Goal: Task Accomplishment & Management: Complete application form

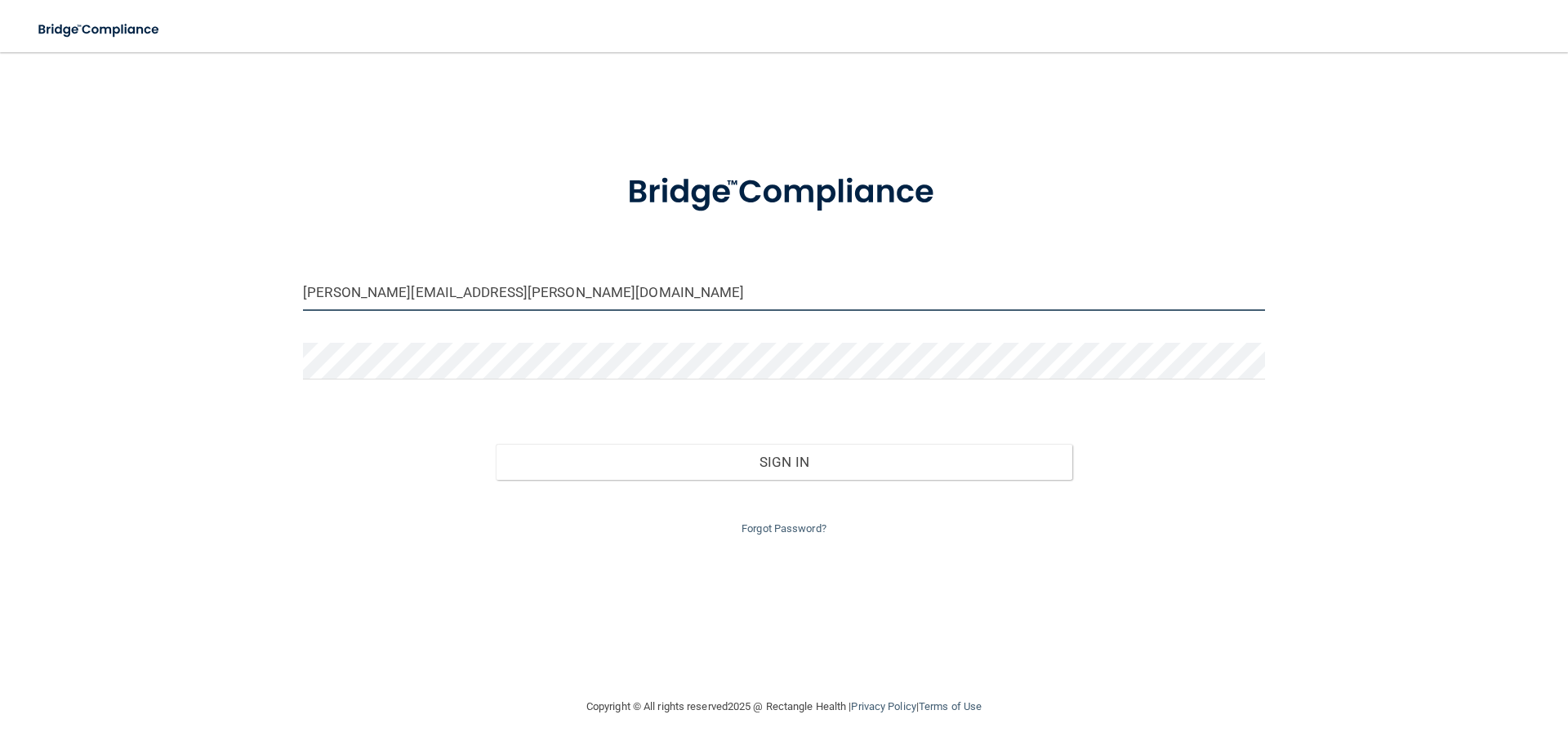
click at [463, 303] on input "deborah.jake@twc.com" at bounding box center [783, 292] width 962 height 36
type input "[EMAIL_ADDRESS][DOMAIN_NAME]"
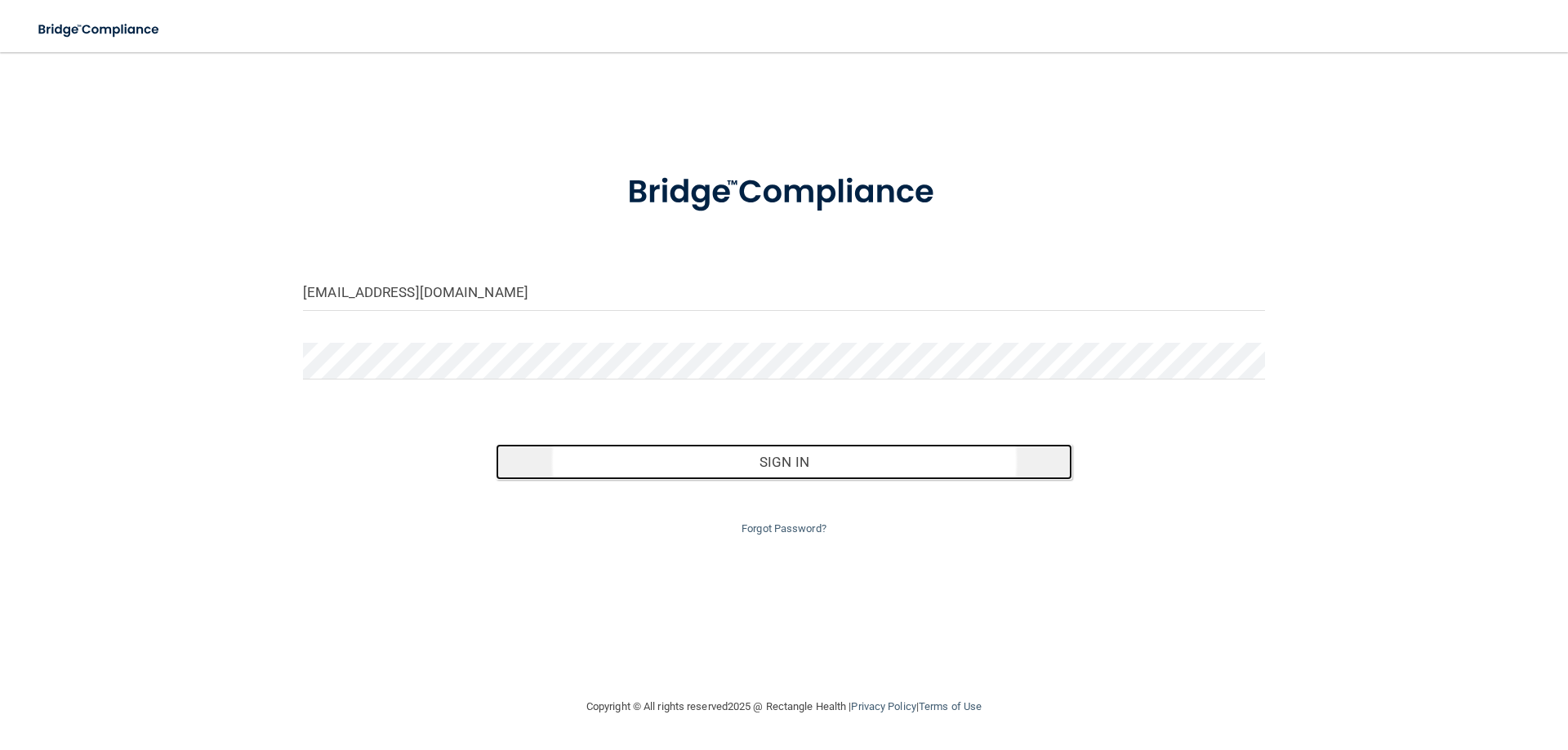
click at [694, 460] on button "Sign In" at bounding box center [784, 461] width 577 height 35
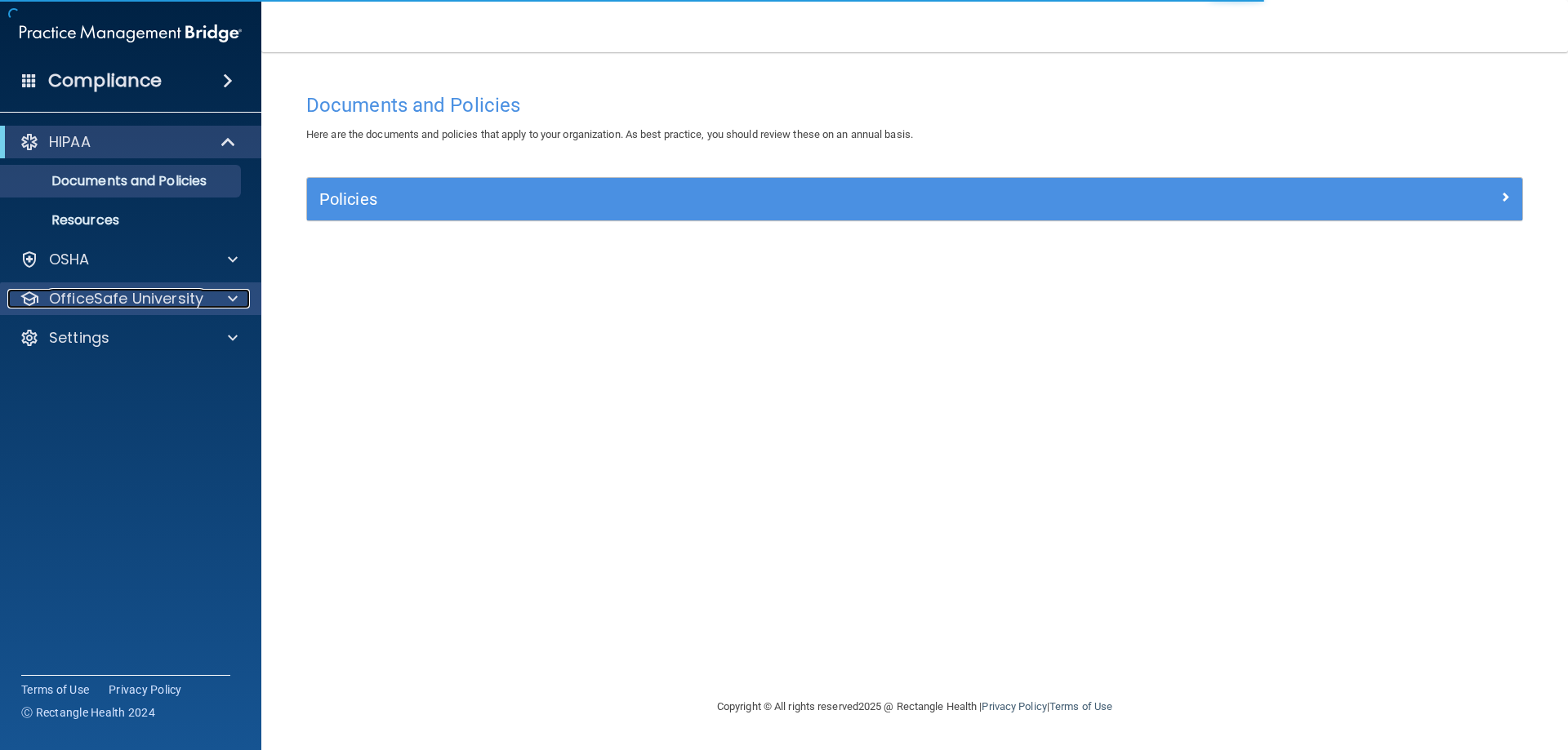
click at [138, 298] on p "OfficeSafe University" at bounding box center [126, 299] width 154 height 20
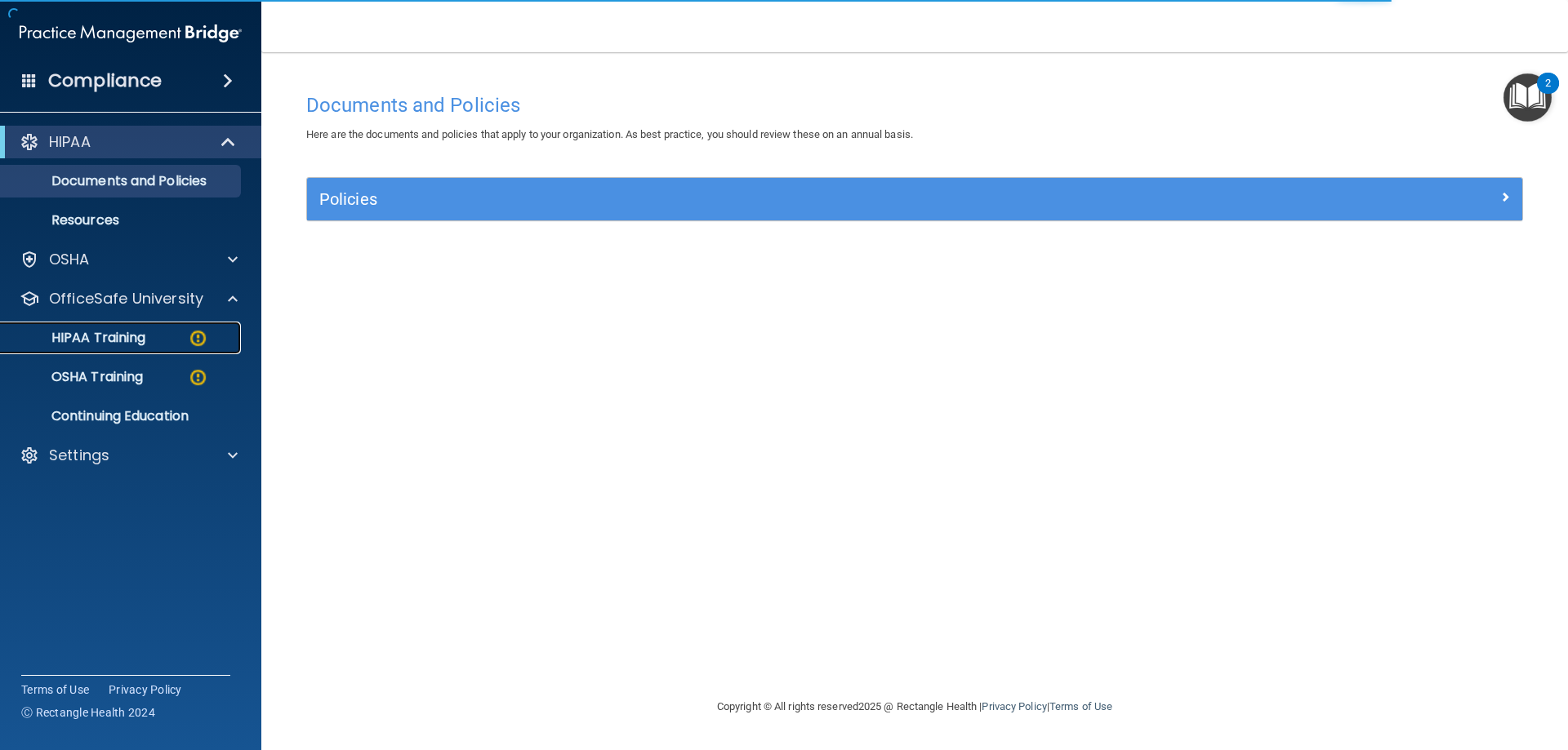
click at [148, 335] on div "HIPAA Training" at bounding box center [122, 338] width 223 height 17
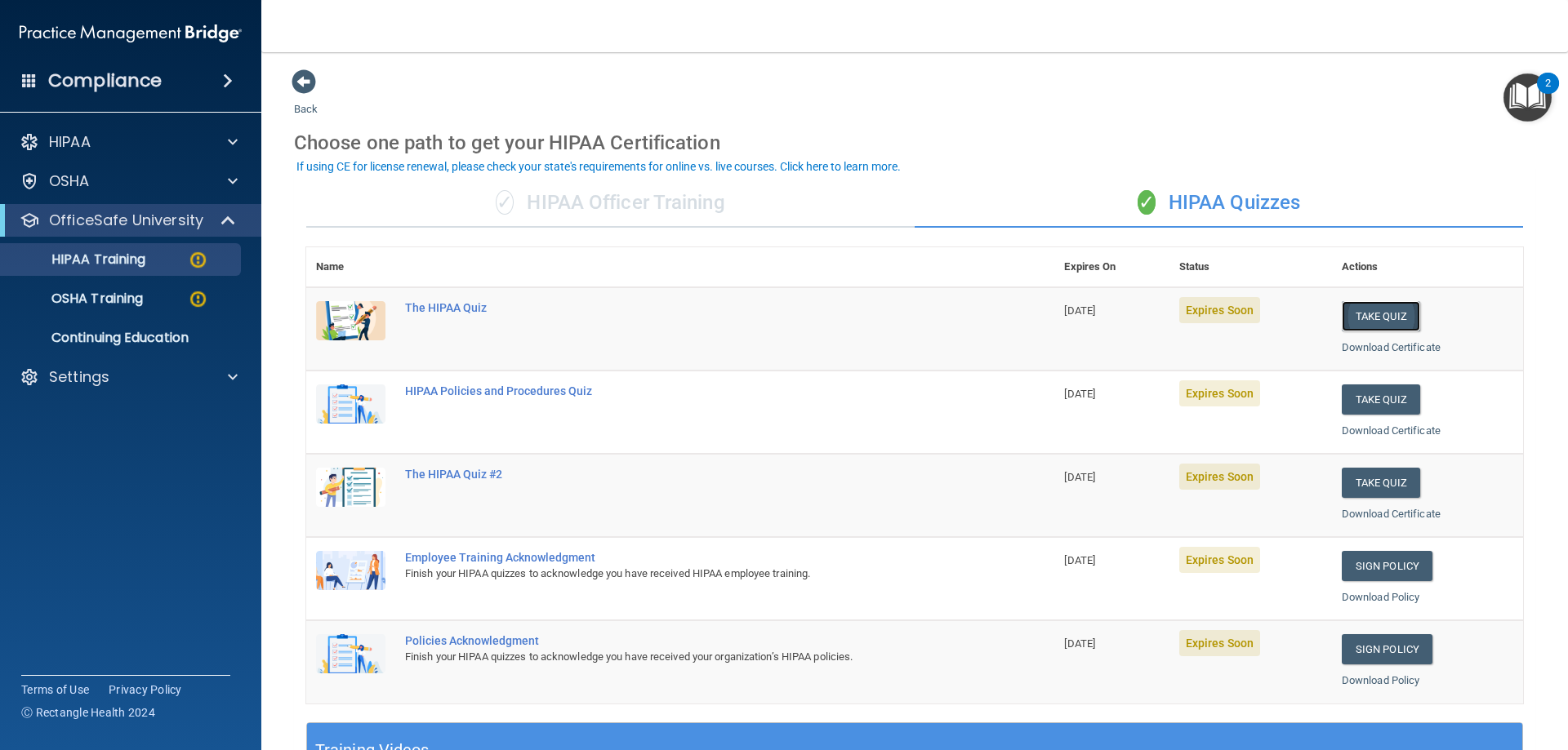
drag, startPoint x: 1354, startPoint y: 313, endPoint x: 1343, endPoint y: 323, distance: 14.9
click at [1351, 314] on button "Take Quiz" at bounding box center [1380, 316] width 78 height 31
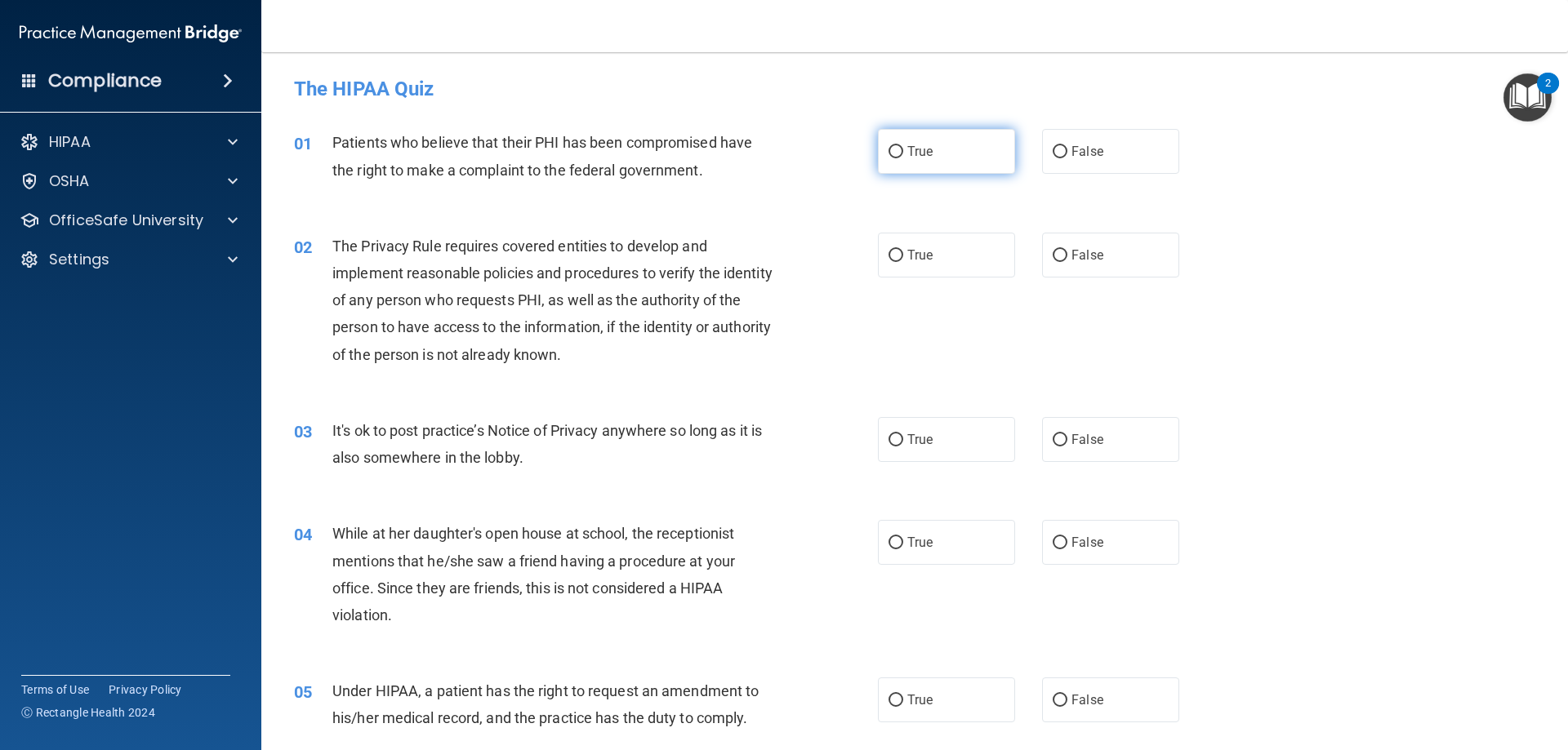
click at [917, 148] on span "True" at bounding box center [920, 152] width 26 height 16
click at [903, 148] on input "True" at bounding box center [895, 152] width 15 height 12
radio input "true"
click at [907, 261] on span "True" at bounding box center [920, 255] width 26 height 16
click at [903, 261] on input "True" at bounding box center [895, 255] width 15 height 12
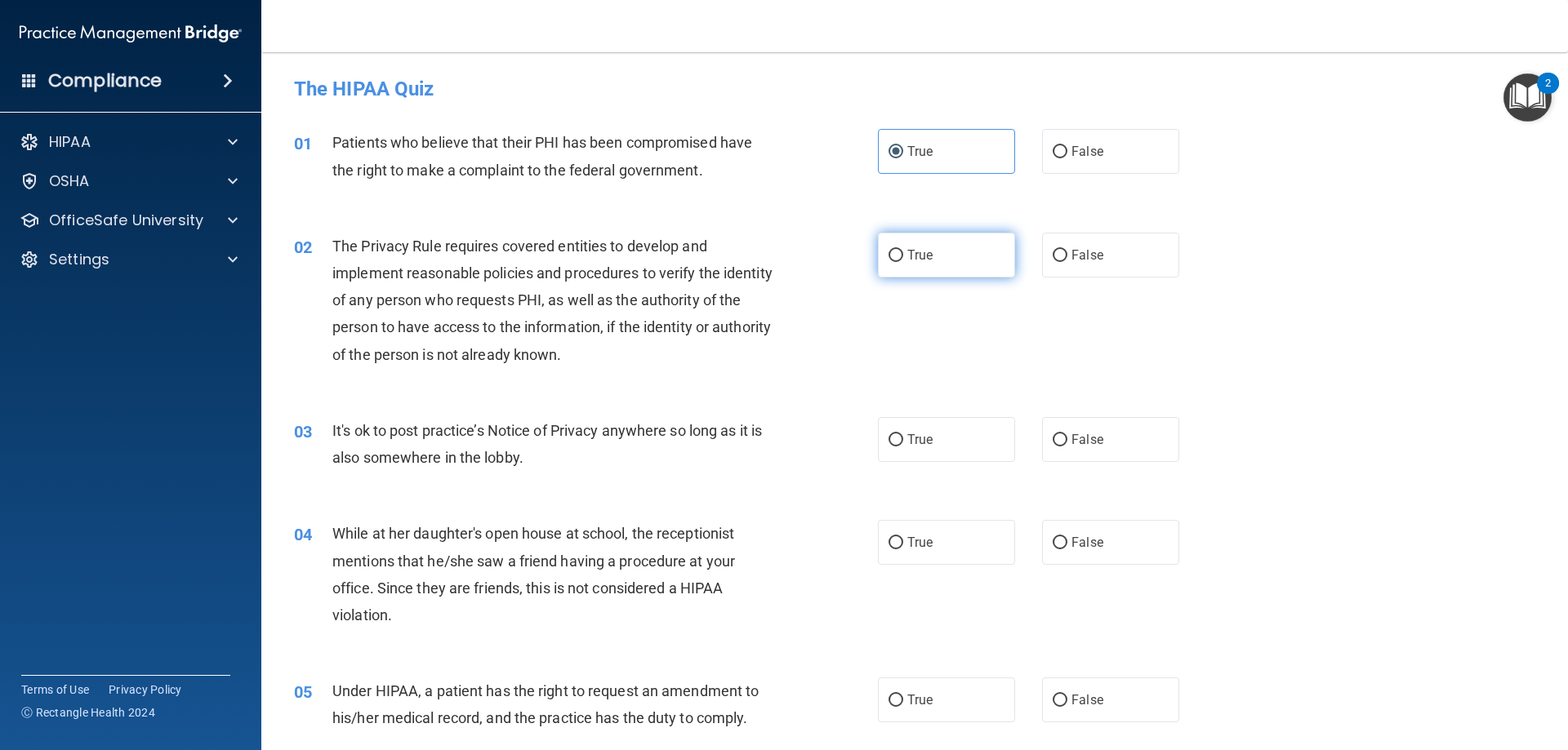
radio input "true"
click at [960, 441] on label "True" at bounding box center [946, 440] width 137 height 45
click at [903, 441] on input "True" at bounding box center [895, 440] width 15 height 12
radio input "true"
click at [1113, 559] on label "False" at bounding box center [1110, 542] width 137 height 45
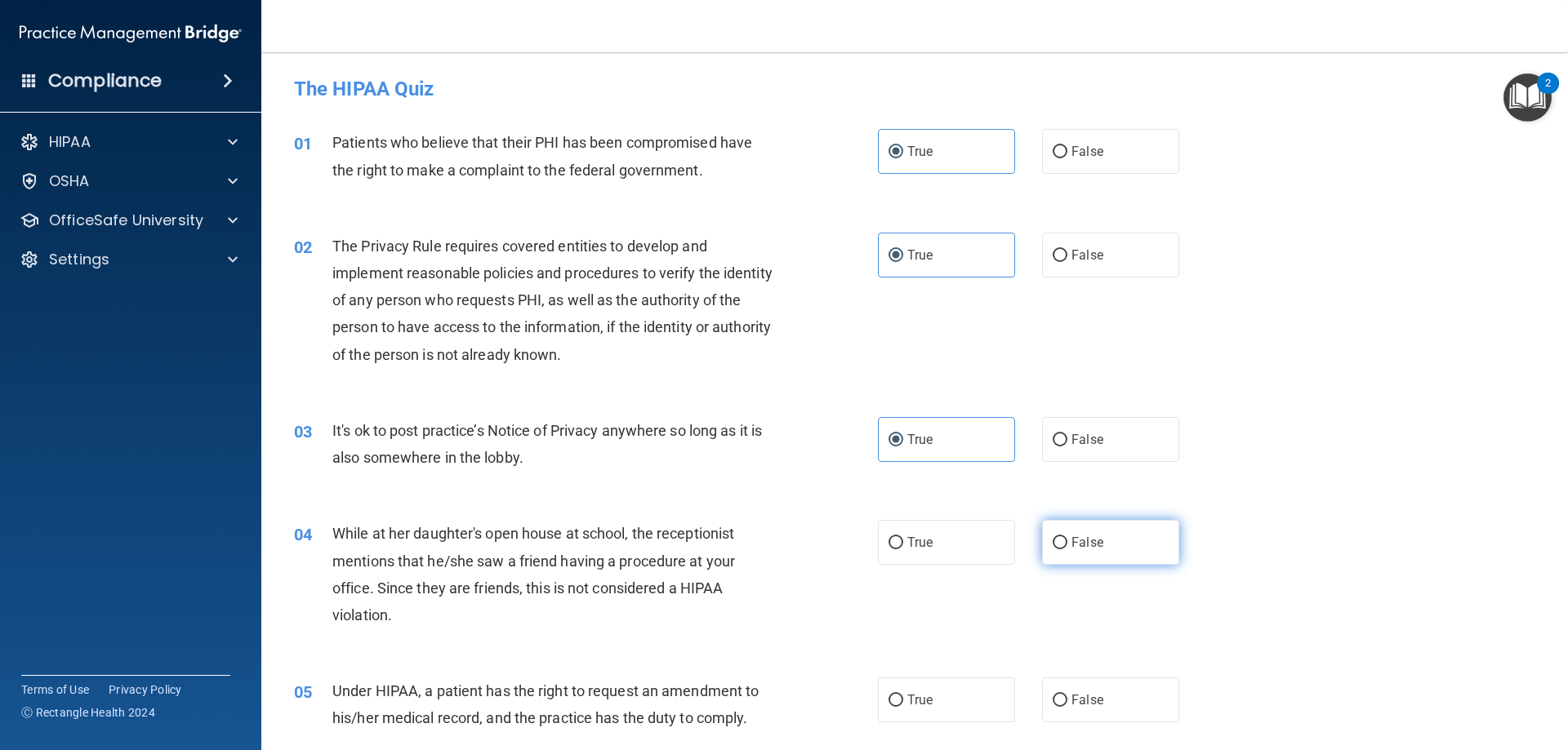
click at [1067, 549] on input "False" at bounding box center [1059, 543] width 15 height 12
radio input "true"
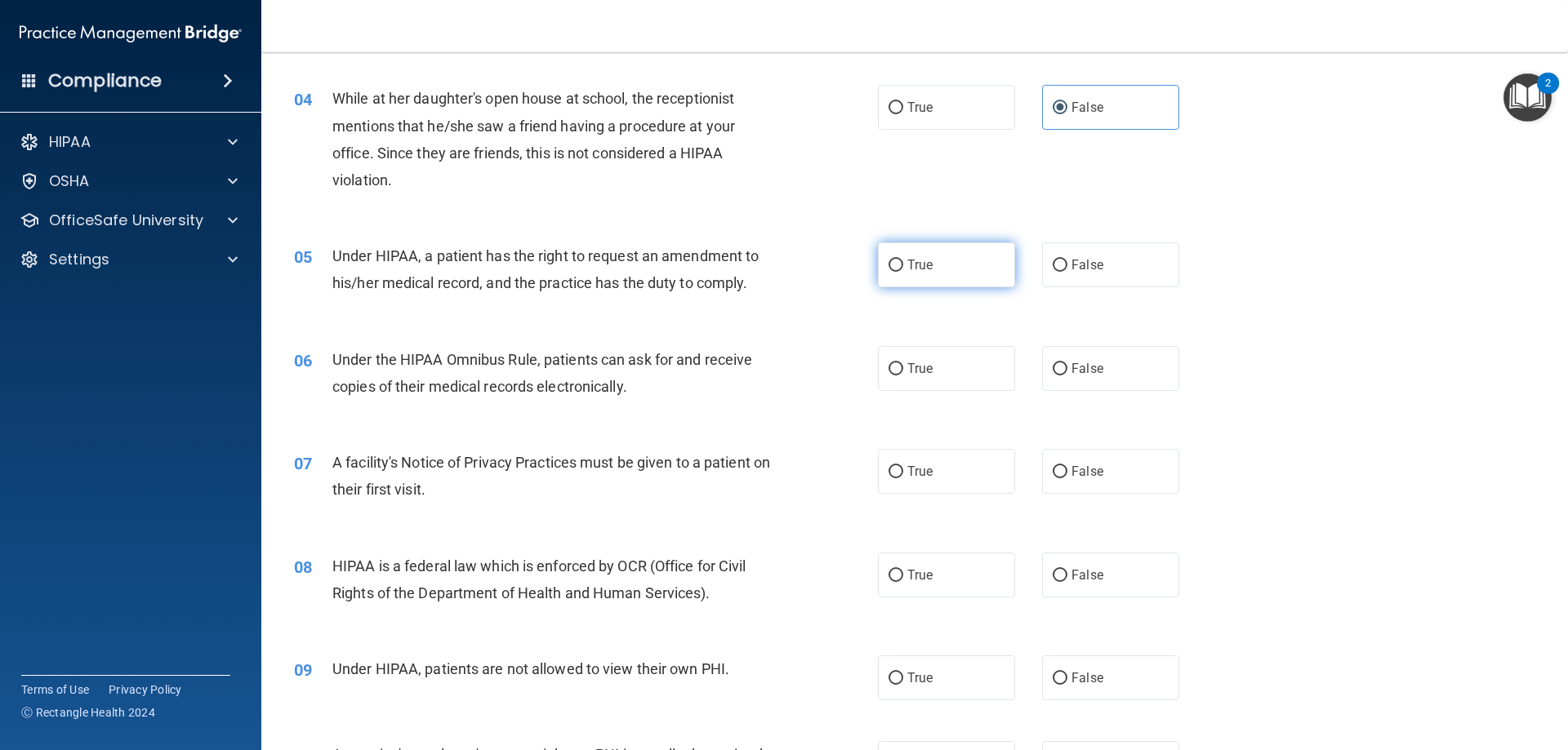
click at [970, 264] on label "True" at bounding box center [946, 265] width 137 height 45
click at [903, 264] on input "True" at bounding box center [895, 265] width 15 height 12
radio input "true"
click at [938, 381] on label "True" at bounding box center [946, 369] width 137 height 45
click at [903, 375] on input "True" at bounding box center [895, 369] width 15 height 12
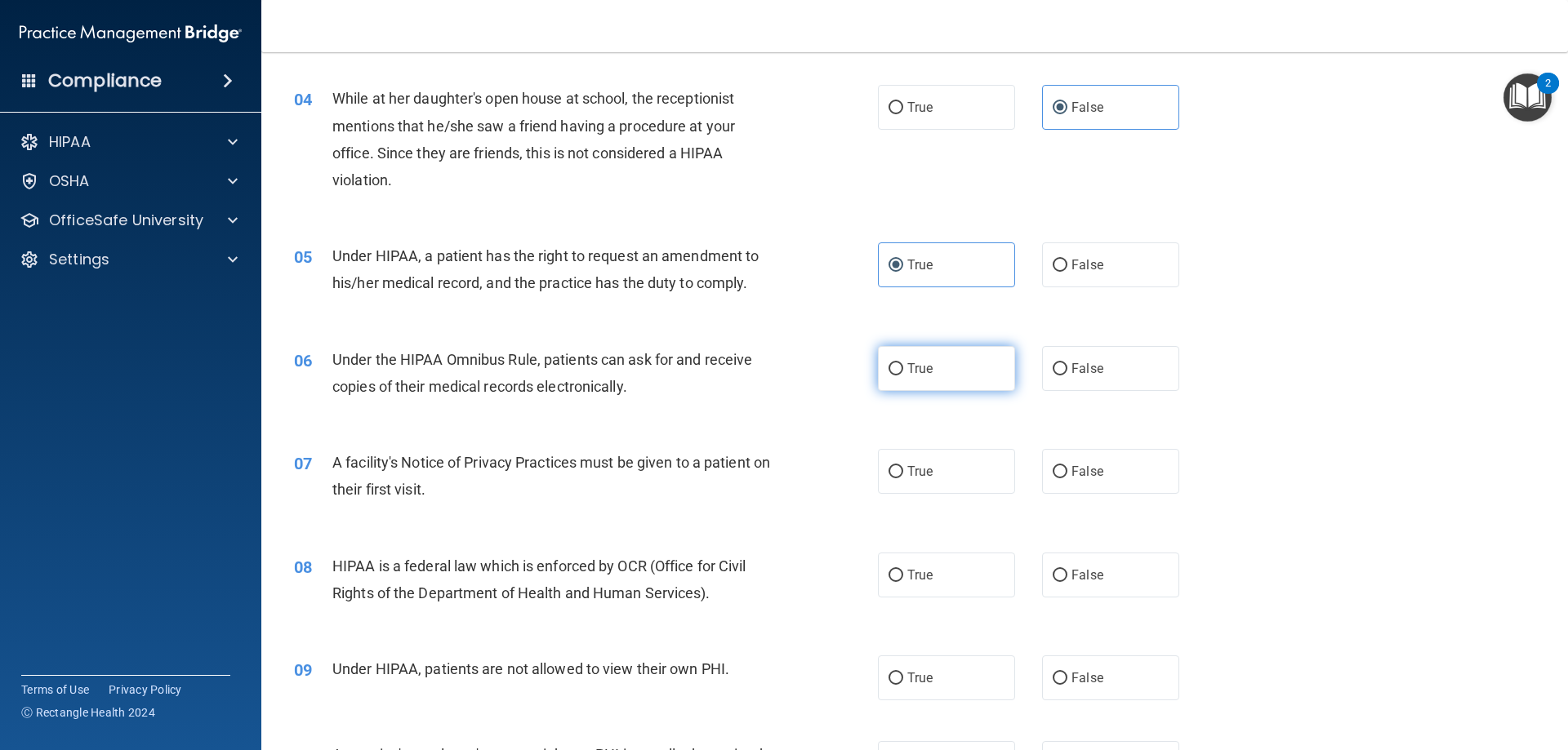
radio input "true"
click at [943, 467] on label "True" at bounding box center [946, 471] width 137 height 45
click at [903, 467] on input "True" at bounding box center [895, 472] width 15 height 12
radio input "true"
click at [970, 582] on label "True" at bounding box center [946, 576] width 137 height 45
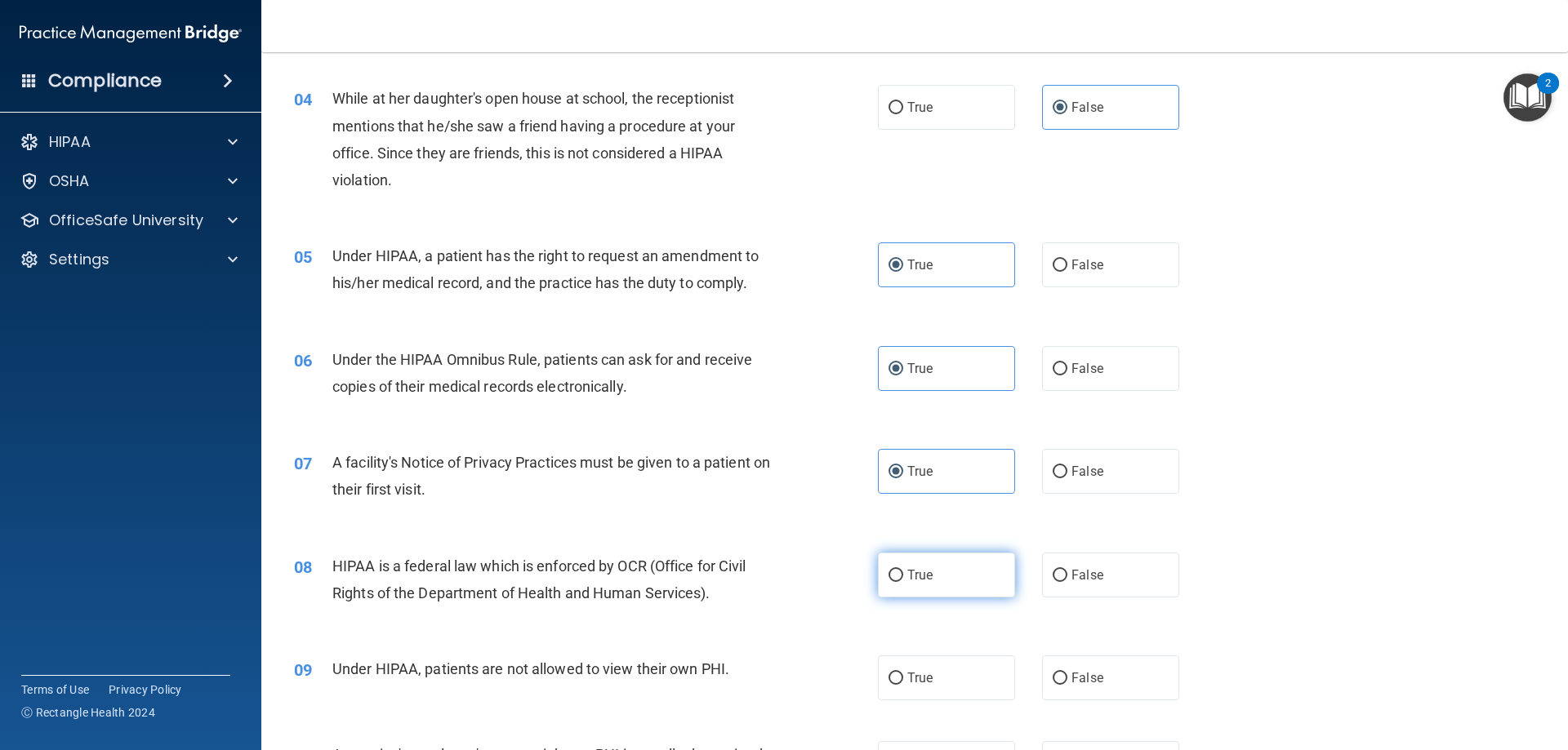
click at [903, 581] on input "True" at bounding box center [895, 576] width 15 height 12
radio input "true"
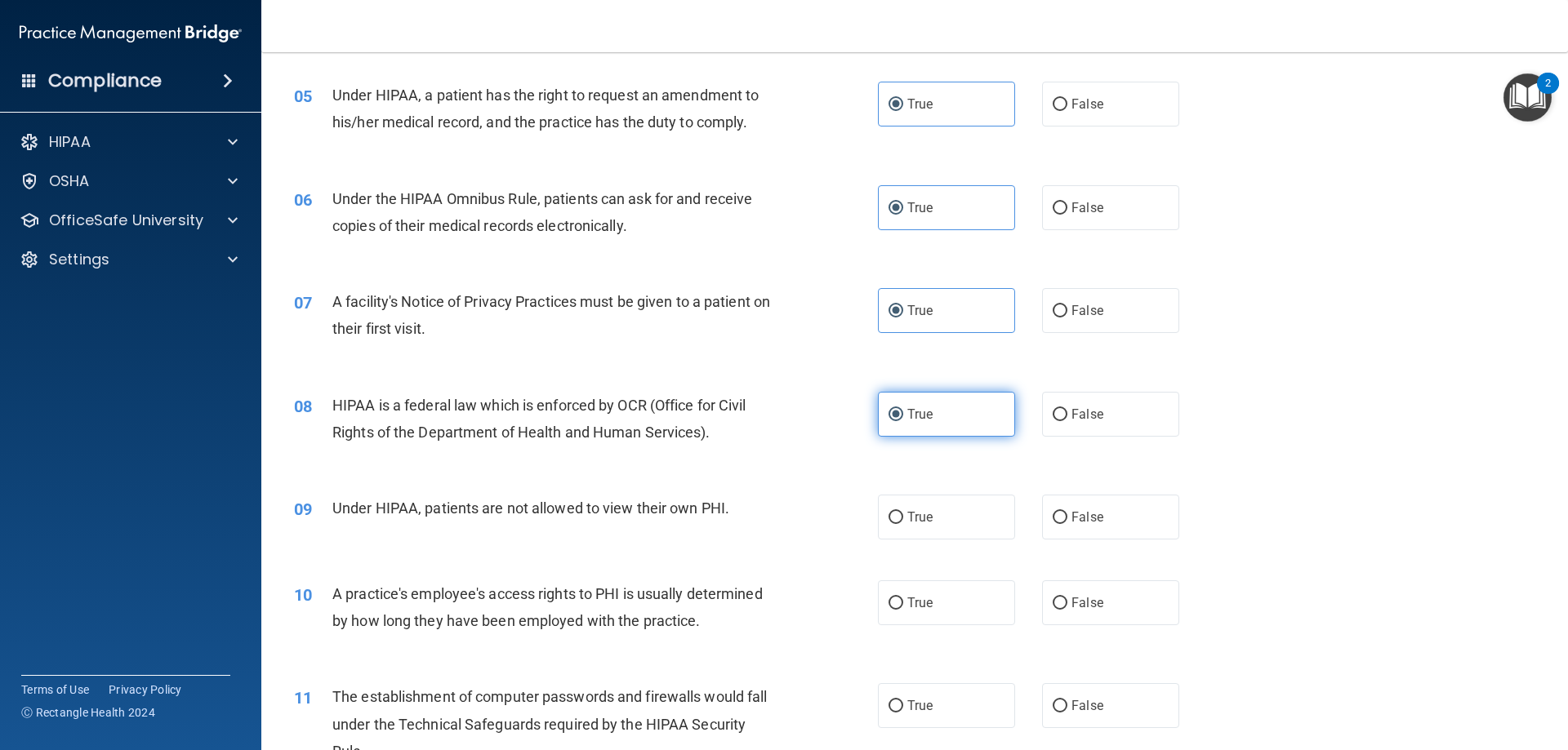
scroll to position [652, 0]
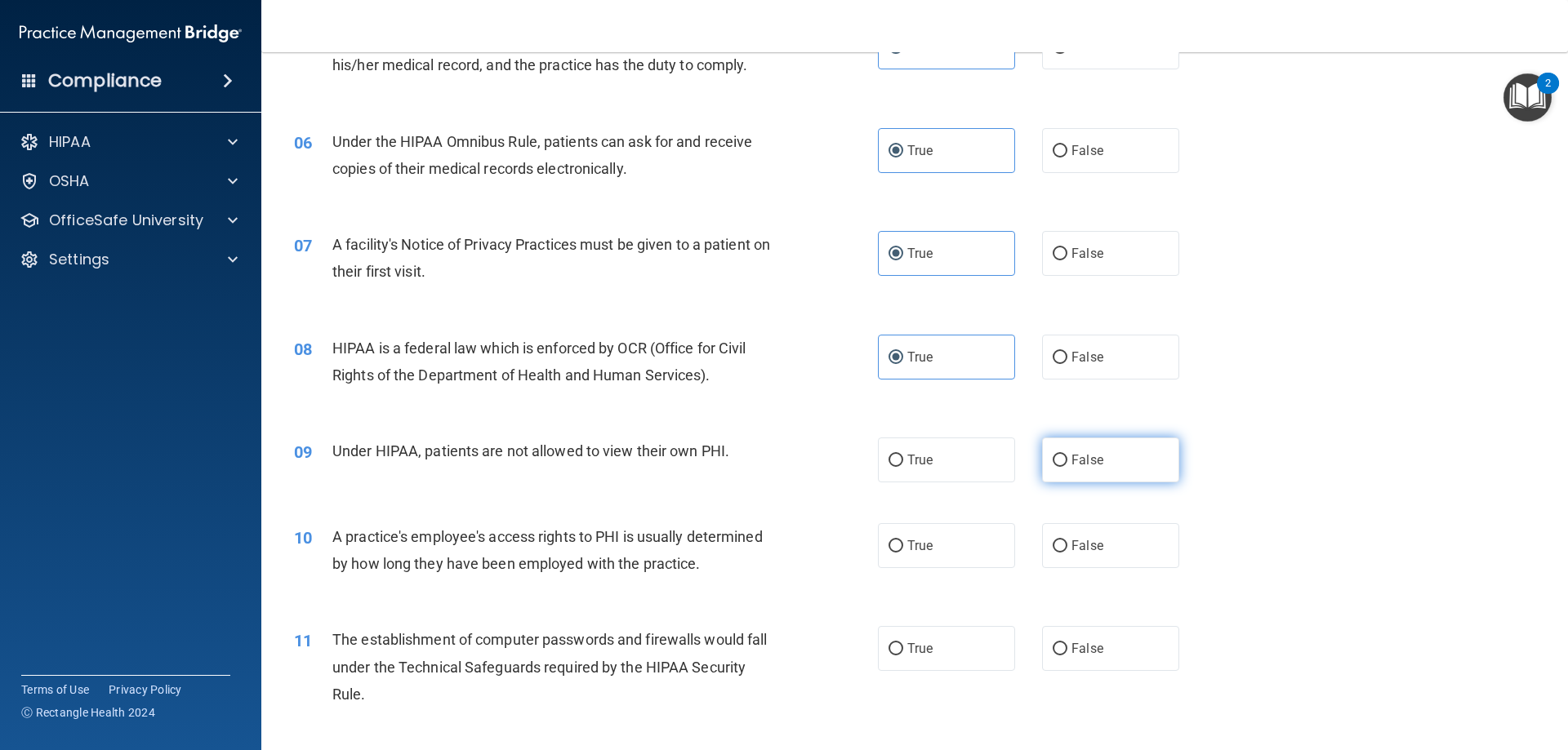
click at [1074, 456] on span "False" at bounding box center [1087, 460] width 32 height 16
click at [1067, 456] on input "False" at bounding box center [1059, 460] width 15 height 12
radio input "true"
click at [1059, 540] on input "False" at bounding box center [1059, 546] width 15 height 12
radio input "true"
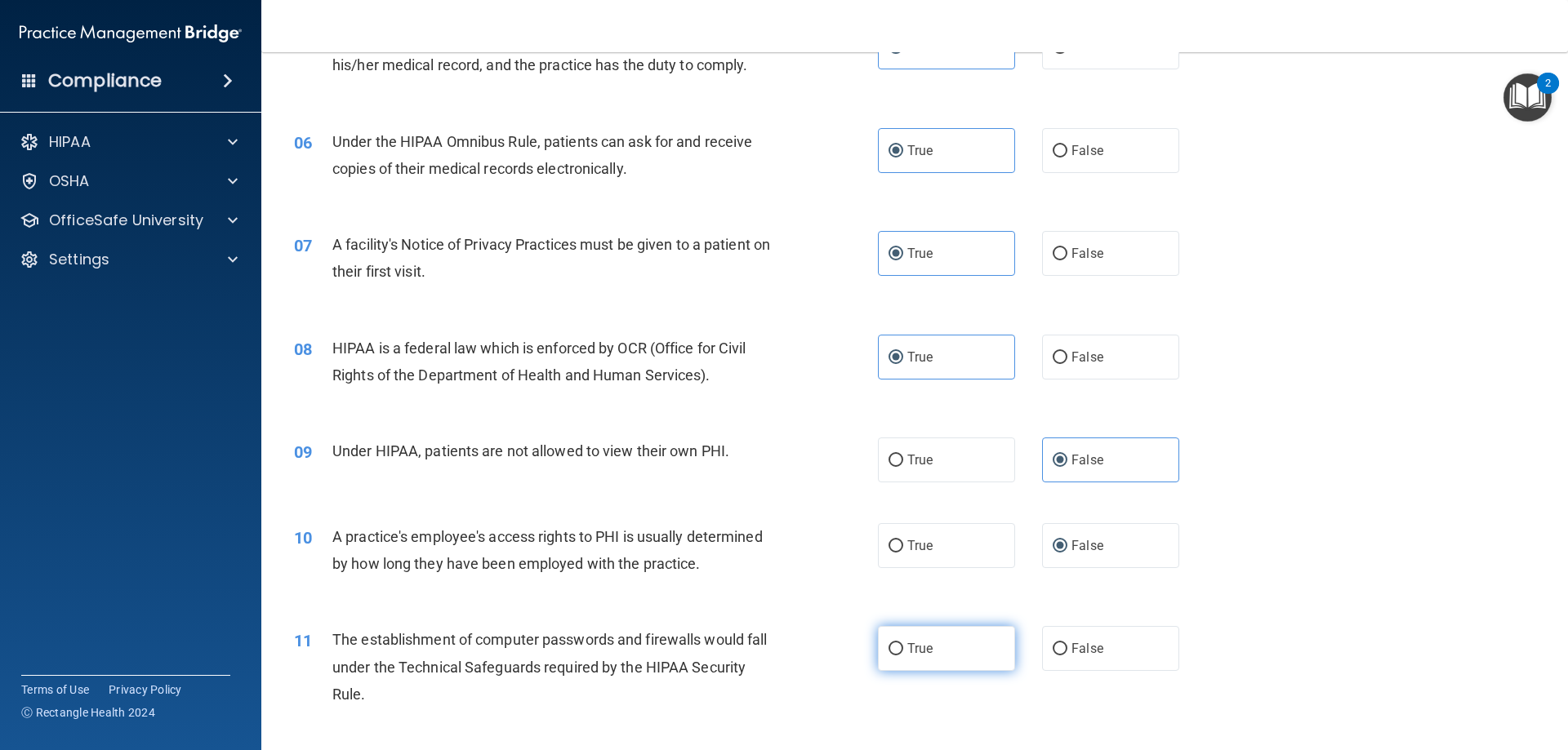
click at [981, 643] on label "True" at bounding box center [946, 648] width 137 height 45
click at [903, 643] on input "True" at bounding box center [895, 648] width 15 height 12
radio input "true"
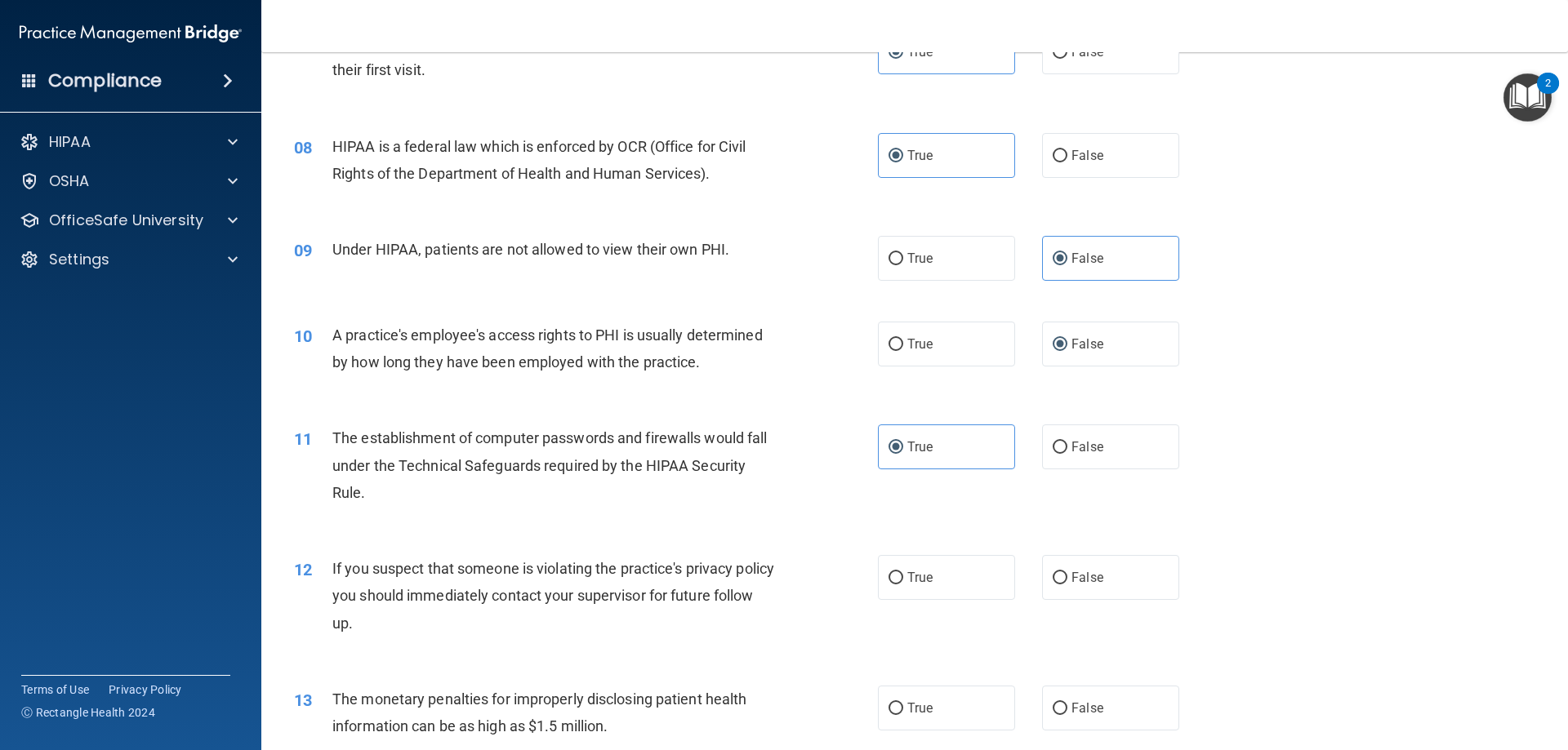
scroll to position [1088, 0]
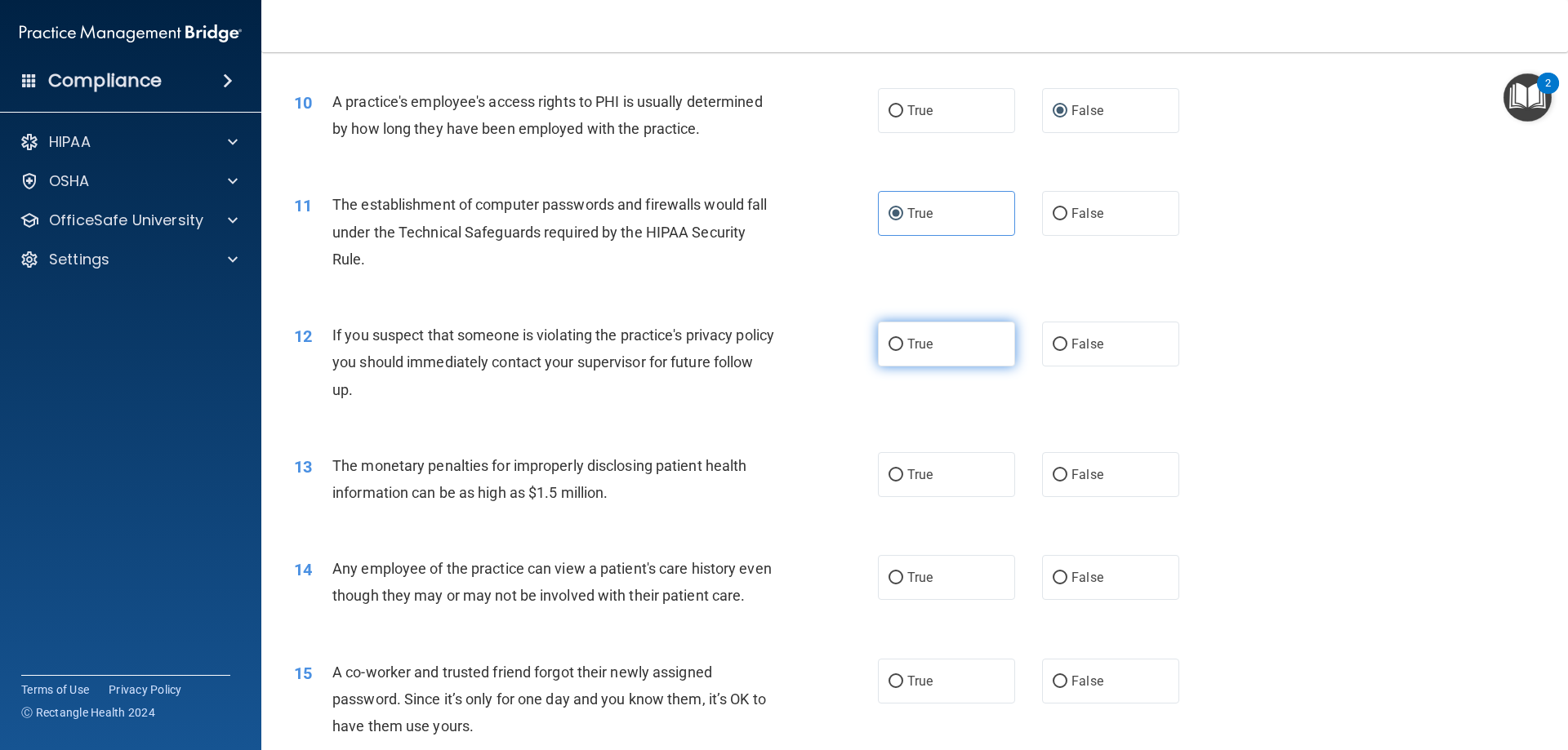
click at [928, 348] on label "True" at bounding box center [946, 344] width 137 height 45
click at [903, 348] on input "True" at bounding box center [895, 345] width 15 height 12
radio input "true"
click at [962, 476] on label "True" at bounding box center [946, 475] width 137 height 45
click at [903, 476] on input "True" at bounding box center [895, 475] width 15 height 12
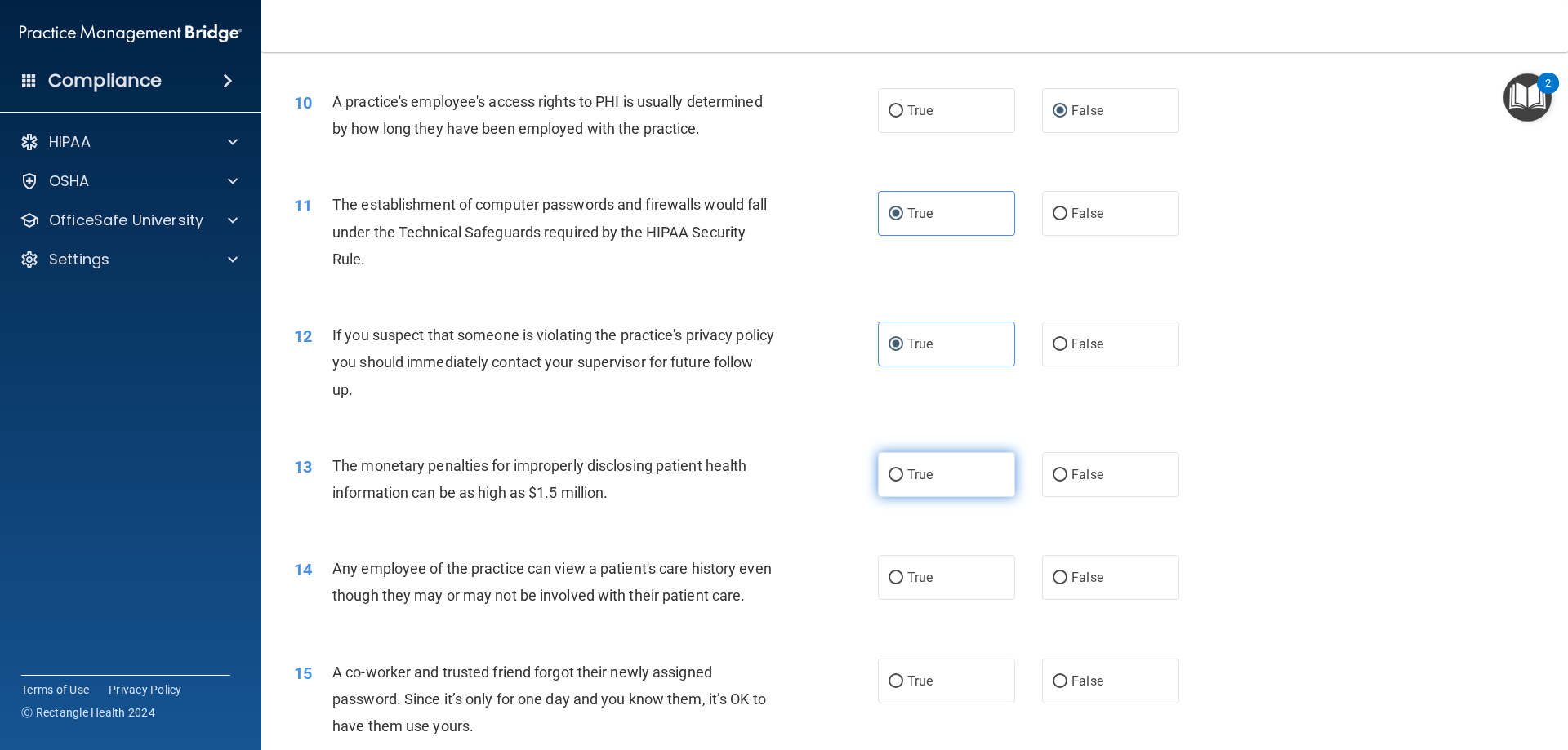
radio input "true"
click at [1085, 567] on label "False" at bounding box center [1110, 578] width 137 height 45
click at [1067, 572] on input "False" at bounding box center [1059, 578] width 15 height 12
radio input "true"
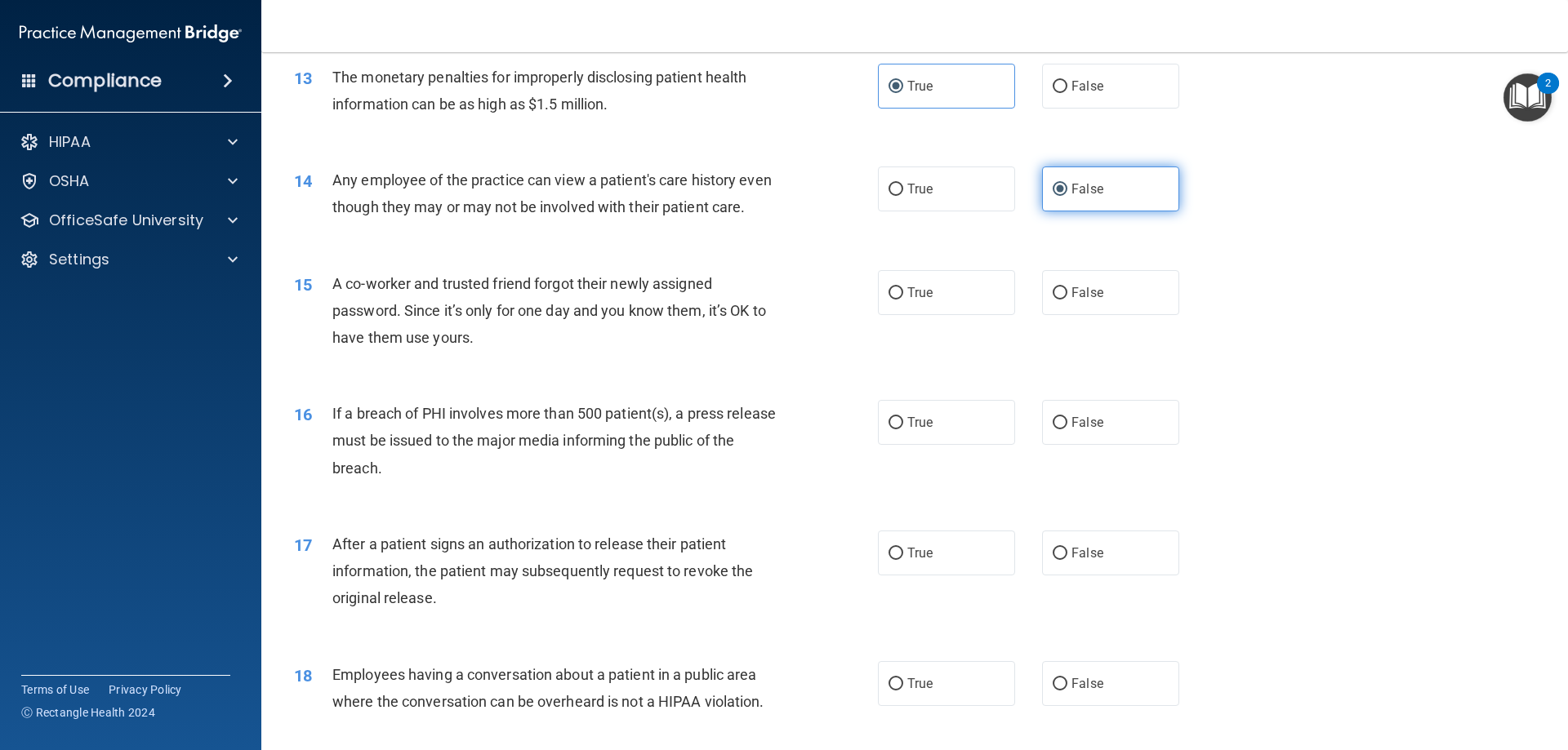
scroll to position [1524, 0]
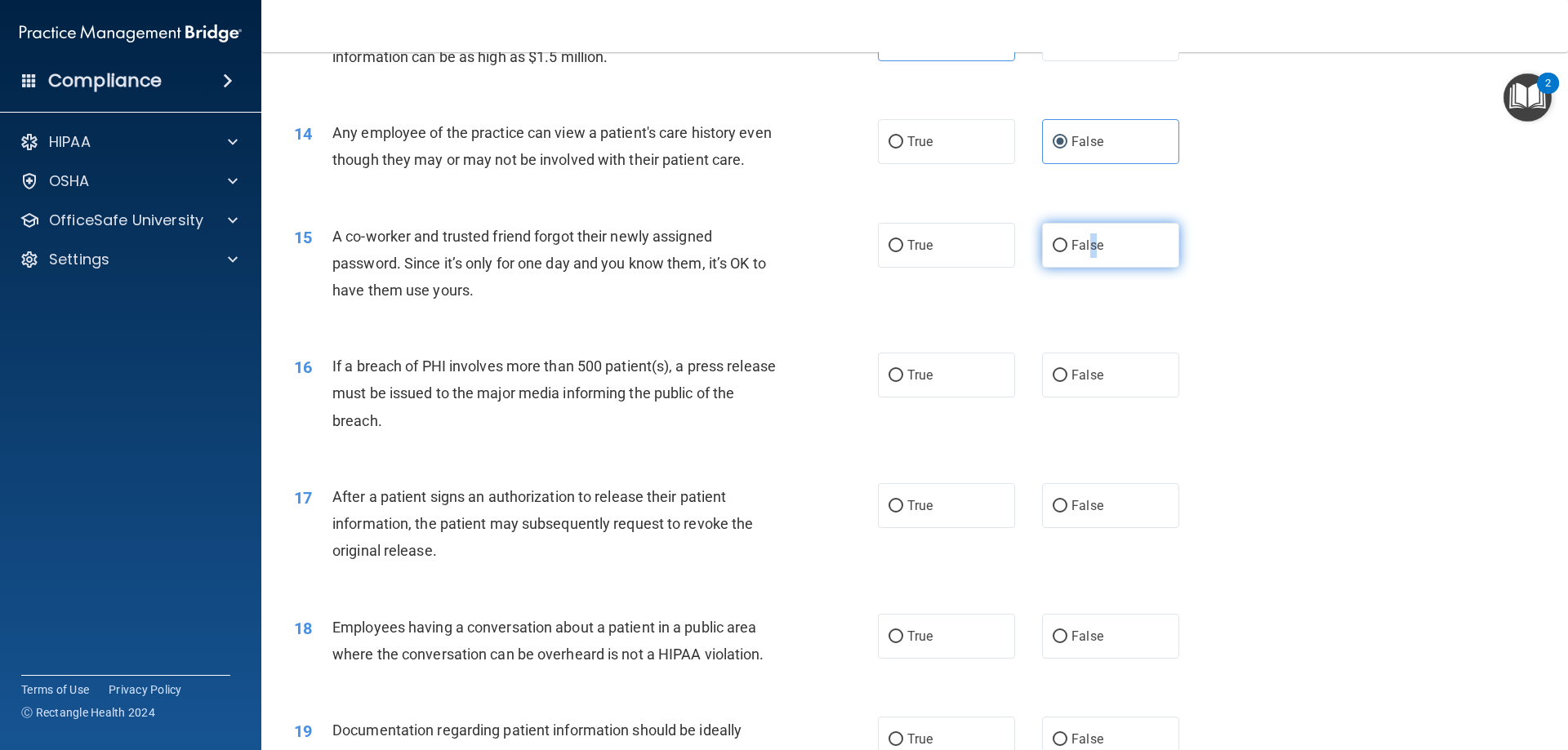
click at [1084, 268] on label "False" at bounding box center [1110, 245] width 137 height 45
click at [957, 397] on label "True" at bounding box center [946, 375] width 137 height 45
click at [903, 381] on input "True" at bounding box center [895, 375] width 15 height 12
radio input "true"
click at [958, 522] on label "True" at bounding box center [946, 506] width 137 height 45
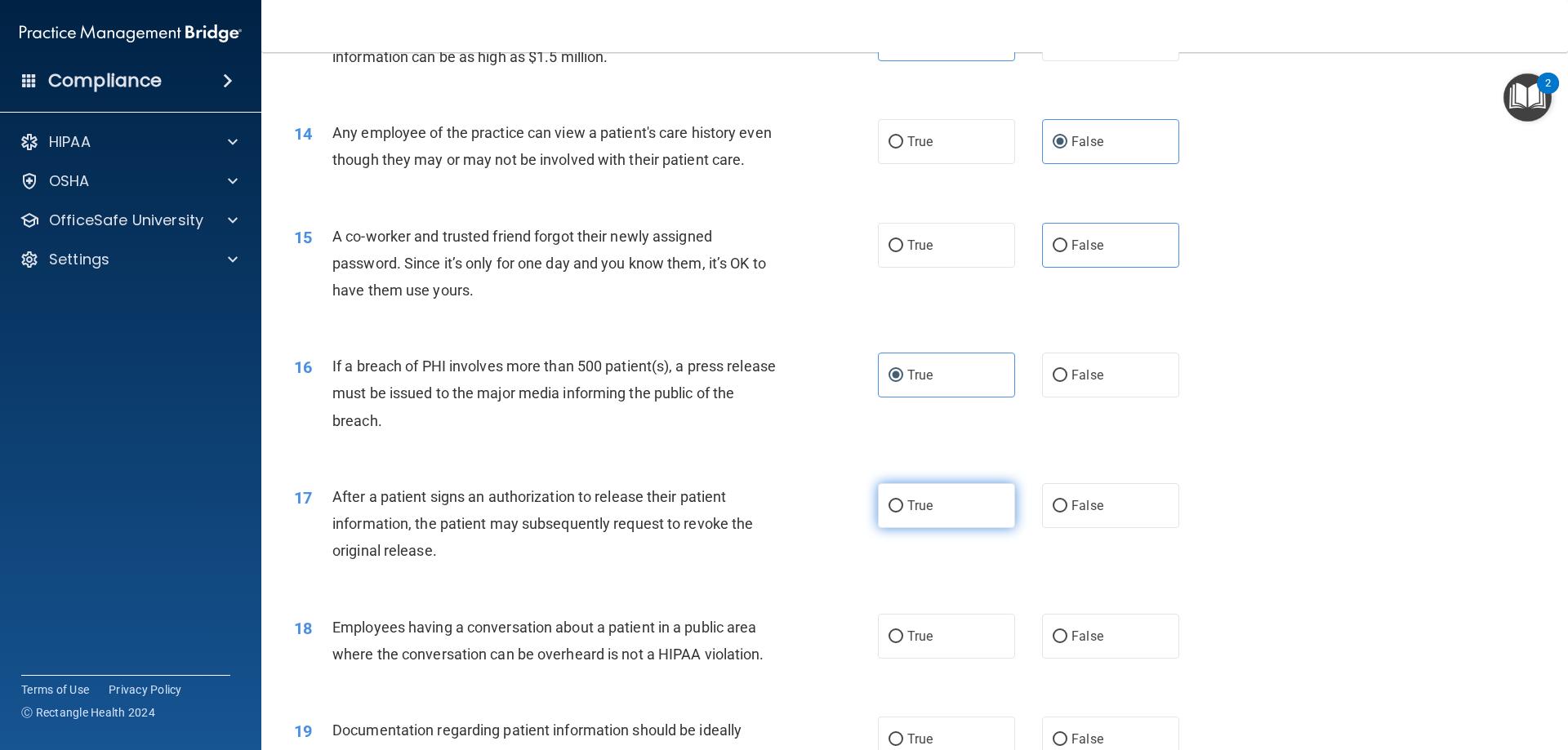
click at [903, 512] on input "True" at bounding box center [895, 507] width 15 height 12
radio input "true"
click at [1092, 644] on span "False" at bounding box center [1087, 637] width 32 height 16
click at [1067, 643] on input "False" at bounding box center [1059, 637] width 15 height 12
radio input "true"
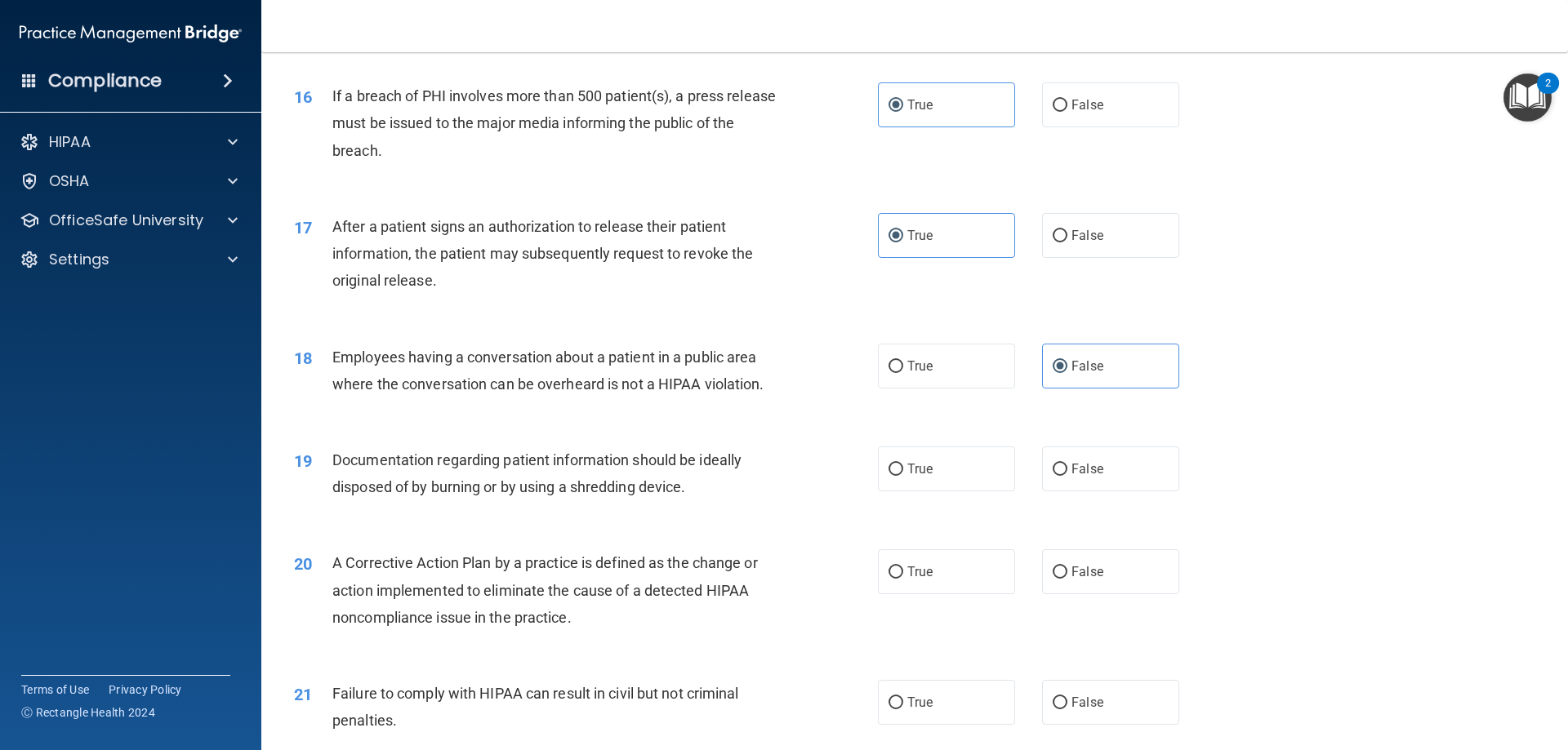
scroll to position [1958, 0]
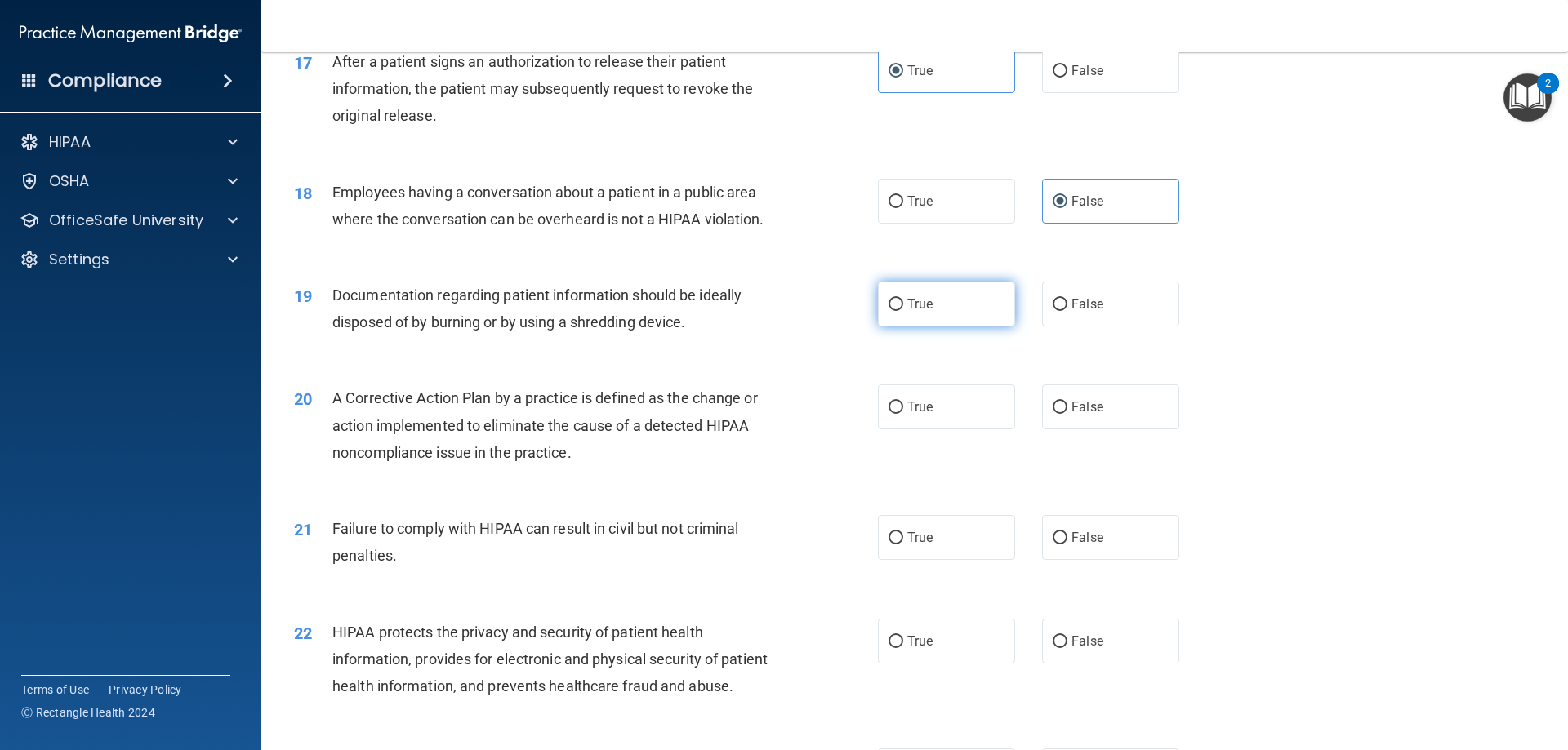
click at [901, 322] on label "True" at bounding box center [946, 305] width 137 height 45
click at [901, 310] on input "True" at bounding box center [895, 305] width 15 height 12
radio input "true"
click at [942, 430] on label "True" at bounding box center [946, 407] width 137 height 45
click at [903, 414] on input "True" at bounding box center [895, 407] width 15 height 12
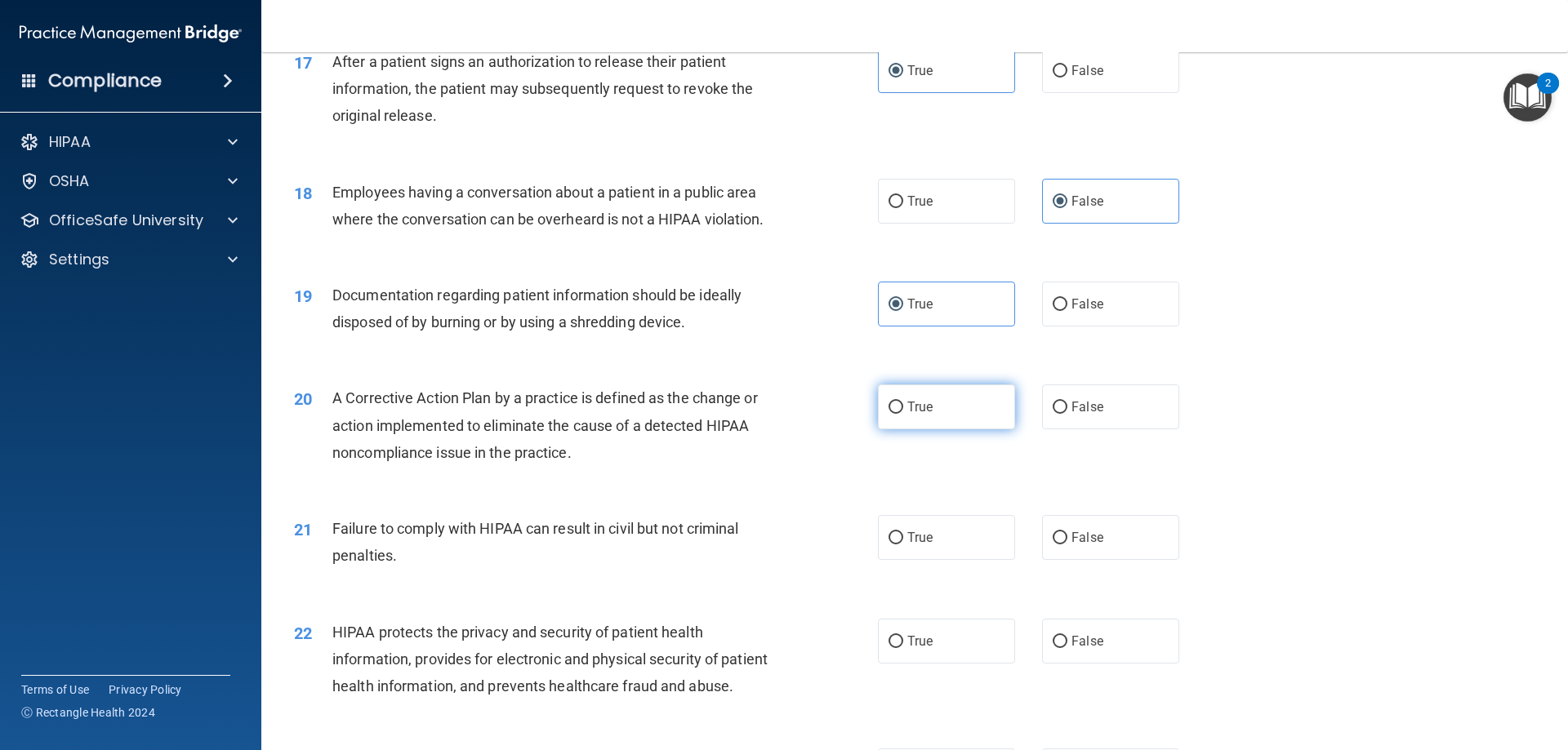
radio input "true"
click at [942, 560] on label "True" at bounding box center [946, 537] width 137 height 45
click at [903, 544] on input "True" at bounding box center [895, 538] width 15 height 12
radio input "true"
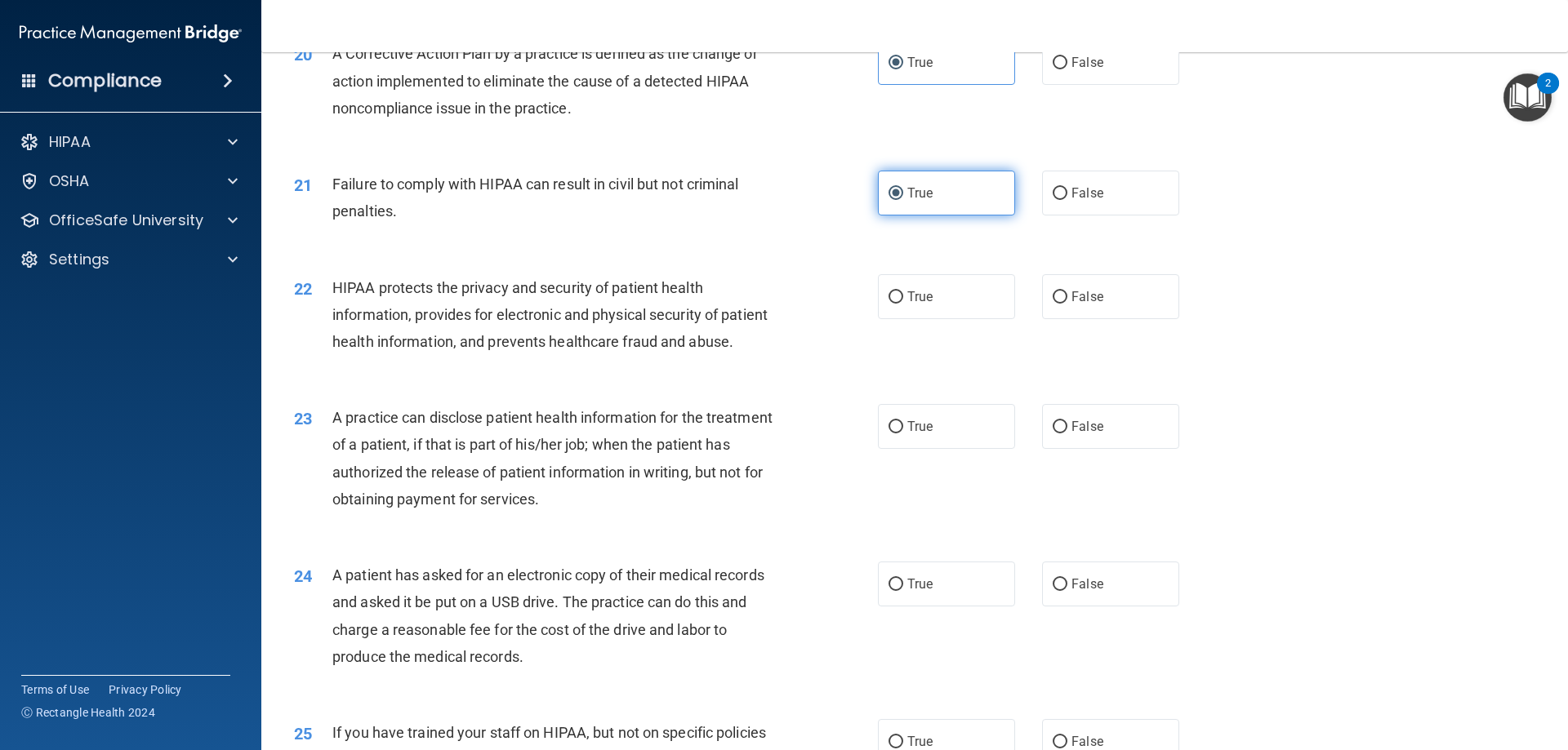
scroll to position [2393, 0]
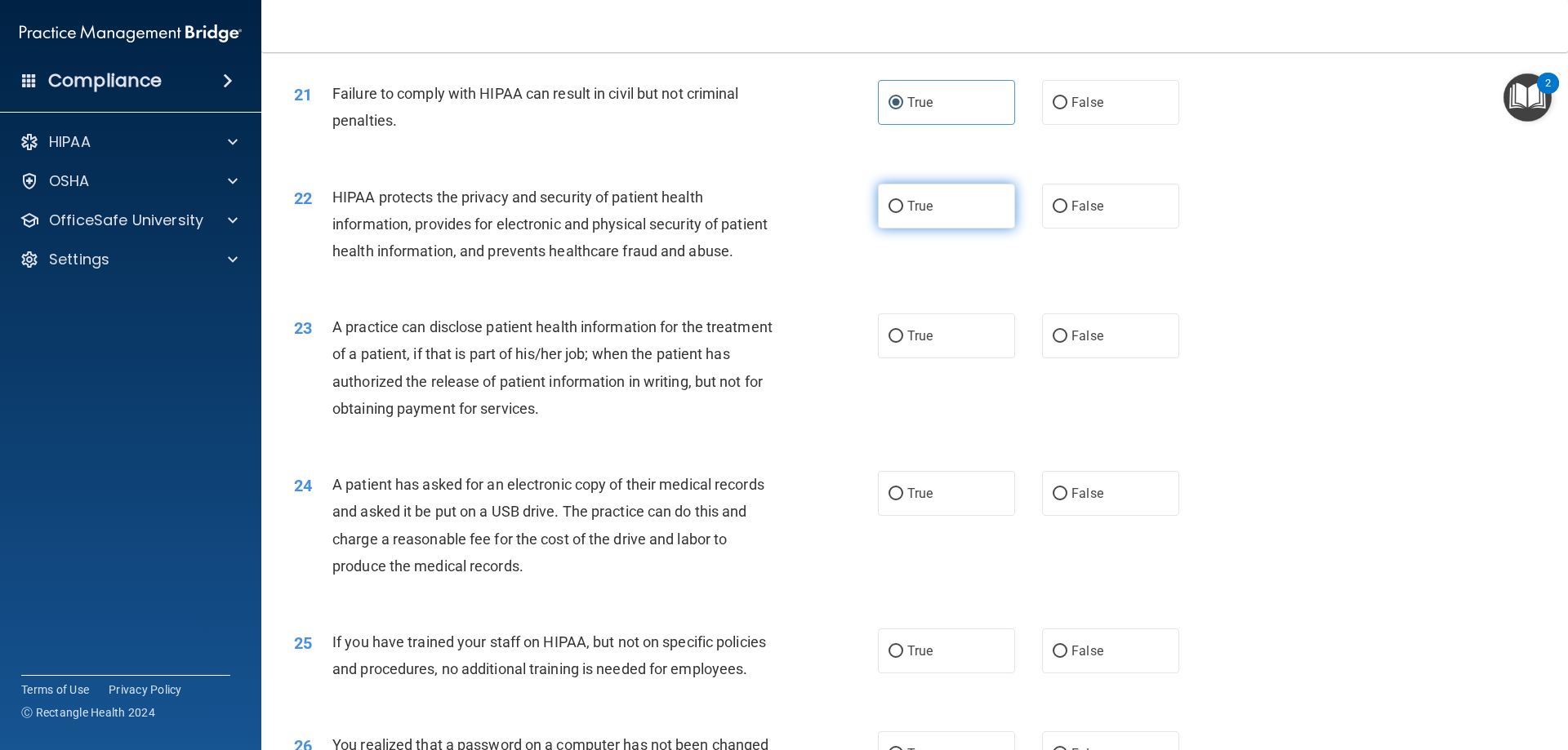
click at [937, 229] on label "True" at bounding box center [946, 206] width 137 height 45
click at [903, 213] on input "True" at bounding box center [895, 207] width 15 height 12
radio input "true"
click at [962, 358] on label "True" at bounding box center [946, 336] width 137 height 45
click at [903, 343] on input "True" at bounding box center [895, 336] width 15 height 12
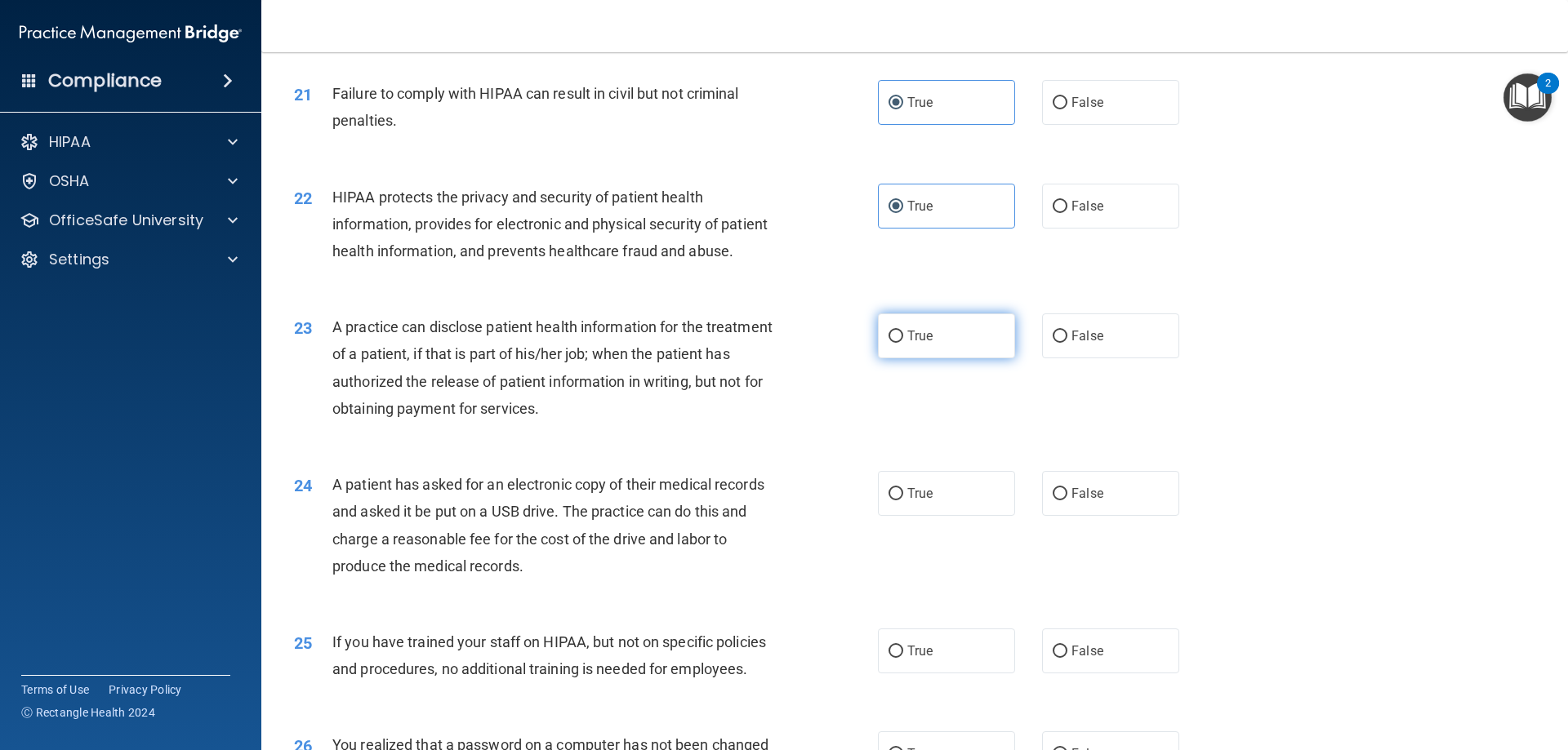
radio input "true"
click at [1056, 501] on input "False" at bounding box center [1059, 494] width 15 height 12
radio input "true"
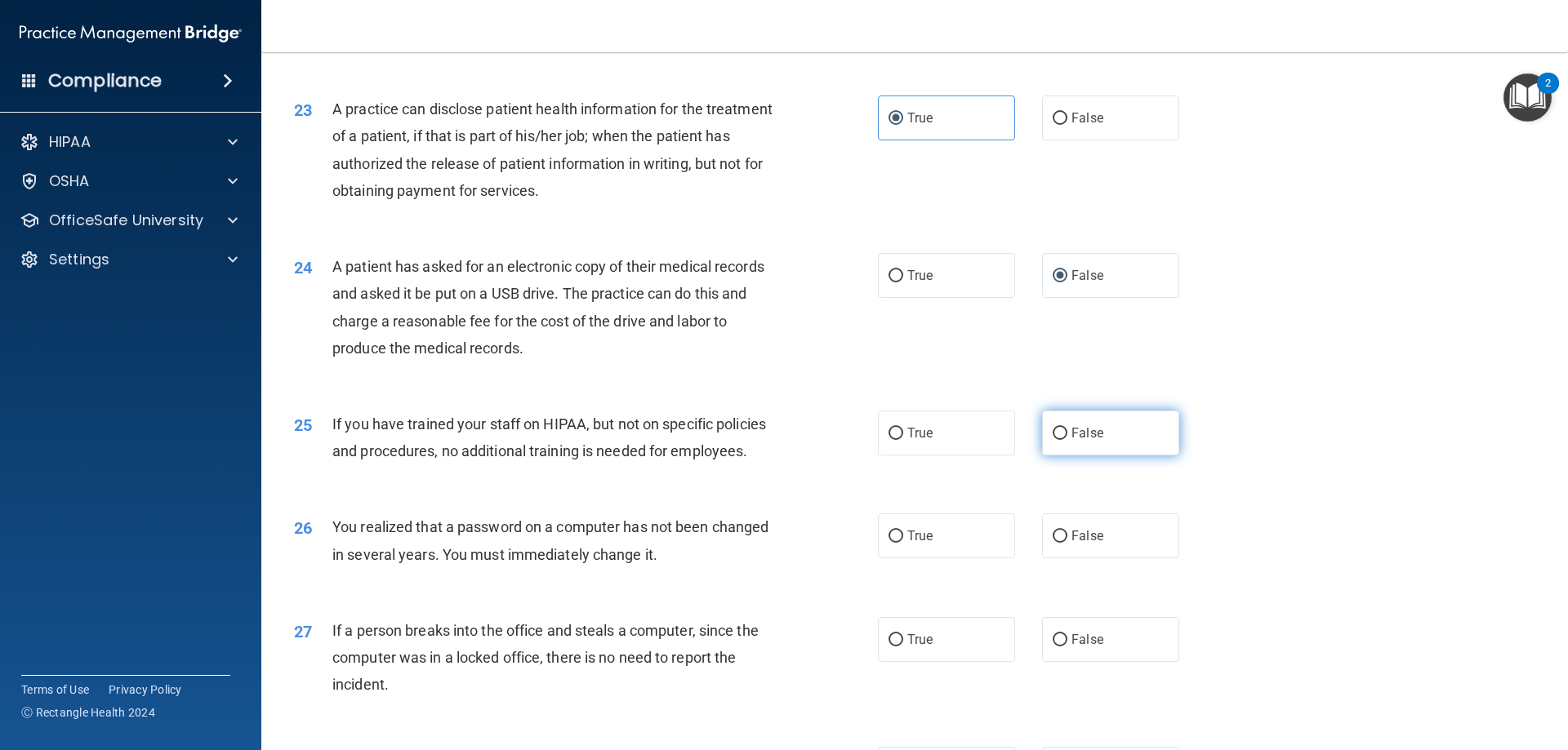
click at [1120, 455] on label "False" at bounding box center [1110, 433] width 137 height 45
click at [1067, 440] on input "False" at bounding box center [1059, 434] width 15 height 12
radio input "true"
click at [948, 558] on label "True" at bounding box center [946, 536] width 137 height 45
click at [903, 543] on input "True" at bounding box center [895, 536] width 15 height 12
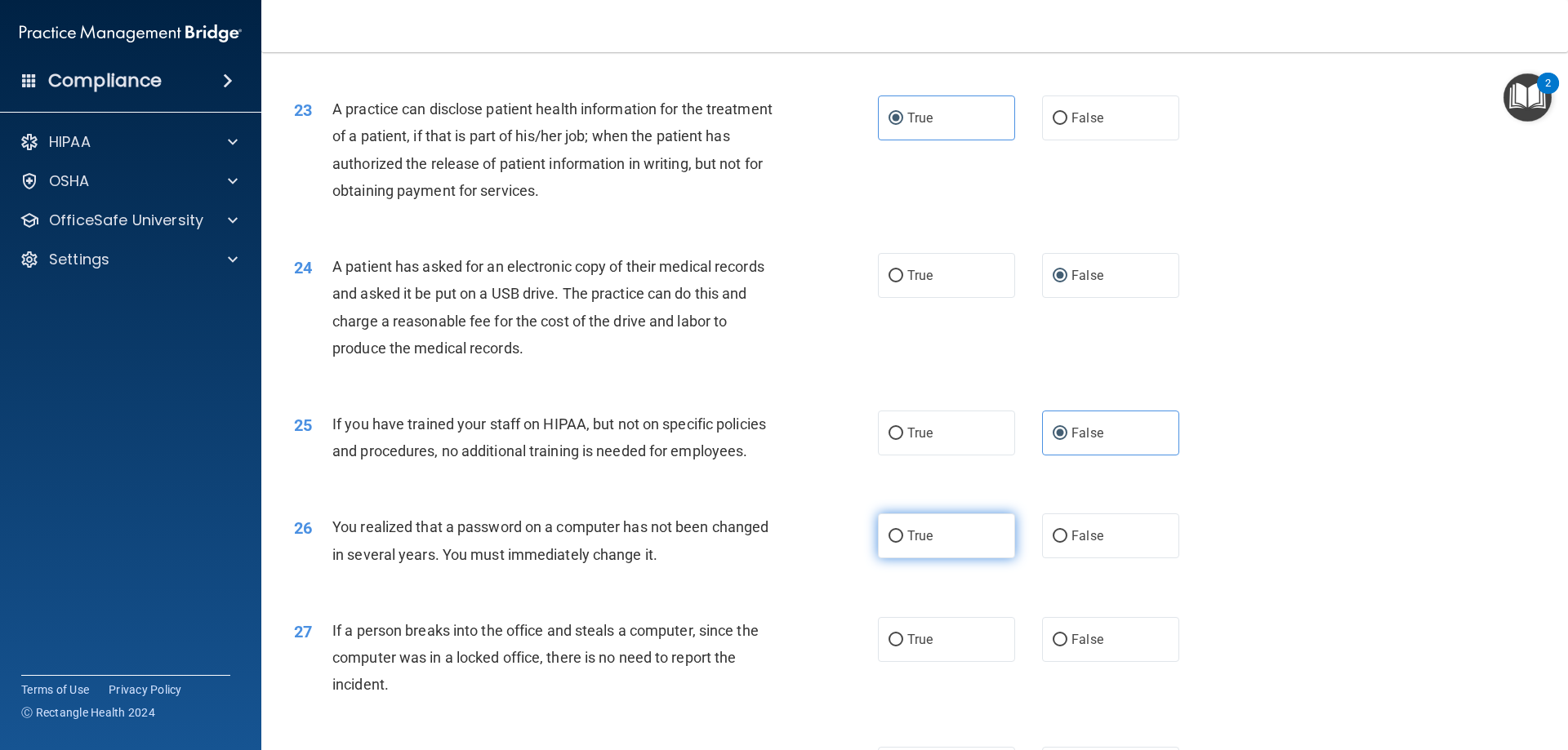
radio input "true"
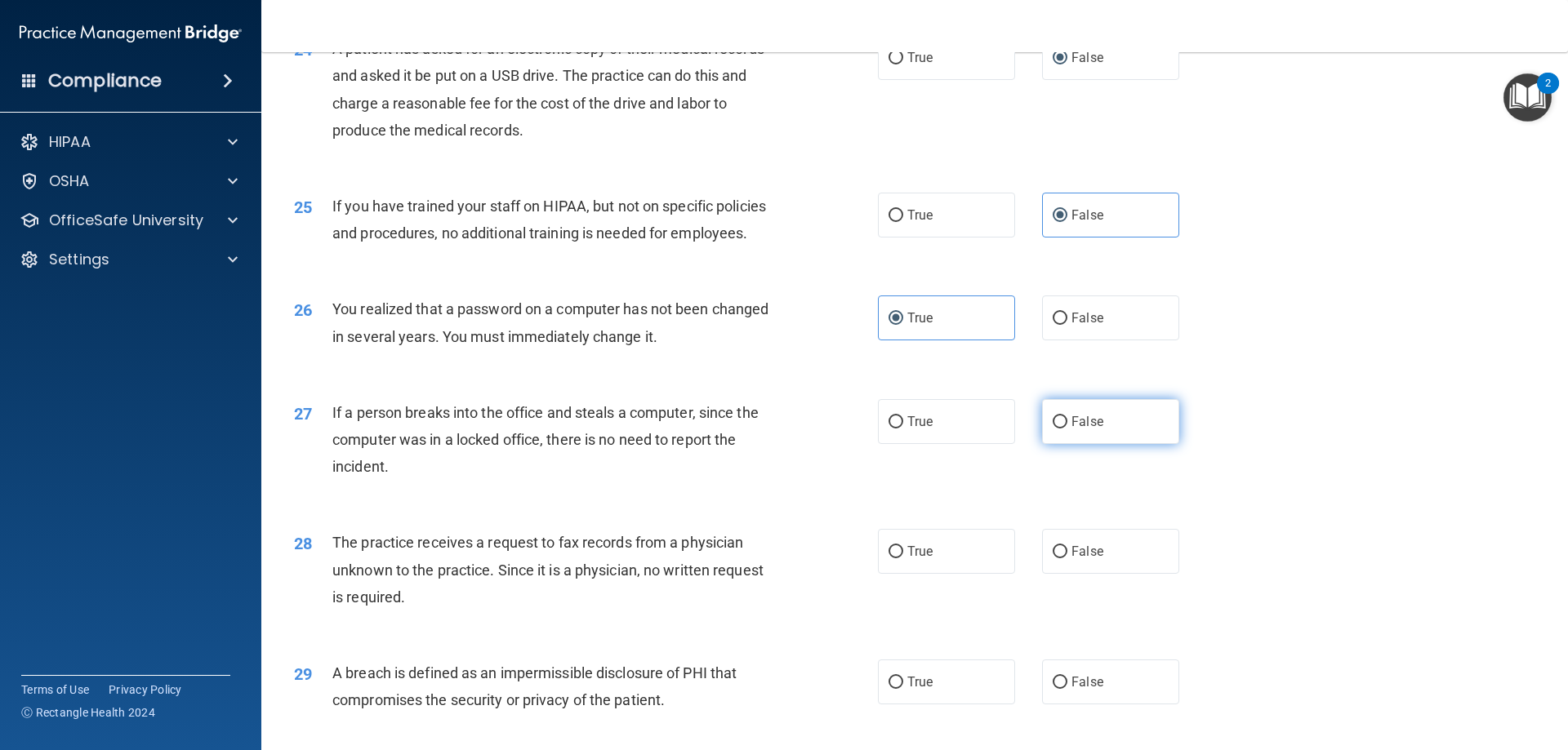
click at [1052, 429] on input "False" at bounding box center [1059, 422] width 15 height 12
radio input "true"
click at [1135, 574] on label "False" at bounding box center [1110, 552] width 137 height 45
click at [1067, 558] on input "False" at bounding box center [1059, 552] width 15 height 12
radio input "true"
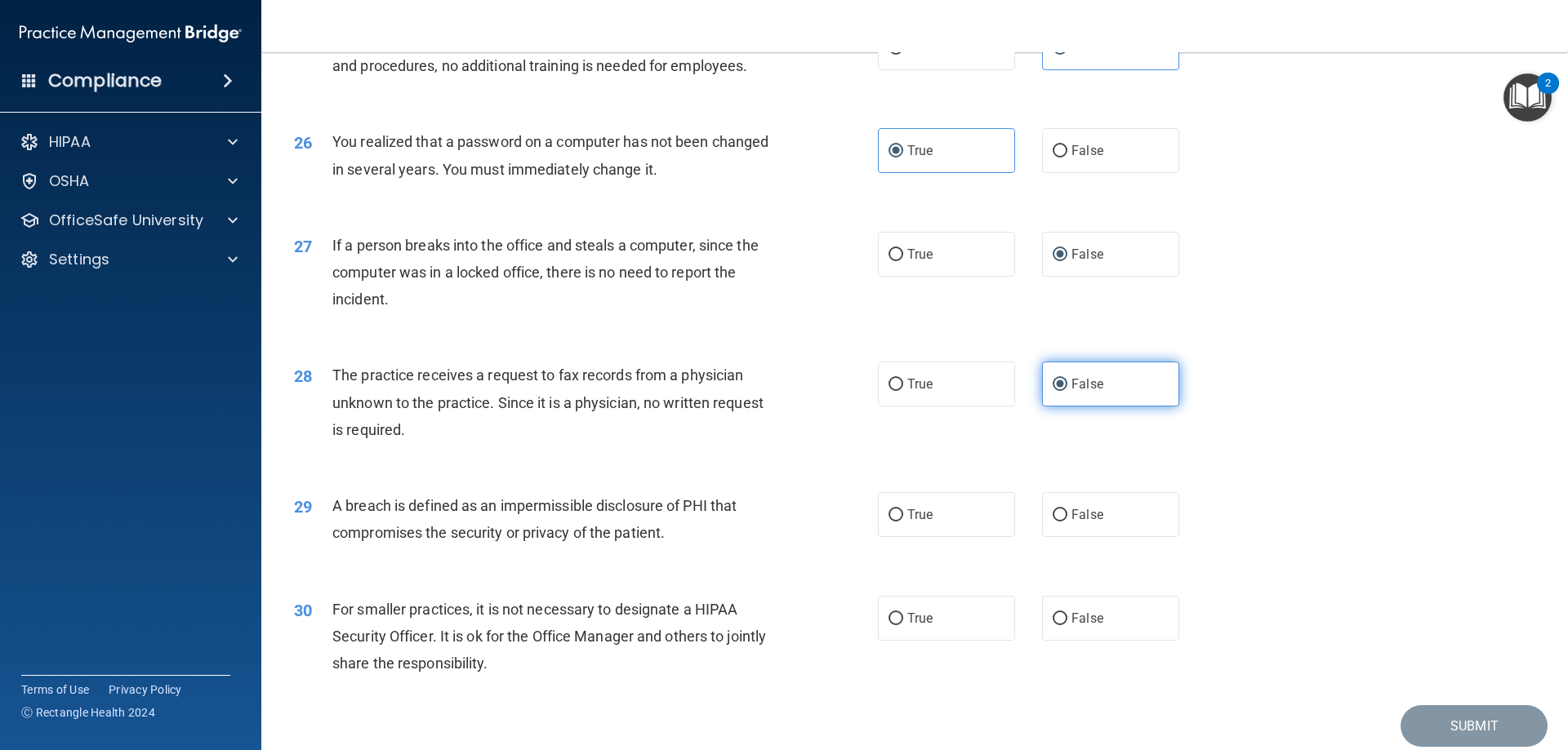
scroll to position [3046, 0]
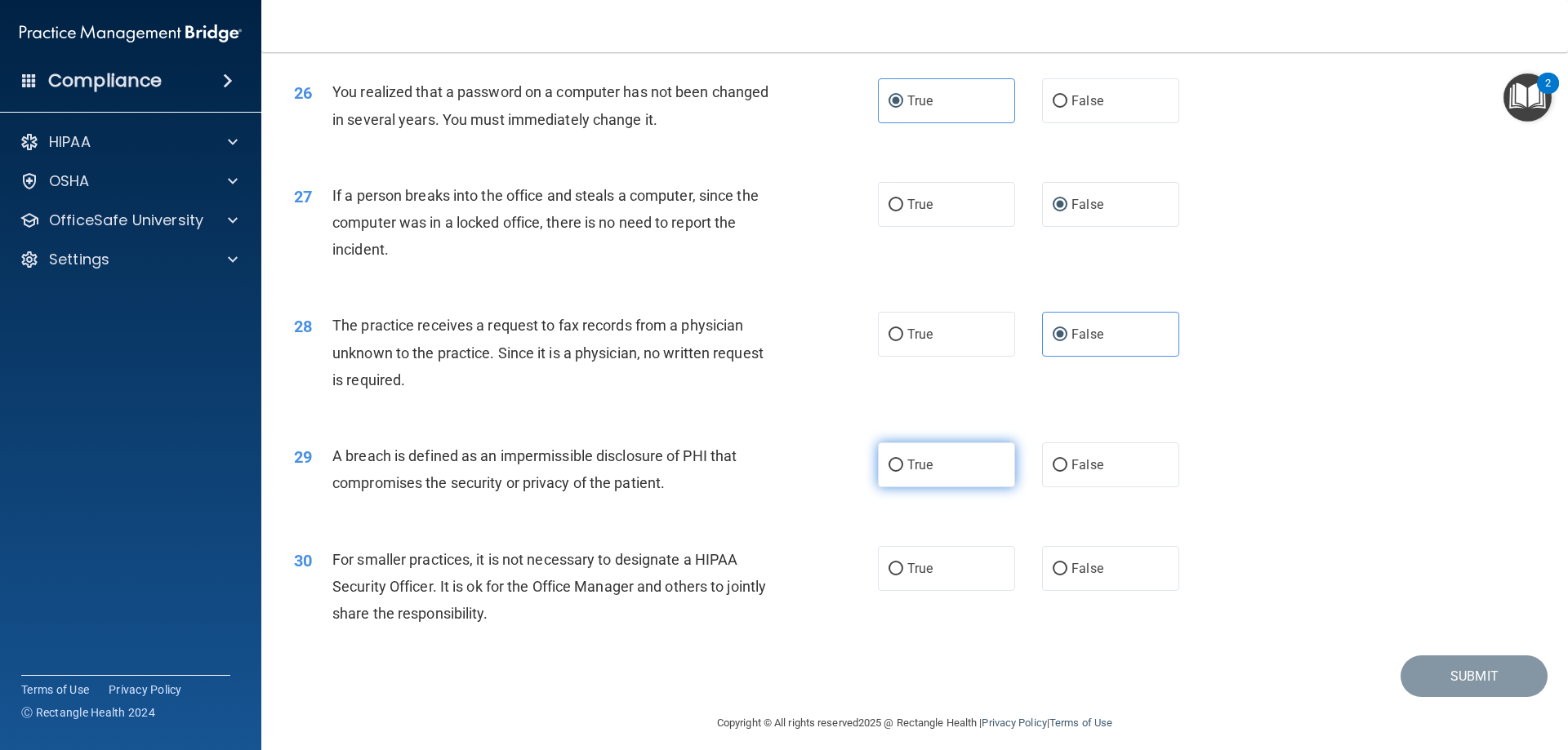
click at [952, 487] on label "True" at bounding box center [946, 465] width 137 height 45
click at [903, 472] on input "True" at bounding box center [895, 465] width 15 height 12
radio input "true"
click at [1158, 590] on label "False" at bounding box center [1110, 569] width 137 height 45
click at [1067, 576] on input "False" at bounding box center [1059, 569] width 15 height 12
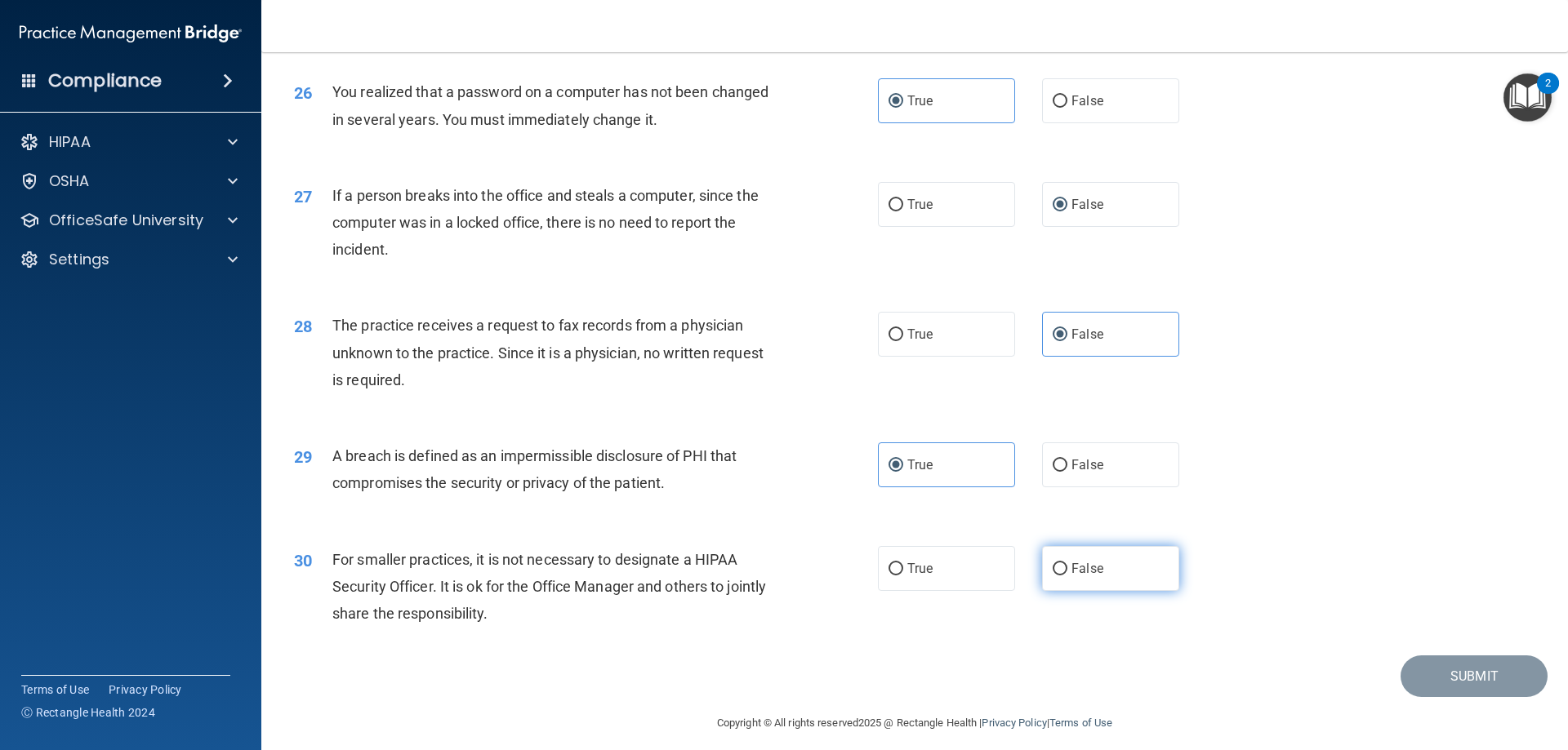
radio input "true"
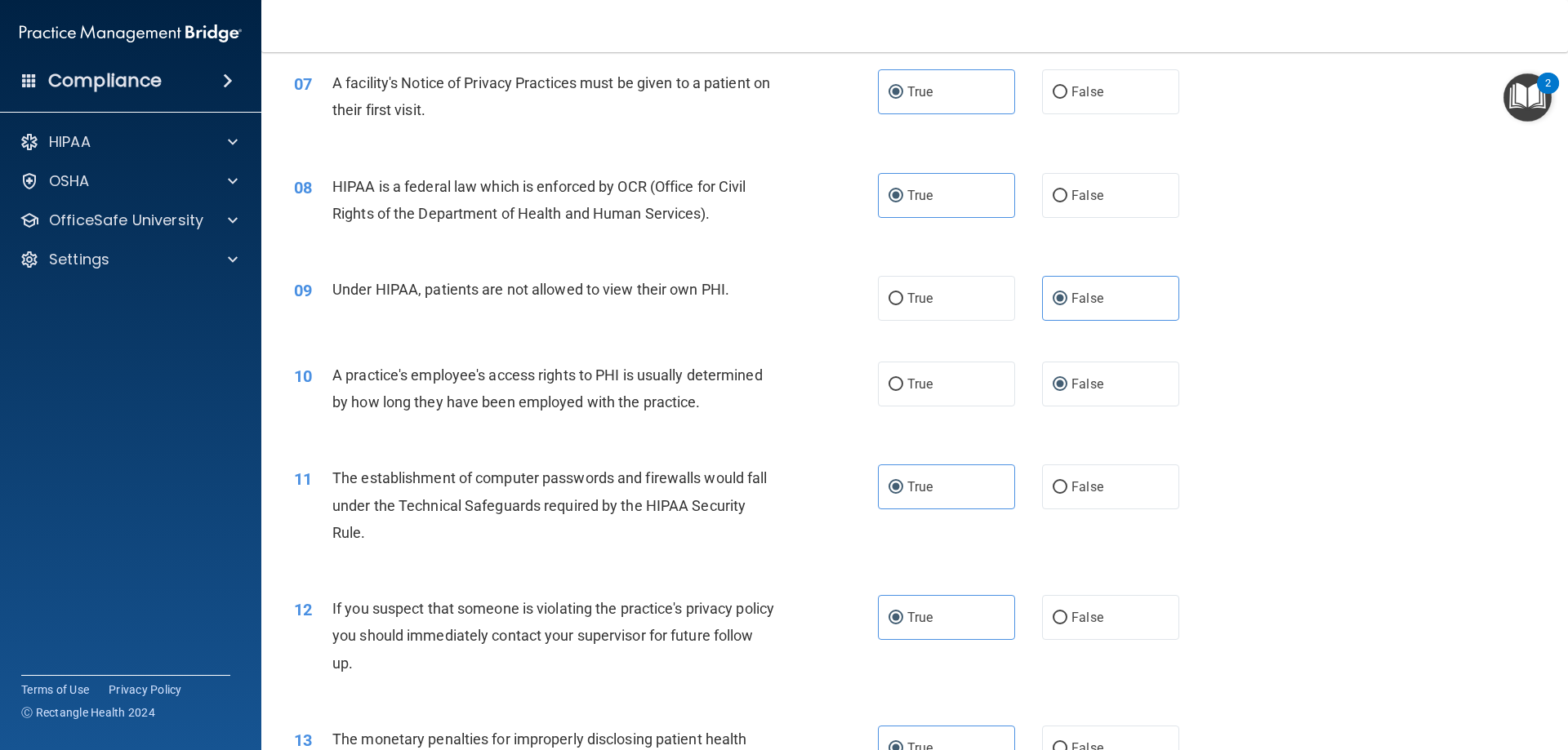
scroll to position [870, 0]
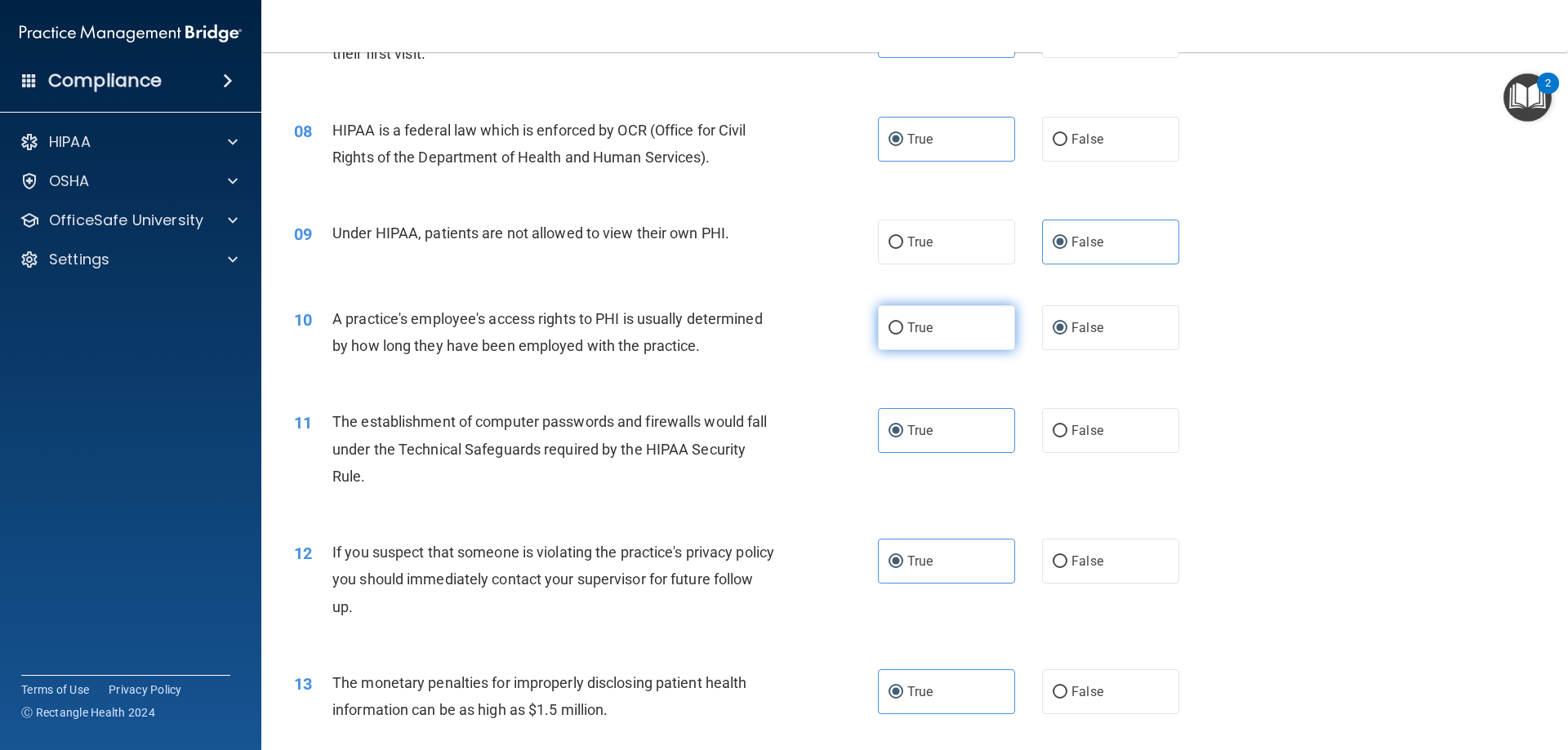
click at [898, 317] on label "True" at bounding box center [946, 328] width 137 height 45
click at [898, 322] on input "True" at bounding box center [895, 328] width 15 height 12
radio input "true"
radio input "false"
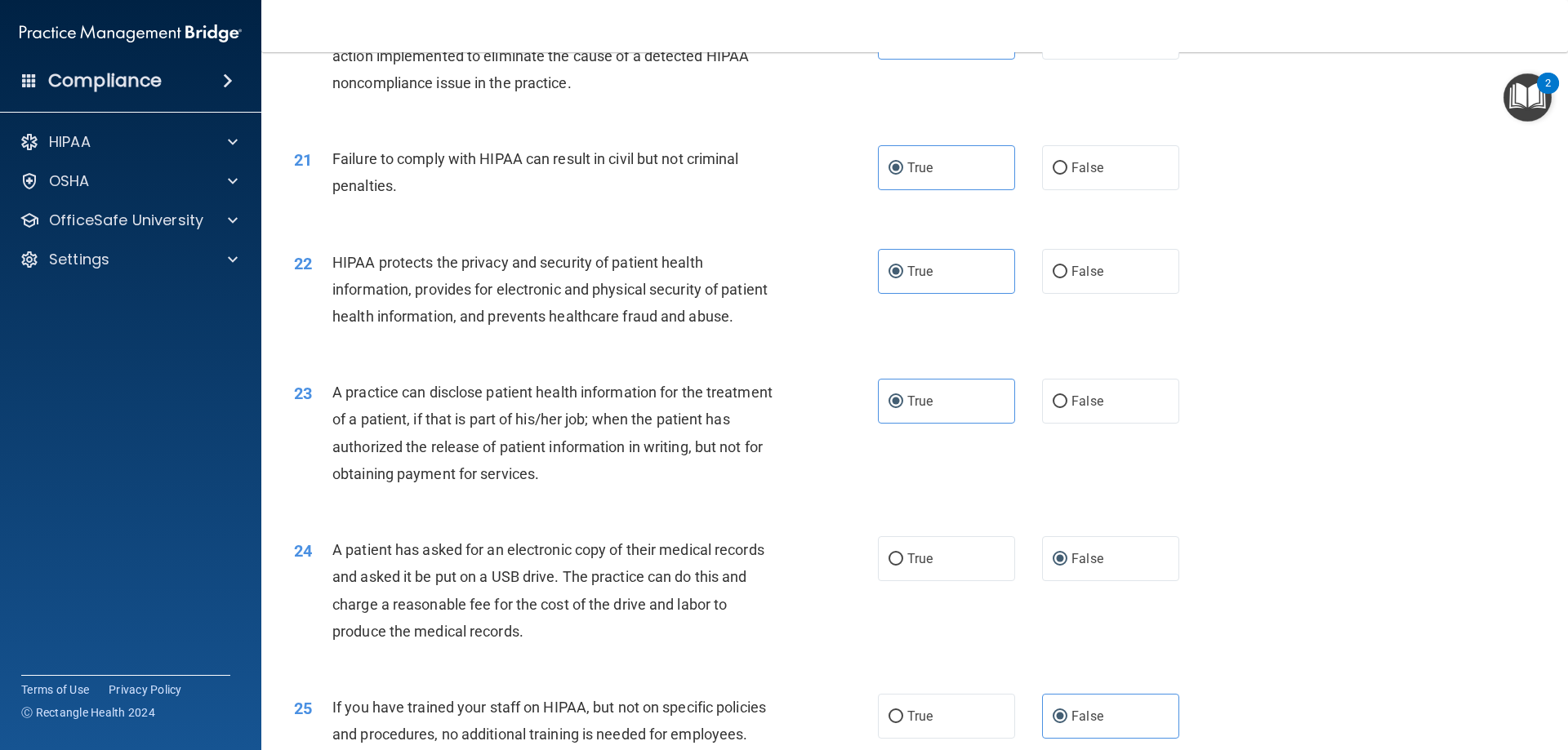
scroll to position [2393, 0]
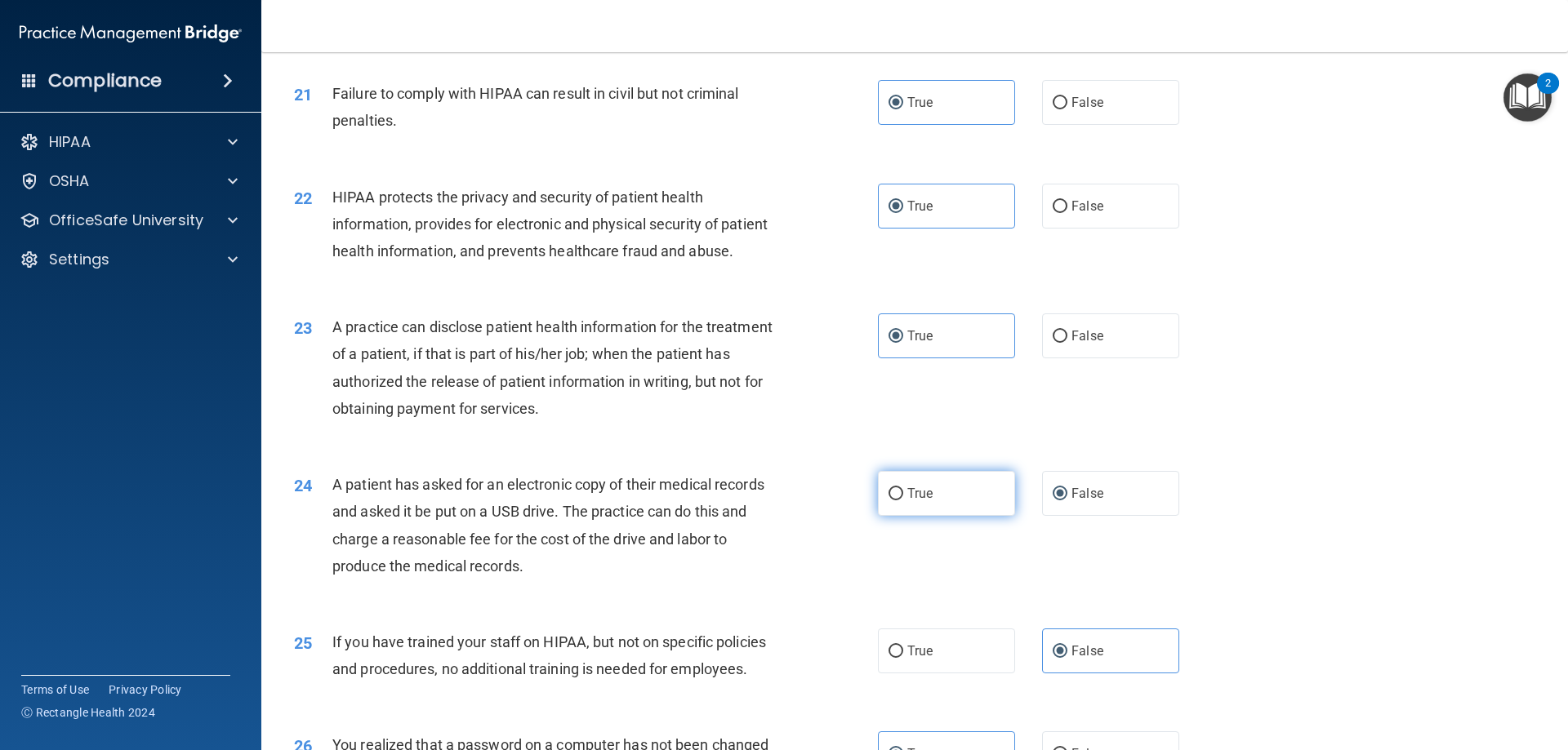
click at [900, 515] on label "True" at bounding box center [946, 494] width 137 height 45
click at [900, 501] on input "True" at bounding box center [895, 494] width 15 height 12
radio input "true"
radio input "false"
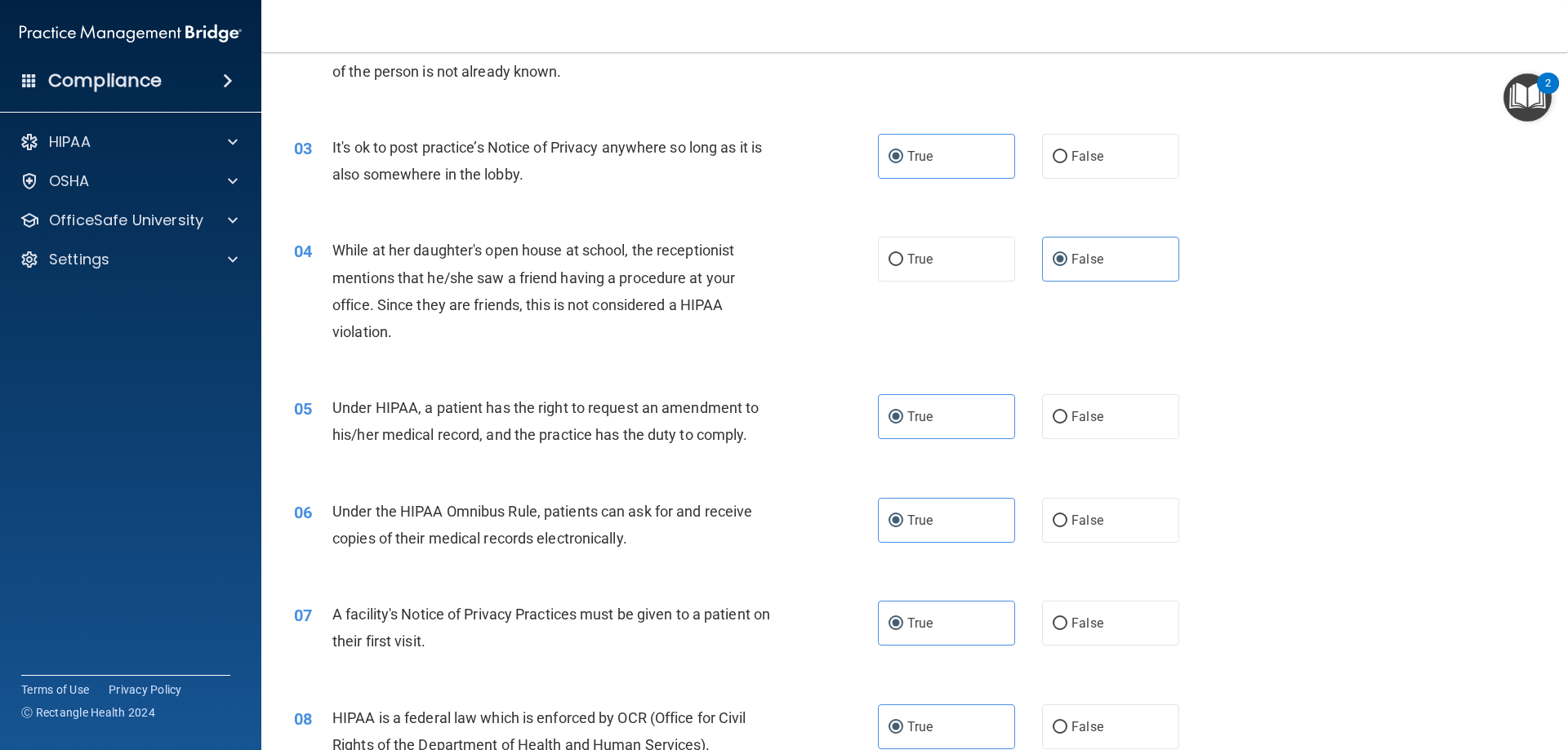
scroll to position [0, 0]
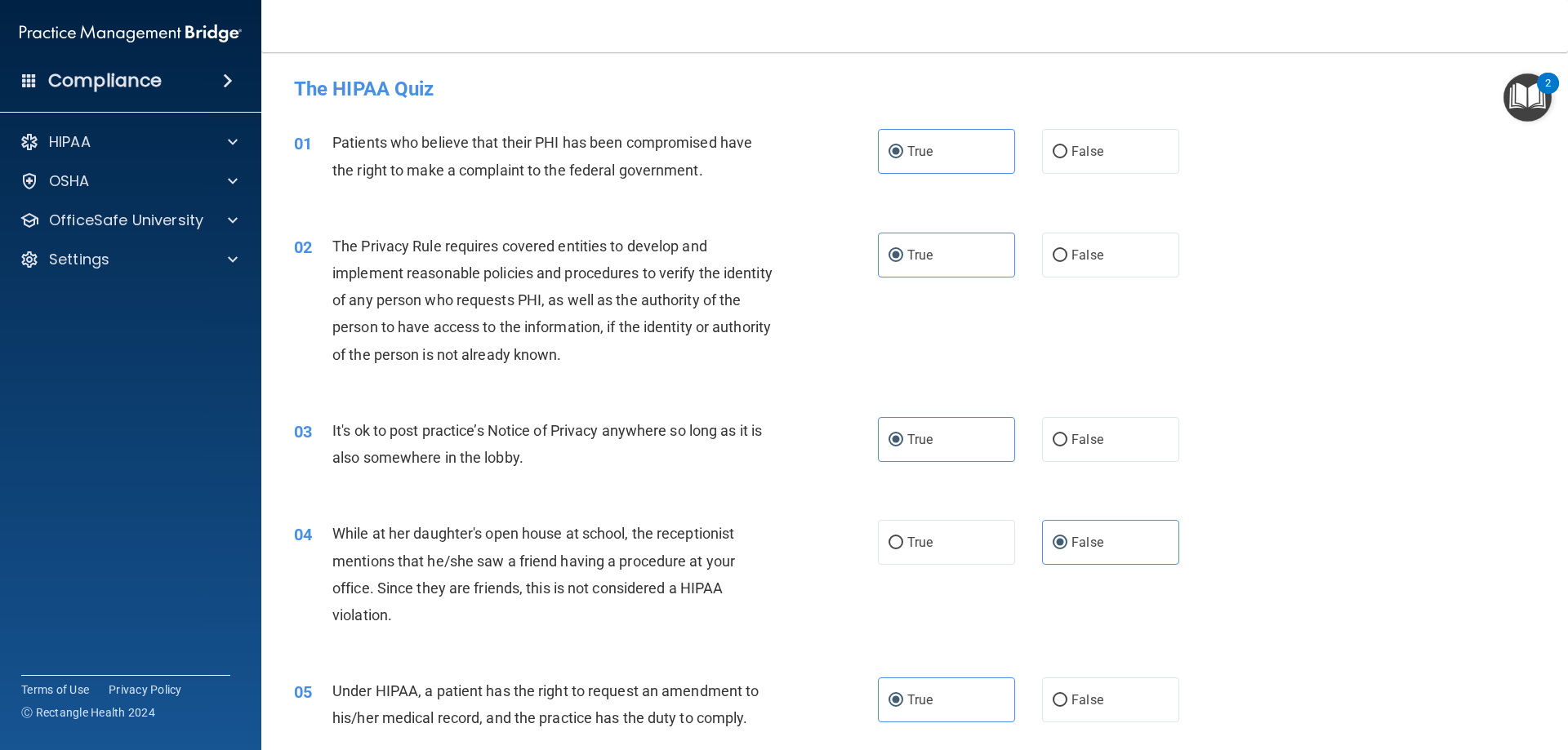
click at [1531, 90] on img "Open Resource Center, 2 new notifications" at bounding box center [1527, 98] width 48 height 48
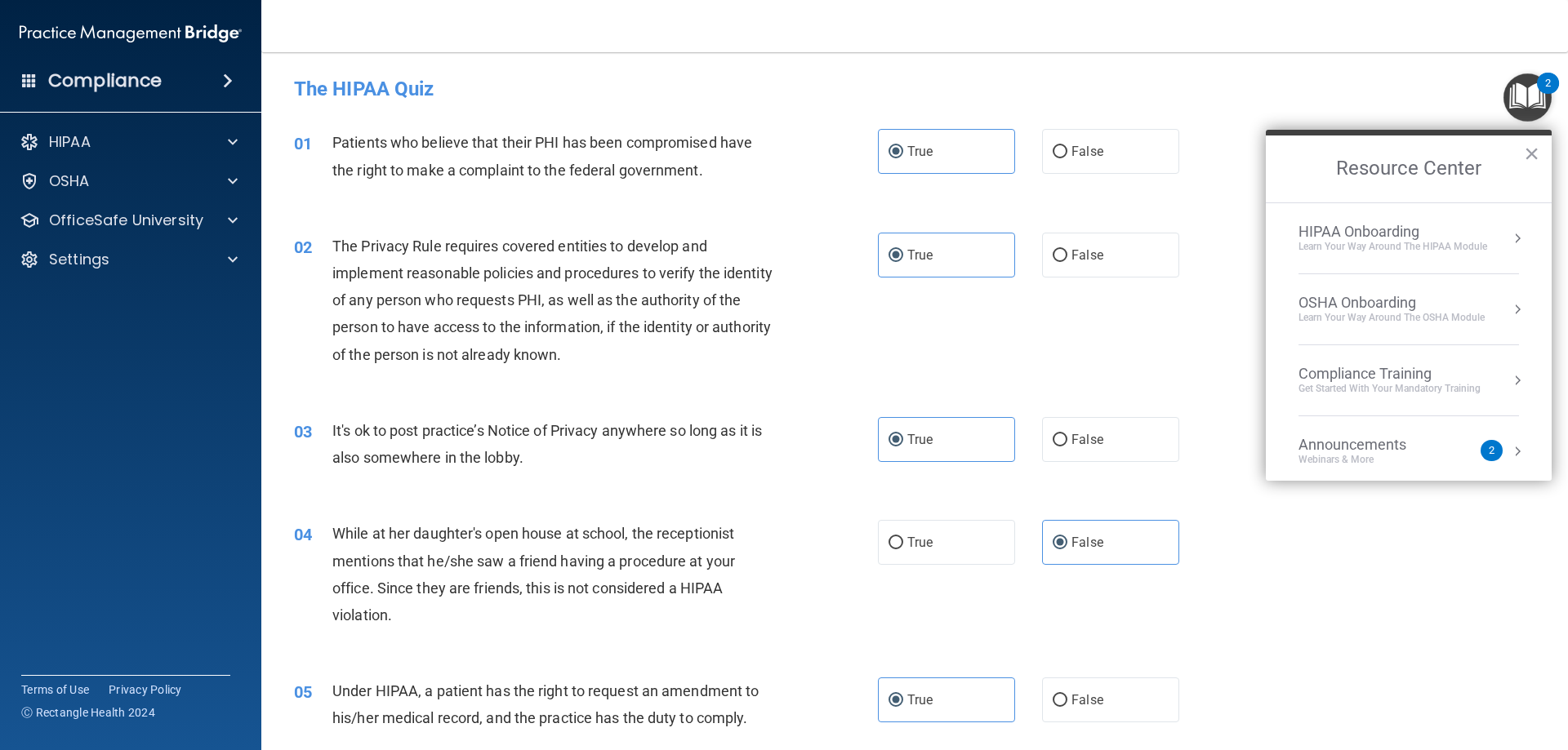
click at [1212, 117] on div "01 Patients who believe that their PHI has been compromised have the right to m…" at bounding box center [914, 160] width 1265 height 102
click at [1533, 151] on button "×" at bounding box center [1532, 153] width 16 height 26
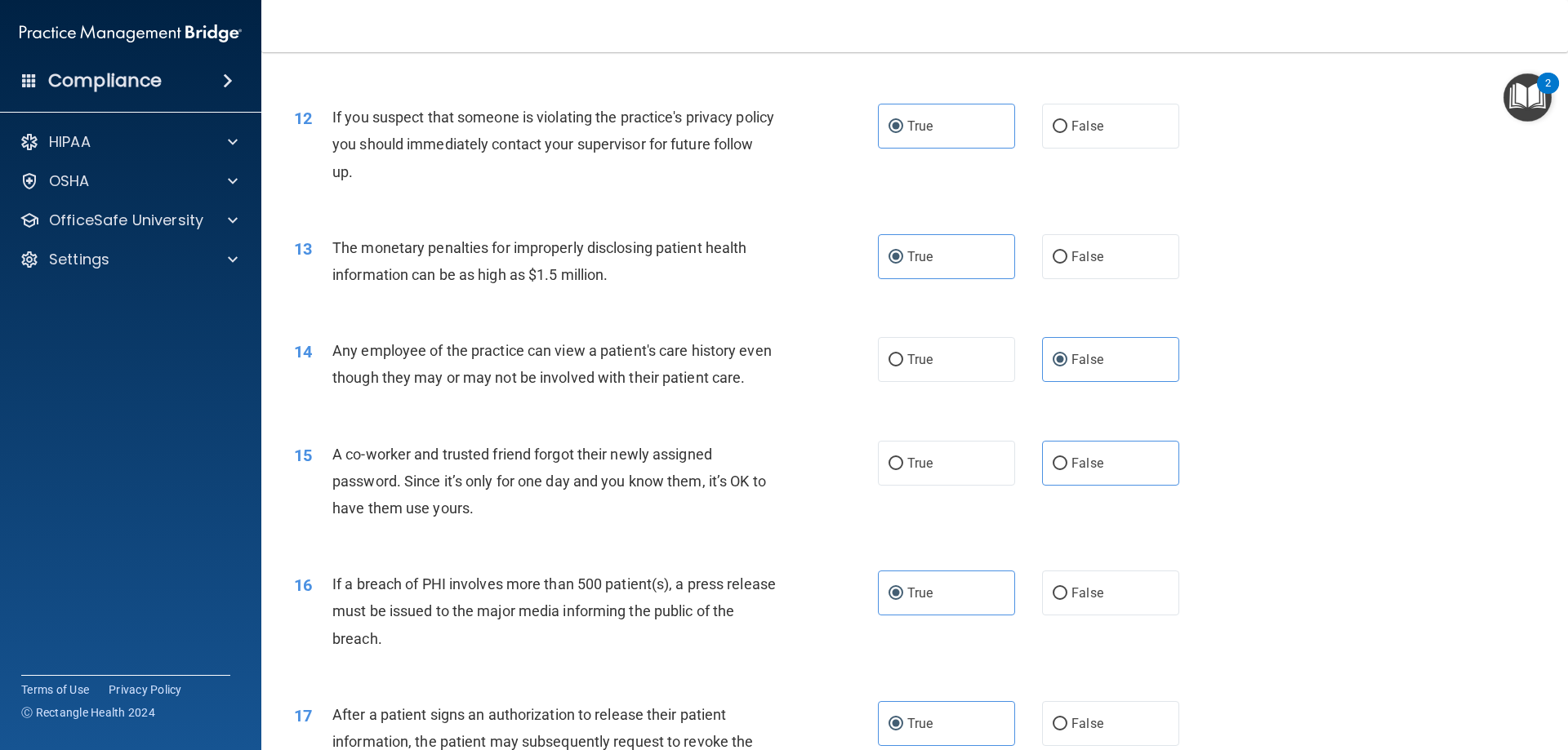
scroll to position [1524, 0]
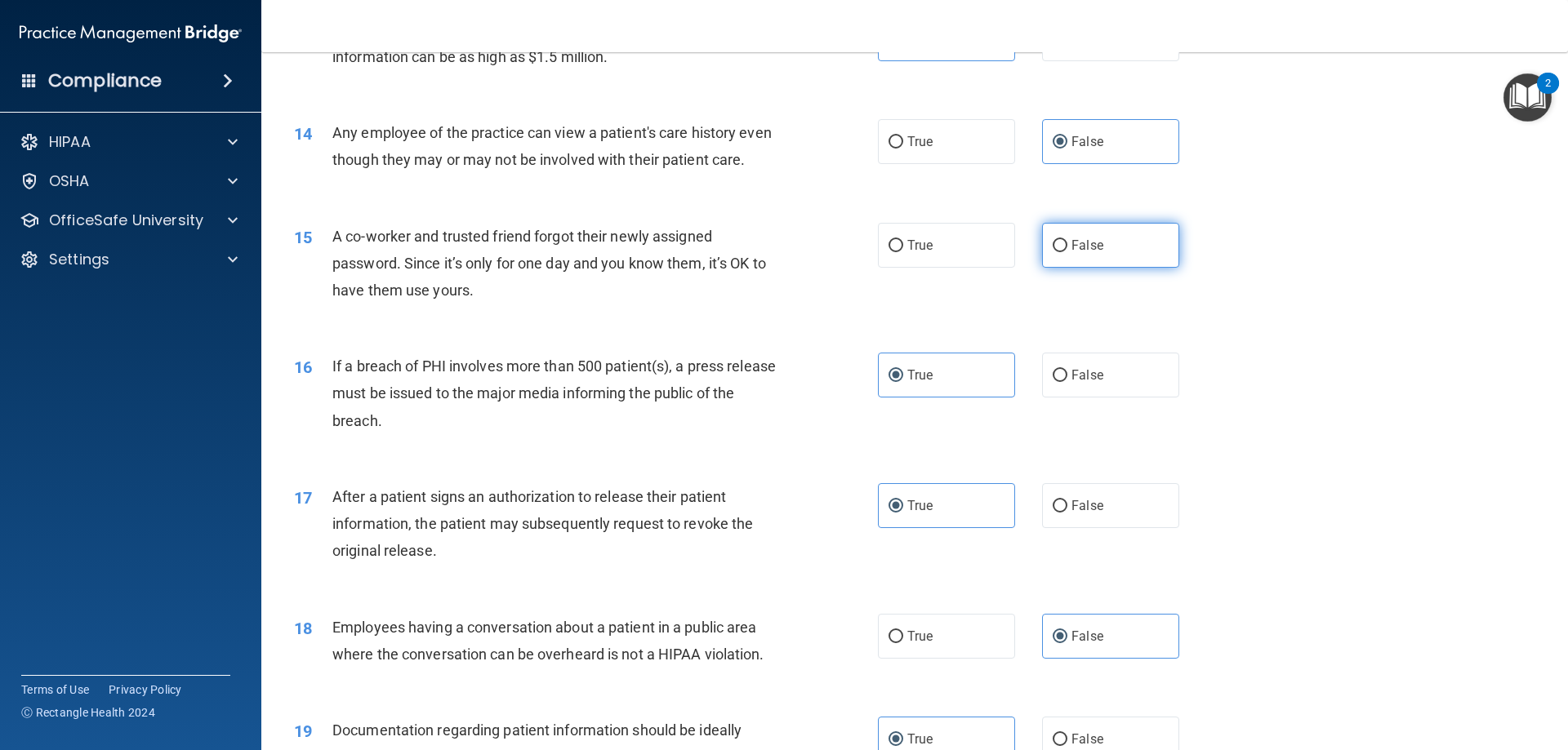
click at [1061, 268] on label "False" at bounding box center [1110, 245] width 137 height 45
click at [1061, 252] on input "False" at bounding box center [1059, 245] width 15 height 12
radio input "true"
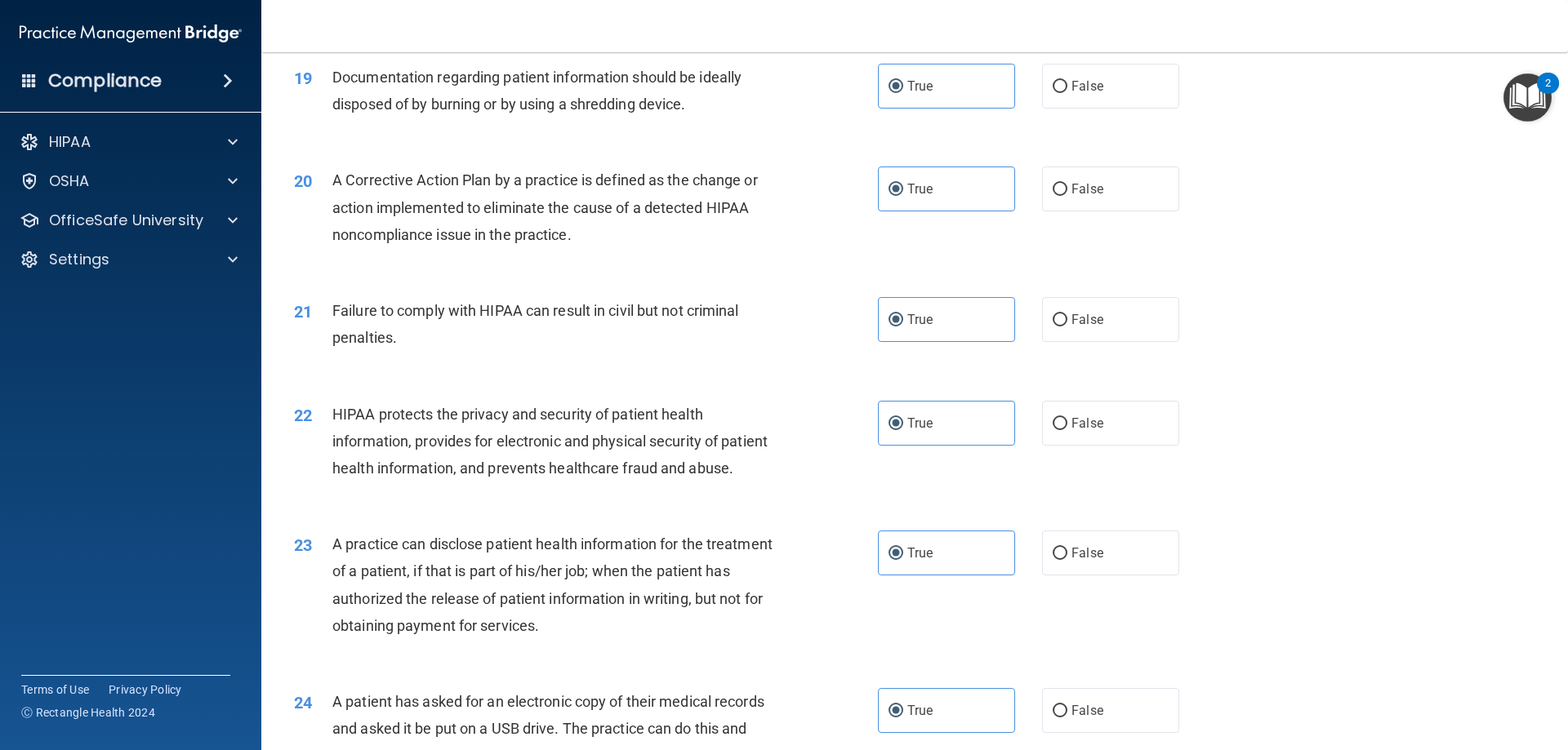
scroll to position [3112, 0]
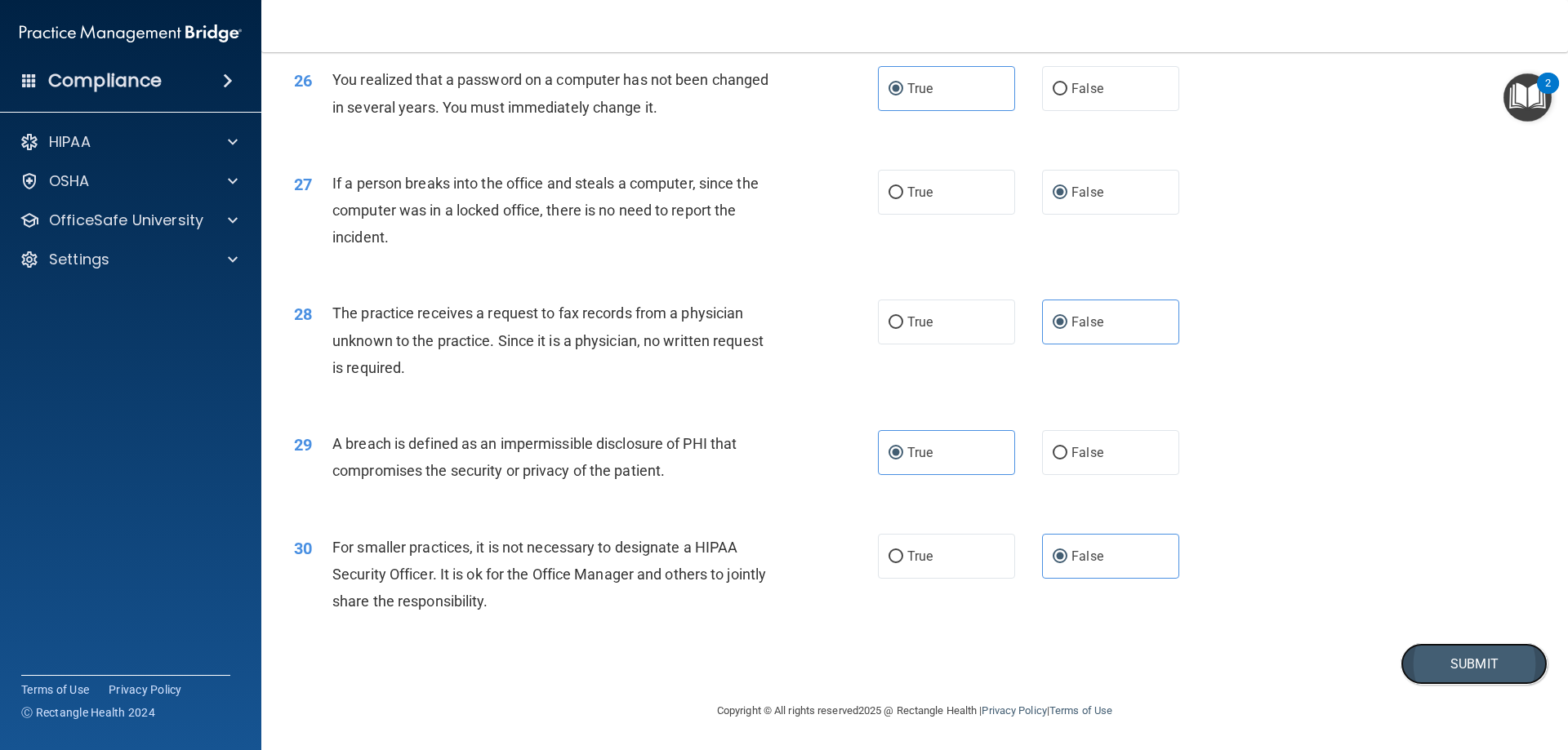
click at [1469, 663] on button "Submit" at bounding box center [1473, 663] width 147 height 41
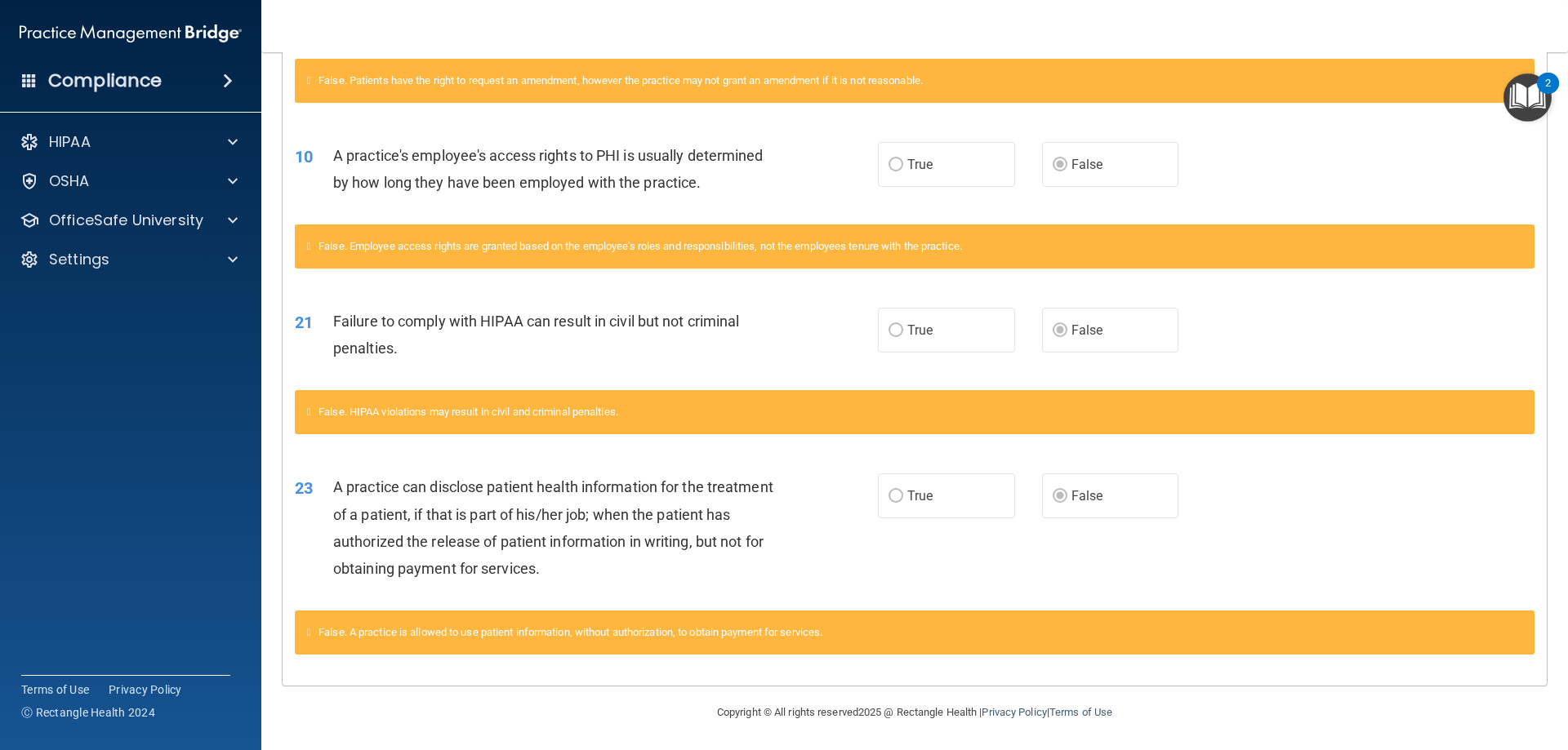
scroll to position [650, 0]
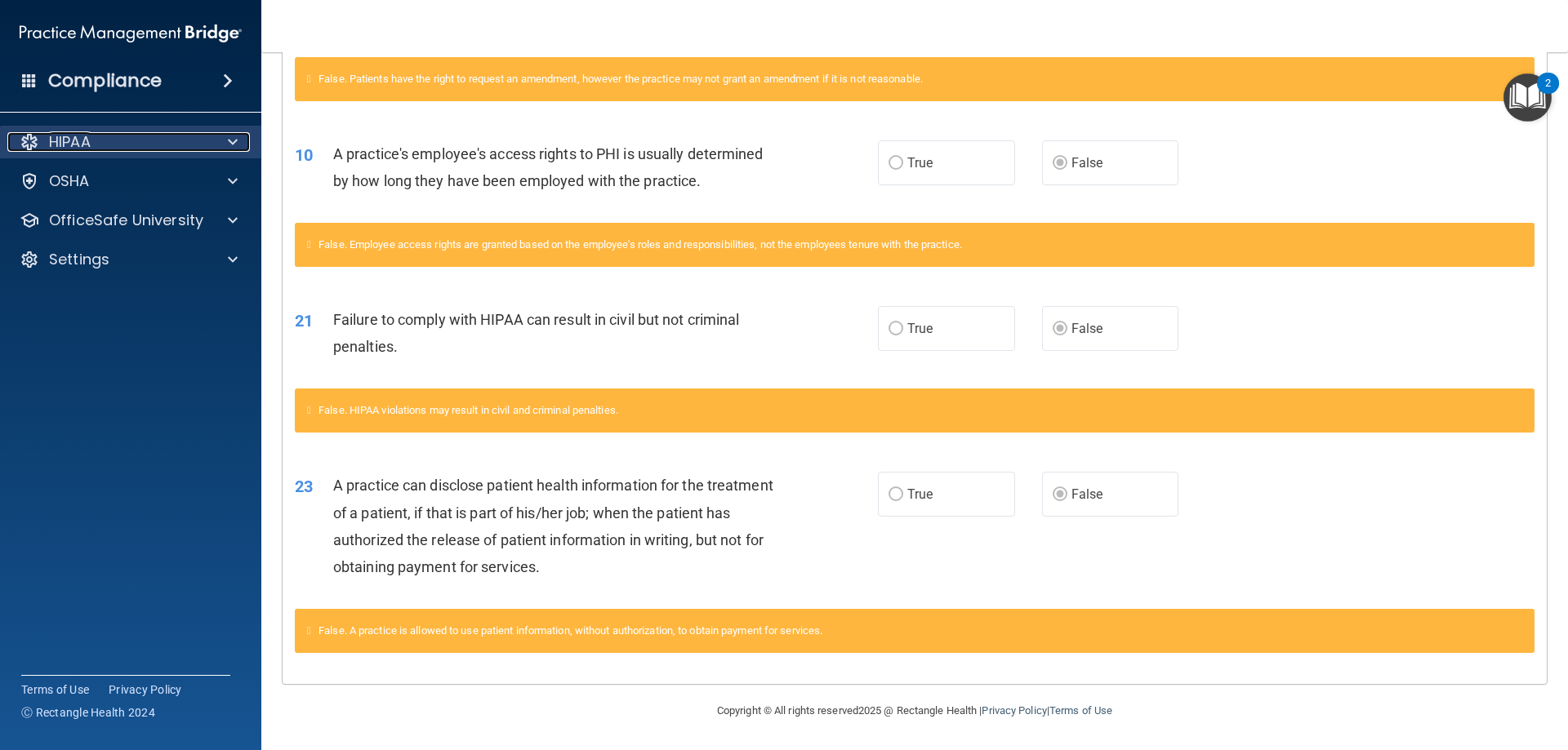
click at [183, 137] on div "HIPAA" at bounding box center [107, 142] width 202 height 20
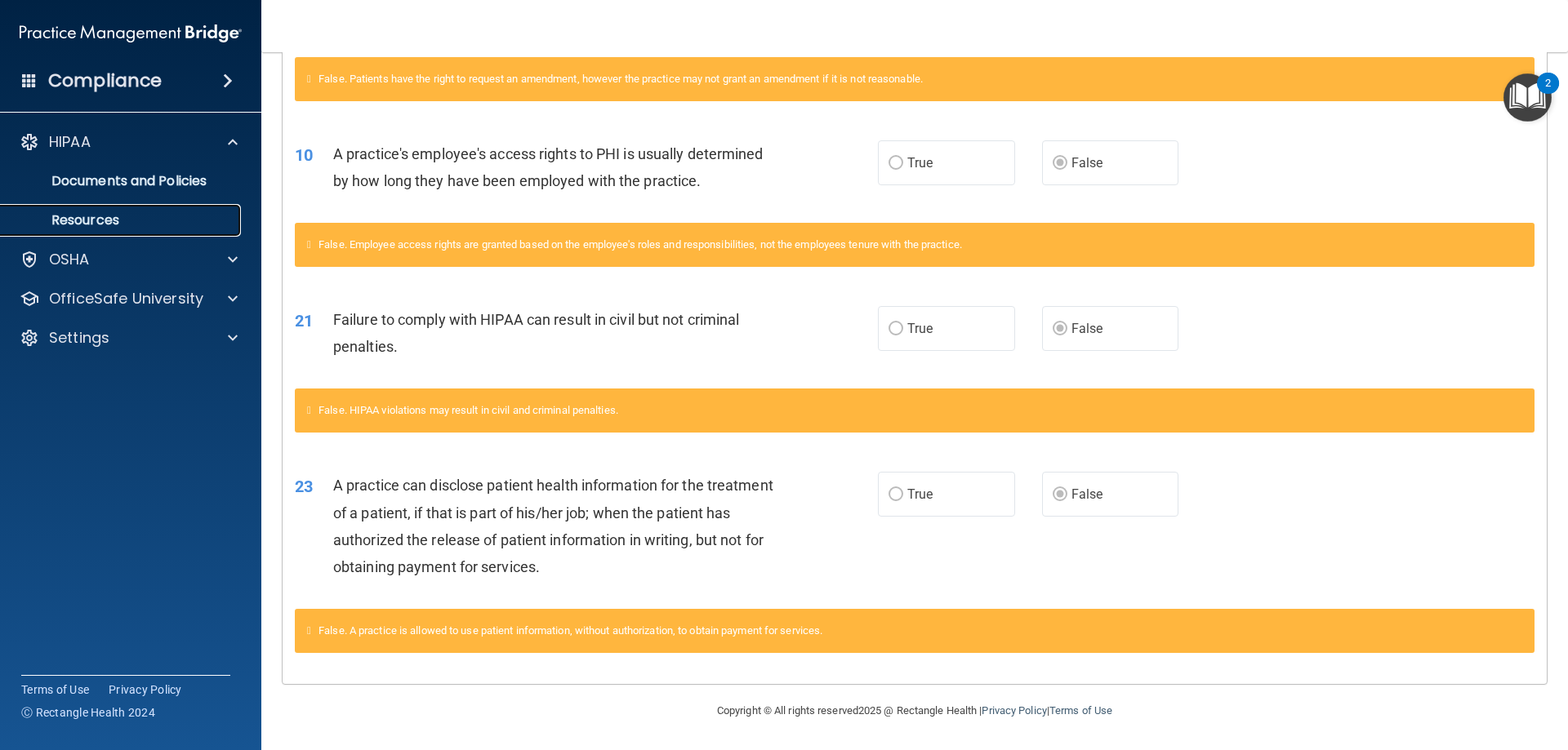
click at [174, 224] on p "Resources" at bounding box center [122, 220] width 223 height 17
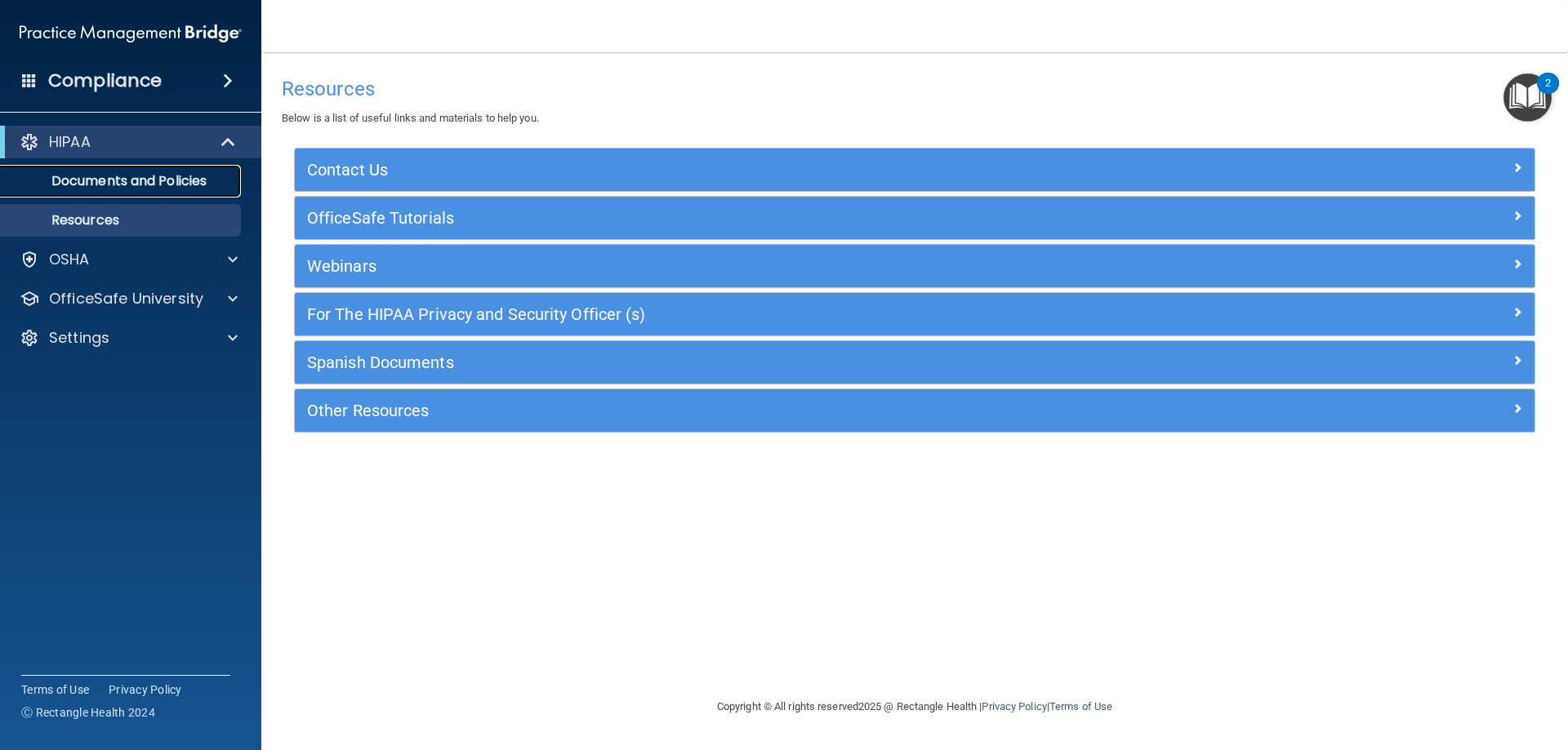
click at [165, 181] on p "Documents and Policies" at bounding box center [122, 181] width 223 height 17
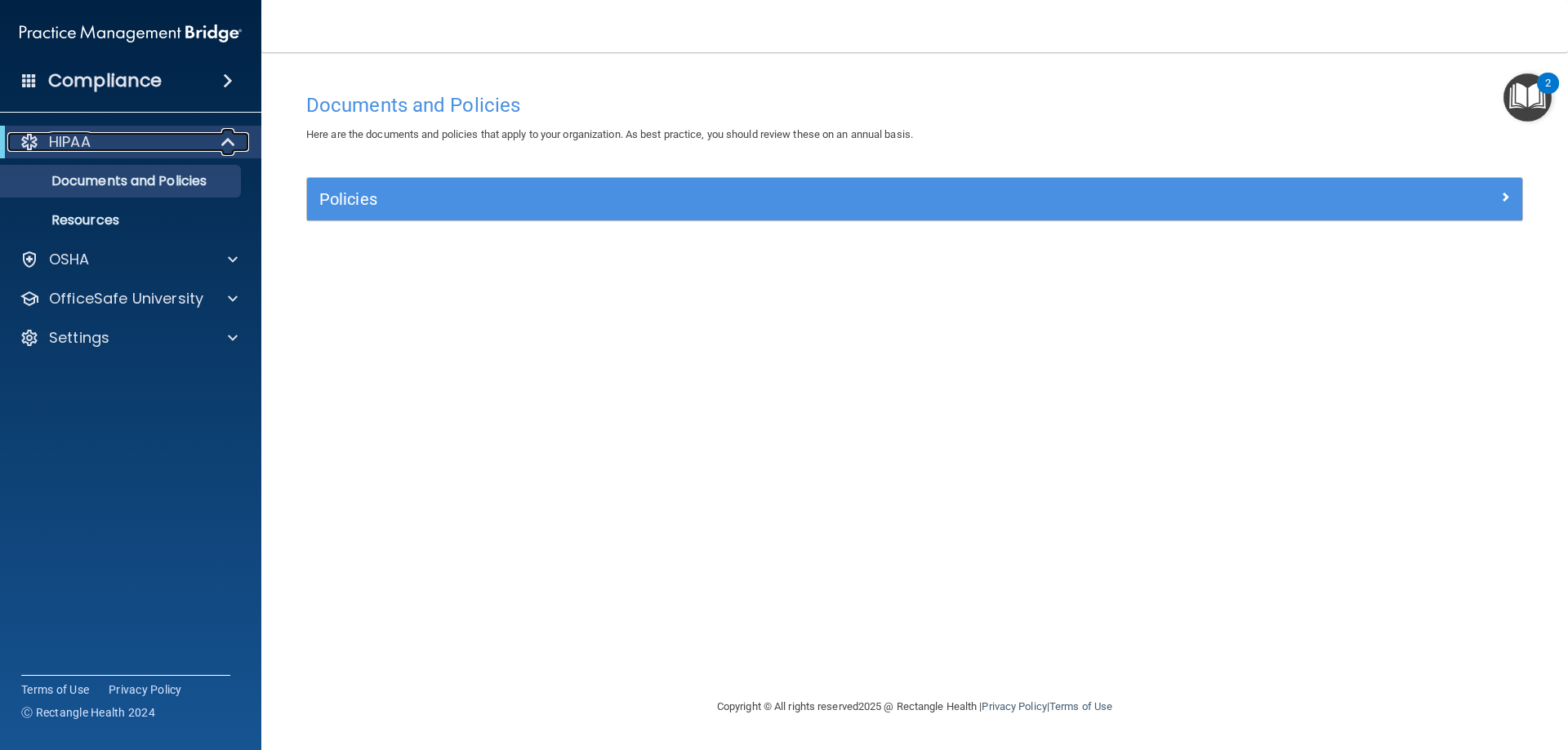
click at [169, 136] on div "HIPAA" at bounding box center [107, 142] width 202 height 20
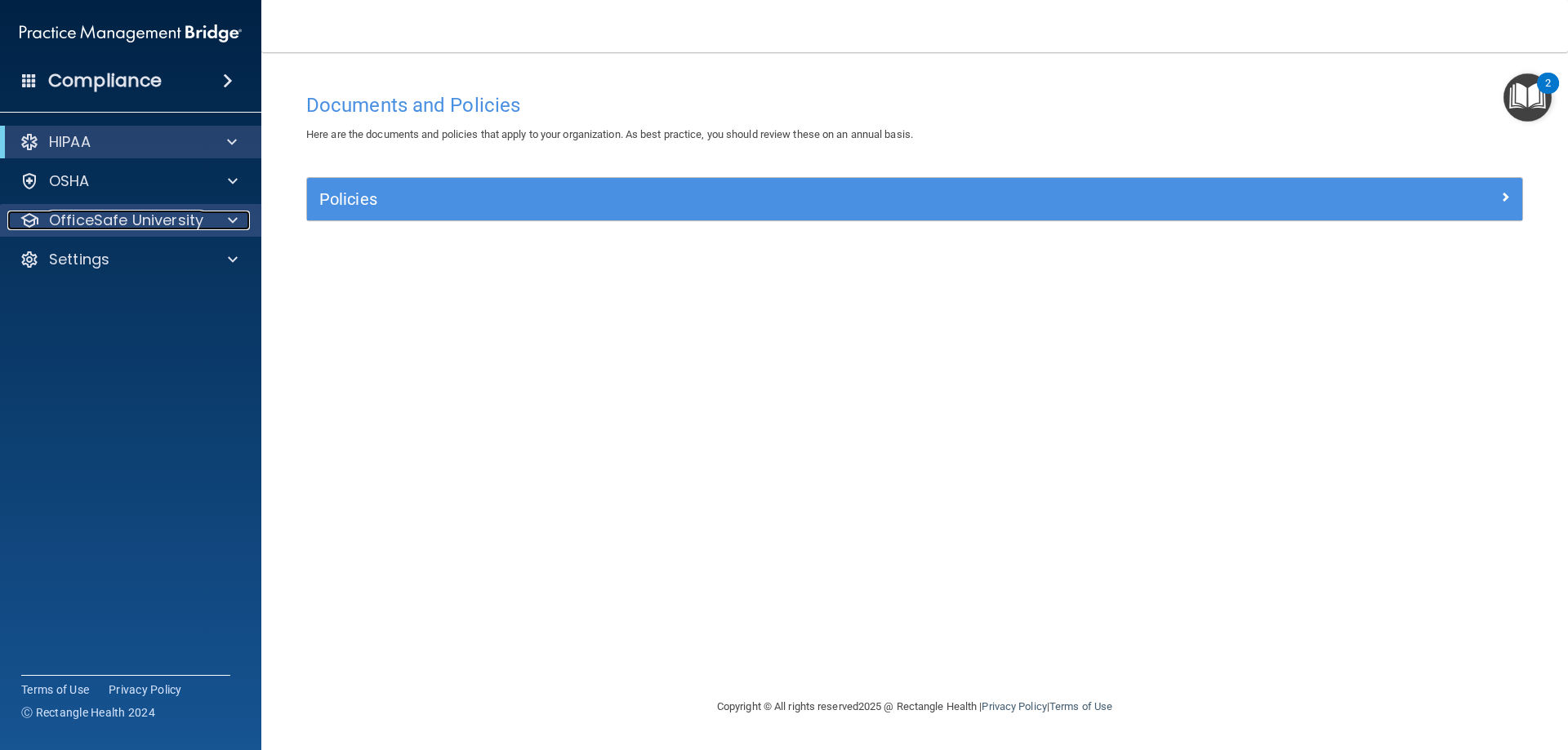
click at [154, 216] on p "OfficeSafe University" at bounding box center [126, 221] width 154 height 20
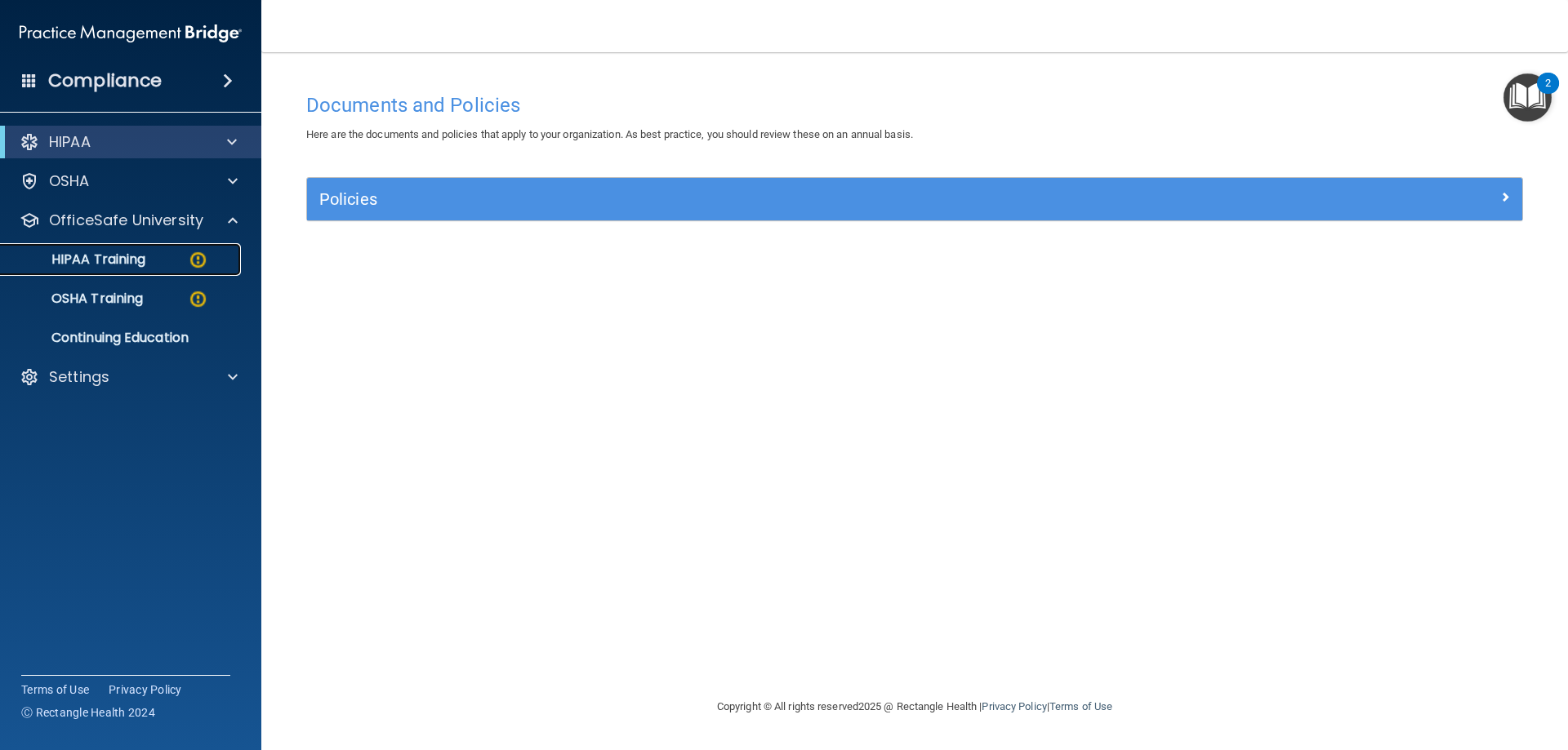
click at [121, 255] on p "HIPAA Training" at bounding box center [78, 259] width 135 height 17
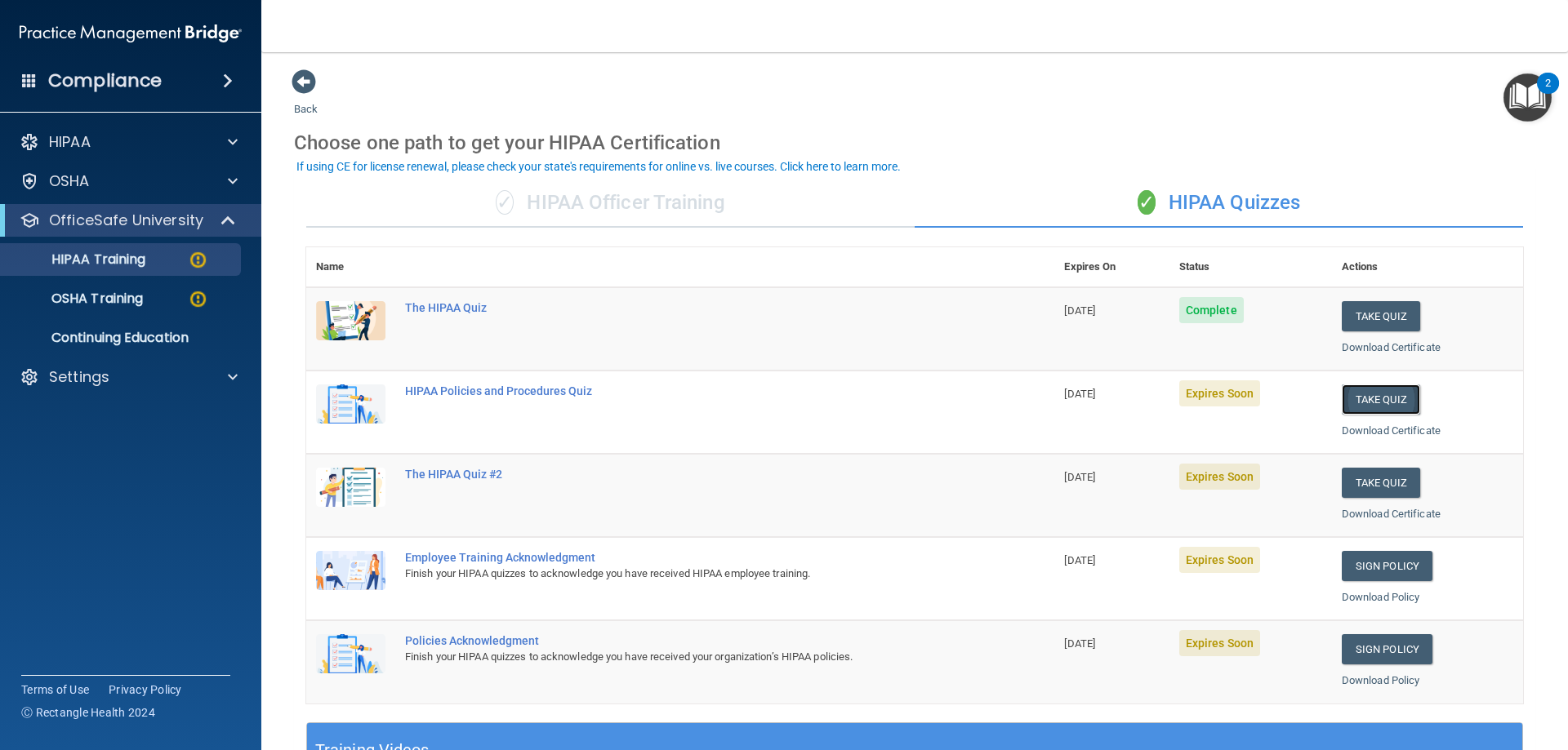
click at [1360, 396] on button "Take Quiz" at bounding box center [1380, 399] width 78 height 31
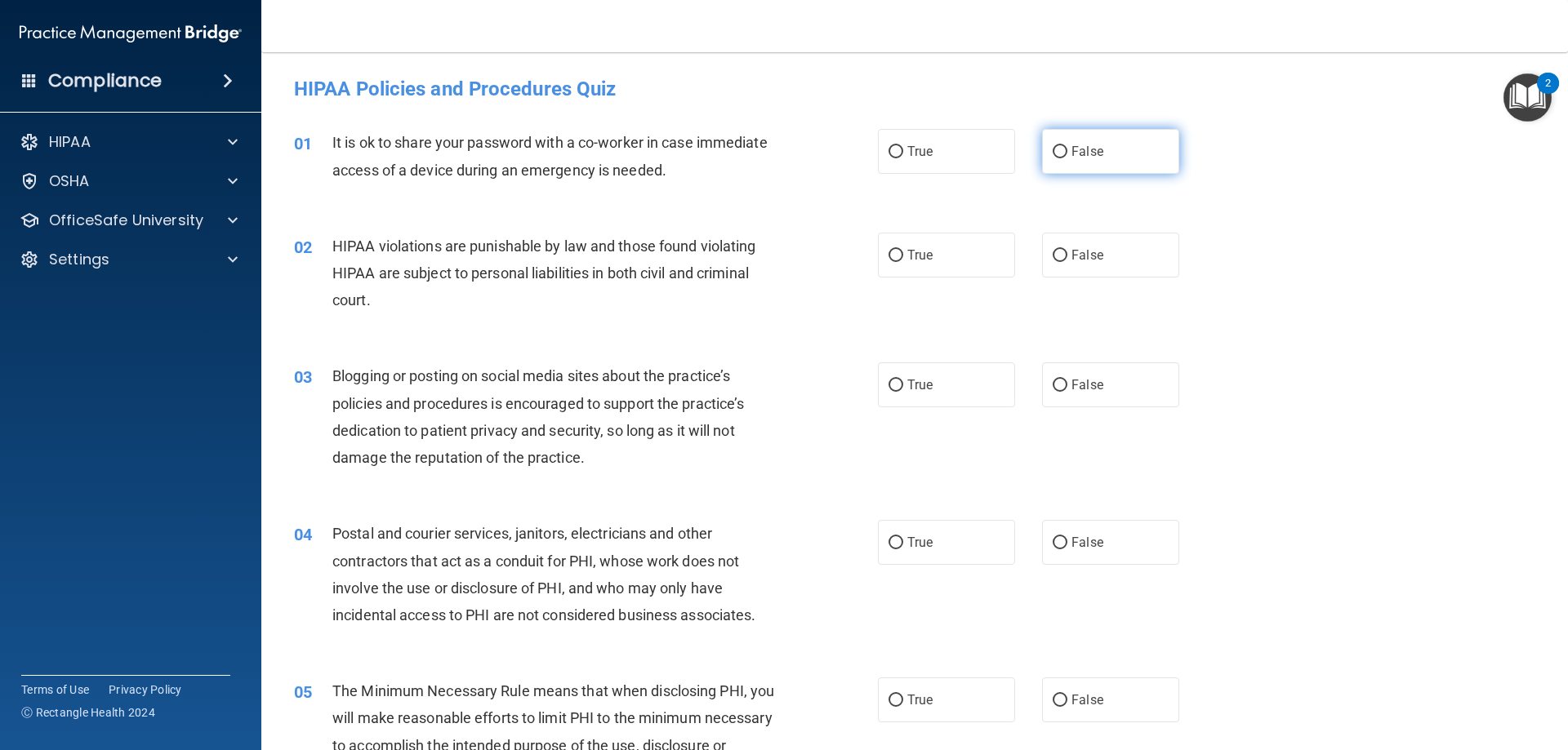
click at [1052, 147] on input "False" at bounding box center [1059, 152] width 15 height 12
radio input "true"
click at [973, 256] on label "True" at bounding box center [946, 255] width 137 height 45
click at [903, 256] on input "True" at bounding box center [895, 255] width 15 height 12
radio input "true"
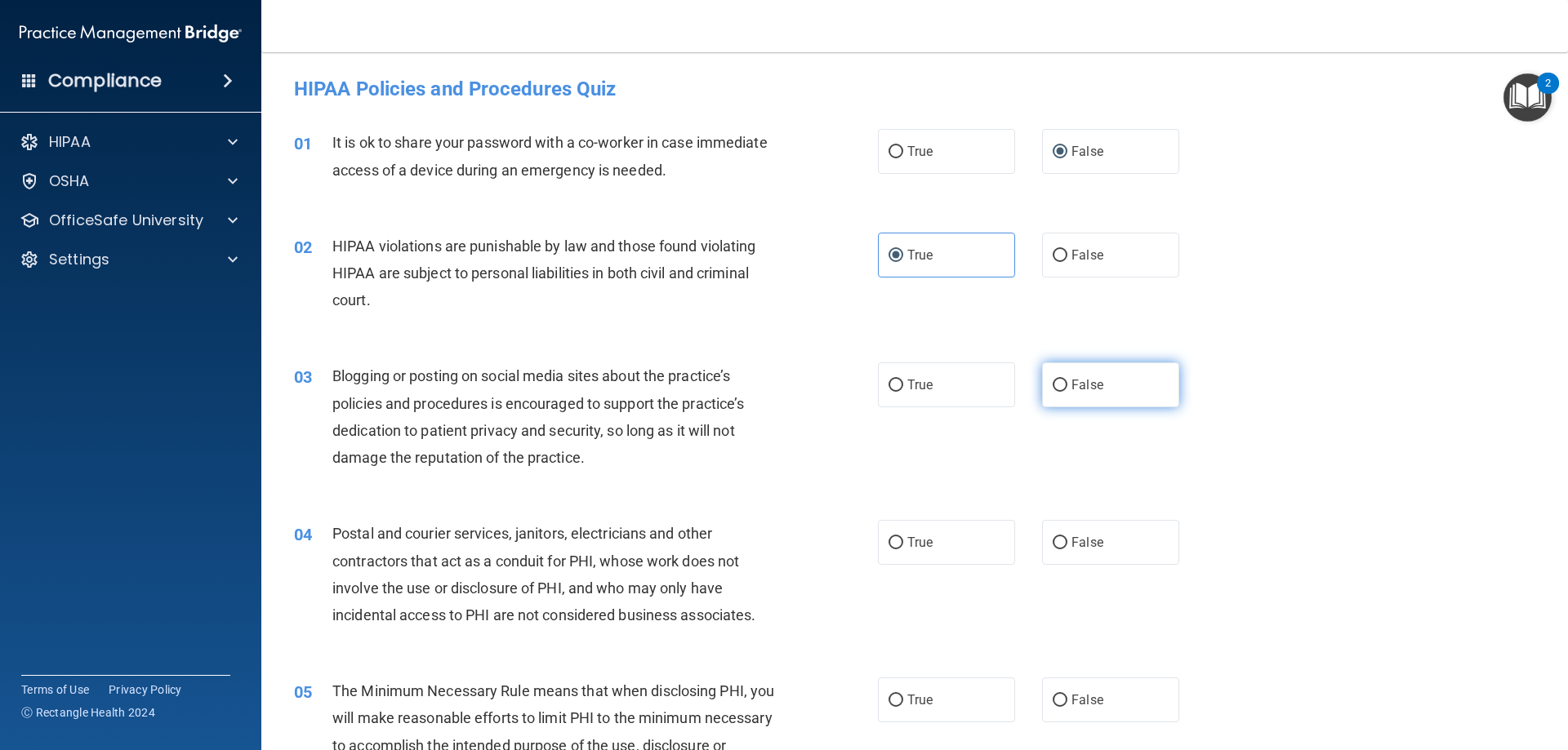
click at [1099, 385] on label "False" at bounding box center [1110, 385] width 137 height 45
click at [1067, 385] on input "False" at bounding box center [1059, 385] width 15 height 12
radio input "true"
click at [1095, 549] on span "False" at bounding box center [1087, 542] width 32 height 16
click at [1067, 549] on input "False" at bounding box center [1059, 543] width 15 height 12
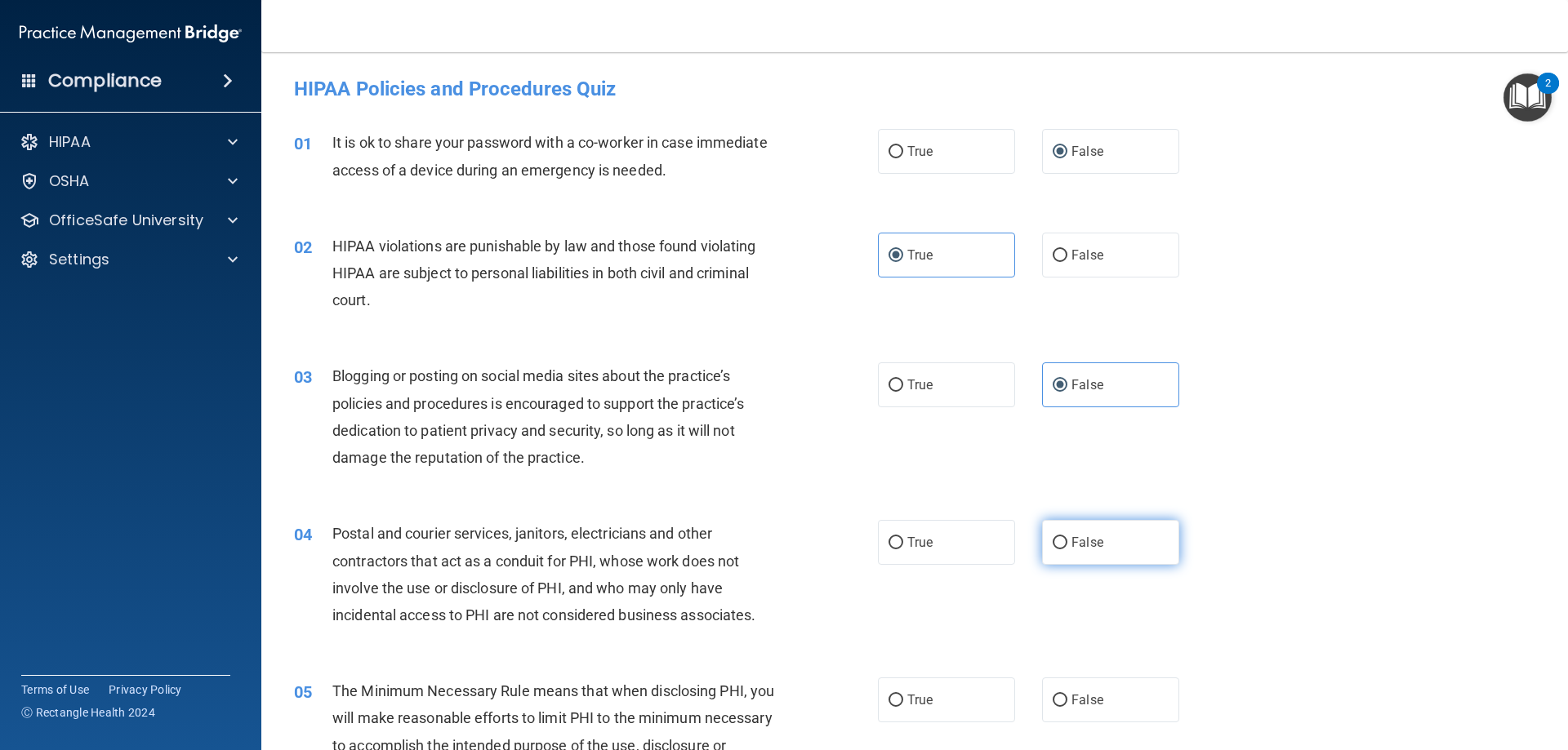
radio input "true"
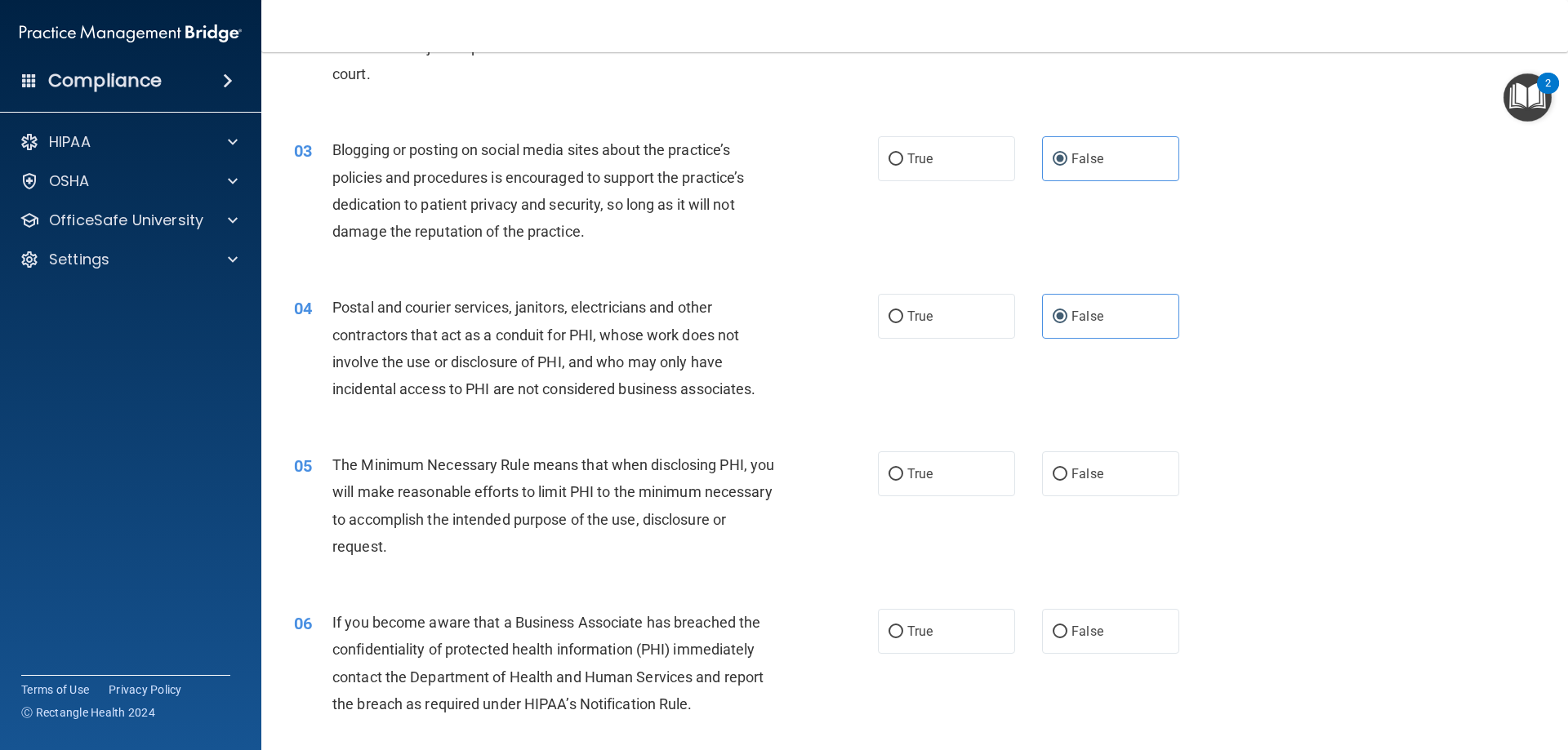
scroll to position [435, 0]
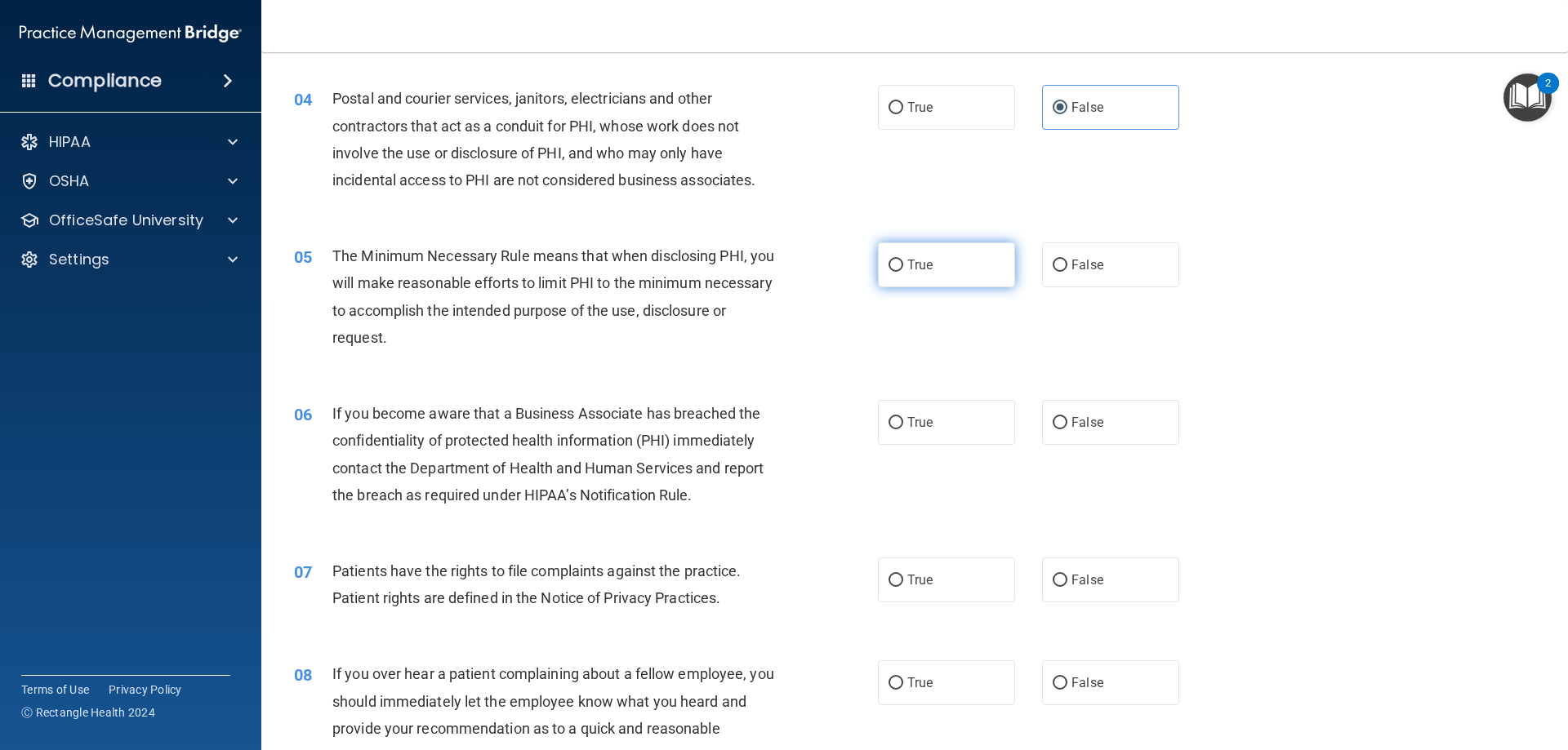
click at [939, 258] on label "True" at bounding box center [946, 265] width 137 height 45
click at [903, 259] on input "True" at bounding box center [895, 265] width 15 height 12
radio input "true"
click at [952, 422] on label "True" at bounding box center [946, 423] width 137 height 45
click at [903, 422] on input "True" at bounding box center [895, 423] width 15 height 12
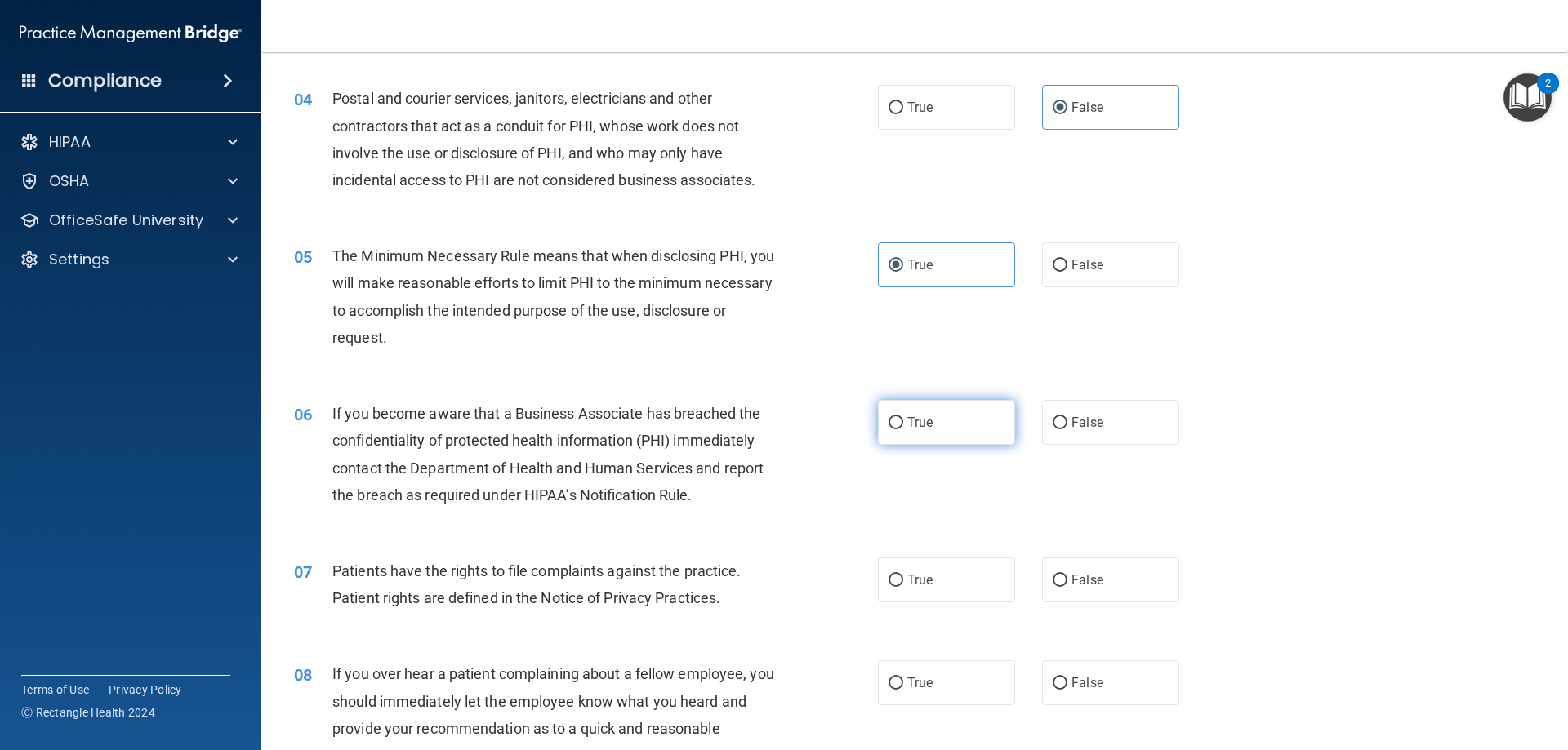
radio input "true"
click at [933, 588] on label "True" at bounding box center [946, 580] width 137 height 45
click at [903, 586] on input "True" at bounding box center [895, 580] width 15 height 12
radio input "true"
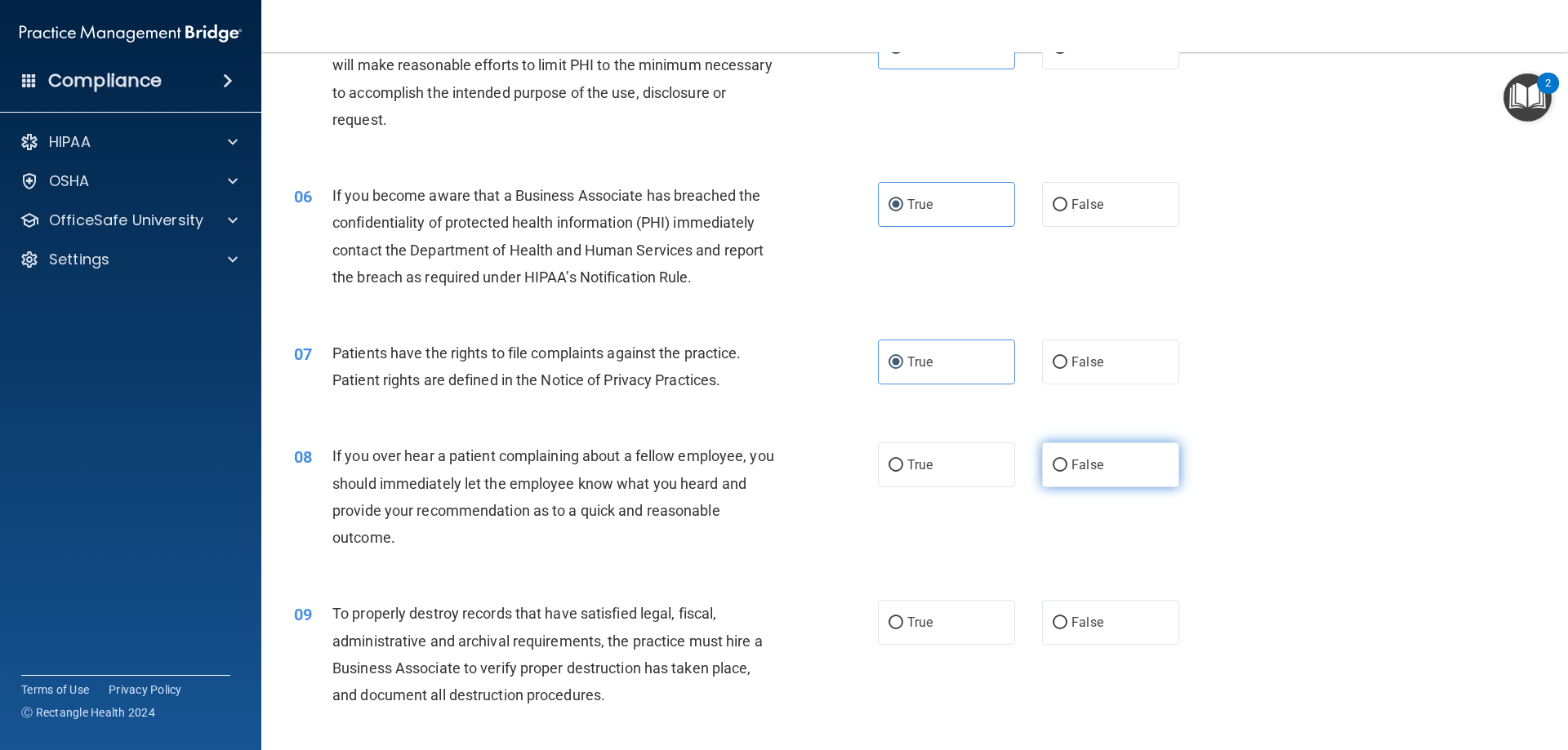
click at [1078, 458] on span "False" at bounding box center [1087, 465] width 32 height 16
click at [1067, 459] on input "False" at bounding box center [1059, 465] width 15 height 12
radio input "true"
click at [893, 622] on input "True" at bounding box center [895, 623] width 15 height 12
radio input "true"
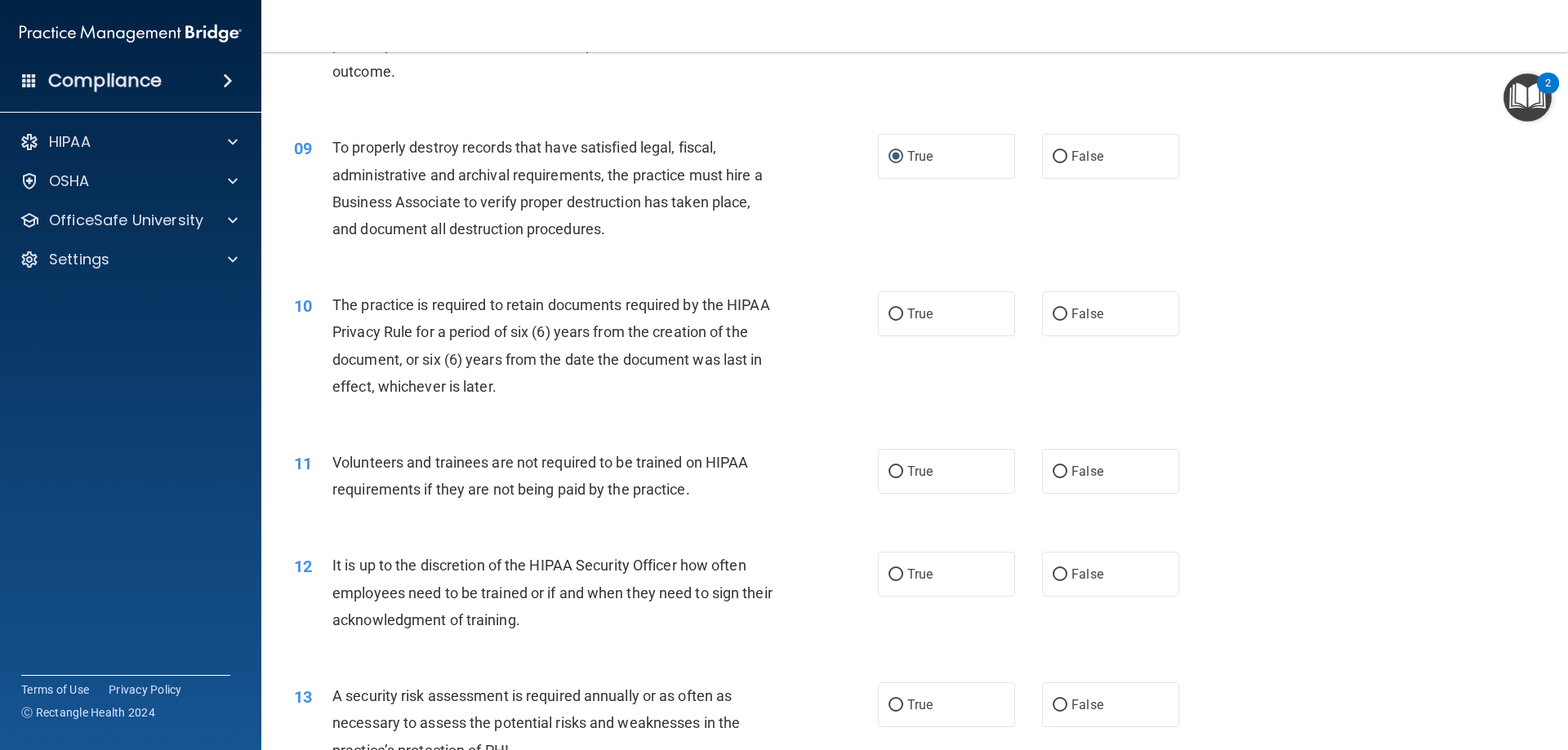
scroll to position [1088, 0]
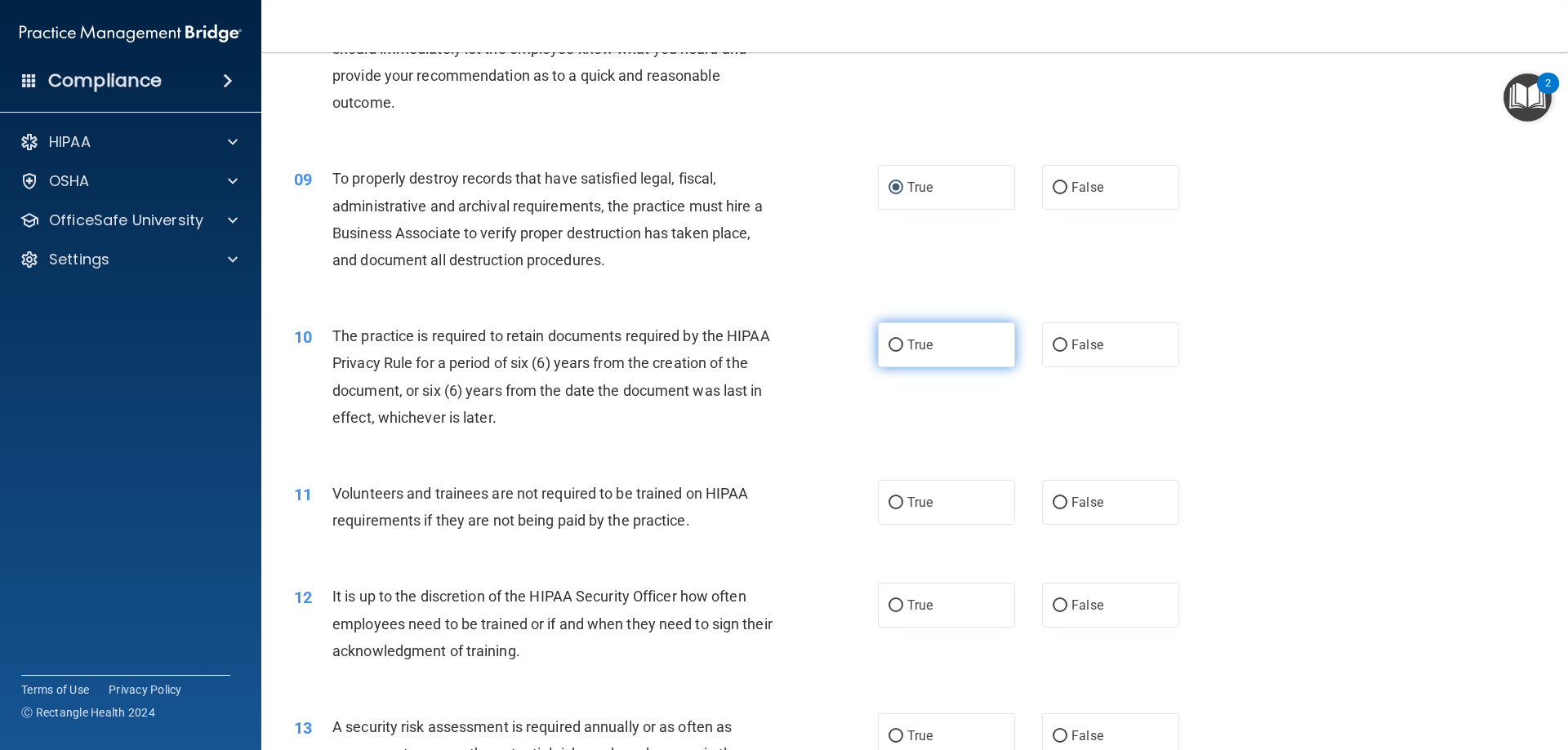
click at [925, 351] on span "True" at bounding box center [920, 345] width 26 height 16
click at [903, 351] on input "True" at bounding box center [895, 345] width 15 height 12
radio input "true"
click at [1108, 513] on label "False" at bounding box center [1110, 503] width 137 height 45
click at [1067, 510] on input "False" at bounding box center [1059, 503] width 15 height 12
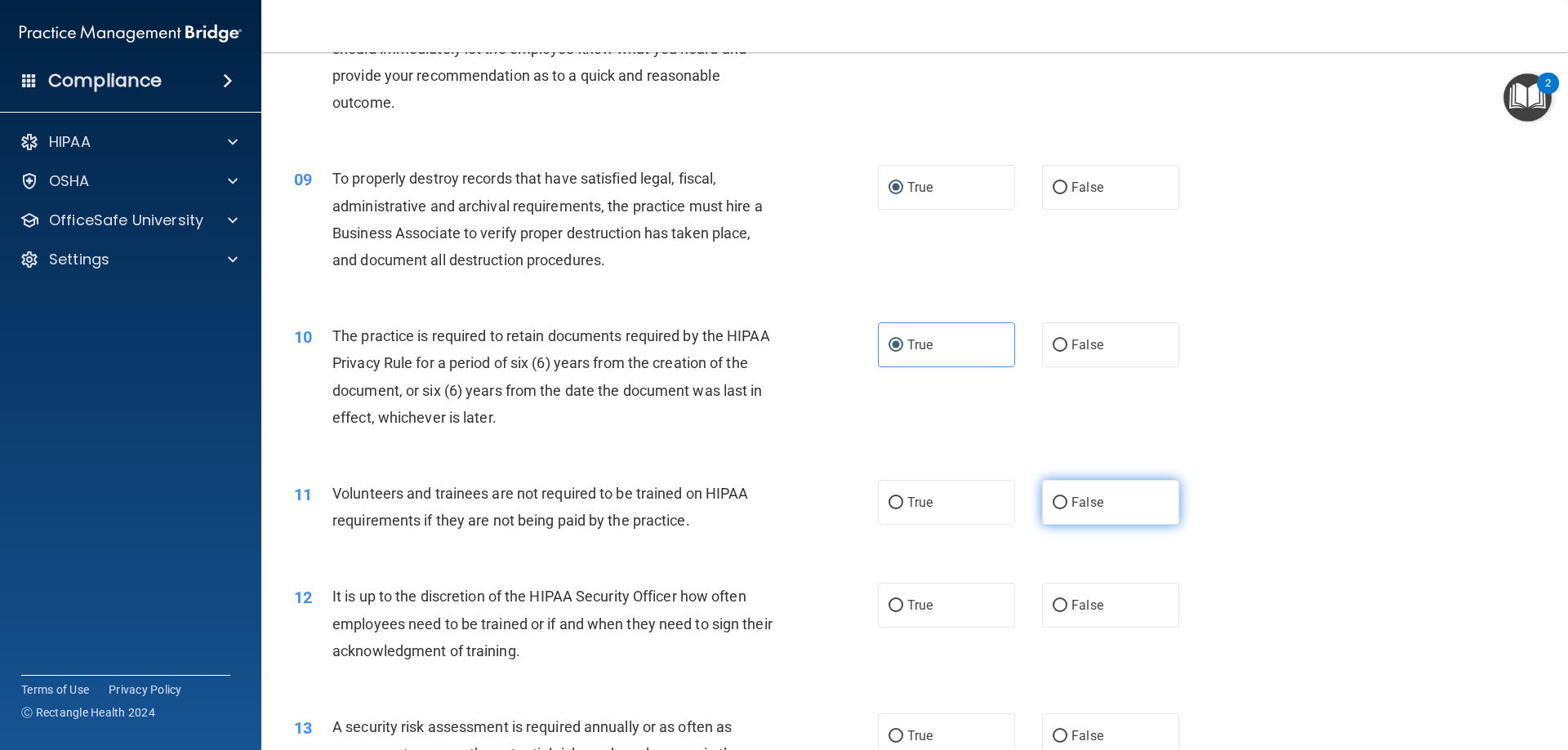
radio input "true"
click at [1059, 600] on label "False" at bounding box center [1110, 605] width 137 height 45
click at [1052, 602] on input "False" at bounding box center [1059, 606] width 15 height 12
radio input "true"
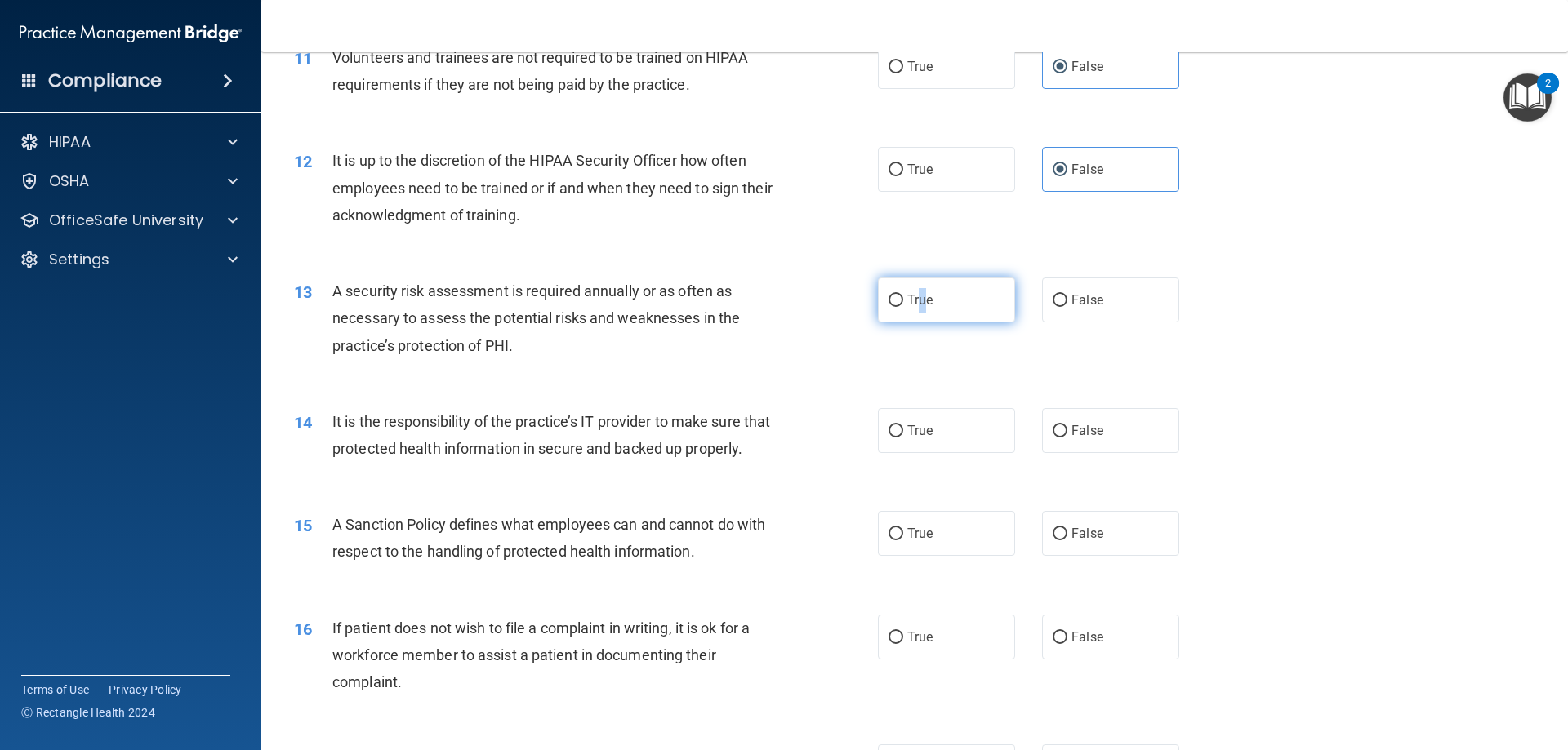
click at [915, 309] on label "True" at bounding box center [946, 301] width 137 height 45
click at [890, 300] on input "True" at bounding box center [895, 301] width 15 height 12
radio input "true"
click at [889, 428] on input "True" at bounding box center [895, 431] width 15 height 12
radio input "true"
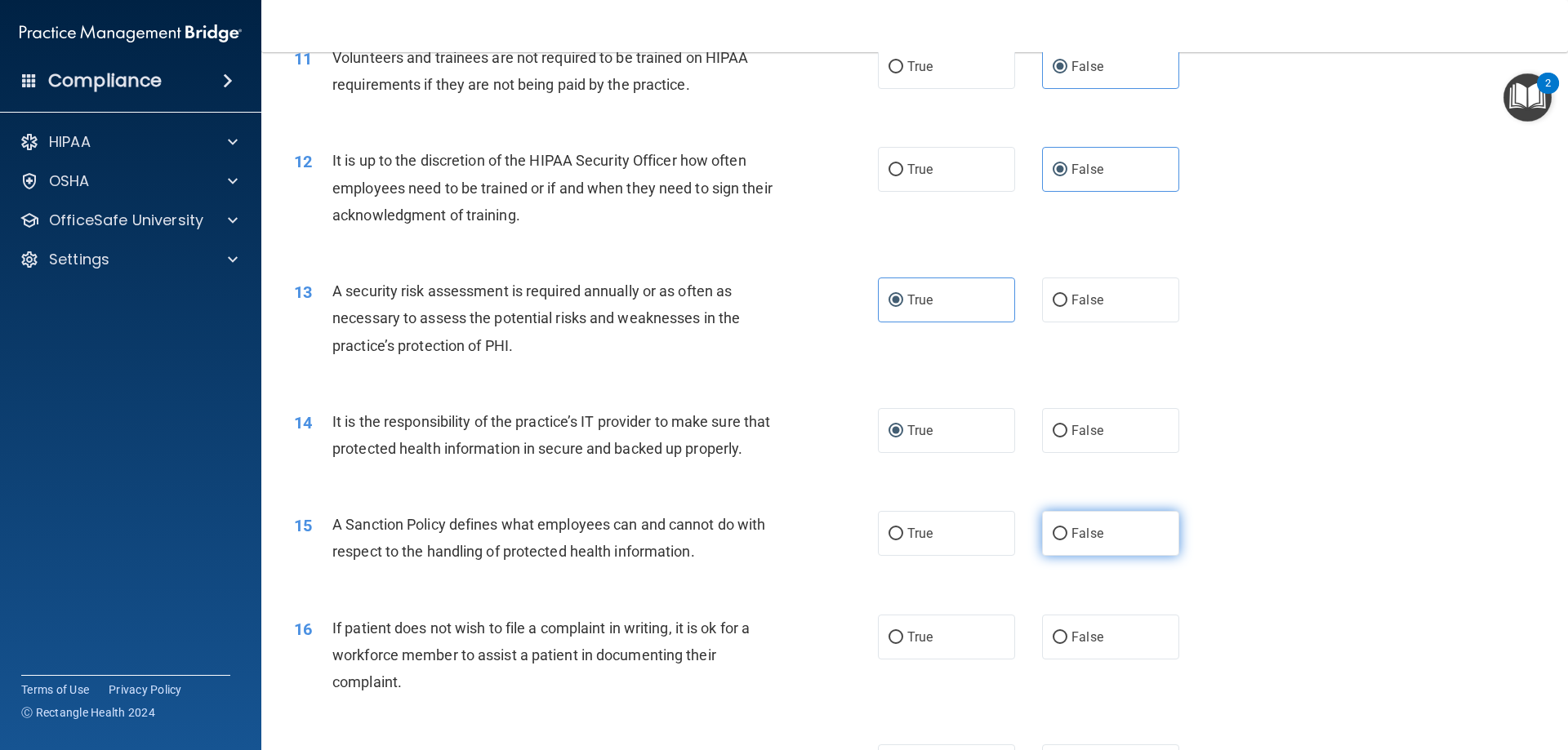
click at [1097, 556] on label "False" at bounding box center [1110, 533] width 137 height 45
click at [1067, 540] on input "False" at bounding box center [1059, 534] width 15 height 12
radio input "true"
click at [927, 659] on label "True" at bounding box center [946, 637] width 137 height 45
click at [903, 644] on input "True" at bounding box center [895, 638] width 15 height 12
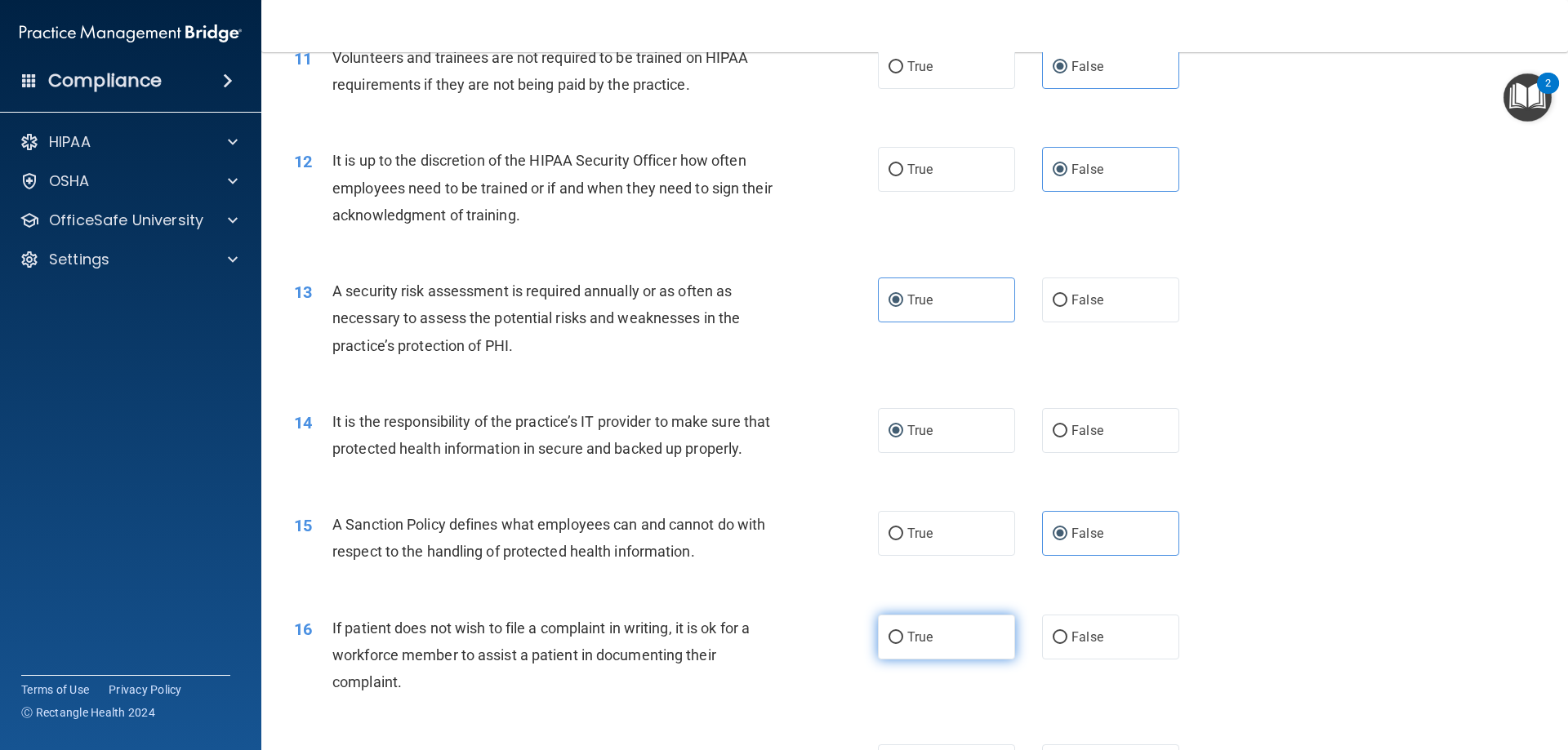
radio input "true"
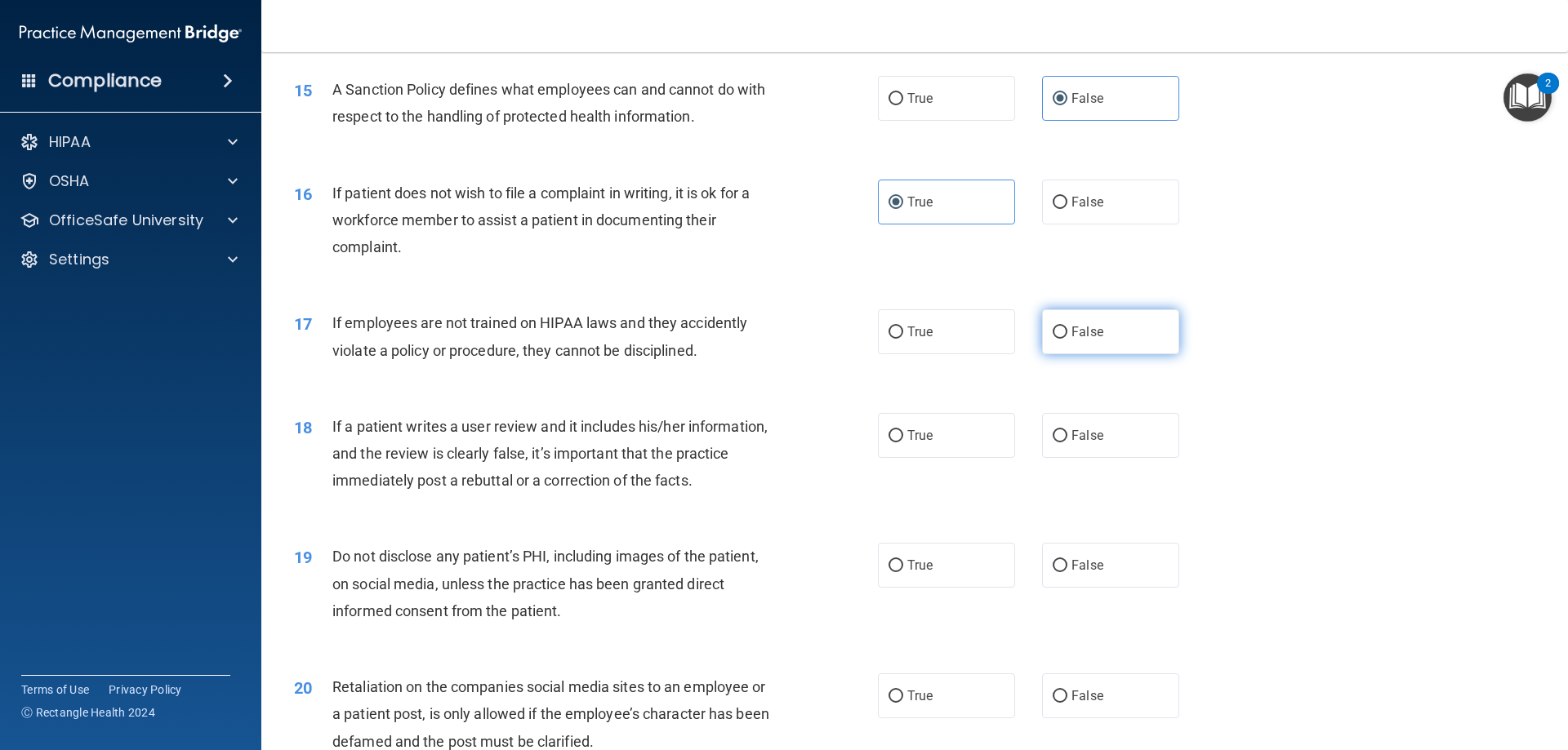
click at [1115, 354] on label "False" at bounding box center [1110, 332] width 137 height 45
click at [1067, 339] on input "False" at bounding box center [1059, 332] width 15 height 12
radio input "true"
click at [1075, 443] on span "False" at bounding box center [1087, 436] width 32 height 16
click at [1067, 443] on input "False" at bounding box center [1059, 436] width 15 height 12
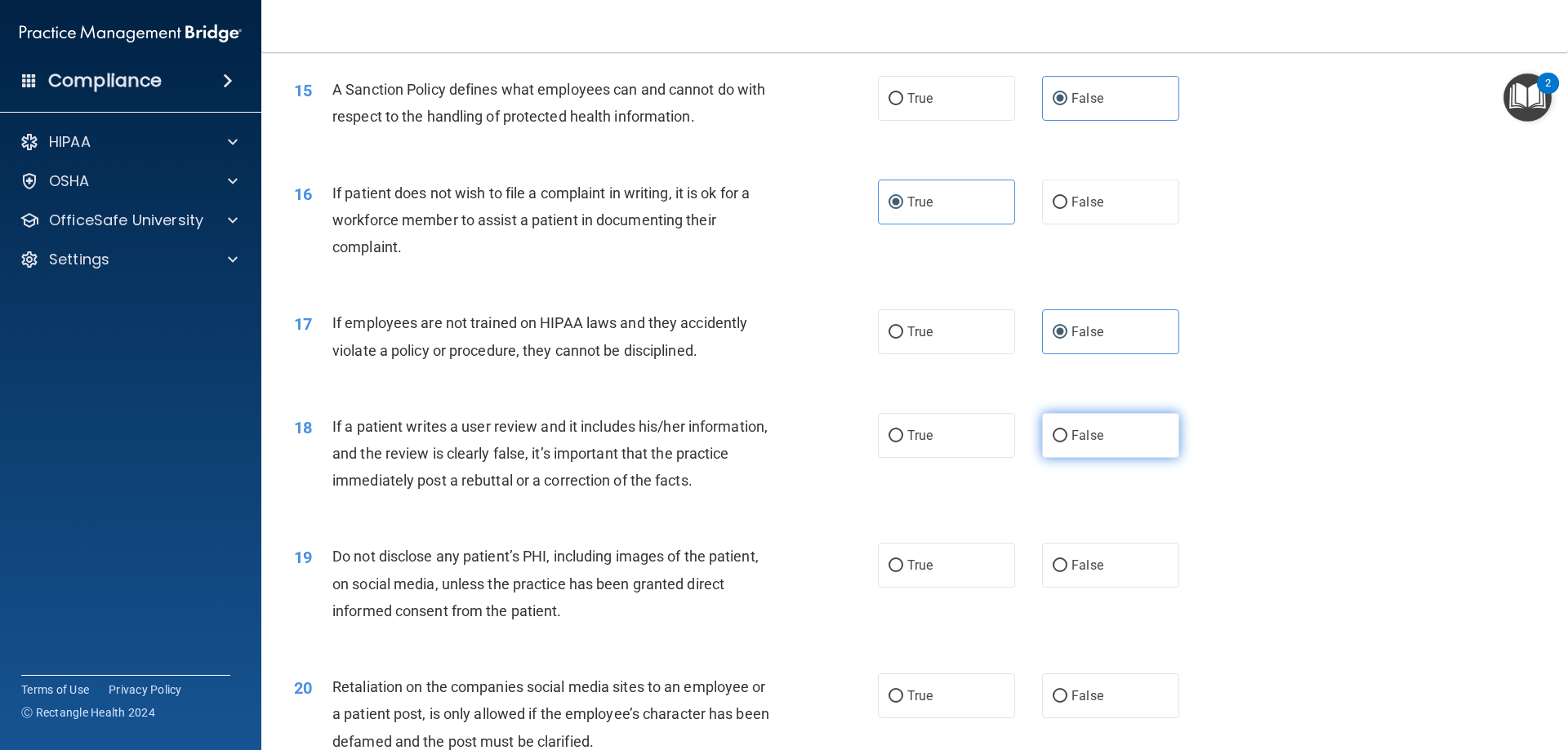
radio input "true"
click at [885, 587] on label "True" at bounding box center [946, 566] width 137 height 45
click at [889, 572] on input "True" at bounding box center [895, 566] width 15 height 12
radio input "true"
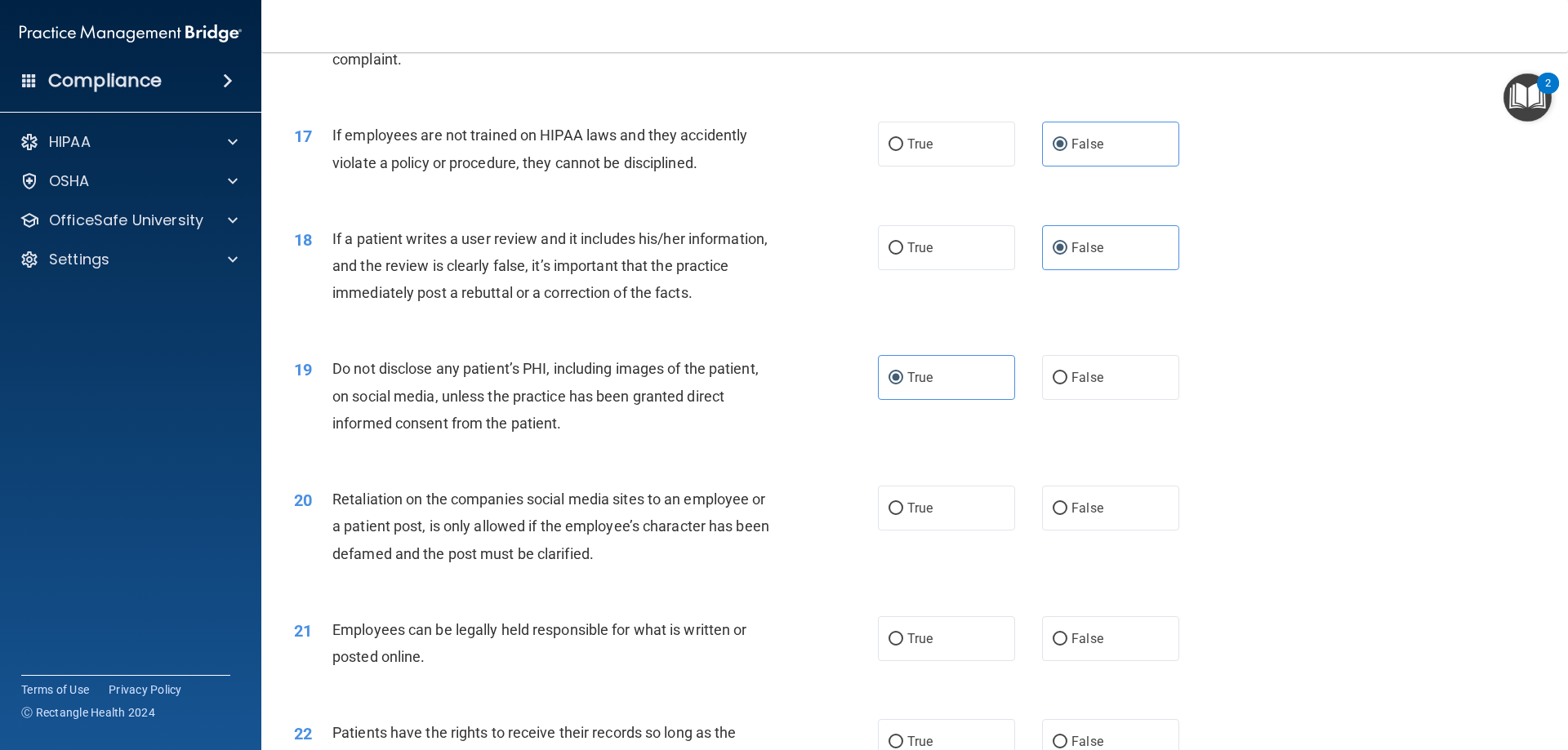
scroll to position [2176, 0]
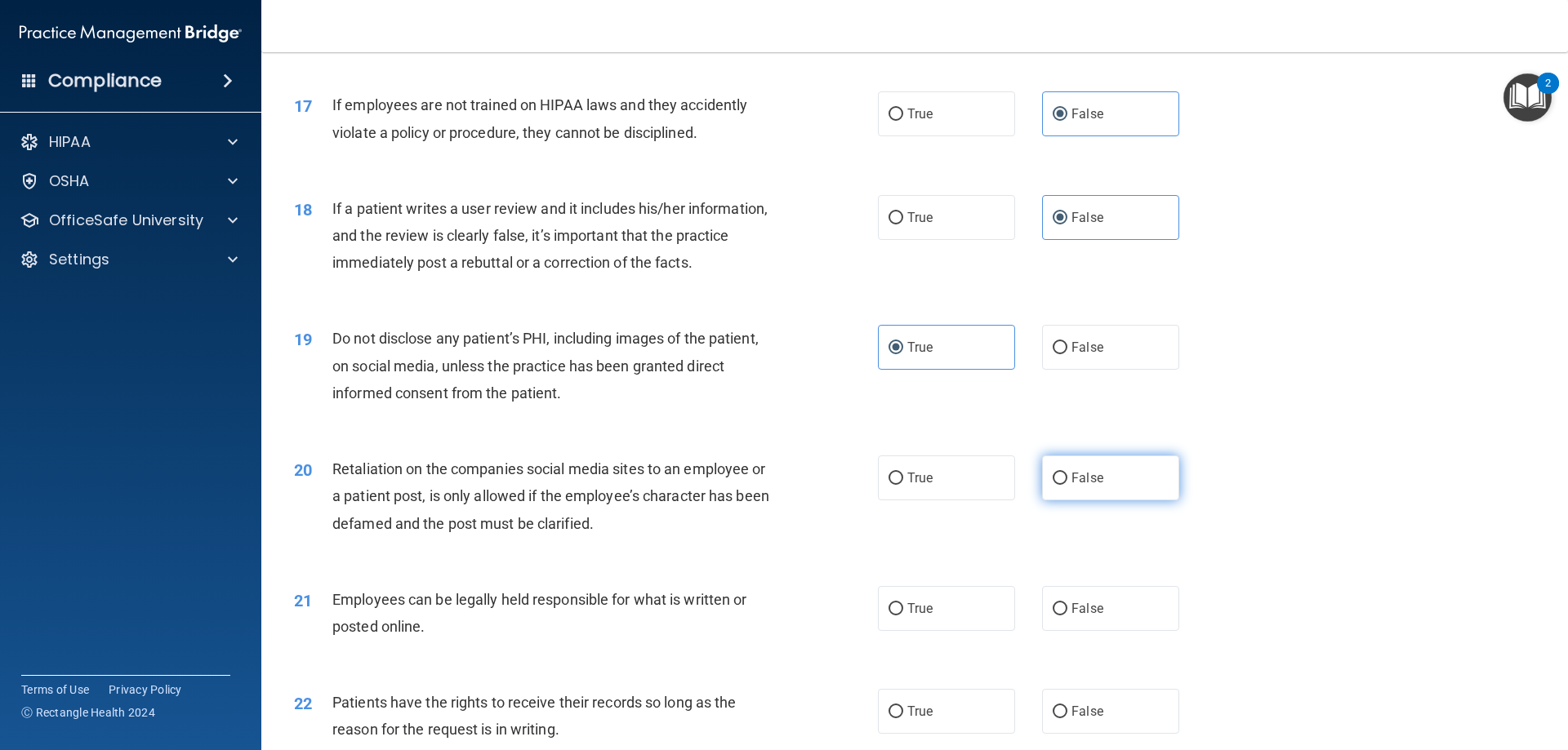
click at [1071, 486] on span "False" at bounding box center [1087, 478] width 32 height 16
click at [1066, 485] on input "False" at bounding box center [1059, 478] width 15 height 12
radio input "true"
click at [948, 631] on label "True" at bounding box center [946, 608] width 137 height 45
click at [903, 615] on input "True" at bounding box center [895, 609] width 15 height 12
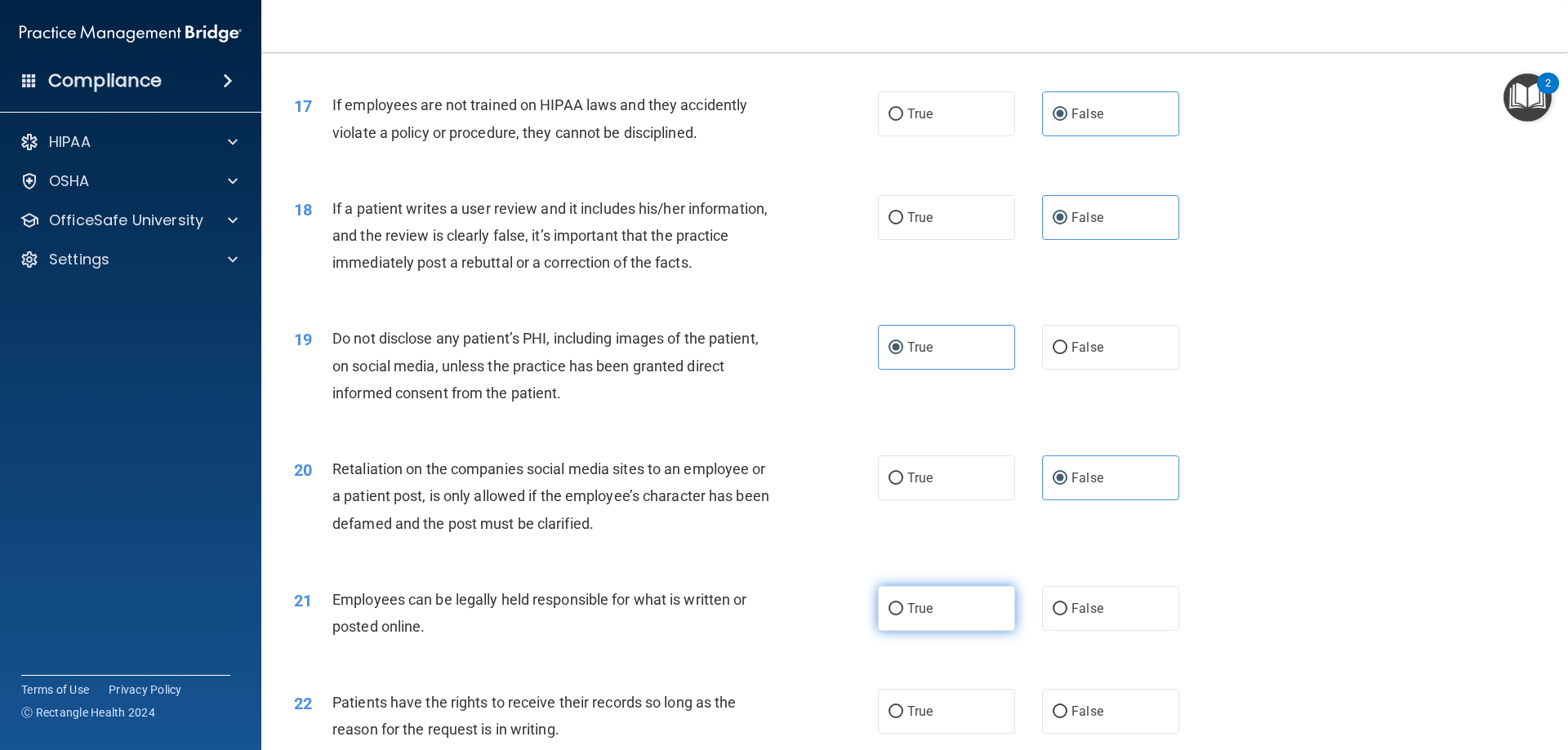
radio input "true"
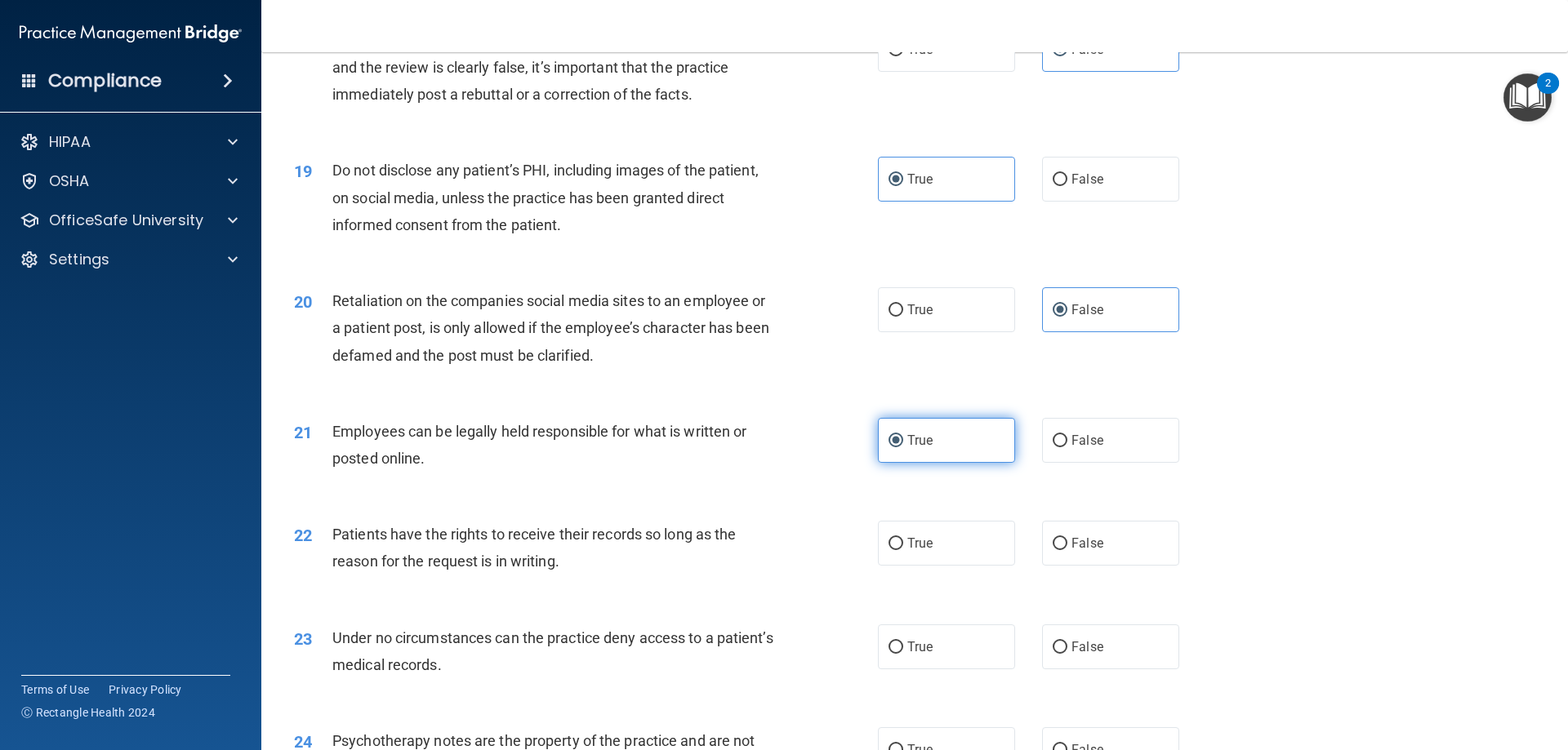
scroll to position [2393, 0]
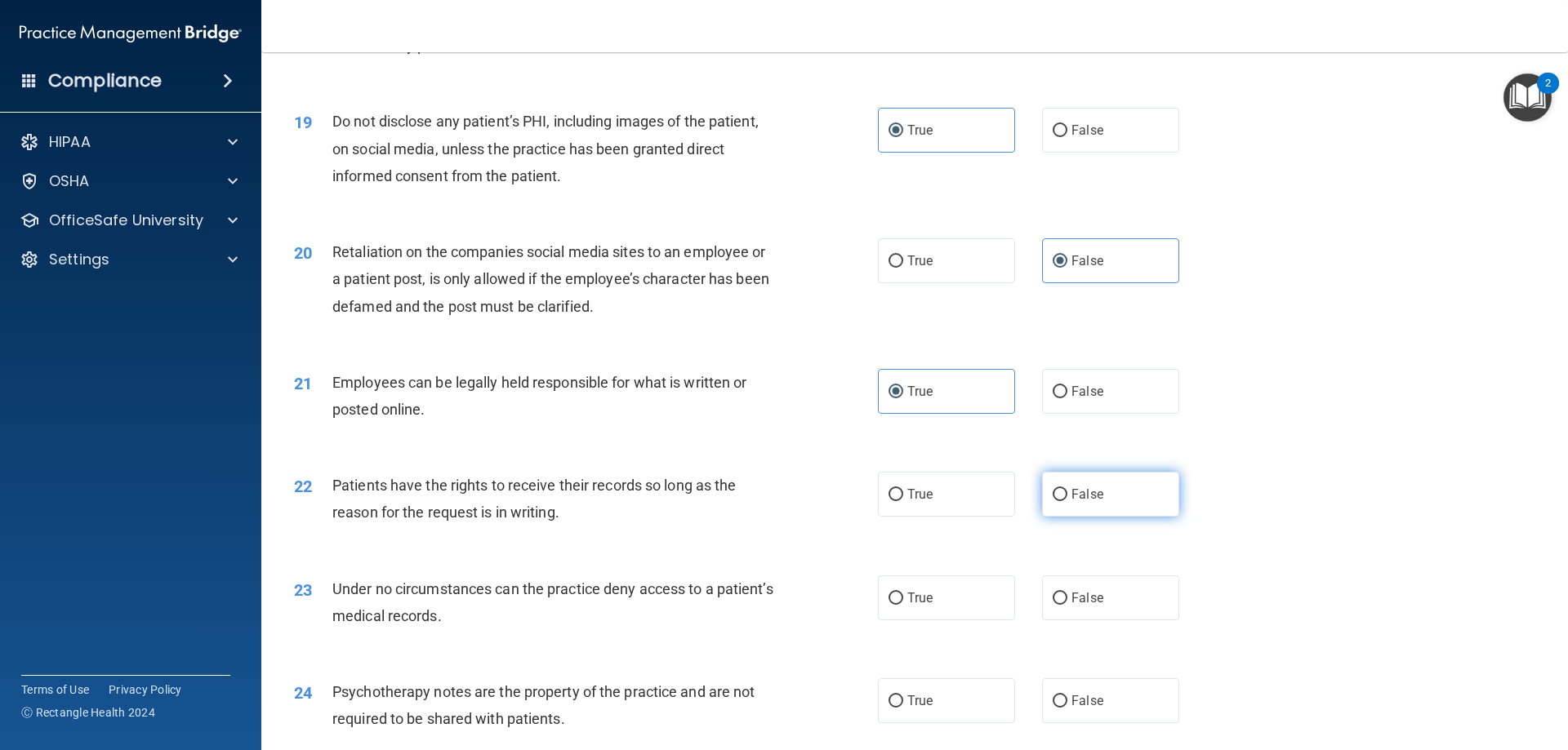
click at [1075, 502] on span "False" at bounding box center [1087, 494] width 32 height 16
click at [1067, 501] on input "False" at bounding box center [1059, 495] width 15 height 12
radio input "true"
click at [957, 620] on label "True" at bounding box center [946, 598] width 137 height 45
click at [903, 605] on input "True" at bounding box center [895, 598] width 15 height 12
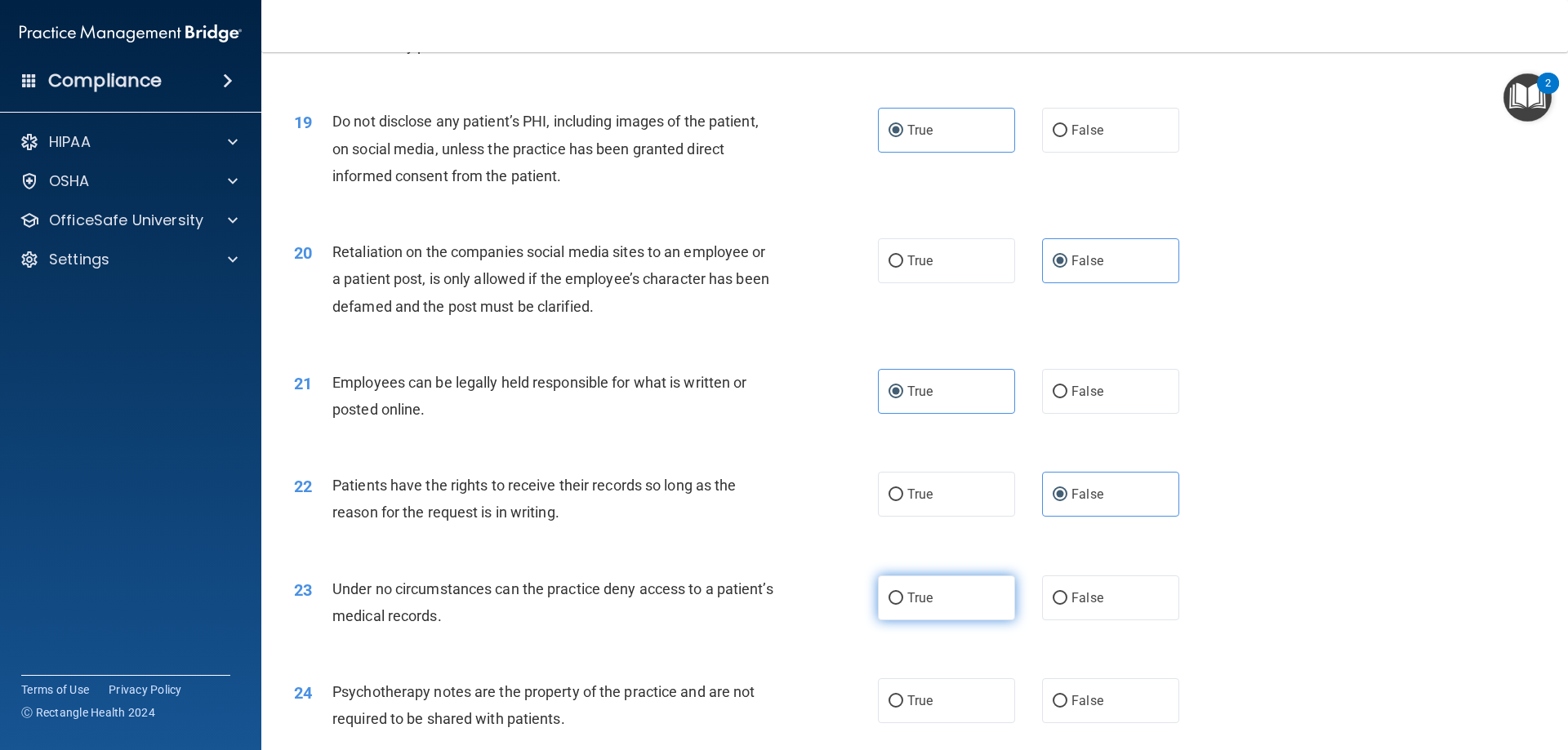
radio input "true"
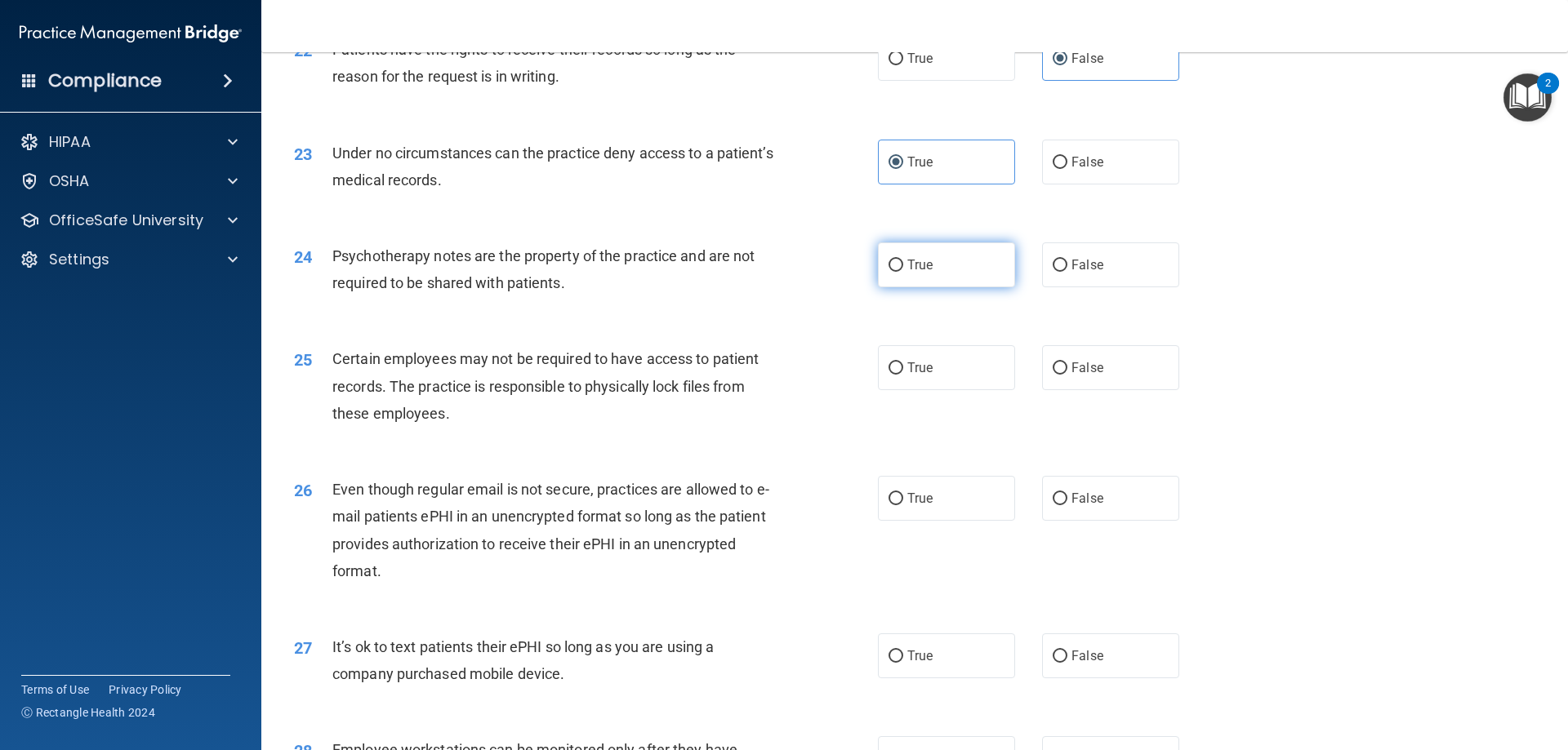
click at [938, 287] on label "True" at bounding box center [946, 265] width 137 height 45
click at [903, 272] on input "True" at bounding box center [895, 265] width 15 height 12
radio input "true"
click at [923, 375] on span "True" at bounding box center [920, 368] width 26 height 16
click at [903, 375] on input "True" at bounding box center [895, 369] width 15 height 12
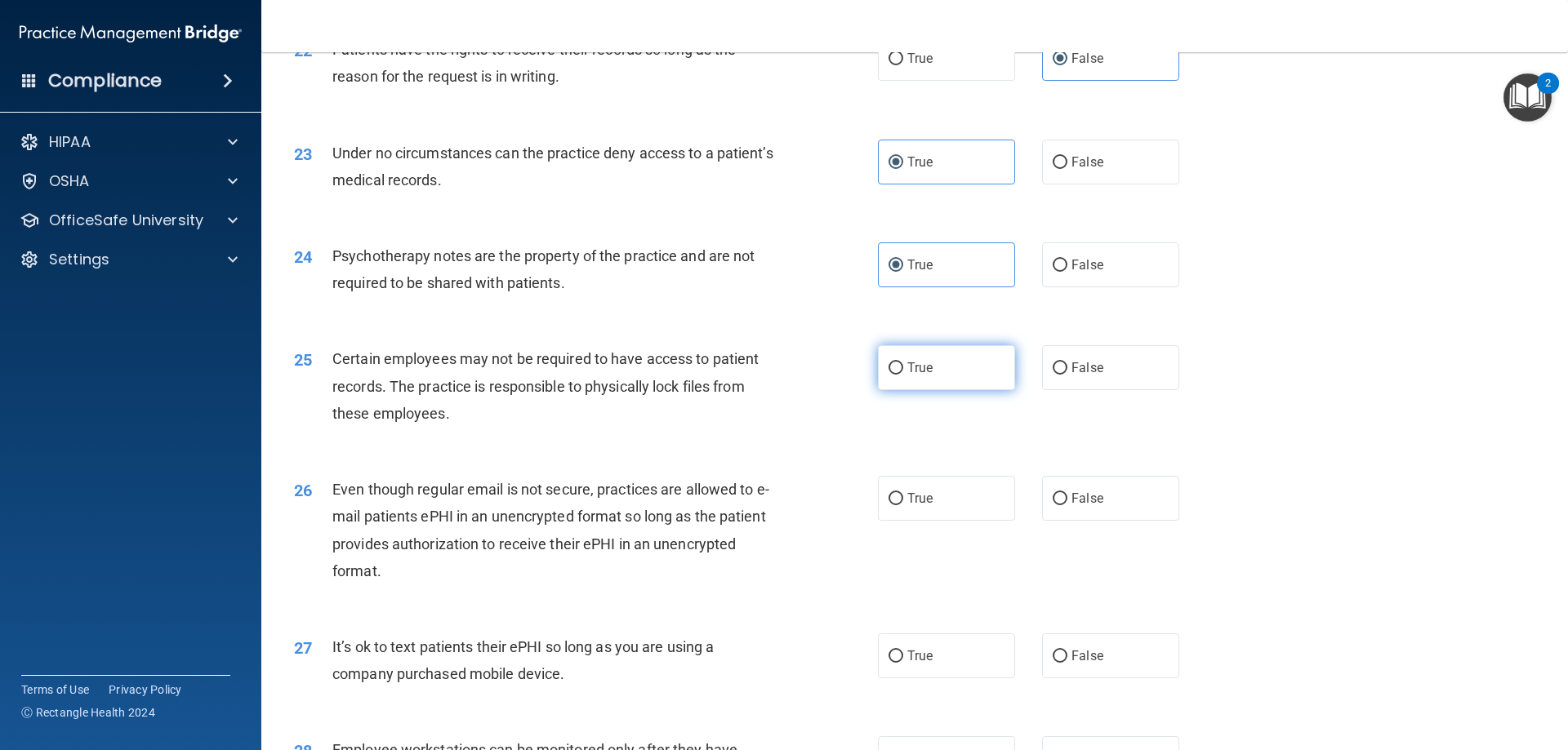
radio input "true"
click at [975, 510] on label "True" at bounding box center [946, 499] width 137 height 45
click at [903, 506] on input "True" at bounding box center [895, 499] width 15 height 12
radio input "true"
click at [967, 676] on label "True" at bounding box center [946, 656] width 137 height 45
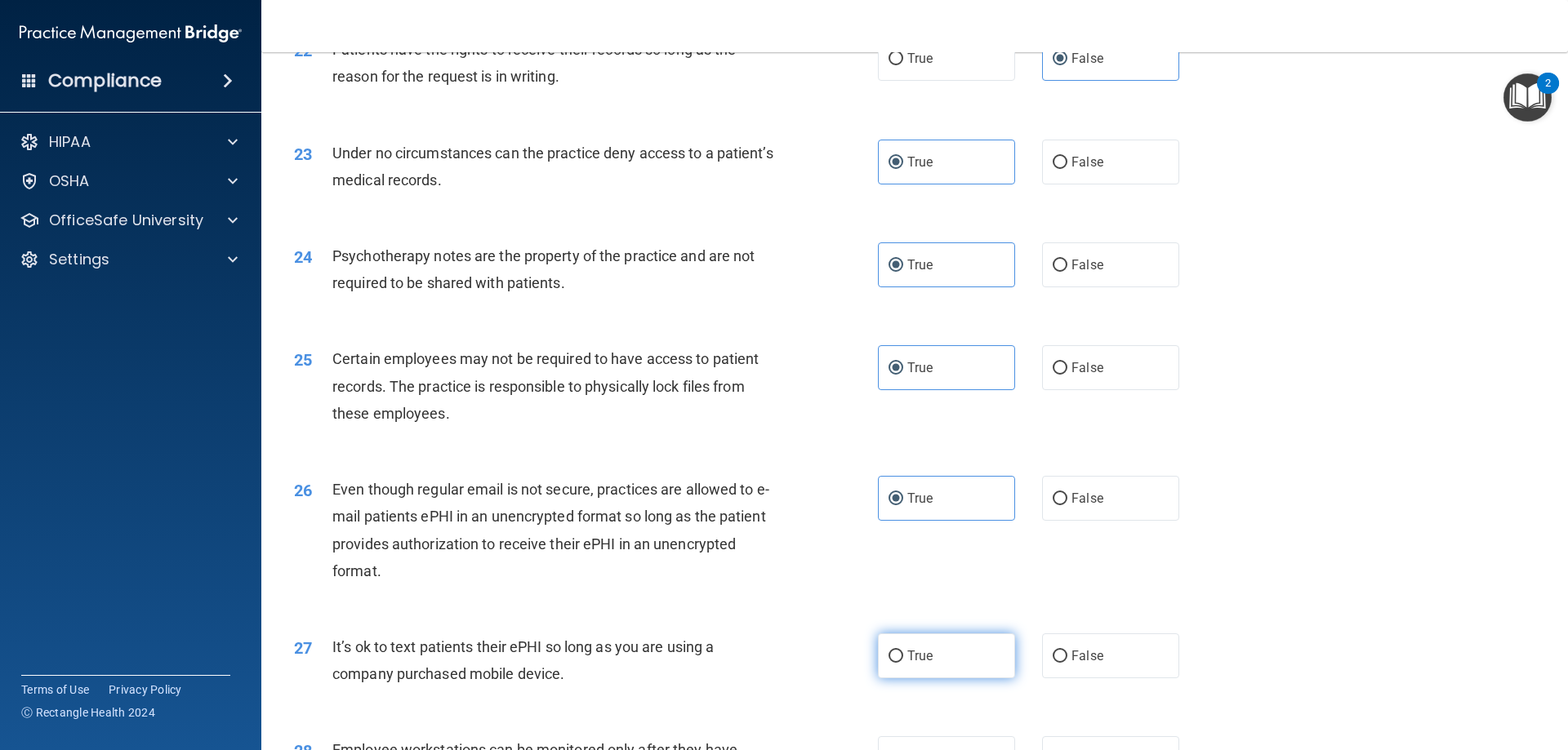
click at [903, 662] on input "True" at bounding box center [895, 656] width 15 height 12
radio input "true"
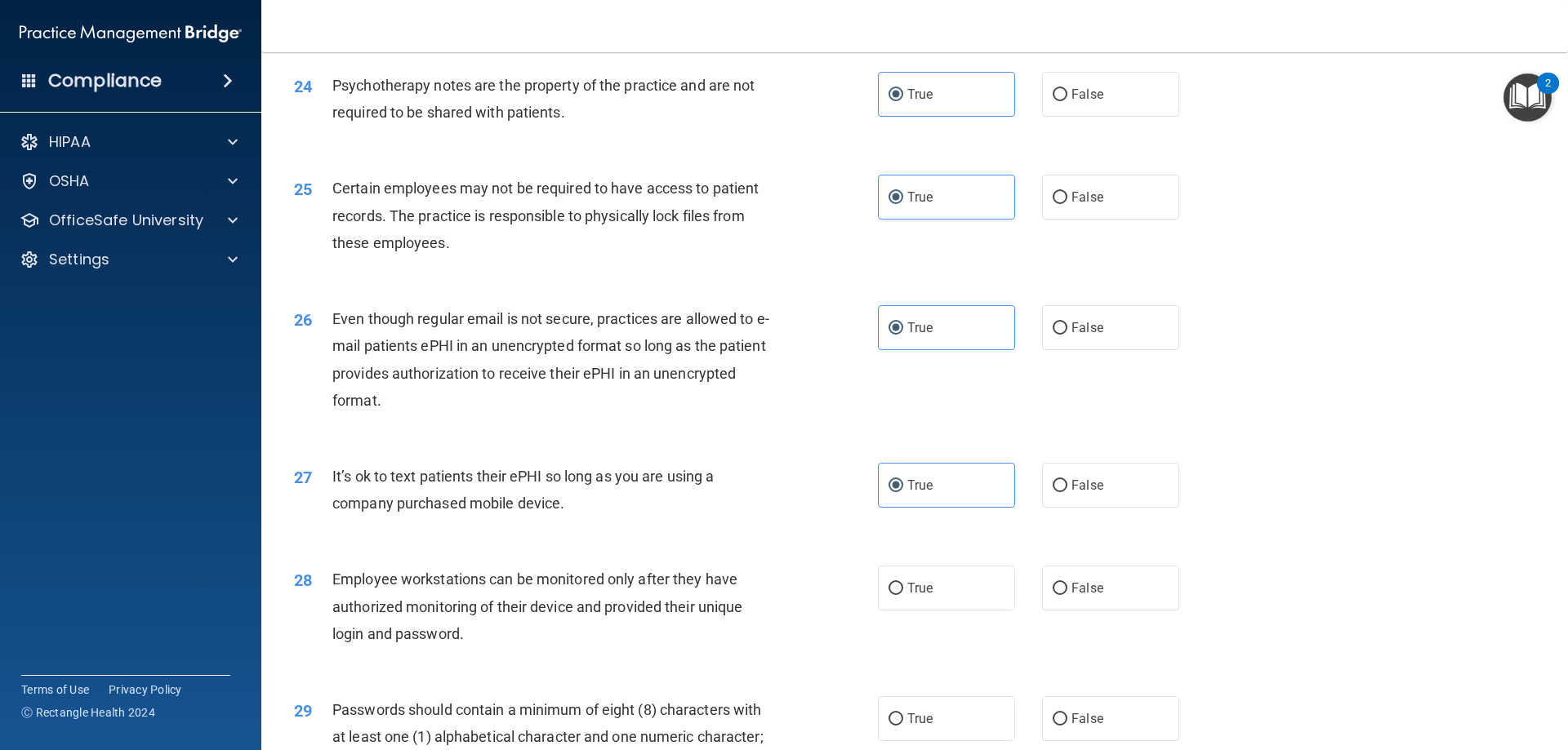
scroll to position [3347, 0]
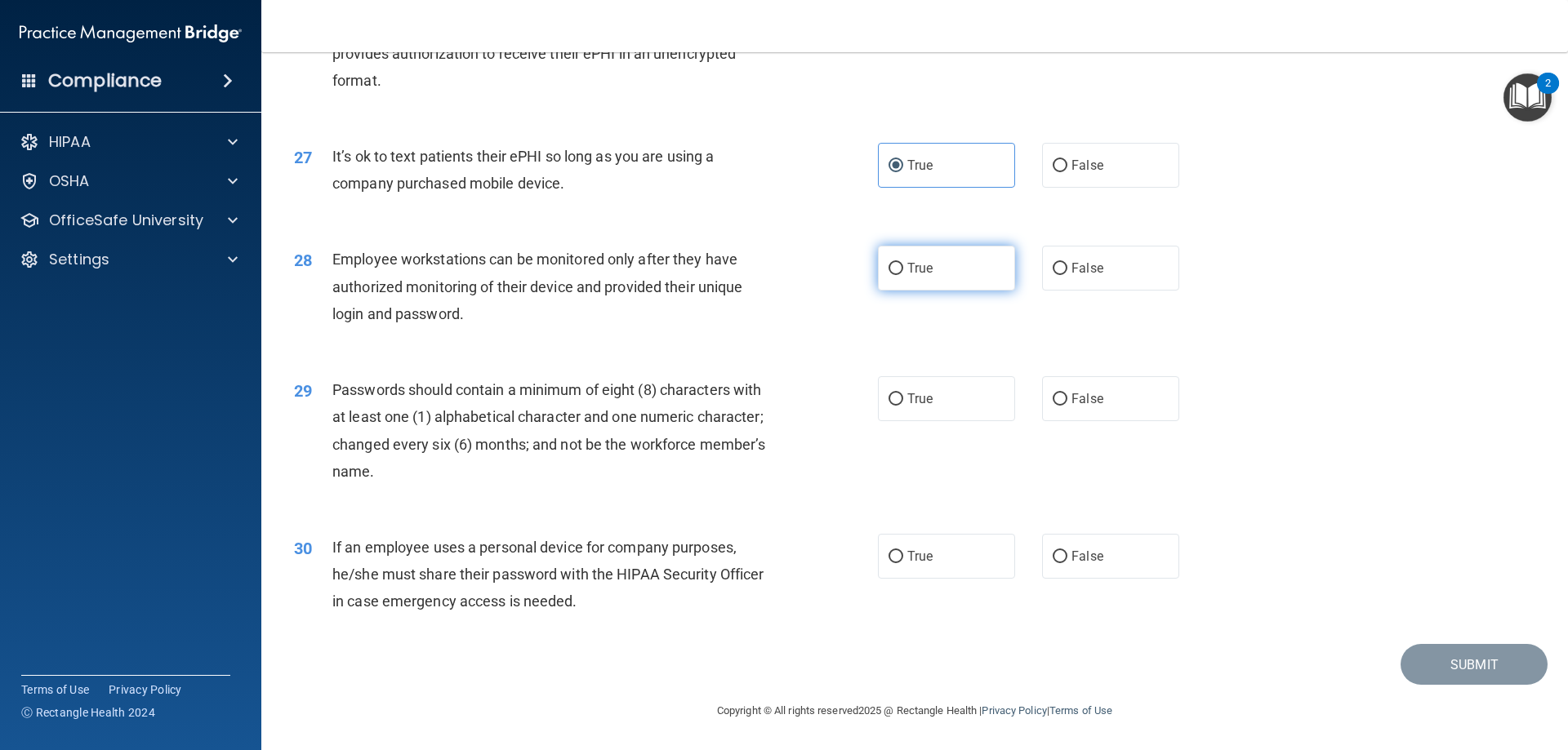
click at [969, 265] on label "True" at bounding box center [946, 268] width 137 height 45
click at [903, 265] on input "True" at bounding box center [895, 269] width 15 height 12
radio input "true"
click at [931, 403] on label "True" at bounding box center [946, 399] width 137 height 45
click at [903, 403] on input "True" at bounding box center [895, 399] width 15 height 12
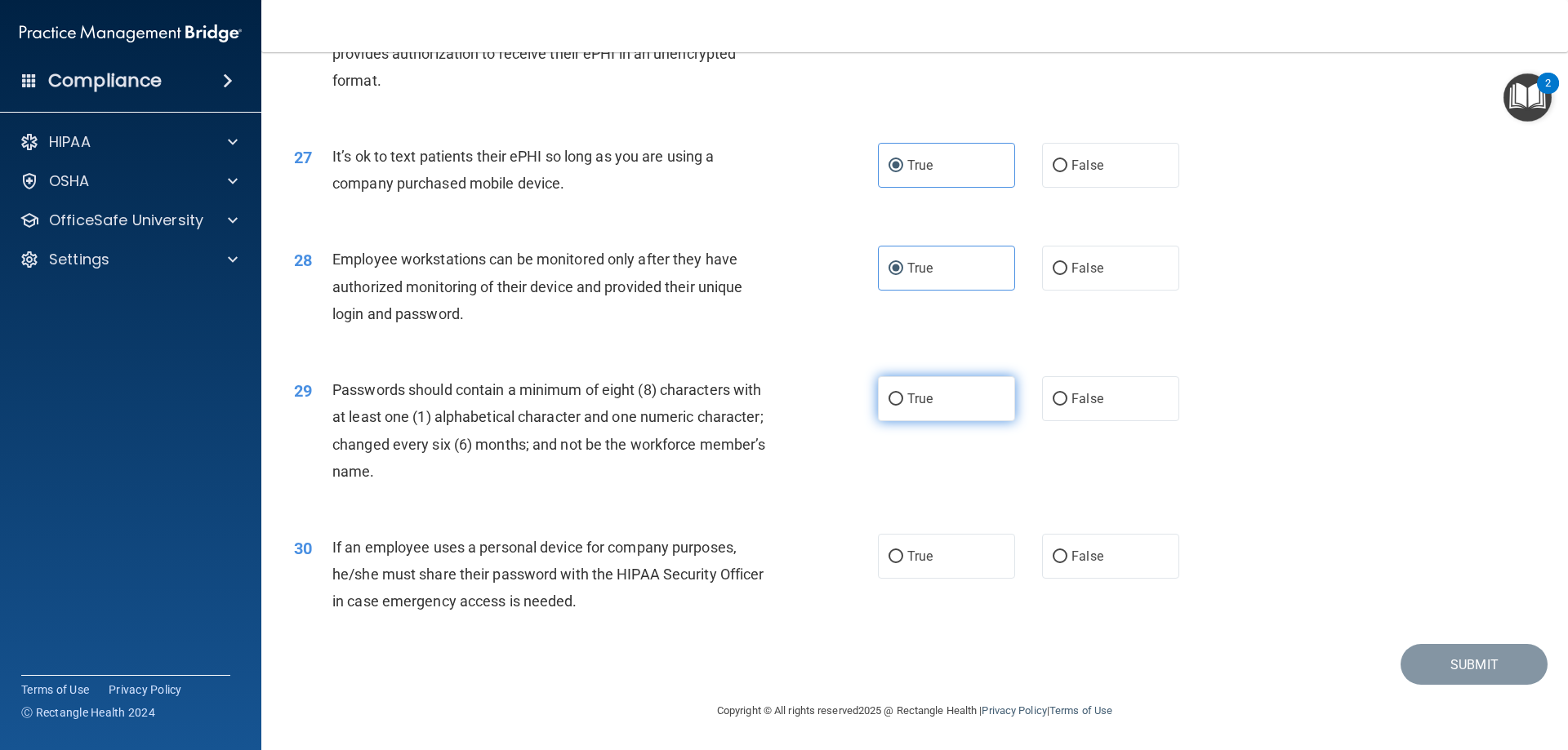
radio input "true"
drag, startPoint x: 1127, startPoint y: 558, endPoint x: 1125, endPoint y: 548, distance: 10.2
click at [1127, 559] on label "False" at bounding box center [1110, 557] width 137 height 45
click at [1067, 559] on input "False" at bounding box center [1059, 557] width 15 height 12
radio input "true"
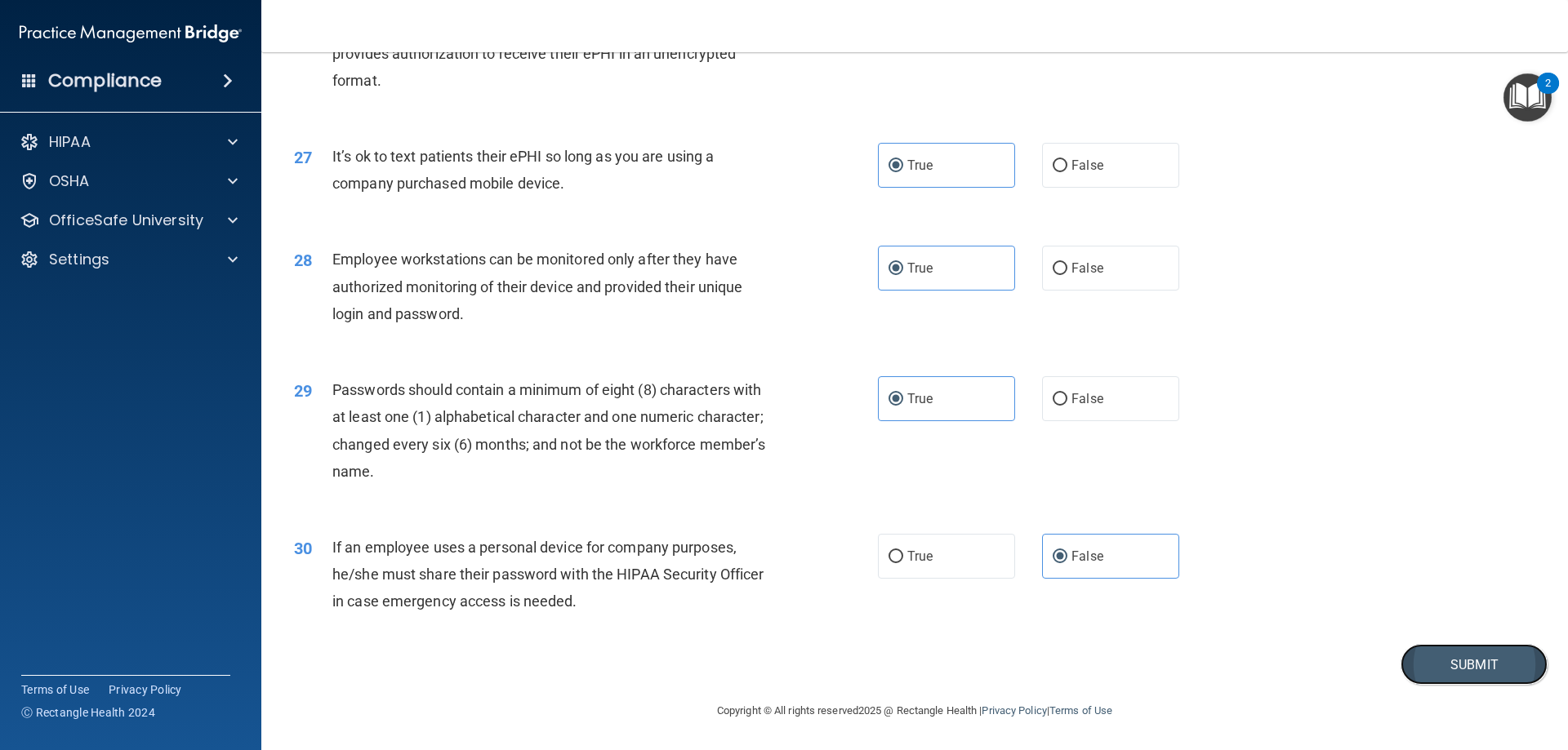
click at [1450, 676] on button "Submit" at bounding box center [1473, 664] width 147 height 41
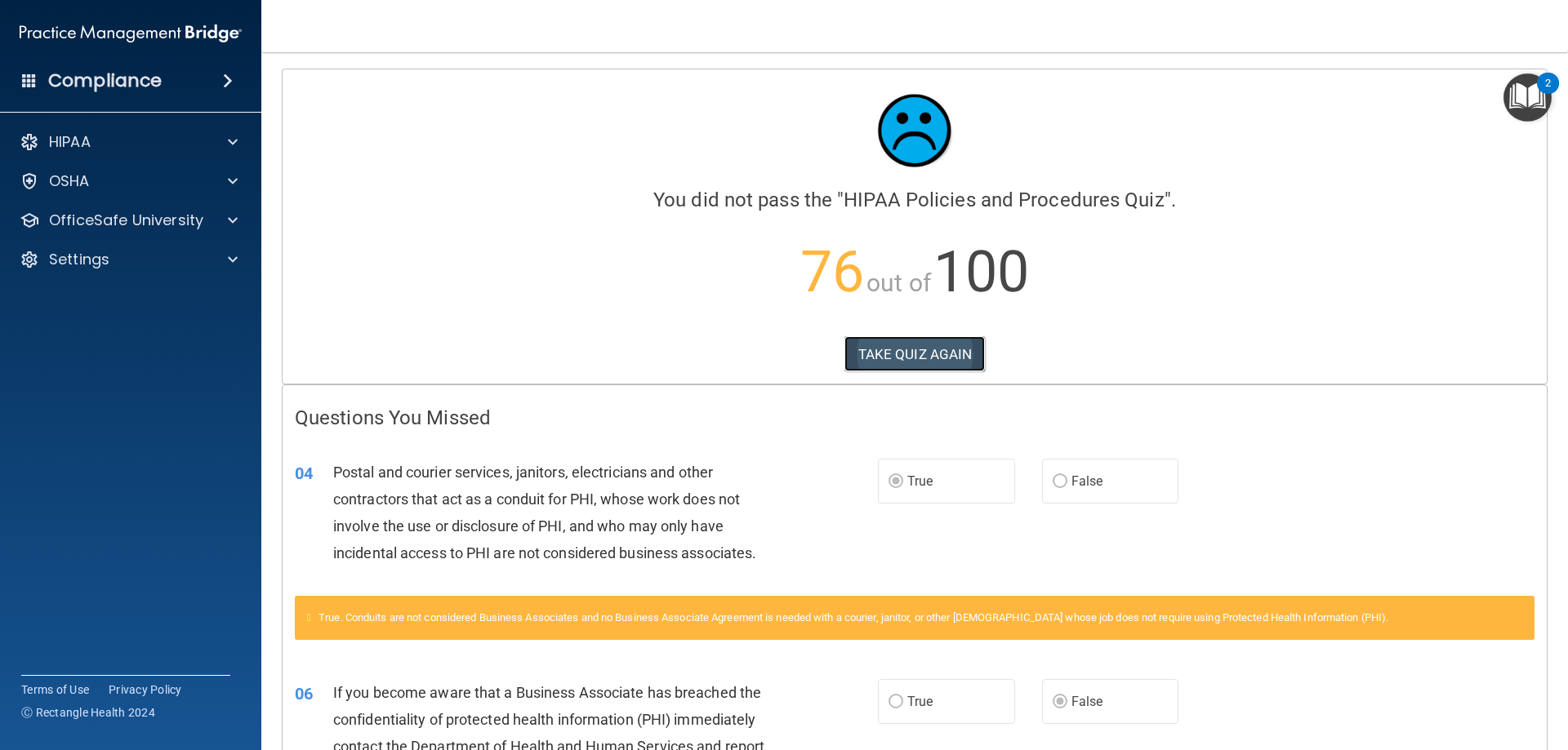
click at [936, 343] on button "TAKE QUIZ AGAIN" at bounding box center [914, 354] width 141 height 35
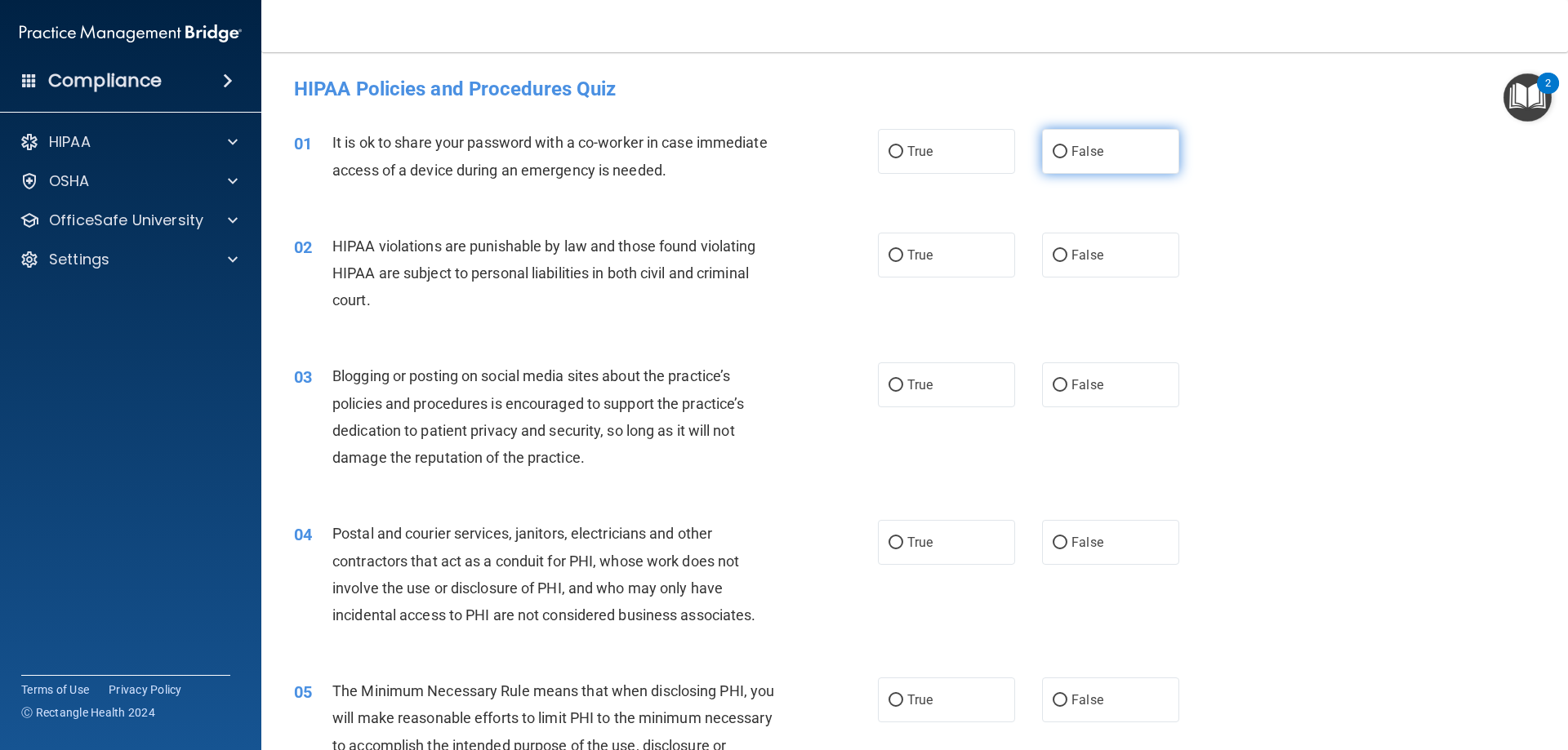
click at [1052, 154] on input "False" at bounding box center [1059, 152] width 15 height 12
radio input "true"
click at [942, 249] on label "True" at bounding box center [946, 255] width 137 height 45
click at [903, 249] on input "True" at bounding box center [895, 255] width 15 height 12
radio input "true"
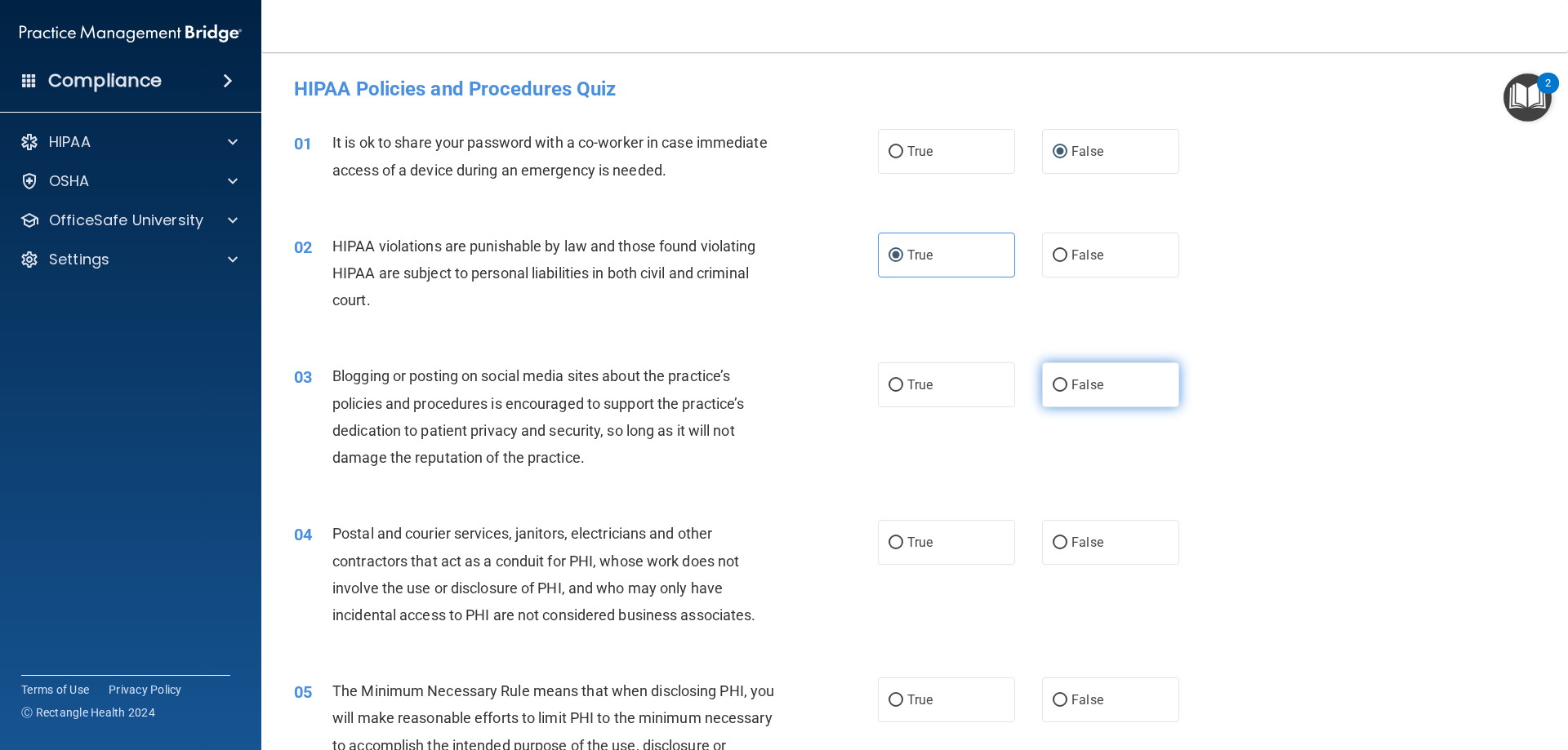
click at [1052, 384] on input "False" at bounding box center [1059, 385] width 15 height 12
radio input "true"
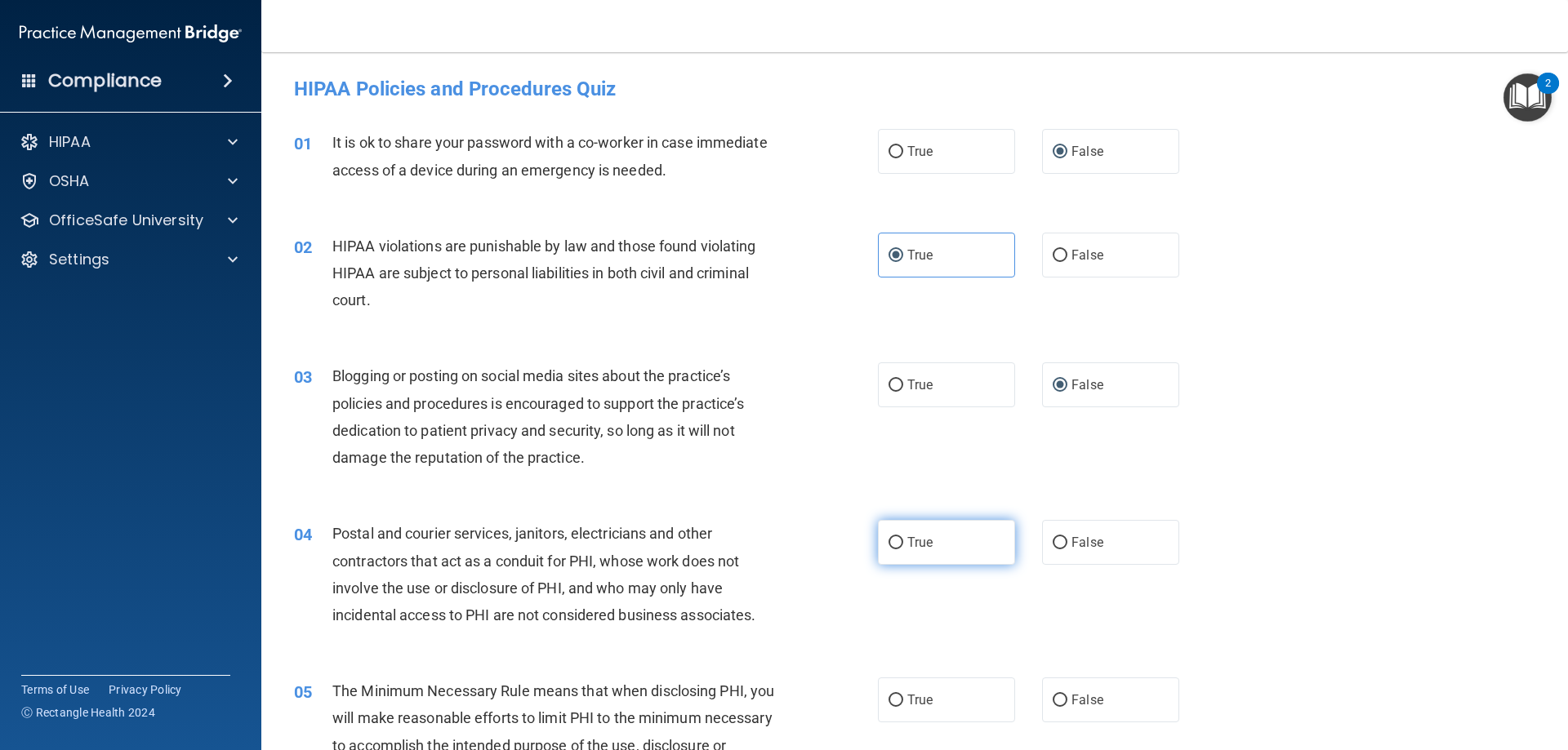
click at [942, 541] on label "True" at bounding box center [946, 542] width 137 height 45
click at [903, 541] on input "True" at bounding box center [895, 543] width 15 height 12
radio input "true"
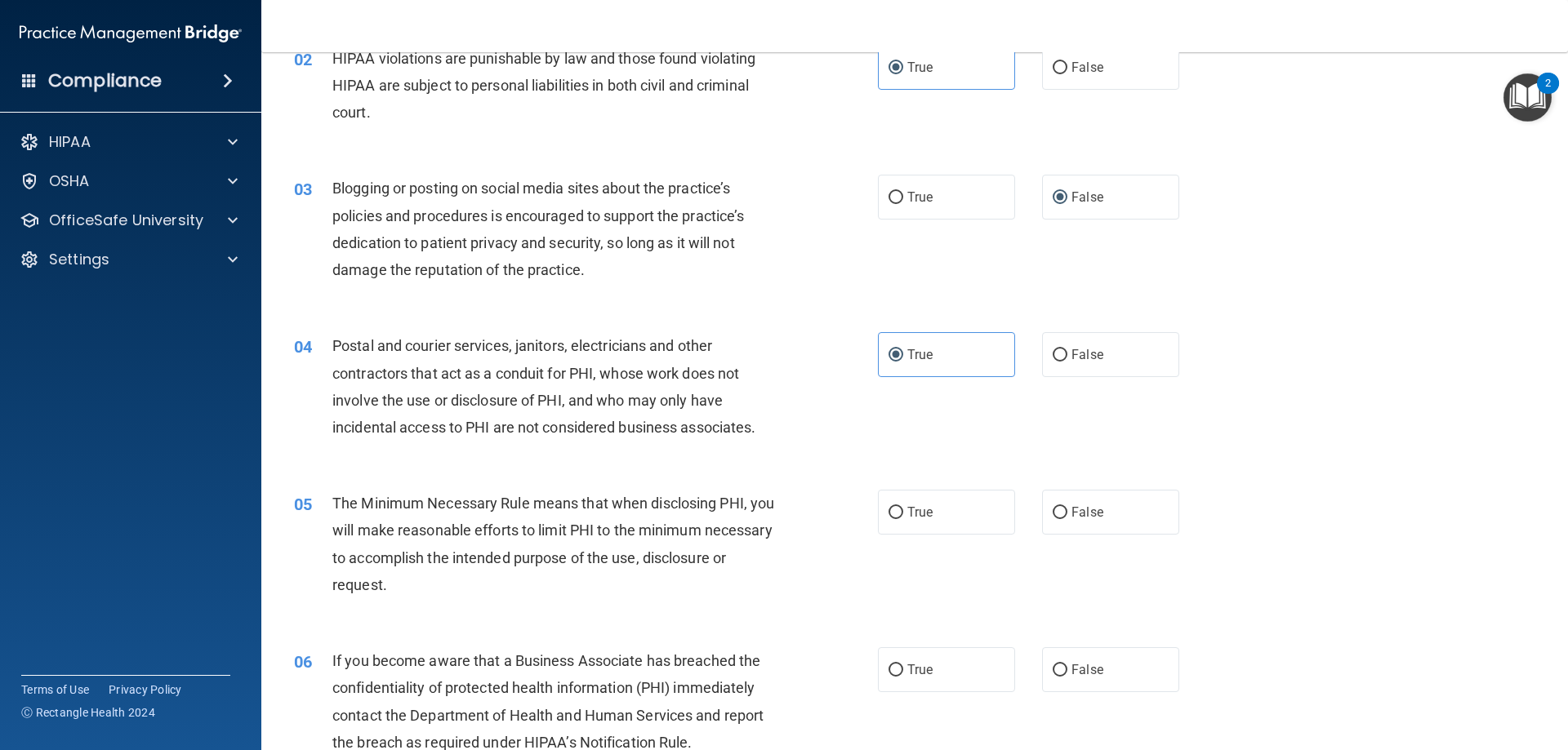
scroll to position [218, 0]
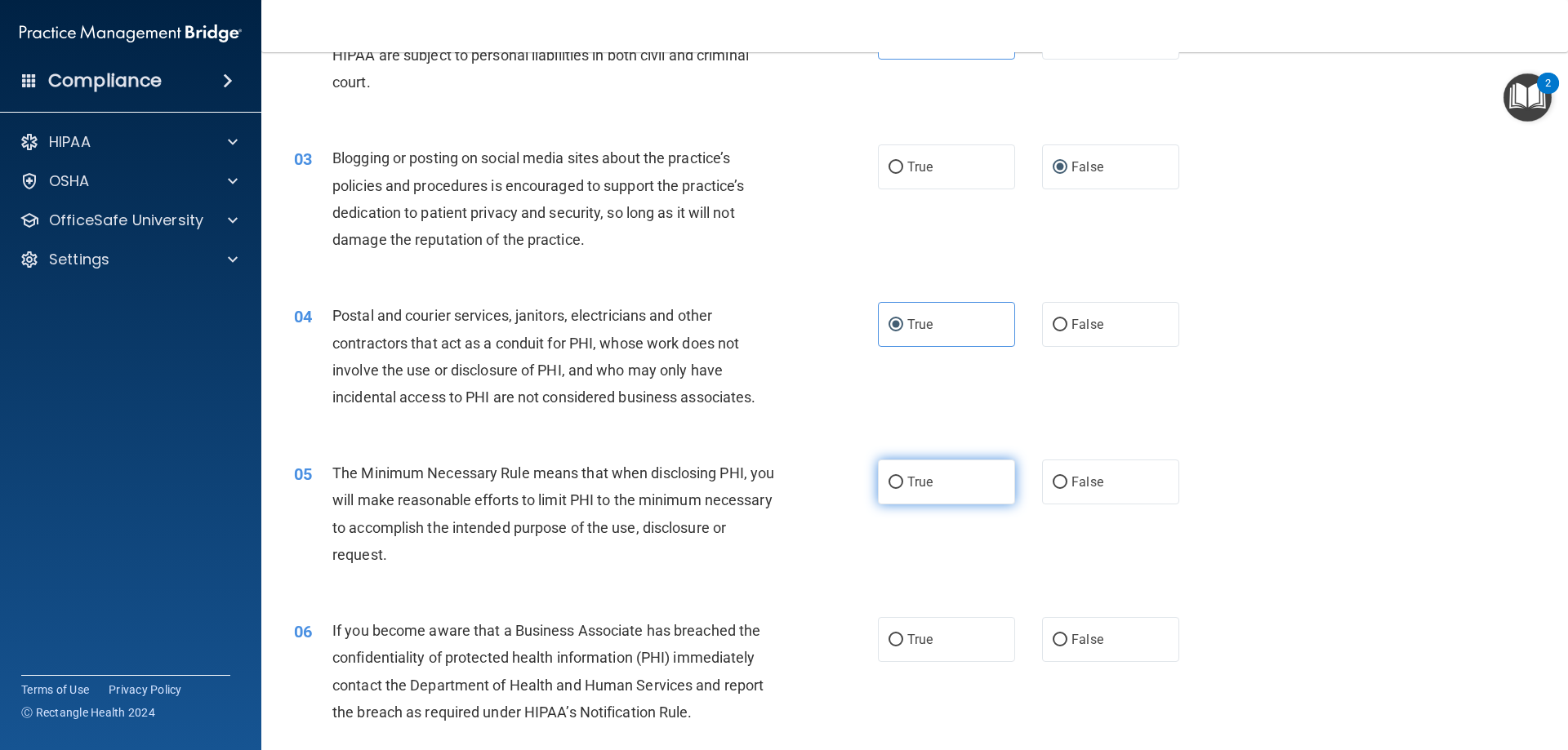
click at [906, 496] on label "True" at bounding box center [946, 482] width 137 height 45
click at [903, 489] on input "True" at bounding box center [895, 483] width 15 height 12
radio input "true"
click at [1059, 624] on label "False" at bounding box center [1110, 640] width 137 height 45
click at [1059, 634] on input "False" at bounding box center [1059, 640] width 15 height 12
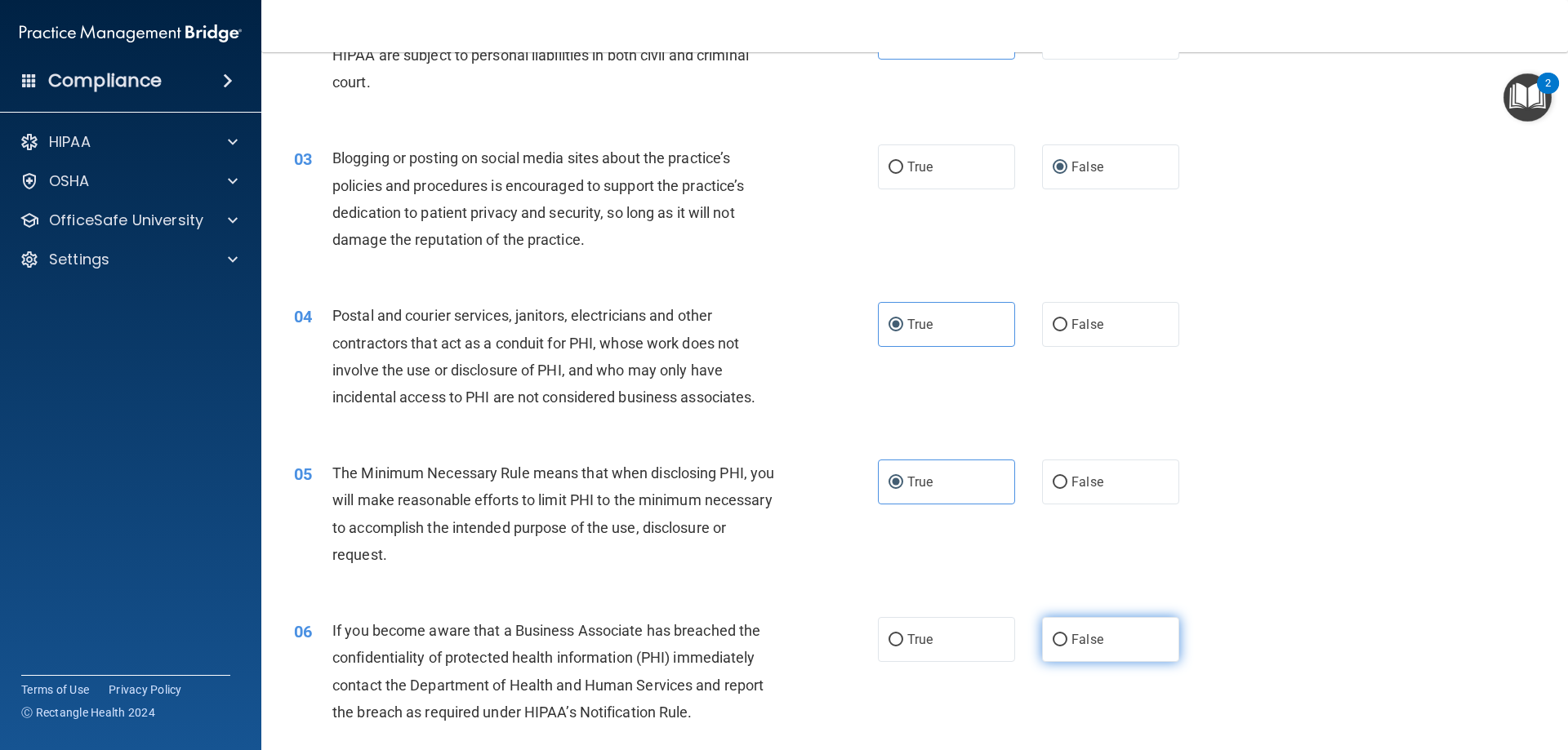
radio input "true"
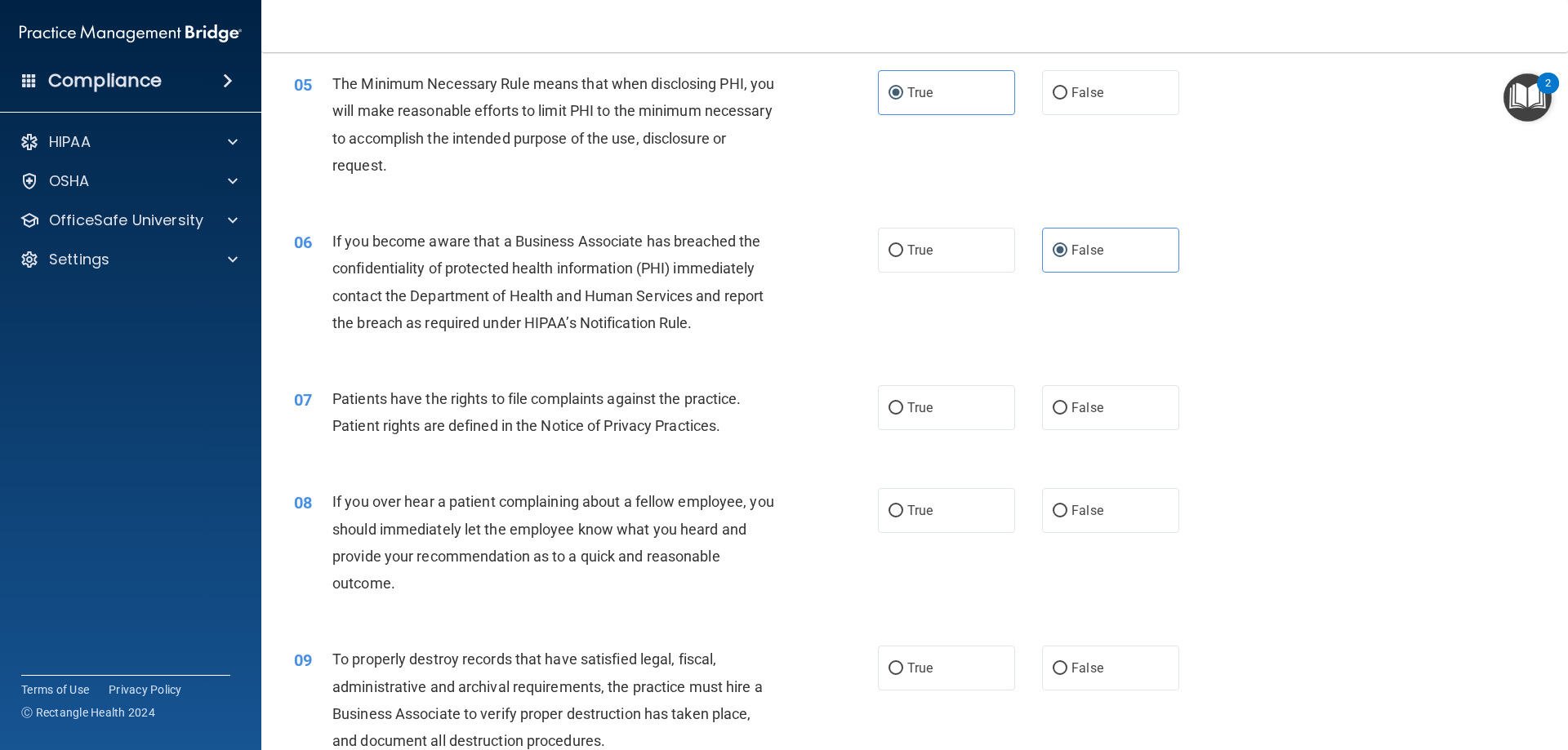
scroll to position [652, 0]
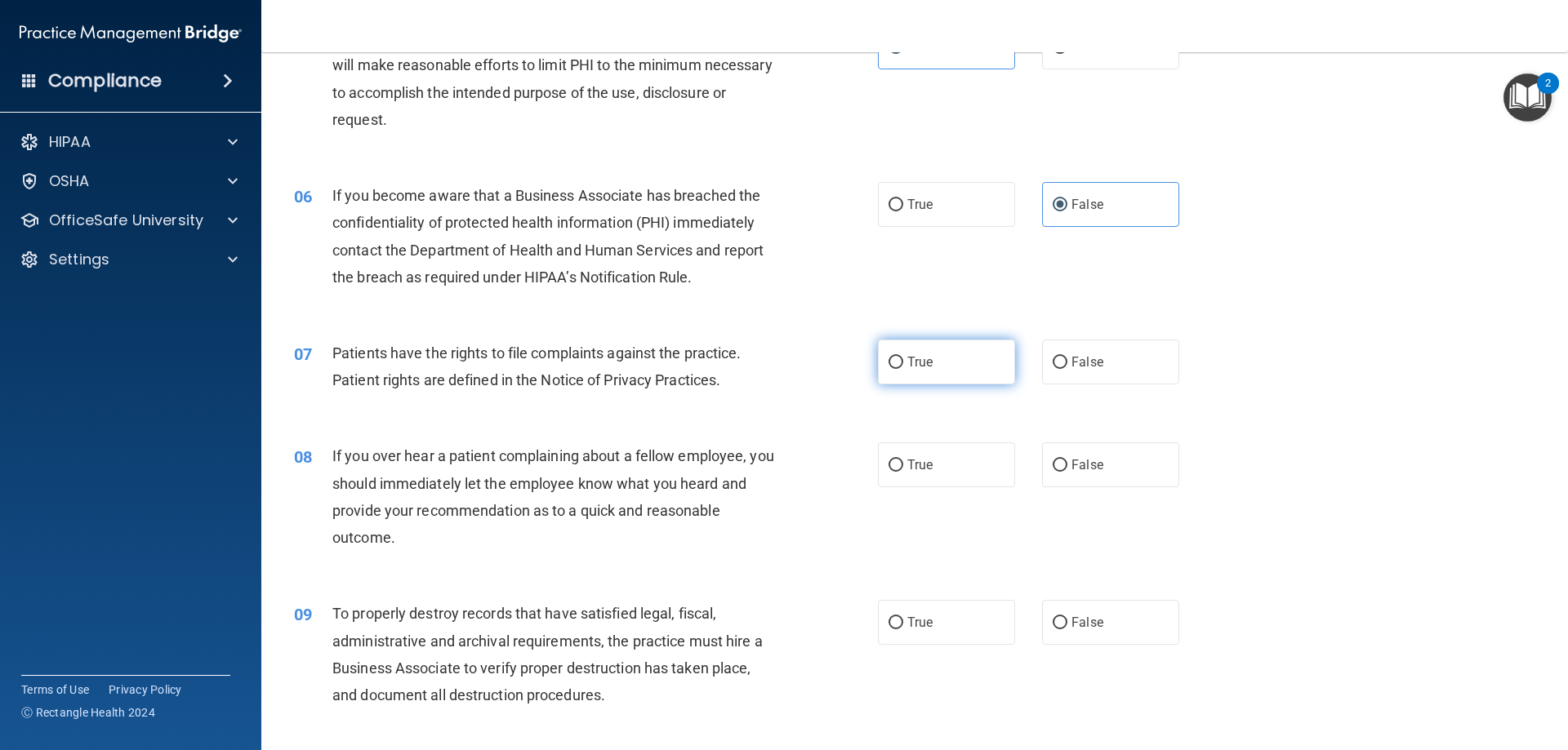
click at [891, 380] on label "True" at bounding box center [946, 362] width 137 height 45
click at [891, 369] on input "True" at bounding box center [895, 363] width 15 height 12
radio input "true"
click at [1069, 456] on label "False" at bounding box center [1110, 465] width 137 height 45
click at [1067, 459] on input "False" at bounding box center [1059, 465] width 15 height 12
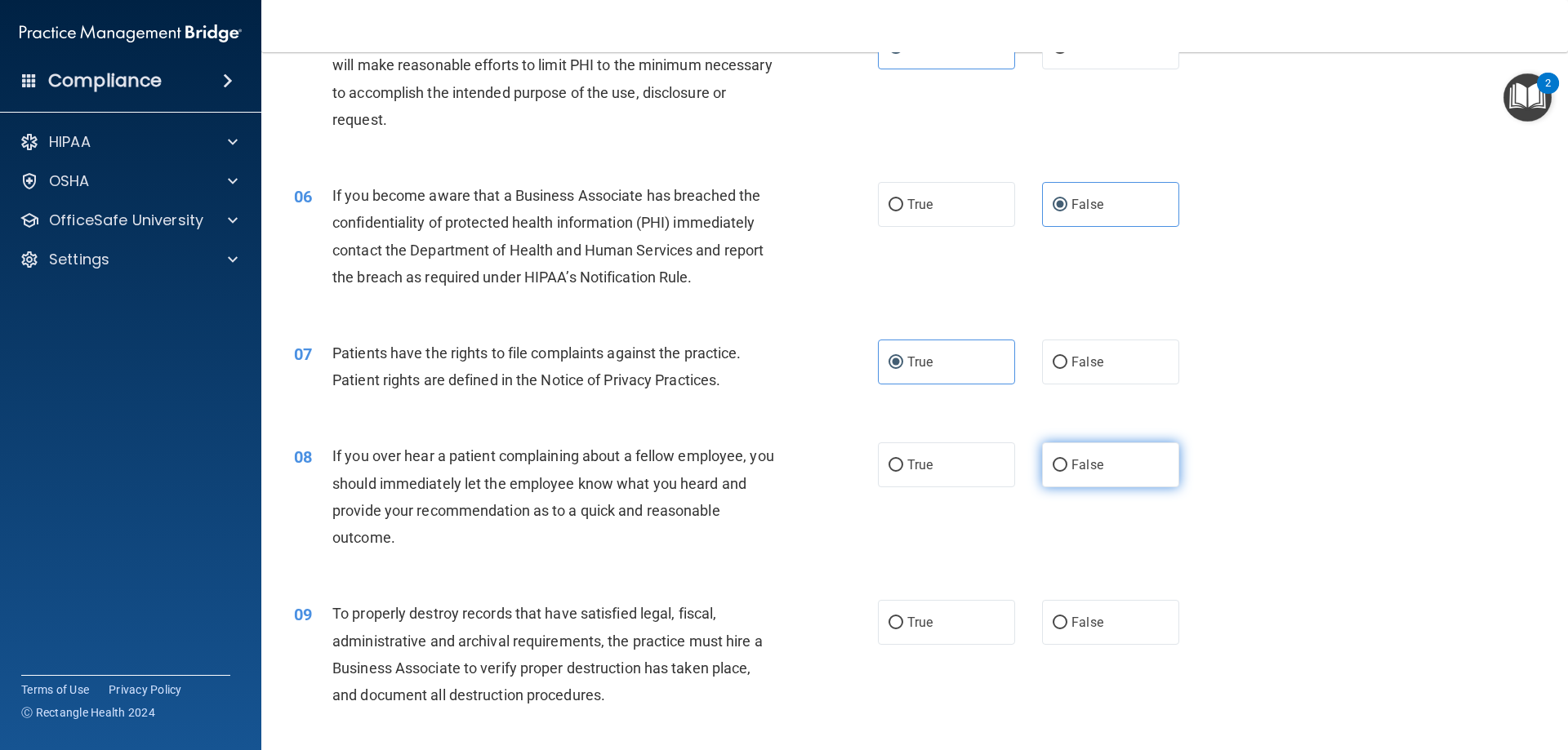
radio input "true"
click at [1052, 623] on input "False" at bounding box center [1059, 623] width 15 height 12
radio input "true"
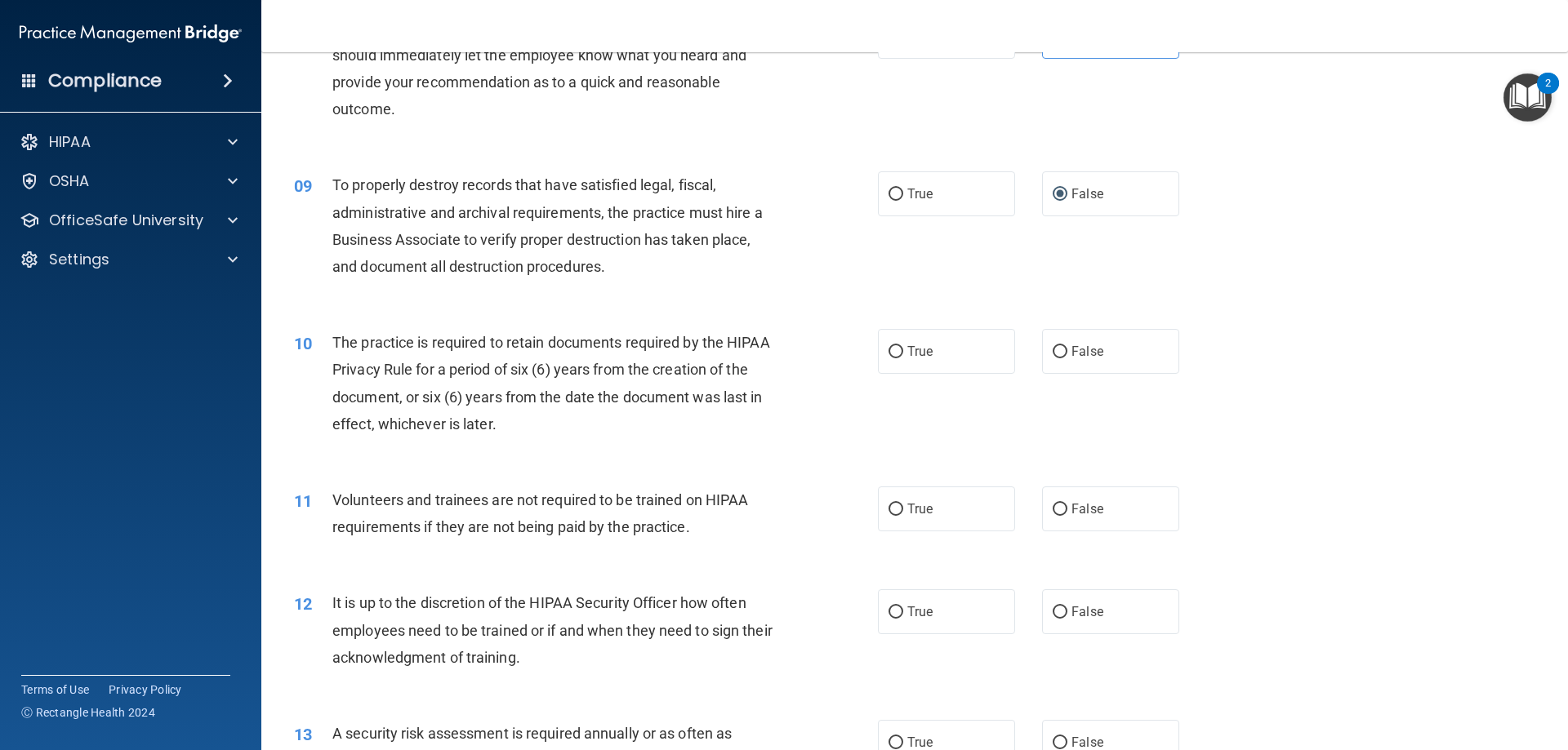
scroll to position [1088, 0]
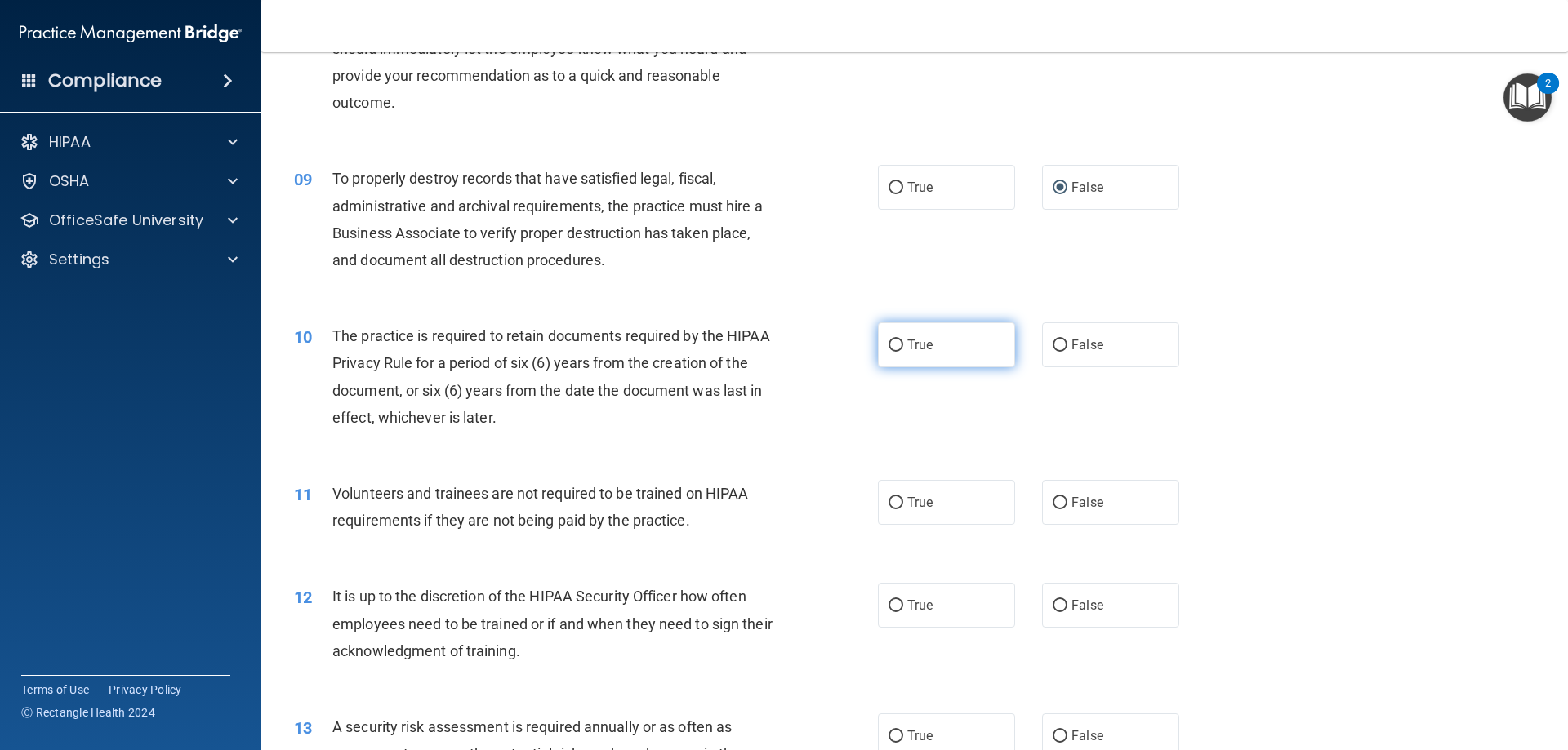
click at [953, 357] on label "True" at bounding box center [946, 345] width 137 height 45
click at [903, 352] on input "True" at bounding box center [895, 345] width 15 height 12
radio input "true"
click at [1075, 506] on span "False" at bounding box center [1087, 503] width 32 height 16
click at [1067, 506] on input "False" at bounding box center [1059, 503] width 15 height 12
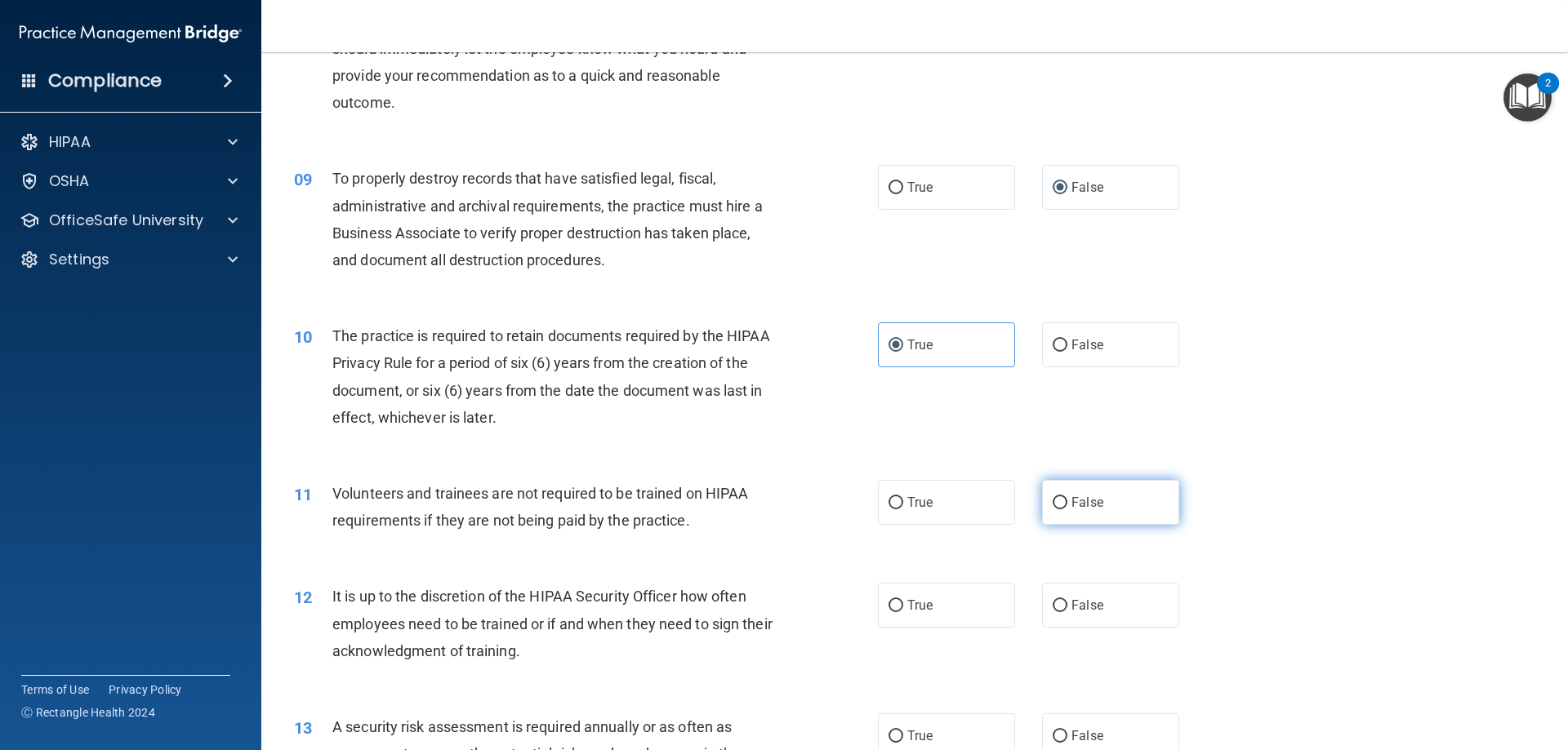
radio input "true"
click at [1061, 609] on label "False" at bounding box center [1110, 605] width 137 height 45
click at [1061, 609] on input "False" at bounding box center [1059, 606] width 15 height 12
radio input "true"
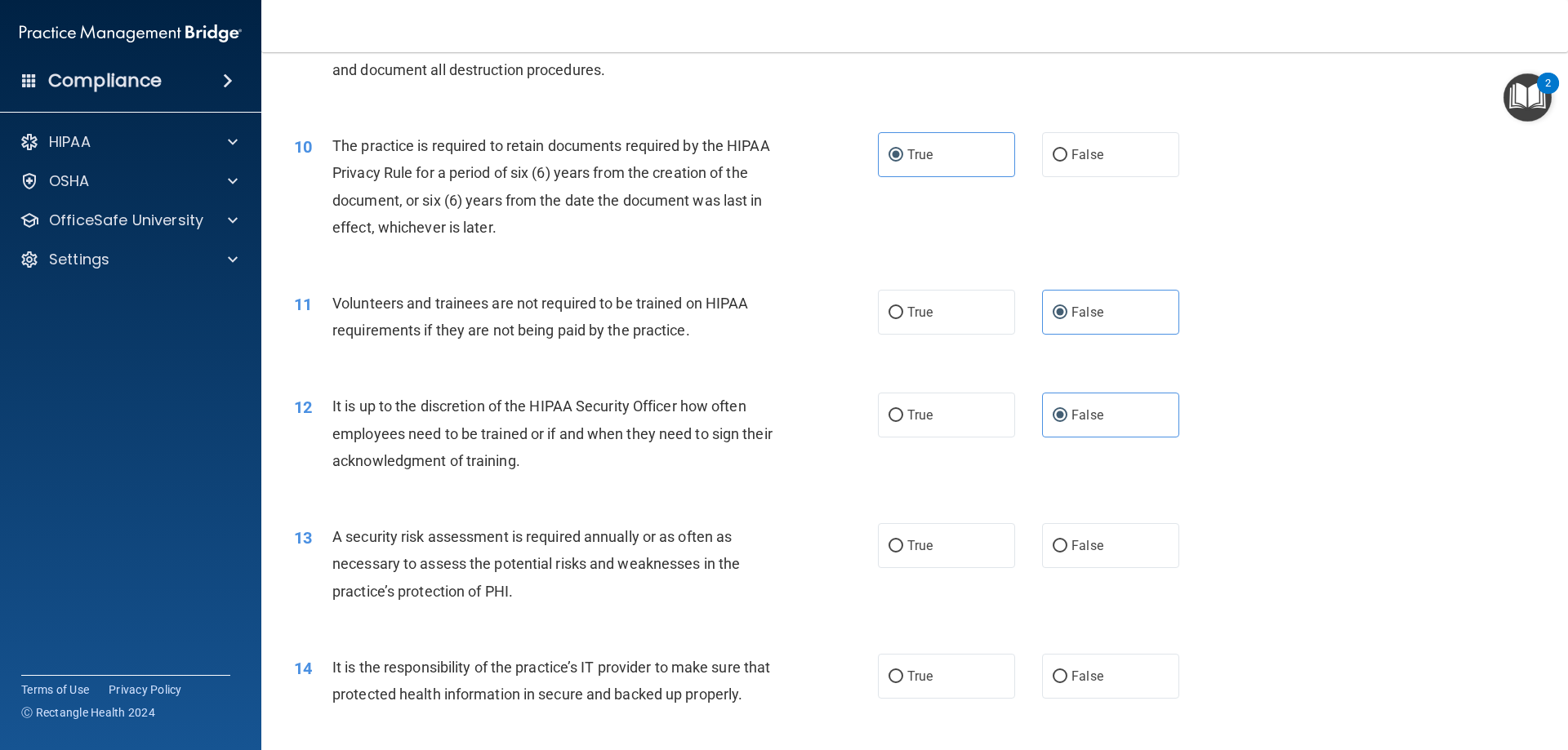
scroll to position [1306, 0]
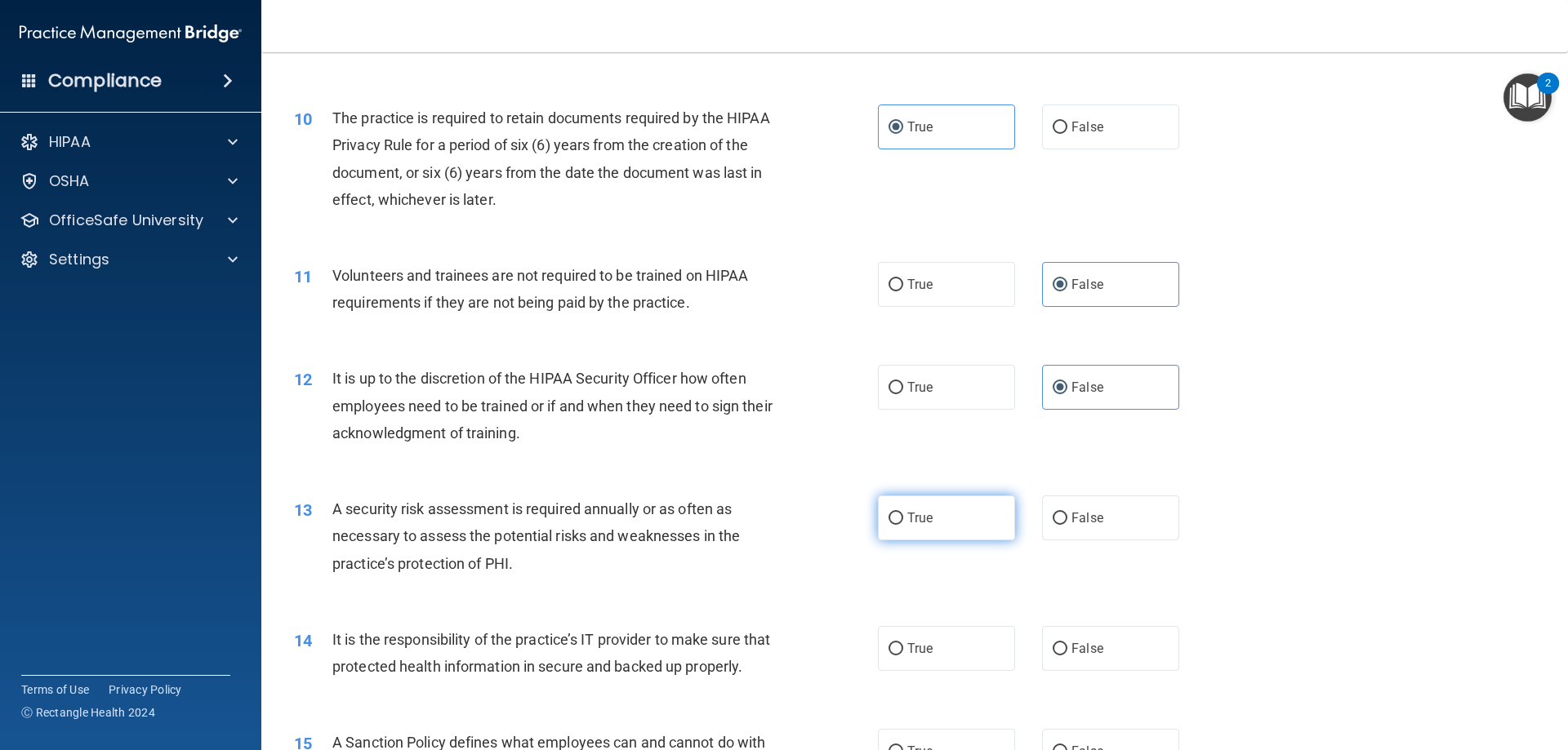
click at [907, 511] on span "True" at bounding box center [920, 517] width 26 height 16
click at [903, 512] on input "True" at bounding box center [895, 518] width 15 height 12
radio input "true"
click at [913, 634] on label "True" at bounding box center [946, 648] width 137 height 45
click at [903, 643] on input "True" at bounding box center [895, 648] width 15 height 12
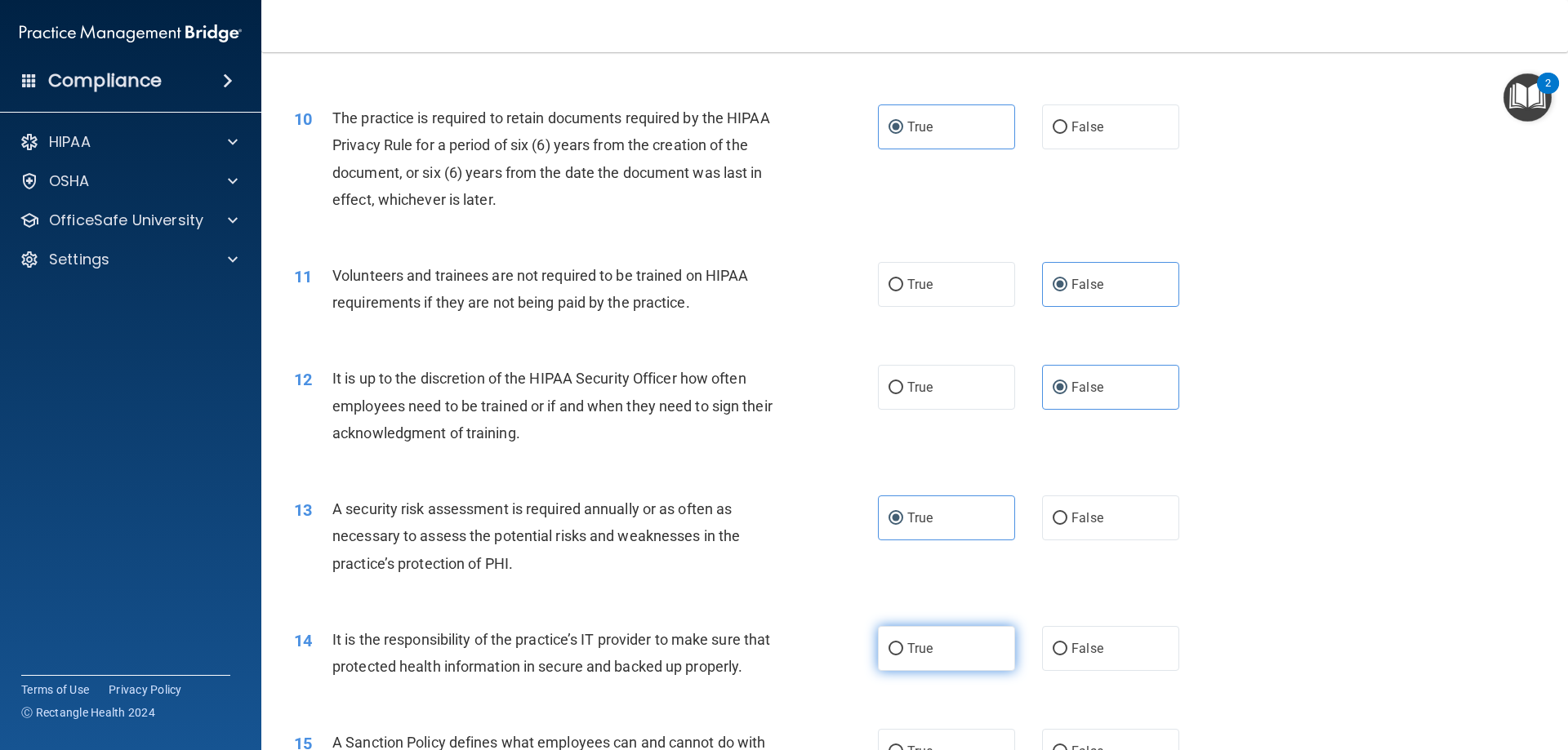
radio input "true"
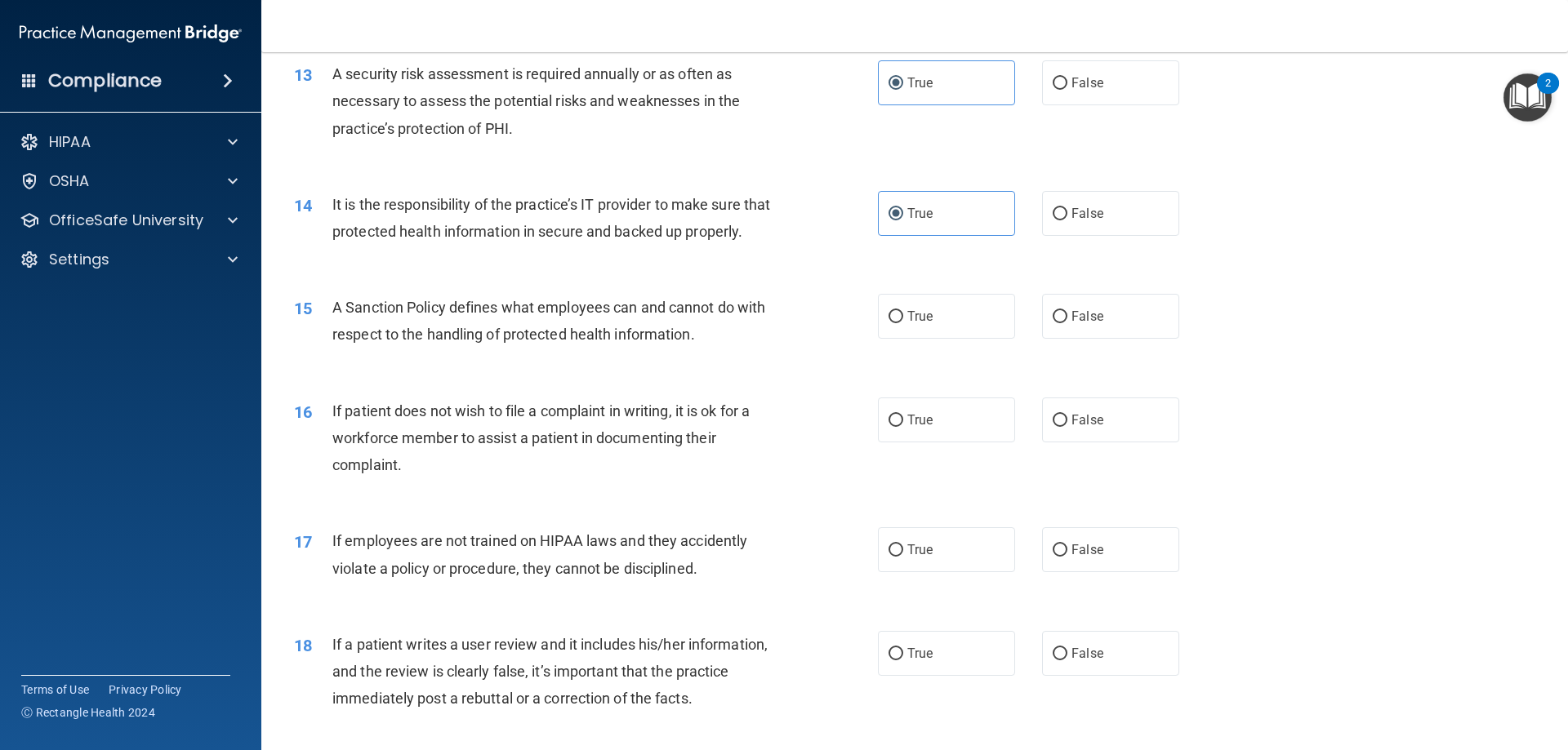
scroll to position [1958, 0]
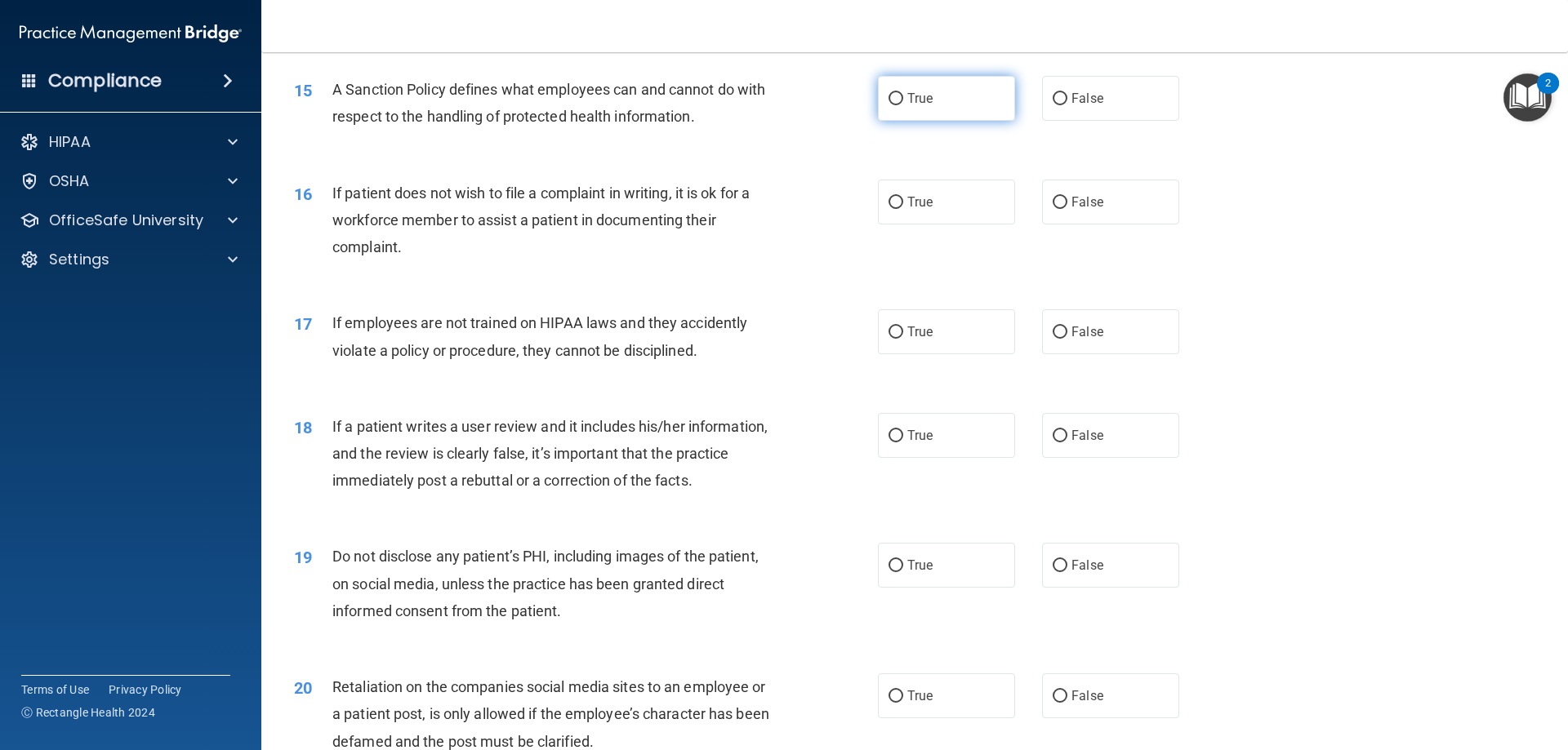
click at [892, 105] on input "True" at bounding box center [895, 99] width 15 height 12
radio input "true"
click at [974, 225] on label "True" at bounding box center [946, 202] width 137 height 45
click at [903, 209] on input "True" at bounding box center [895, 203] width 15 height 12
radio input "true"
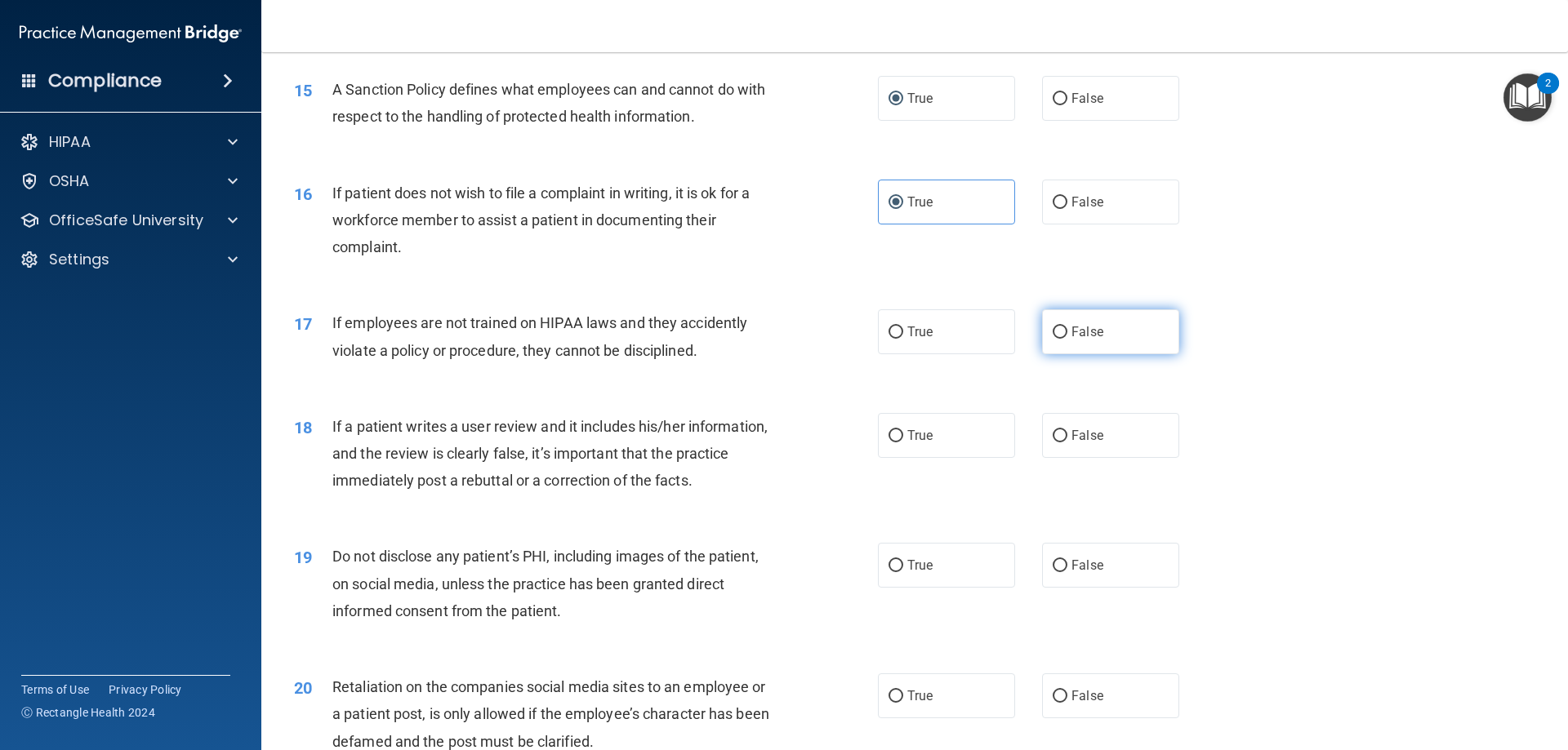
click at [1095, 339] on span "False" at bounding box center [1087, 332] width 32 height 16
click at [1067, 339] on input "False" at bounding box center [1059, 332] width 15 height 12
radio input "true"
click at [1076, 443] on span "False" at bounding box center [1087, 436] width 32 height 16
click at [1067, 443] on input "False" at bounding box center [1059, 436] width 15 height 12
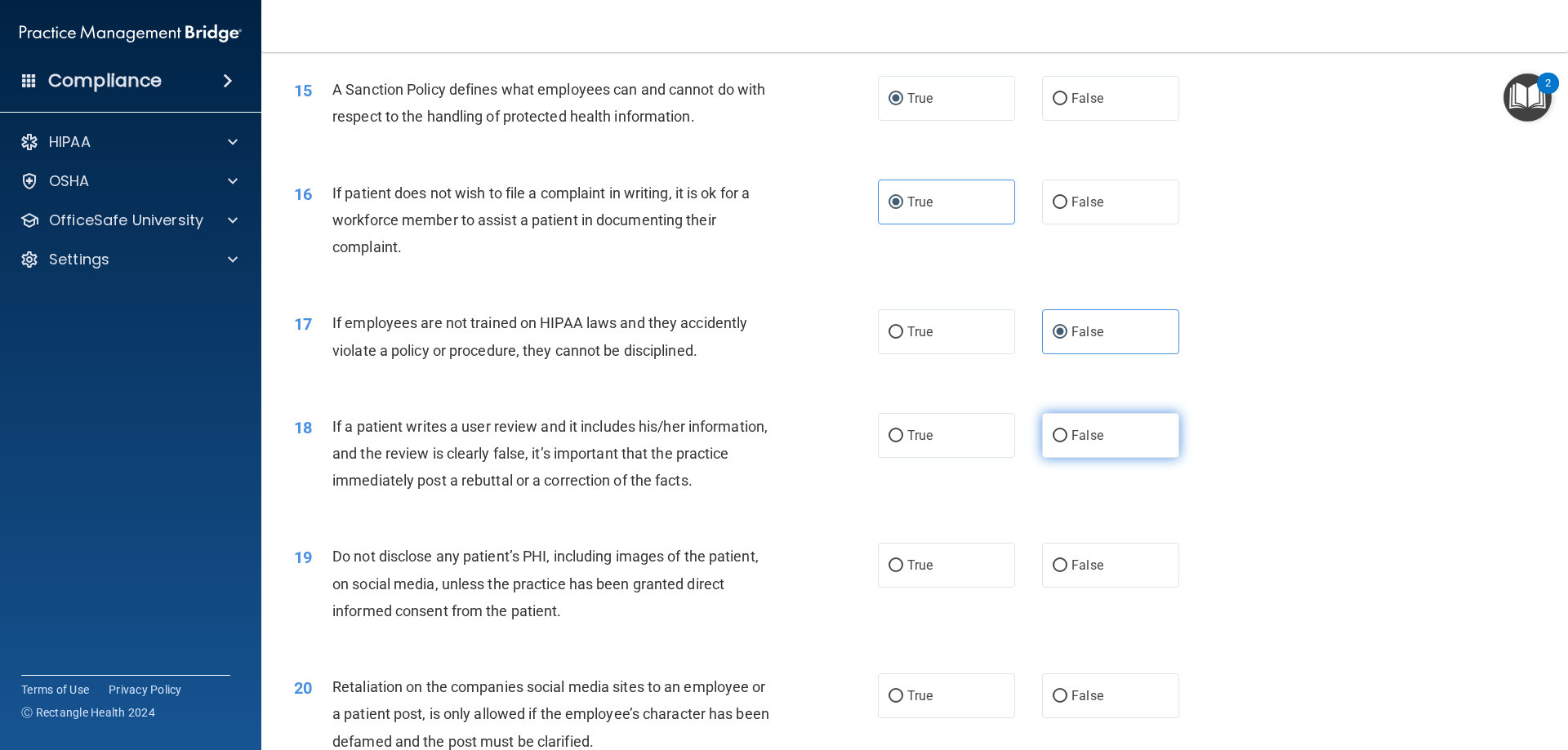
radio input "true"
click at [963, 585] on label "True" at bounding box center [946, 566] width 137 height 45
click at [903, 572] on input "True" at bounding box center [895, 566] width 15 height 12
radio input "true"
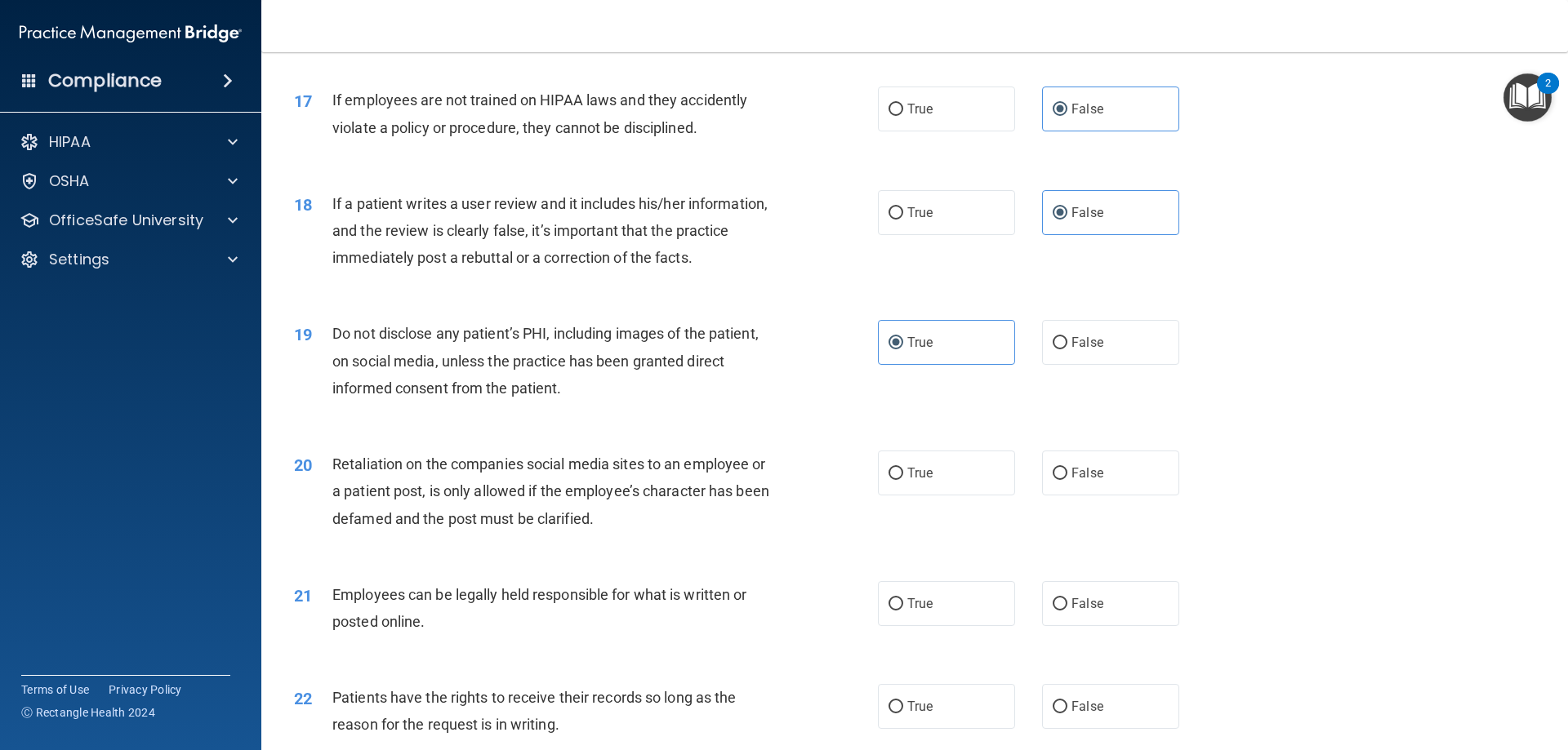
scroll to position [2393, 0]
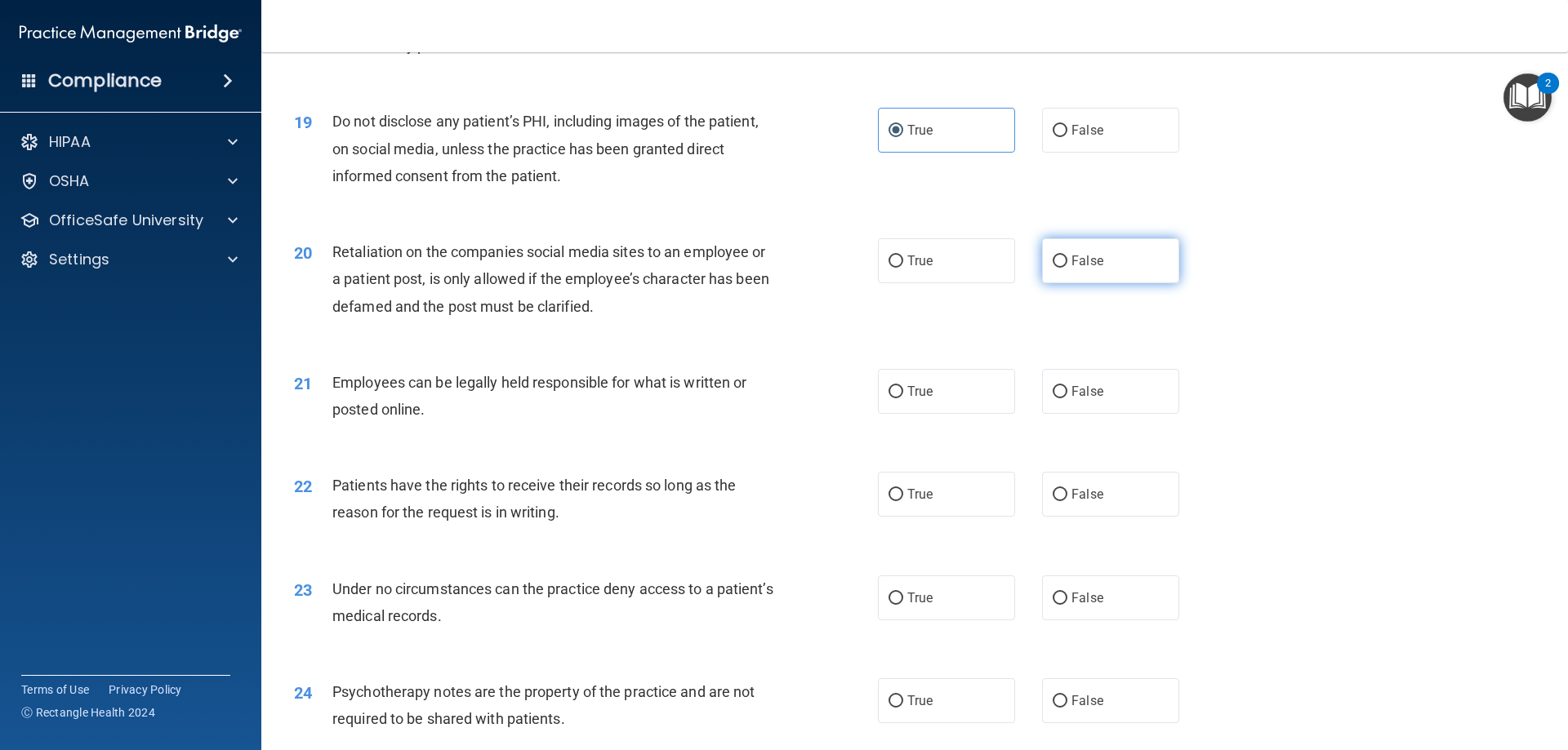
click at [1092, 283] on label "False" at bounding box center [1110, 261] width 137 height 45
click at [1067, 268] on input "False" at bounding box center [1059, 261] width 15 height 12
radio input "true"
click at [974, 405] on label "True" at bounding box center [946, 391] width 137 height 45
click at [903, 398] on input "True" at bounding box center [895, 392] width 15 height 12
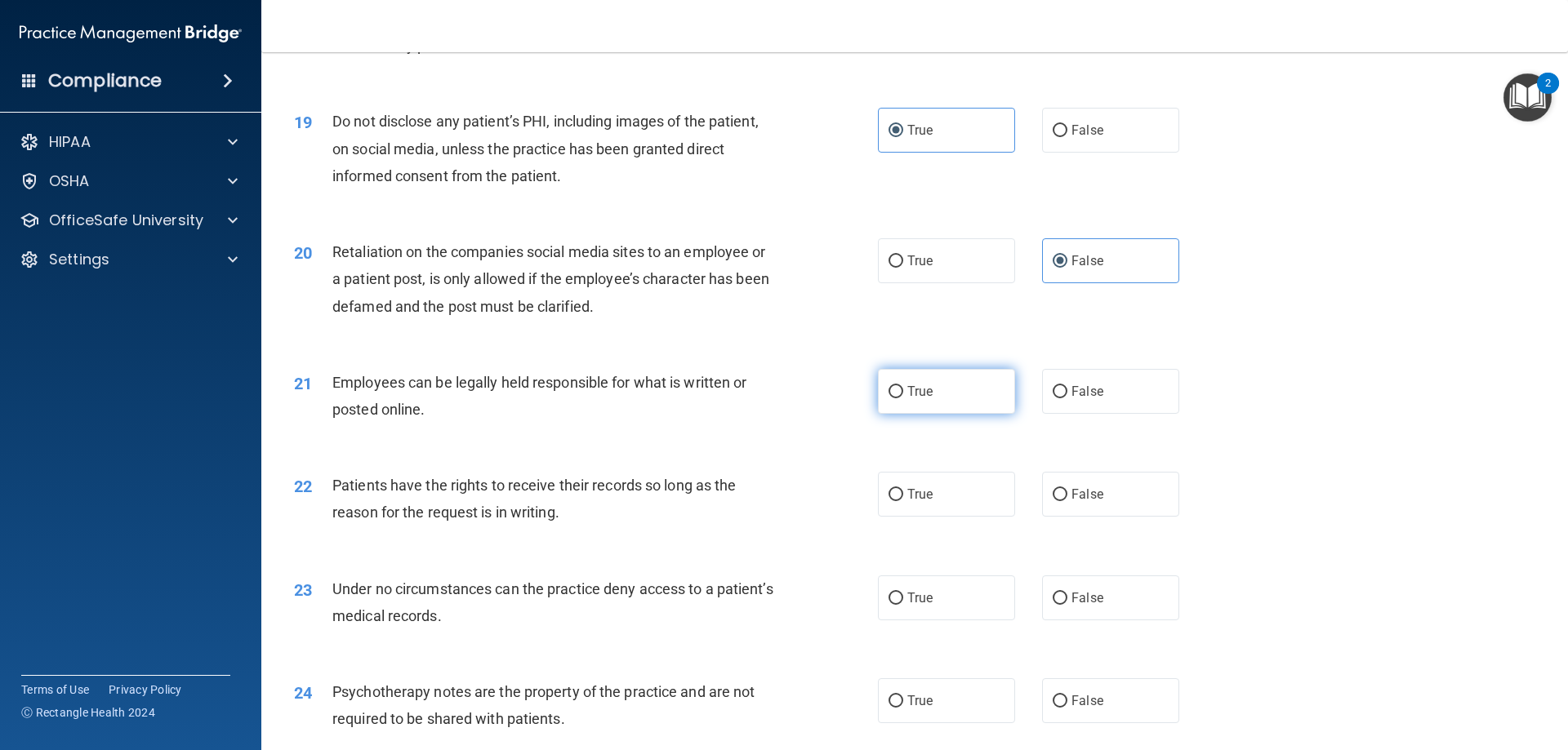
radio input "true"
click at [965, 516] on label "True" at bounding box center [946, 495] width 137 height 45
click at [903, 501] on input "True" at bounding box center [895, 495] width 15 height 12
radio input "true"
click at [1068, 620] on label "False" at bounding box center [1110, 598] width 137 height 45
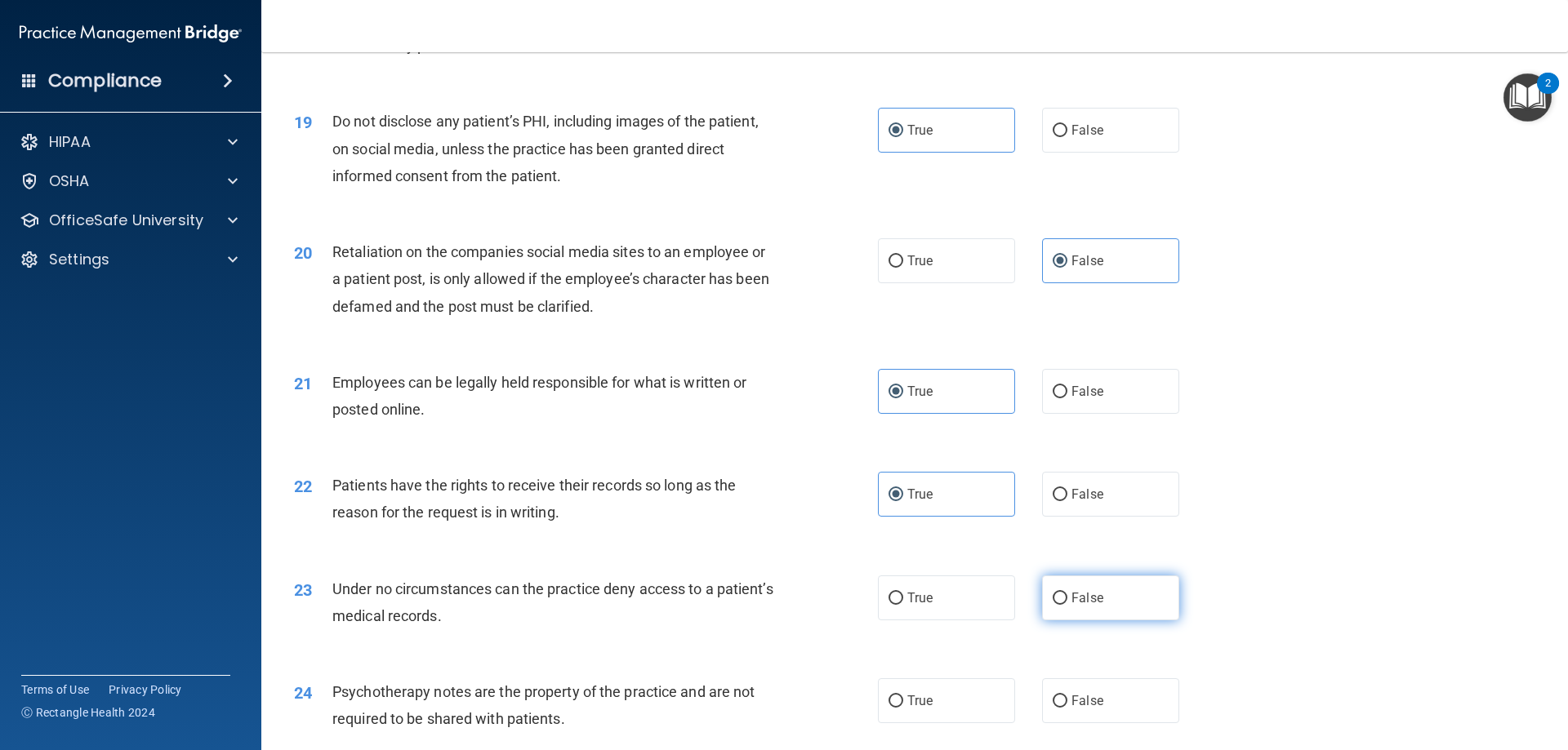
click at [1067, 605] on input "False" at bounding box center [1059, 598] width 15 height 12
radio input "true"
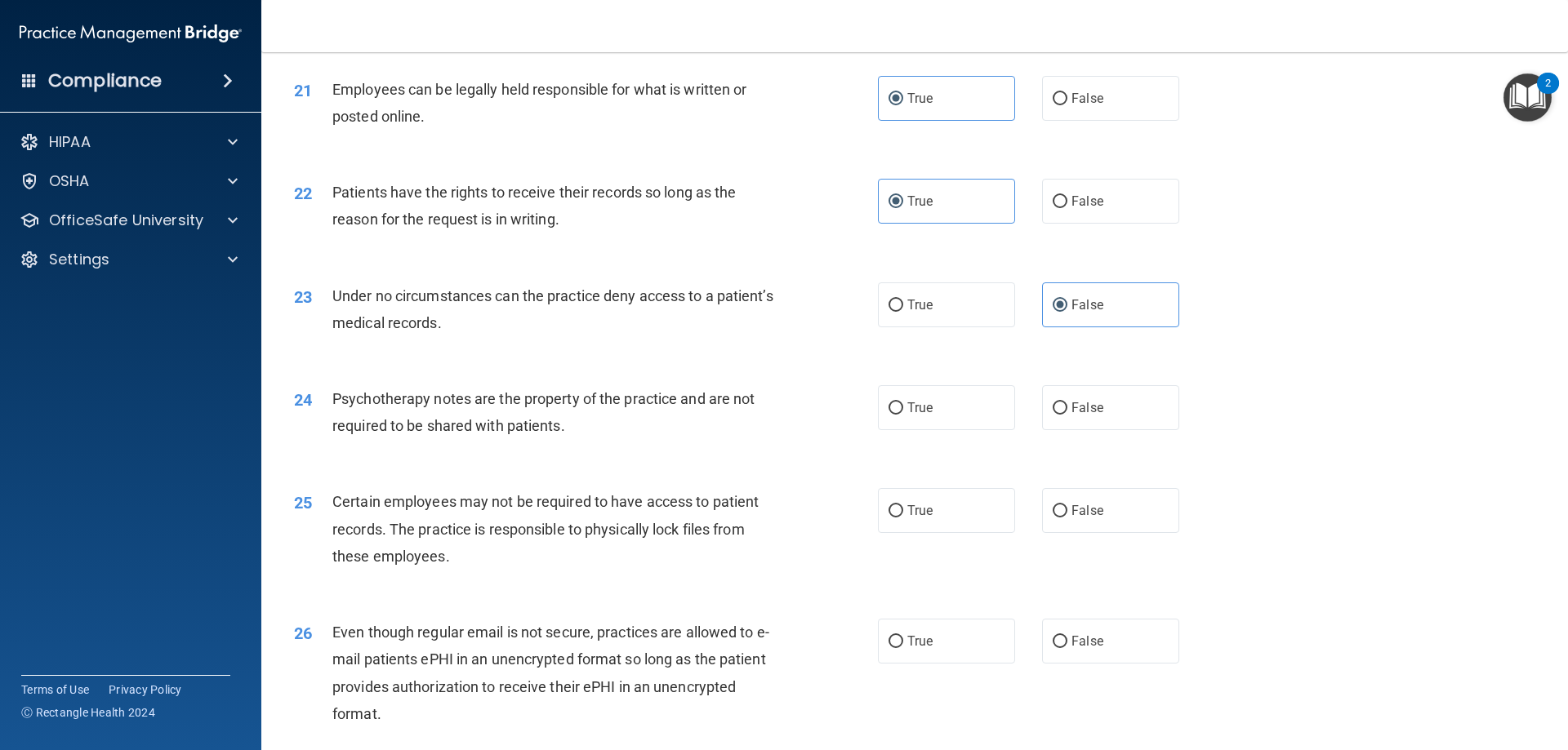
scroll to position [2830, 0]
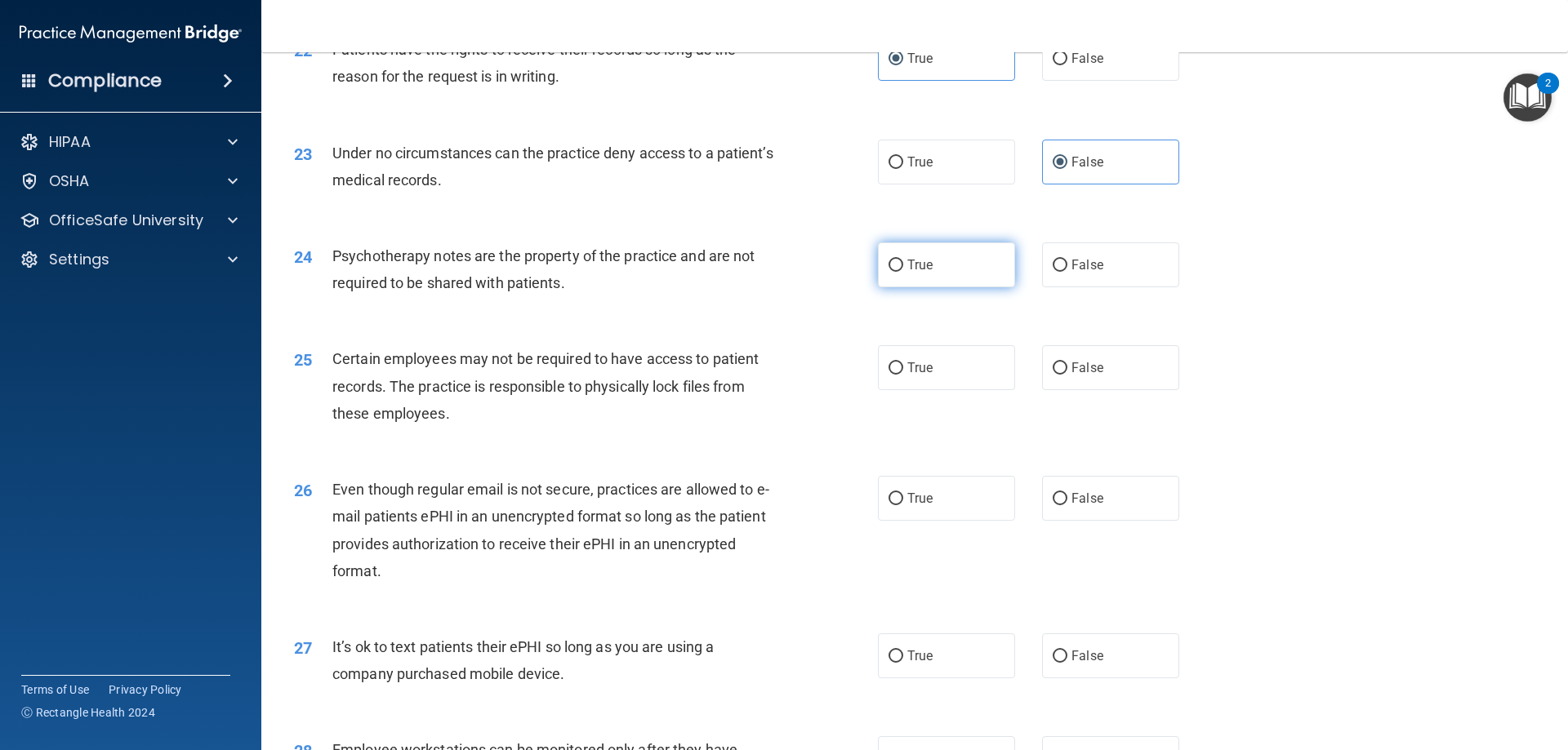
click at [942, 287] on label "True" at bounding box center [946, 265] width 137 height 45
click at [903, 272] on input "True" at bounding box center [895, 265] width 15 height 12
radio input "true"
click at [925, 375] on span "True" at bounding box center [920, 368] width 26 height 16
click at [903, 375] on input "True" at bounding box center [895, 369] width 15 height 12
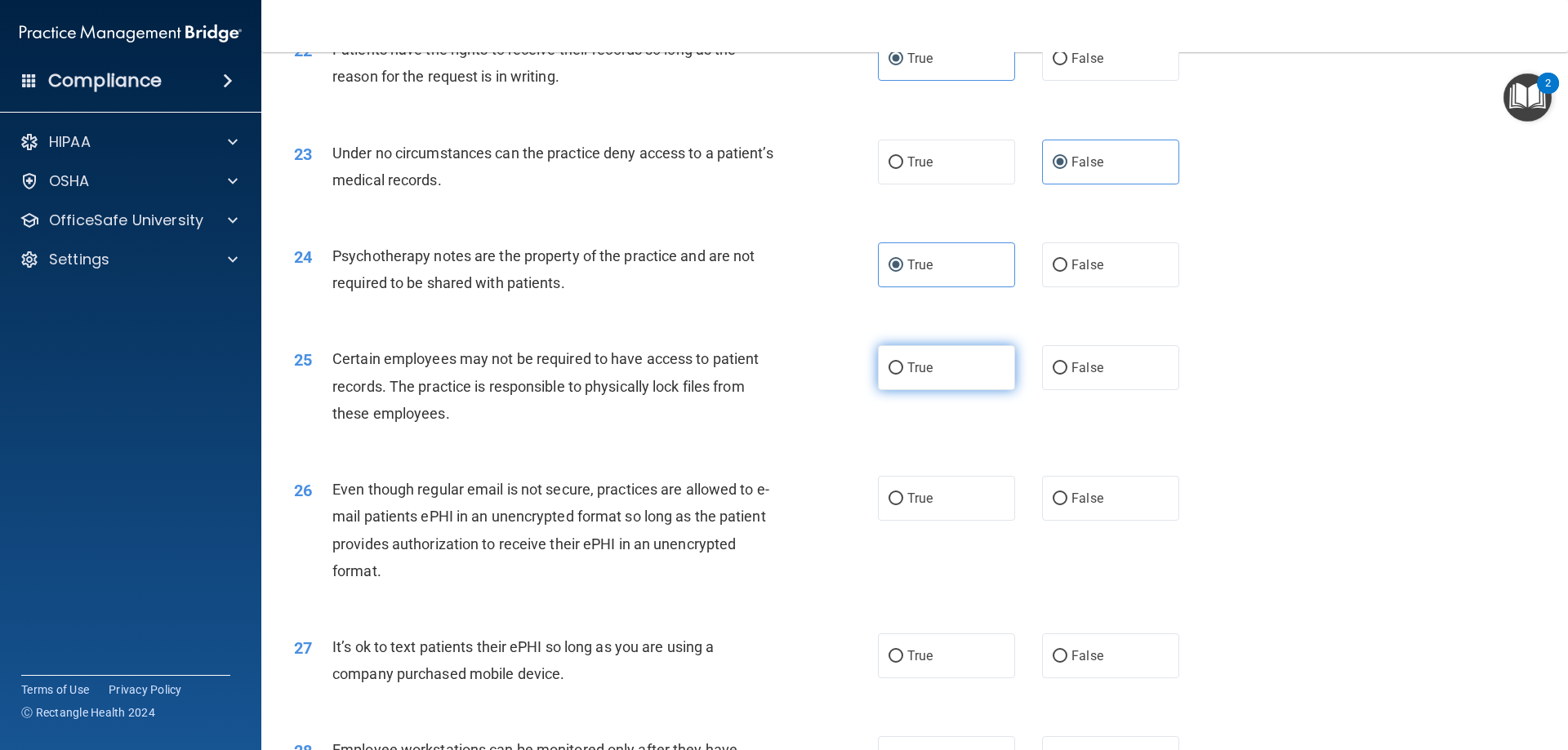
radio input "true"
click at [942, 517] on label "True" at bounding box center [946, 499] width 137 height 45
click at [903, 506] on input "True" at bounding box center [895, 499] width 15 height 12
radio input "true"
drag, startPoint x: 1104, startPoint y: 683, endPoint x: 1099, endPoint y: 675, distance: 9.4
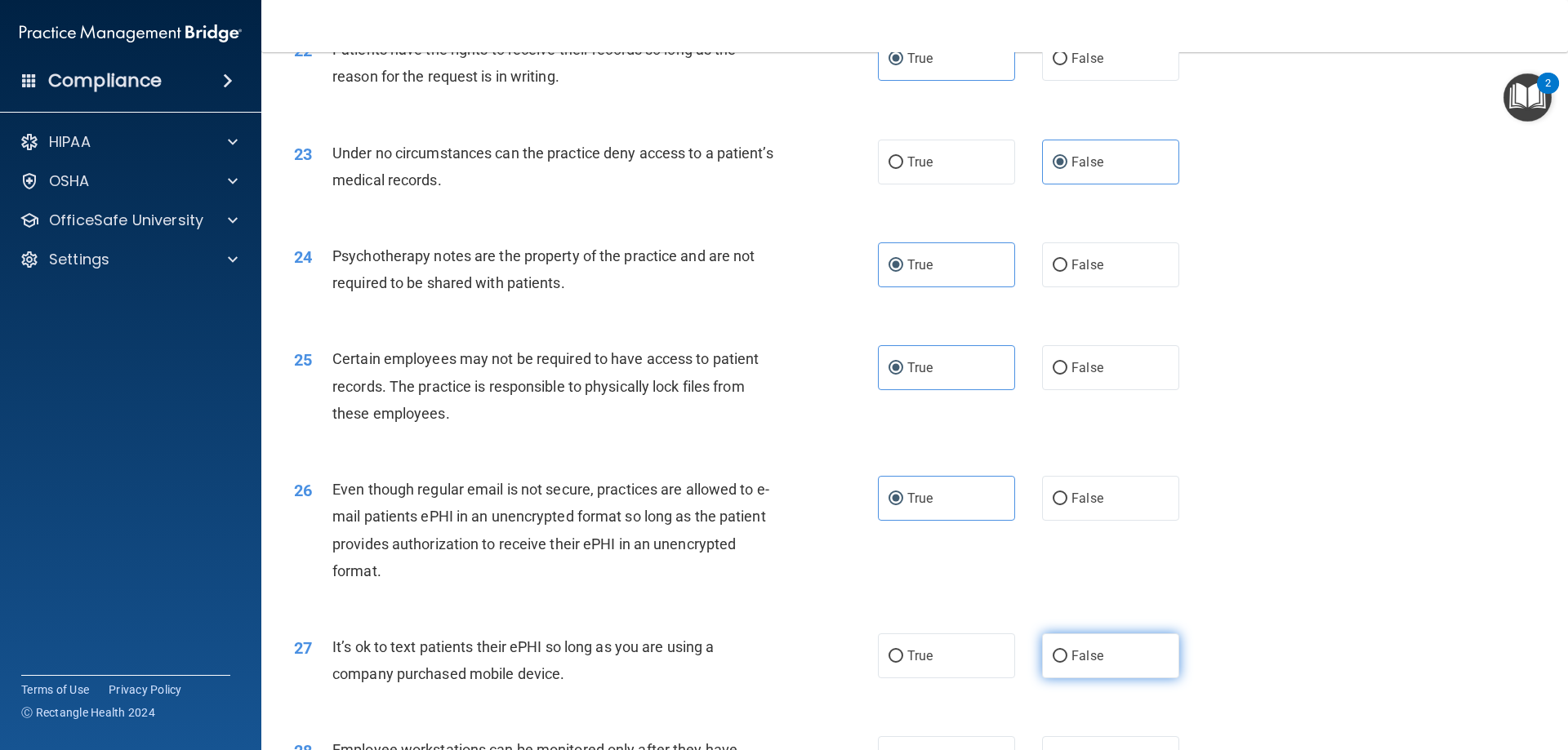
click at [1100, 678] on label "False" at bounding box center [1110, 656] width 137 height 45
click at [1067, 662] on input "False" at bounding box center [1059, 656] width 15 height 12
radio input "true"
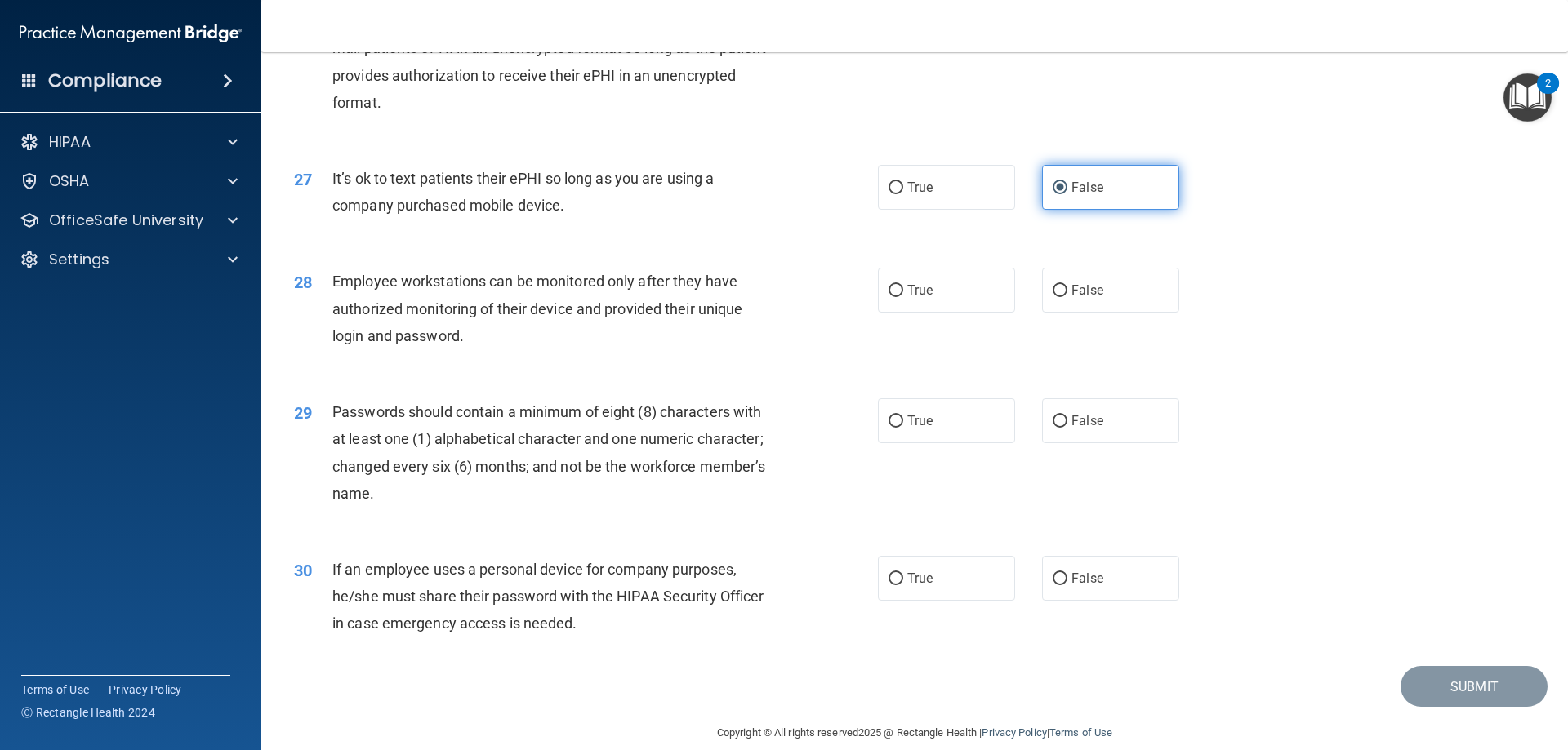
scroll to position [3347, 0]
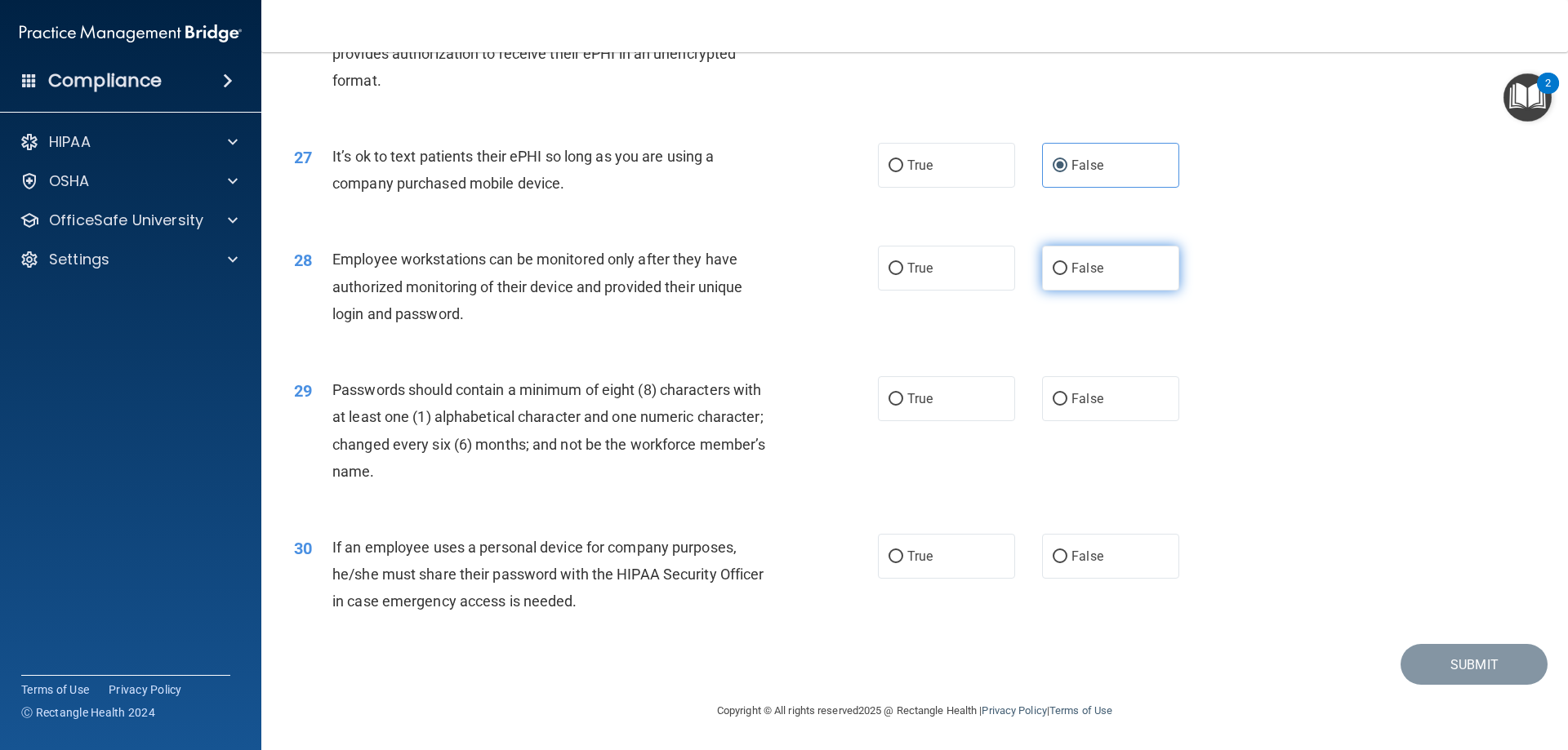
click at [1110, 248] on label "False" at bounding box center [1110, 268] width 137 height 45
click at [1067, 263] on input "False" at bounding box center [1059, 269] width 15 height 12
radio input "true"
click at [947, 387] on label "True" at bounding box center [946, 399] width 137 height 45
click at [903, 393] on input "True" at bounding box center [895, 399] width 15 height 12
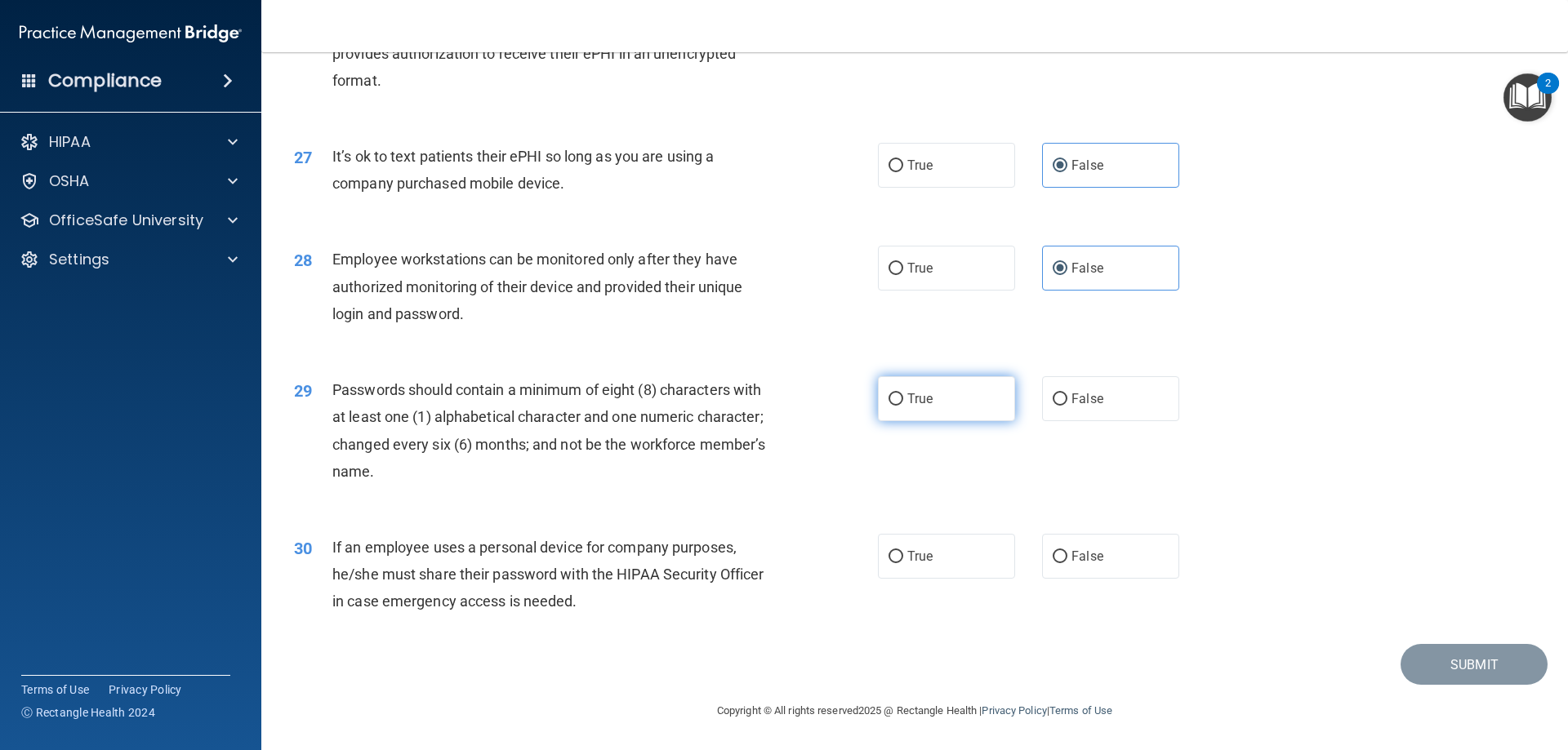
radio input "true"
click at [1096, 567] on label "False" at bounding box center [1110, 557] width 137 height 45
click at [1067, 563] on input "False" at bounding box center [1059, 557] width 15 height 12
radio input "true"
drag, startPoint x: 1478, startPoint y: 659, endPoint x: 1469, endPoint y: 652, distance: 11.4
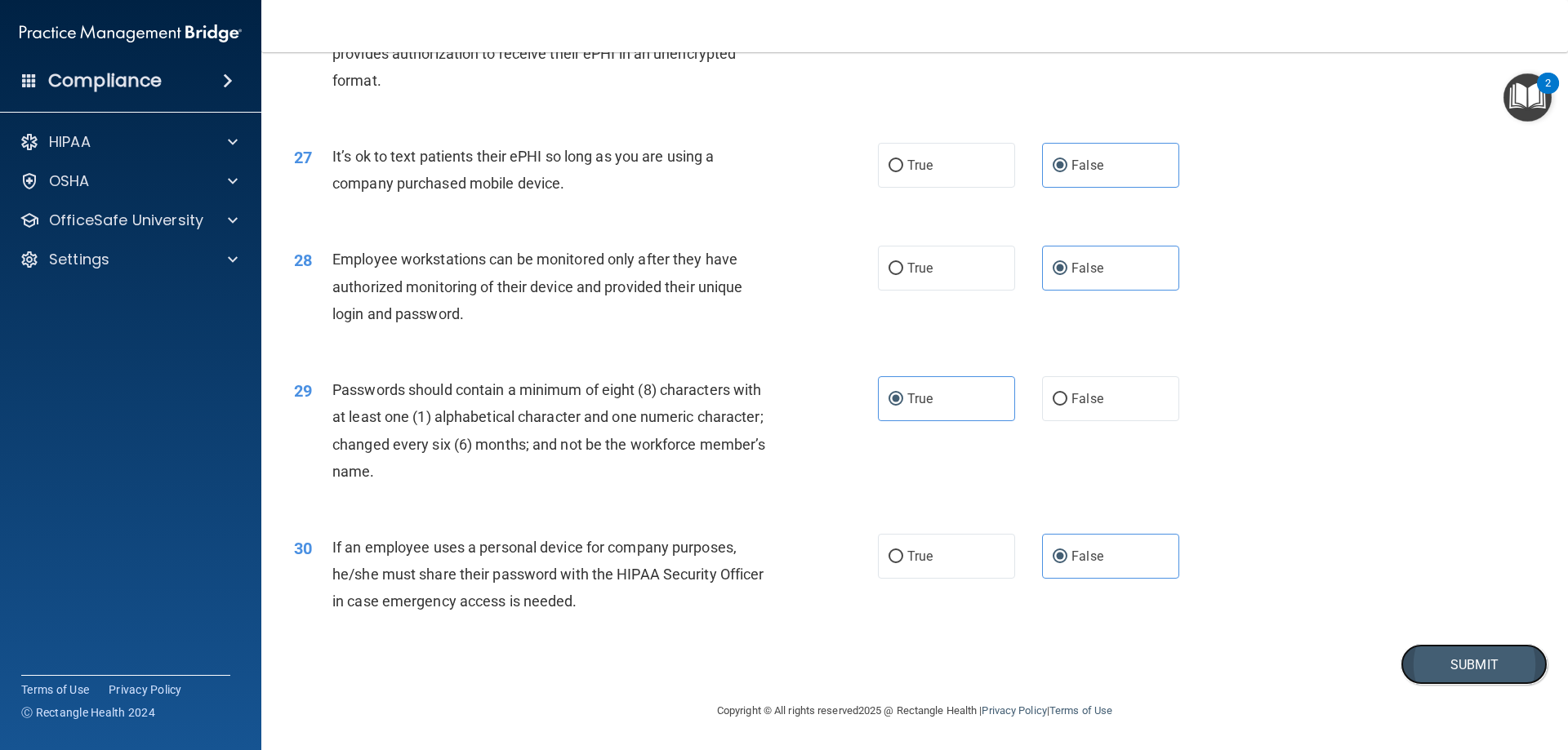
click at [1477, 659] on button "Submit" at bounding box center [1473, 664] width 147 height 41
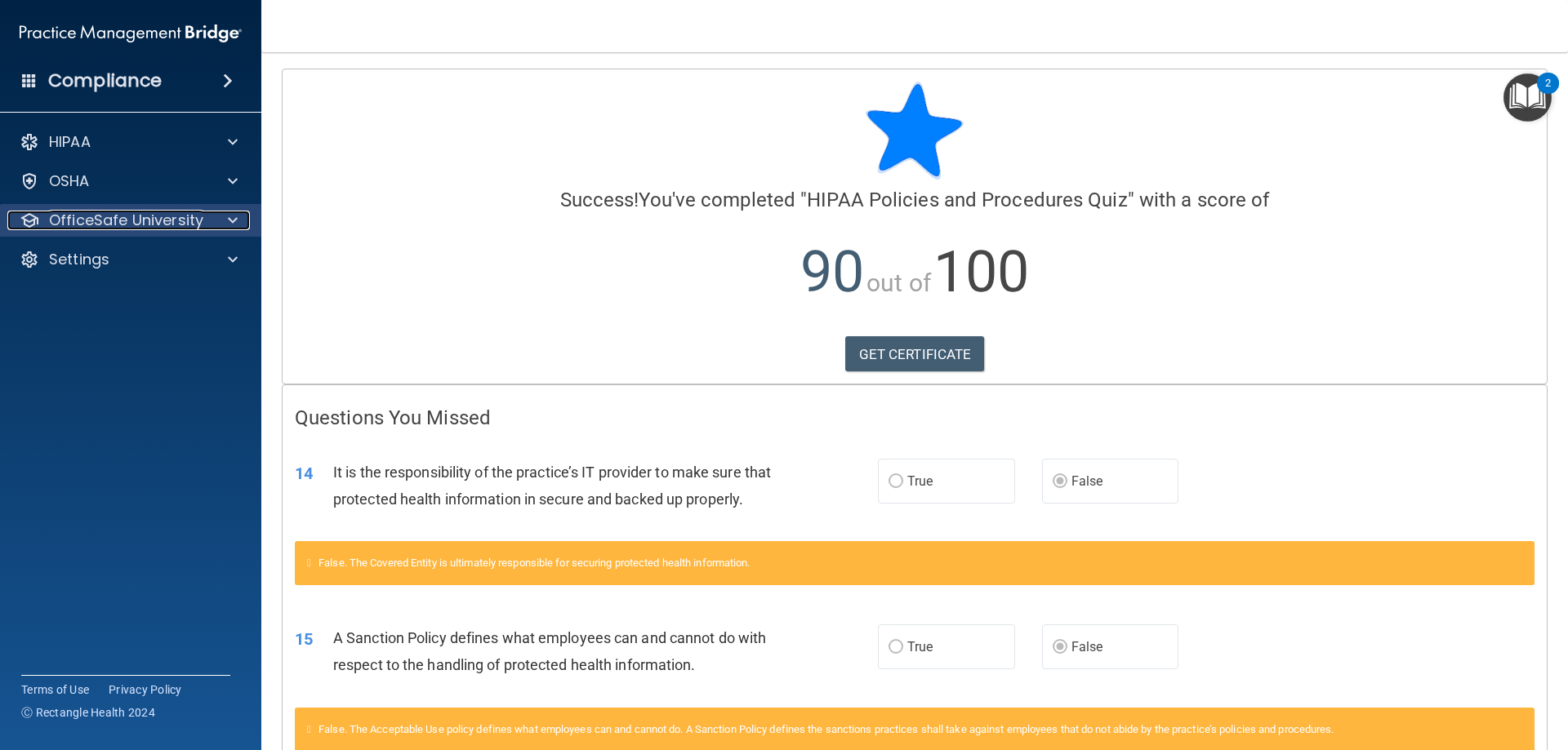
click at [167, 212] on p "OfficeSafe University" at bounding box center [126, 221] width 154 height 20
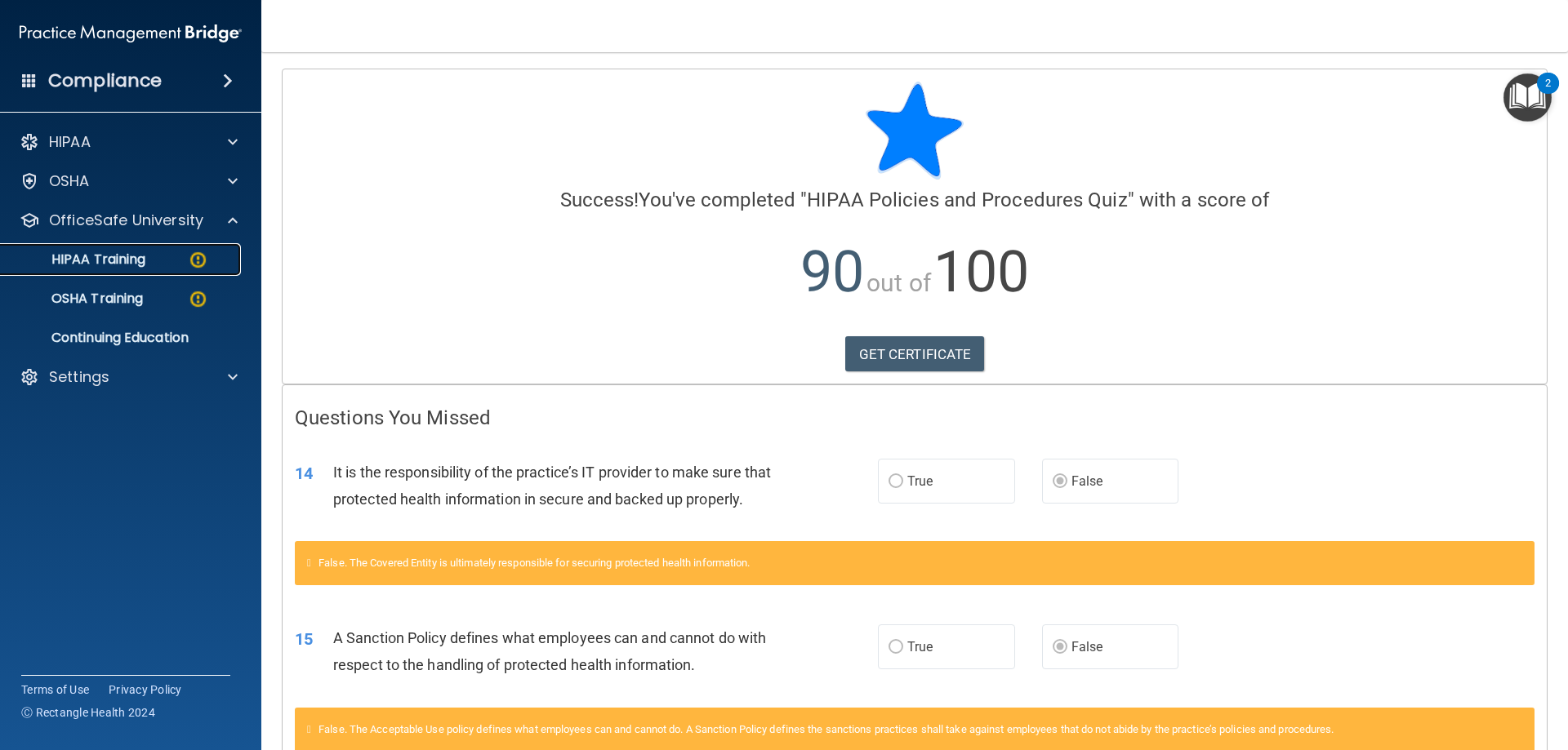
click at [121, 257] on p "HIPAA Training" at bounding box center [78, 259] width 135 height 17
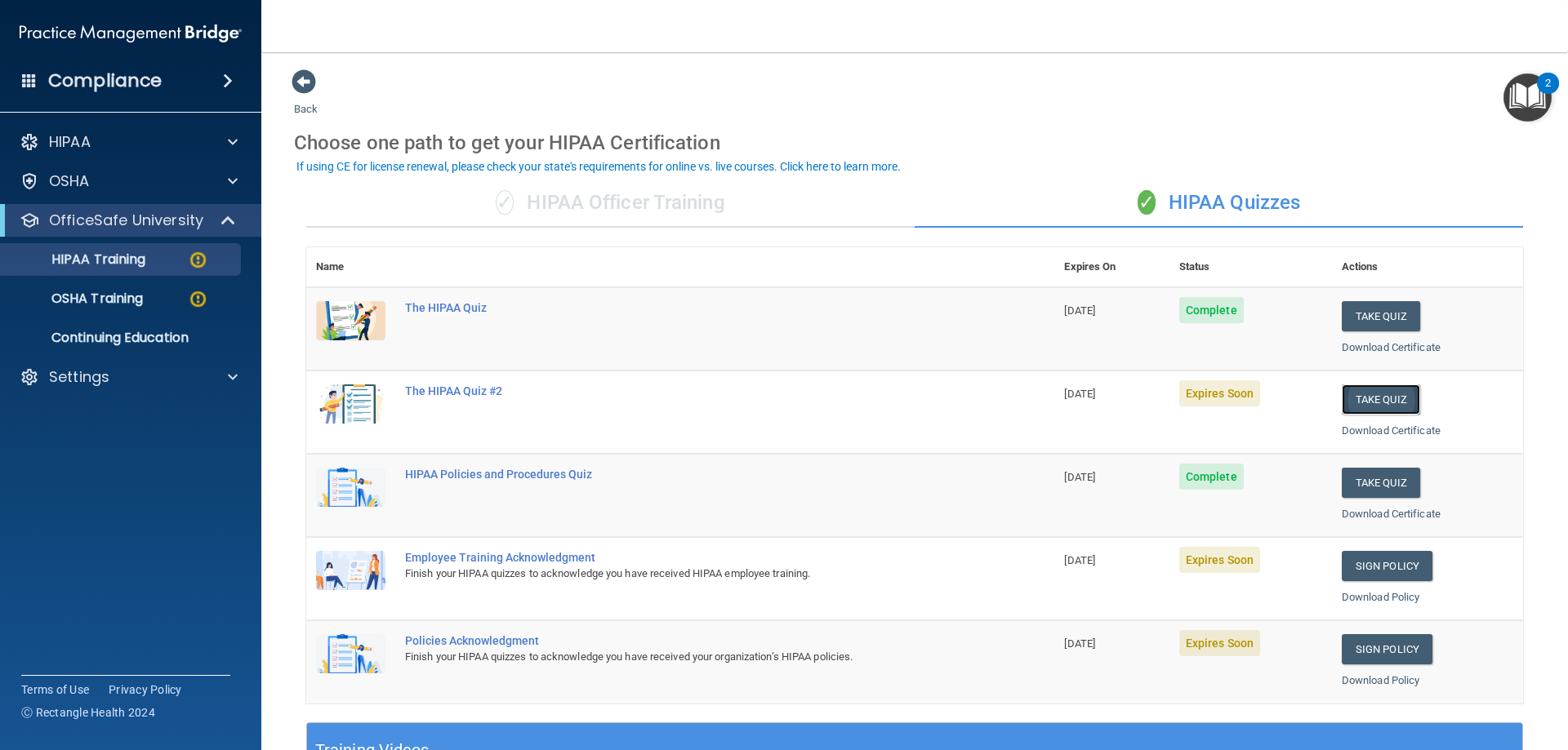
click at [1384, 399] on button "Take Quiz" at bounding box center [1380, 399] width 78 height 31
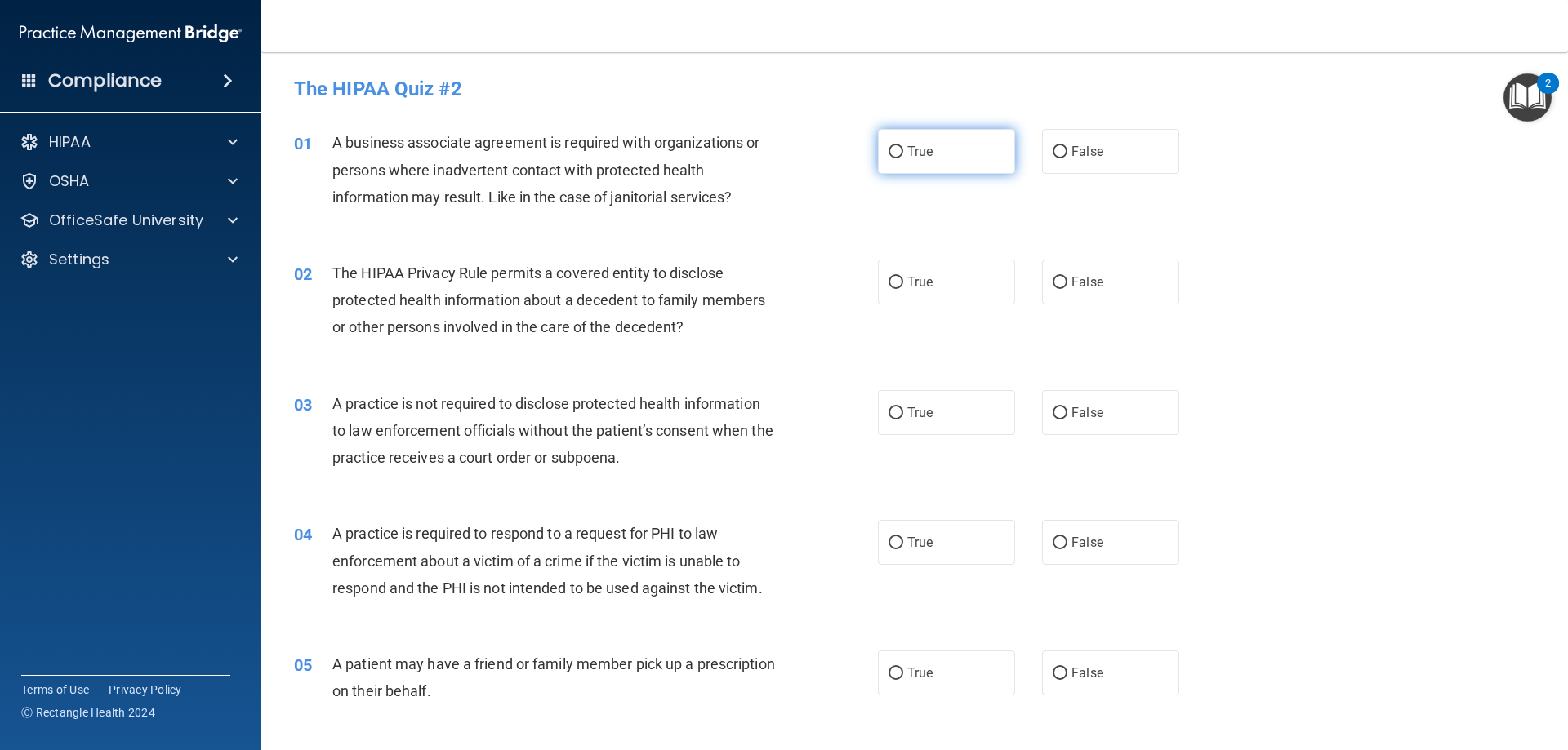
click at [889, 150] on input "True" at bounding box center [895, 152] width 15 height 12
radio input "true"
click at [899, 291] on label "True" at bounding box center [946, 282] width 137 height 45
click at [899, 289] on input "True" at bounding box center [895, 283] width 15 height 12
radio input "true"
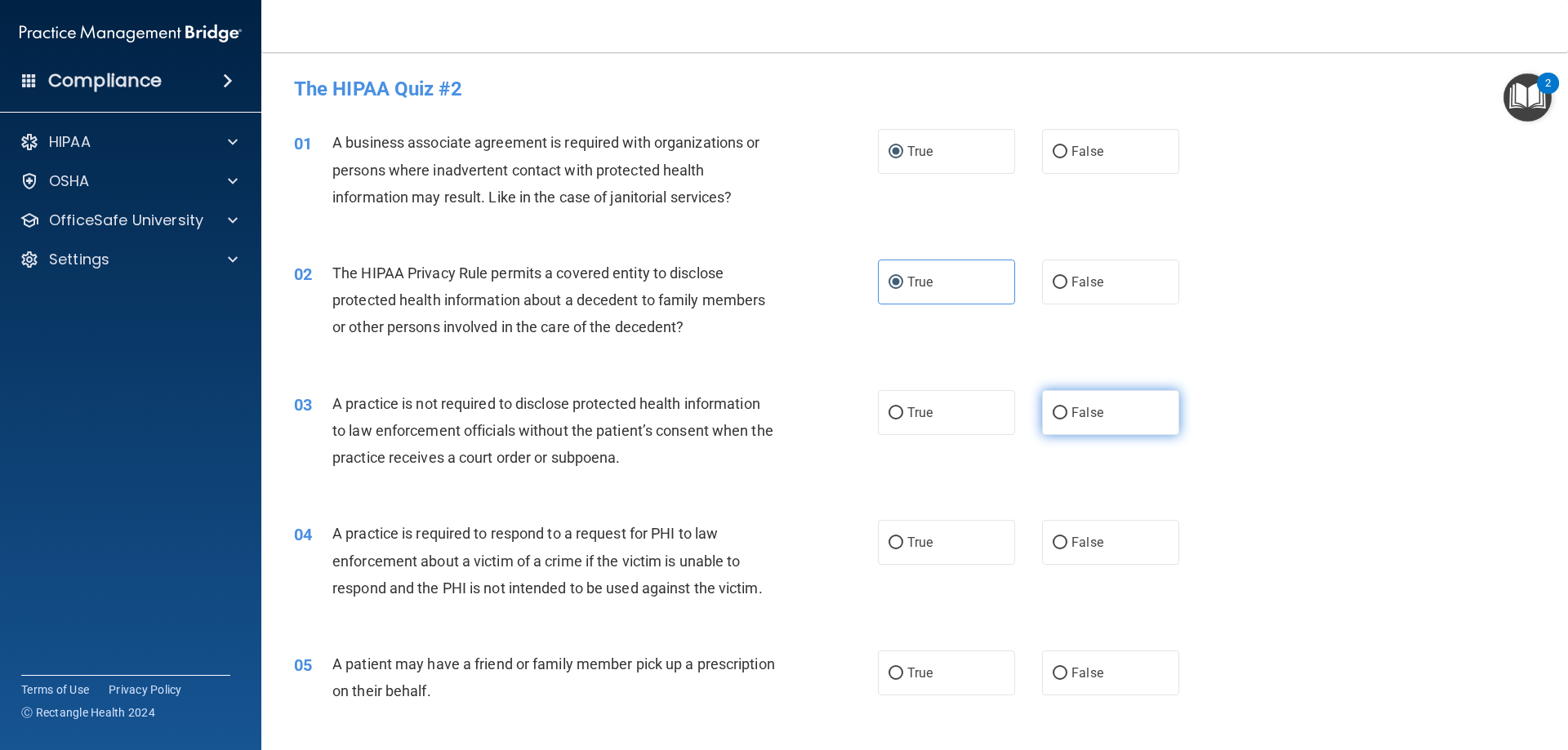
click at [1071, 410] on span "False" at bounding box center [1087, 413] width 32 height 16
click at [1067, 410] on input "False" at bounding box center [1059, 413] width 15 height 12
radio input "true"
click at [892, 550] on label "True" at bounding box center [946, 542] width 137 height 45
click at [892, 549] on input "True" at bounding box center [895, 543] width 15 height 12
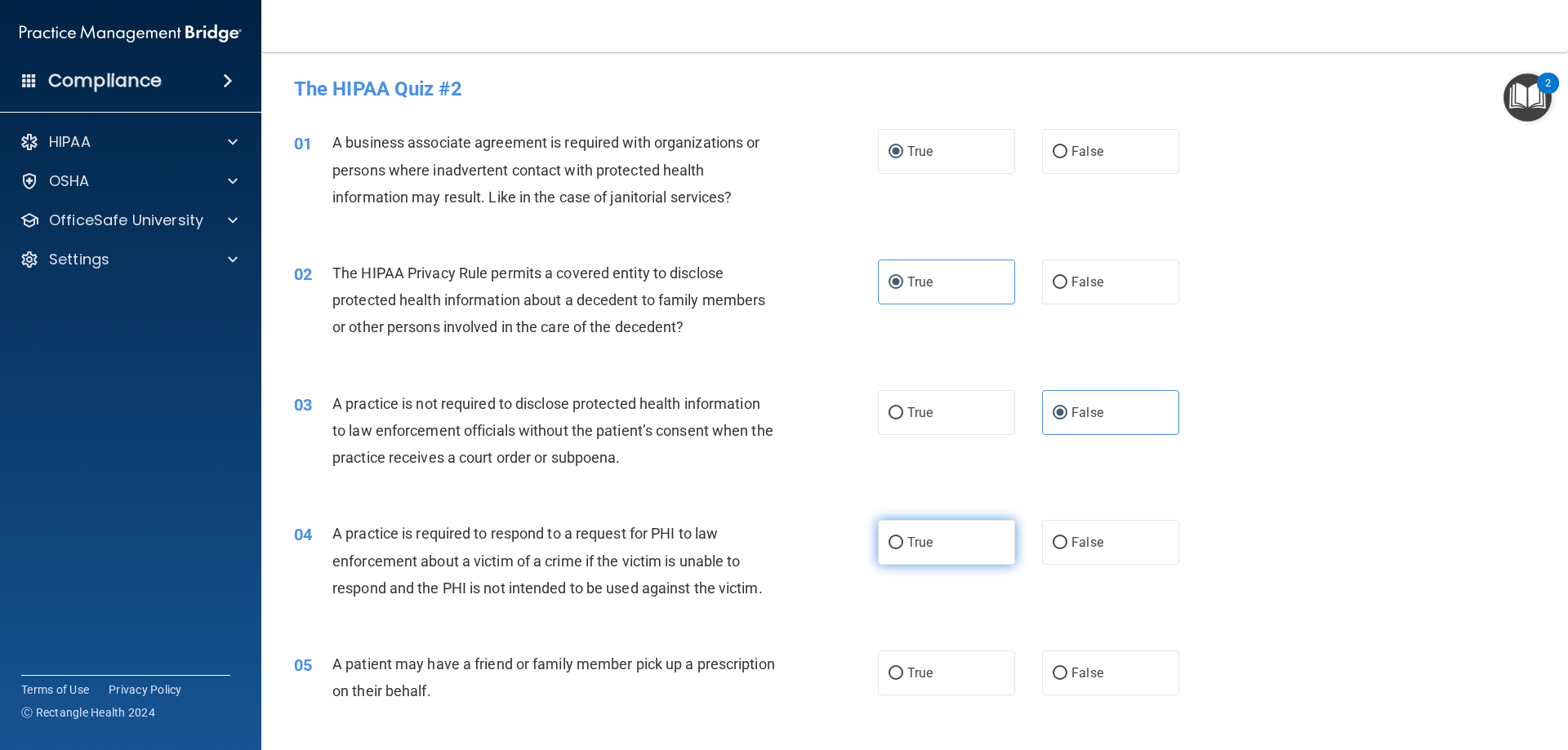
radio input "true"
click at [1088, 661] on label "False" at bounding box center [1110, 673] width 137 height 45
click at [1067, 667] on input "False" at bounding box center [1059, 673] width 15 height 12
radio input "true"
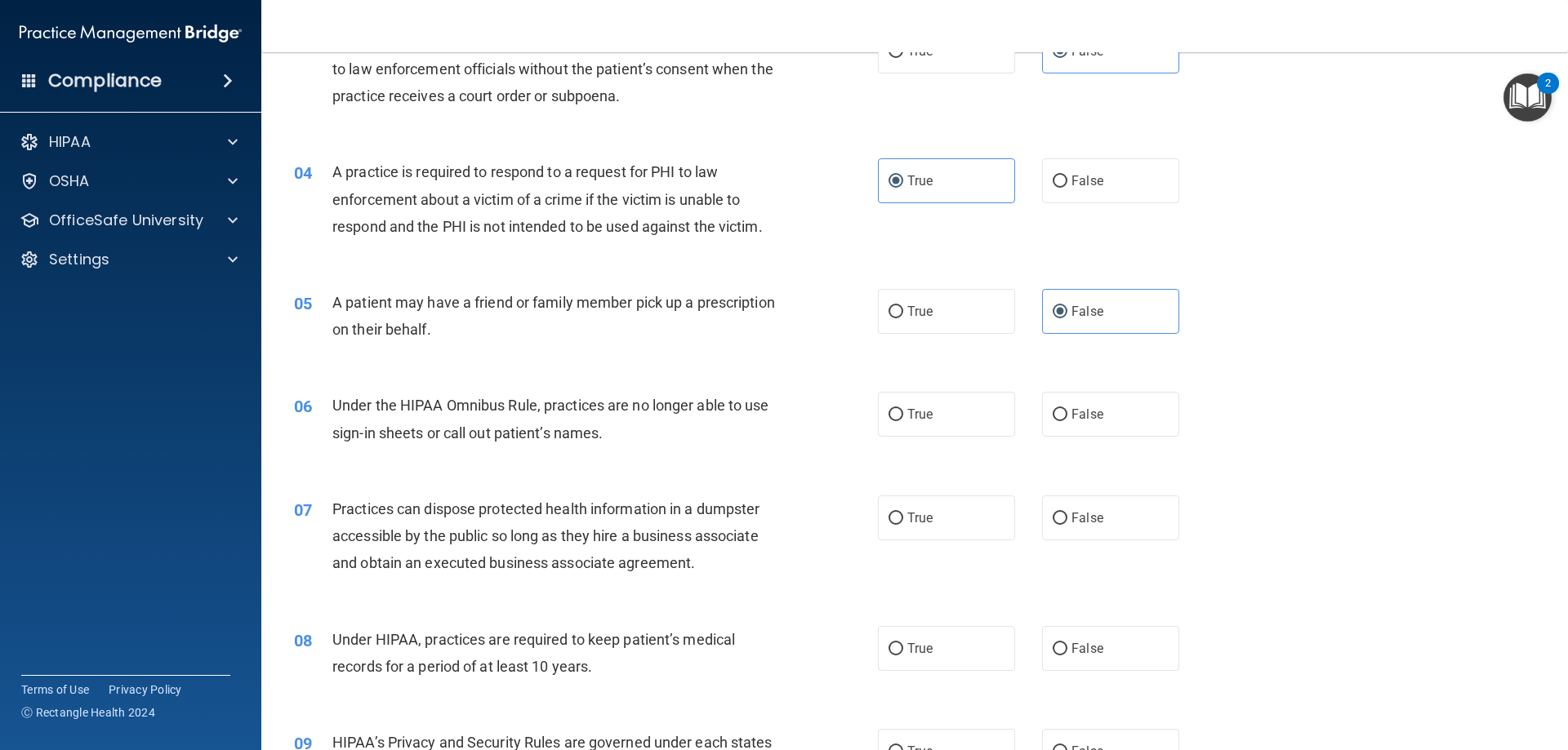
scroll to position [435, 0]
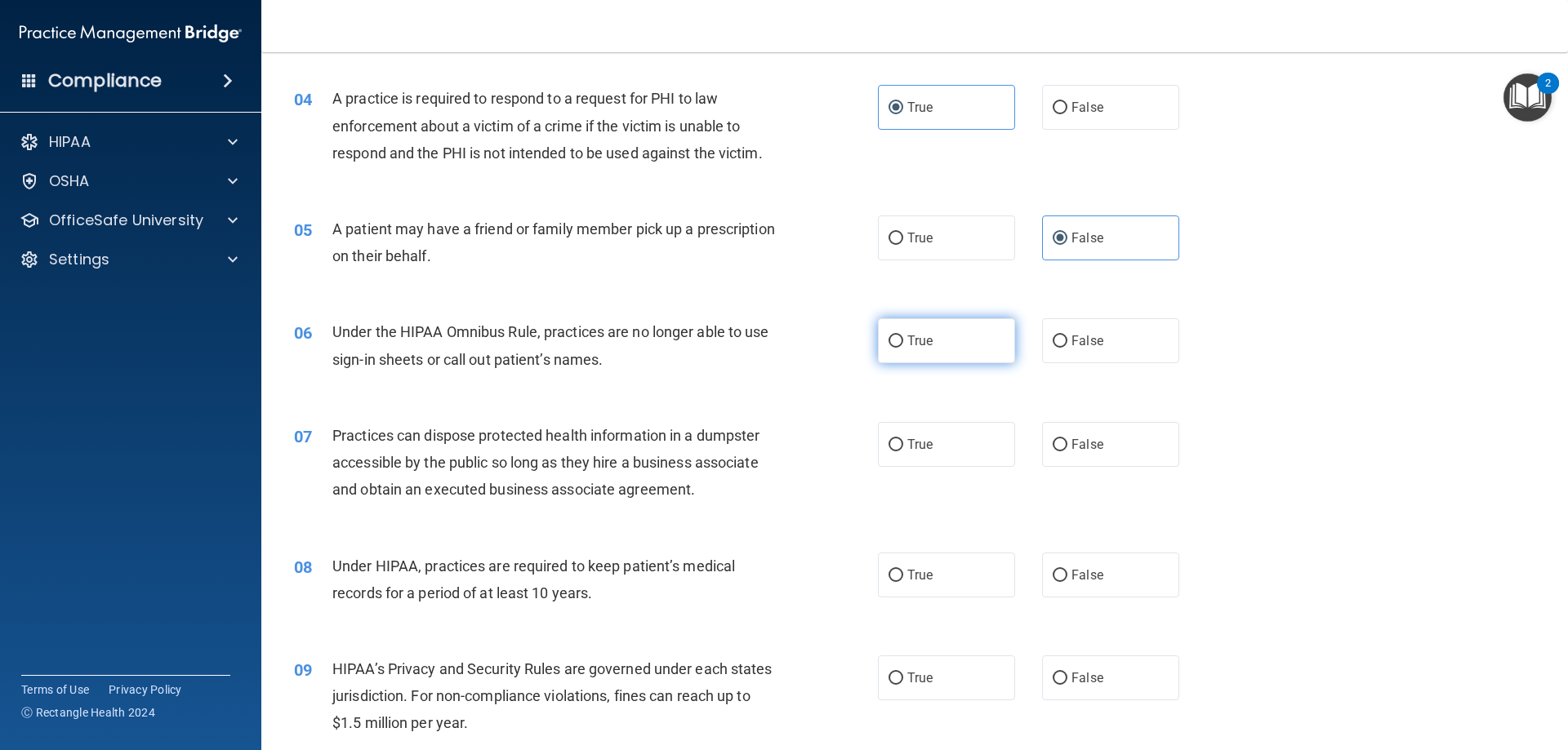
click at [918, 350] on label "True" at bounding box center [946, 341] width 137 height 45
click at [903, 348] on input "True" at bounding box center [895, 341] width 15 height 12
radio input "true"
click at [1085, 438] on span "False" at bounding box center [1087, 444] width 32 height 16
click at [1067, 439] on input "False" at bounding box center [1059, 444] width 15 height 12
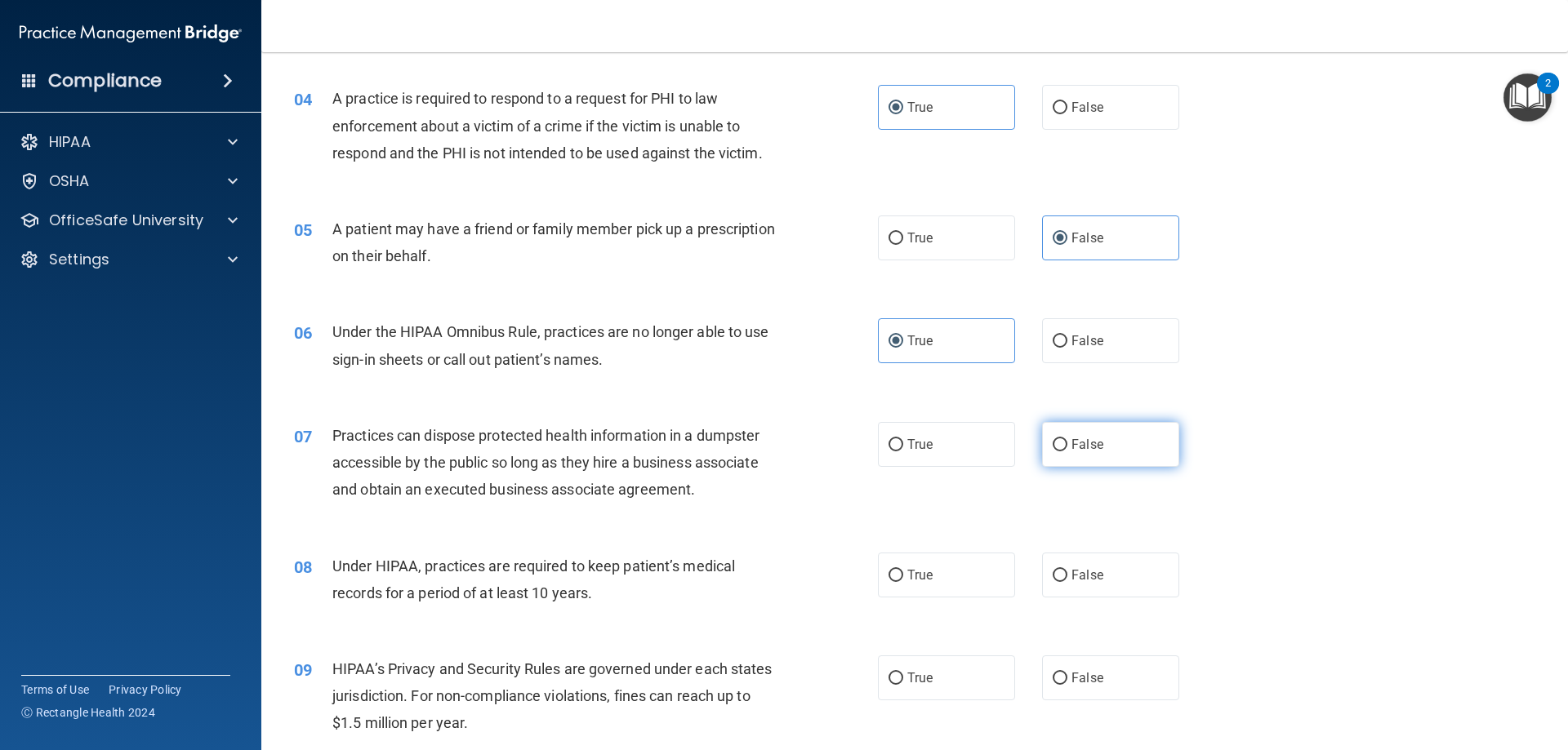
radio input "true"
click at [1056, 575] on input "False" at bounding box center [1059, 576] width 15 height 12
radio input "true"
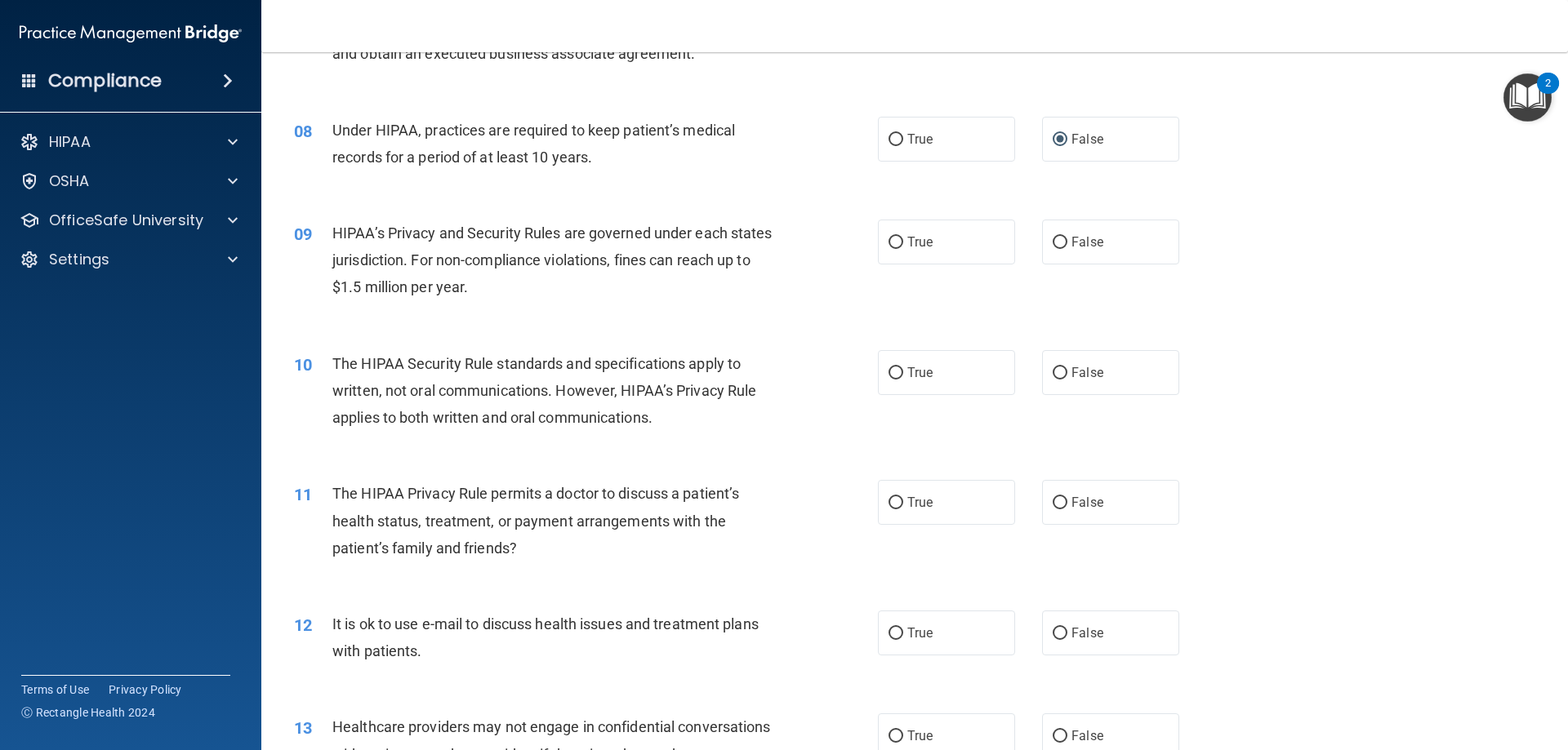
scroll to position [1088, 0]
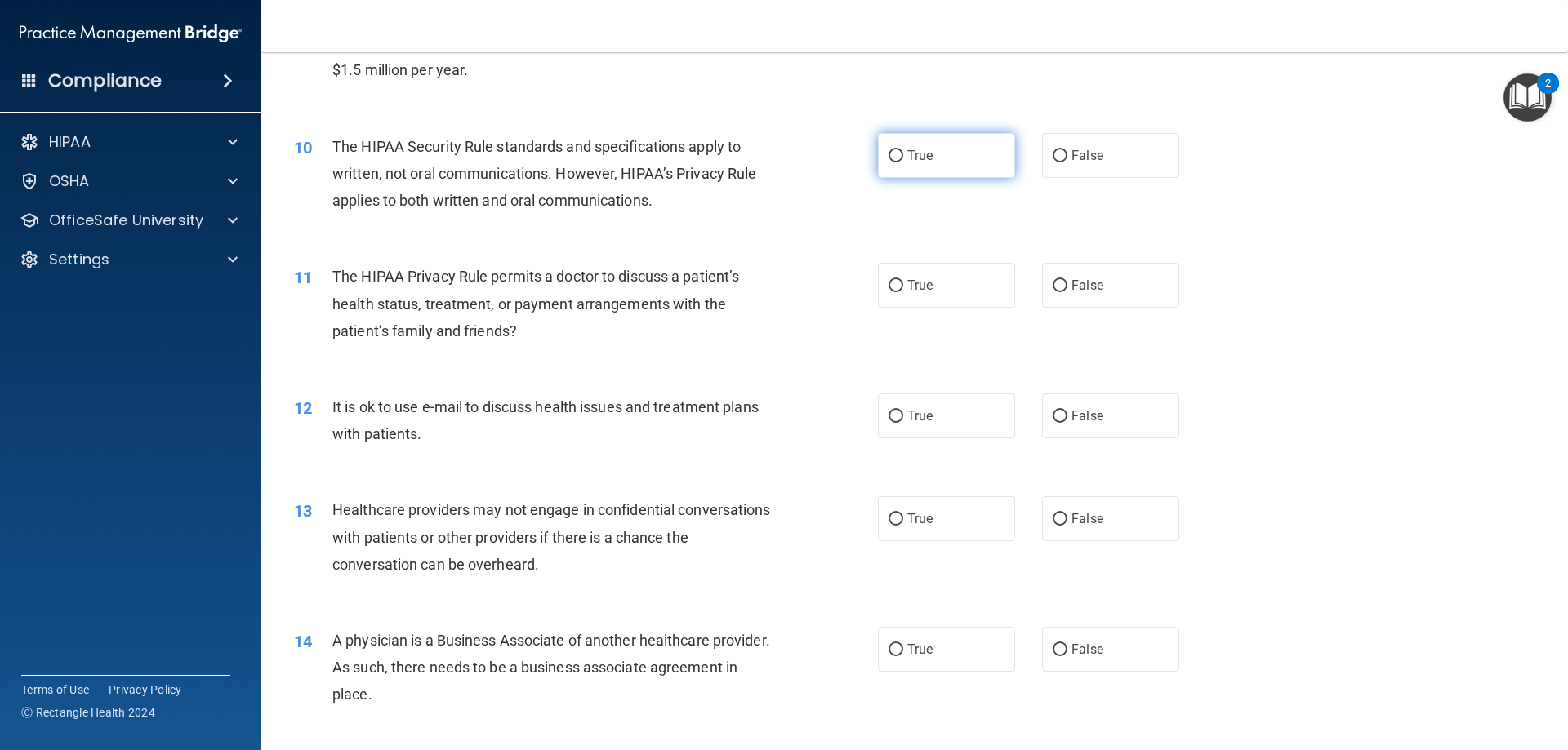
click at [891, 159] on input "True" at bounding box center [895, 156] width 15 height 12
radio input "true"
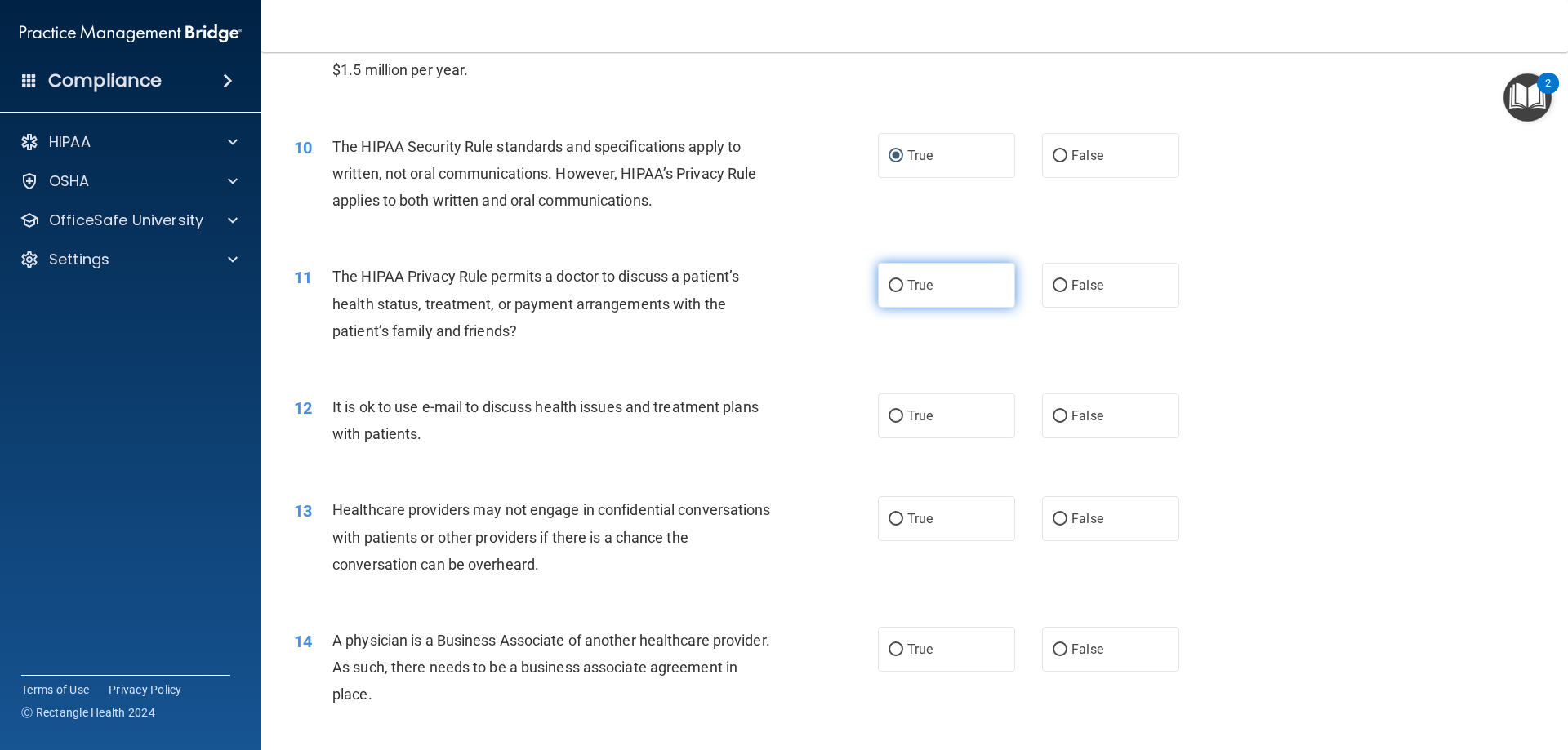
click at [970, 274] on label "True" at bounding box center [946, 286] width 137 height 45
click at [903, 280] on input "True" at bounding box center [895, 286] width 15 height 12
radio input "true"
click at [1054, 410] on input "False" at bounding box center [1059, 416] width 15 height 12
radio input "true"
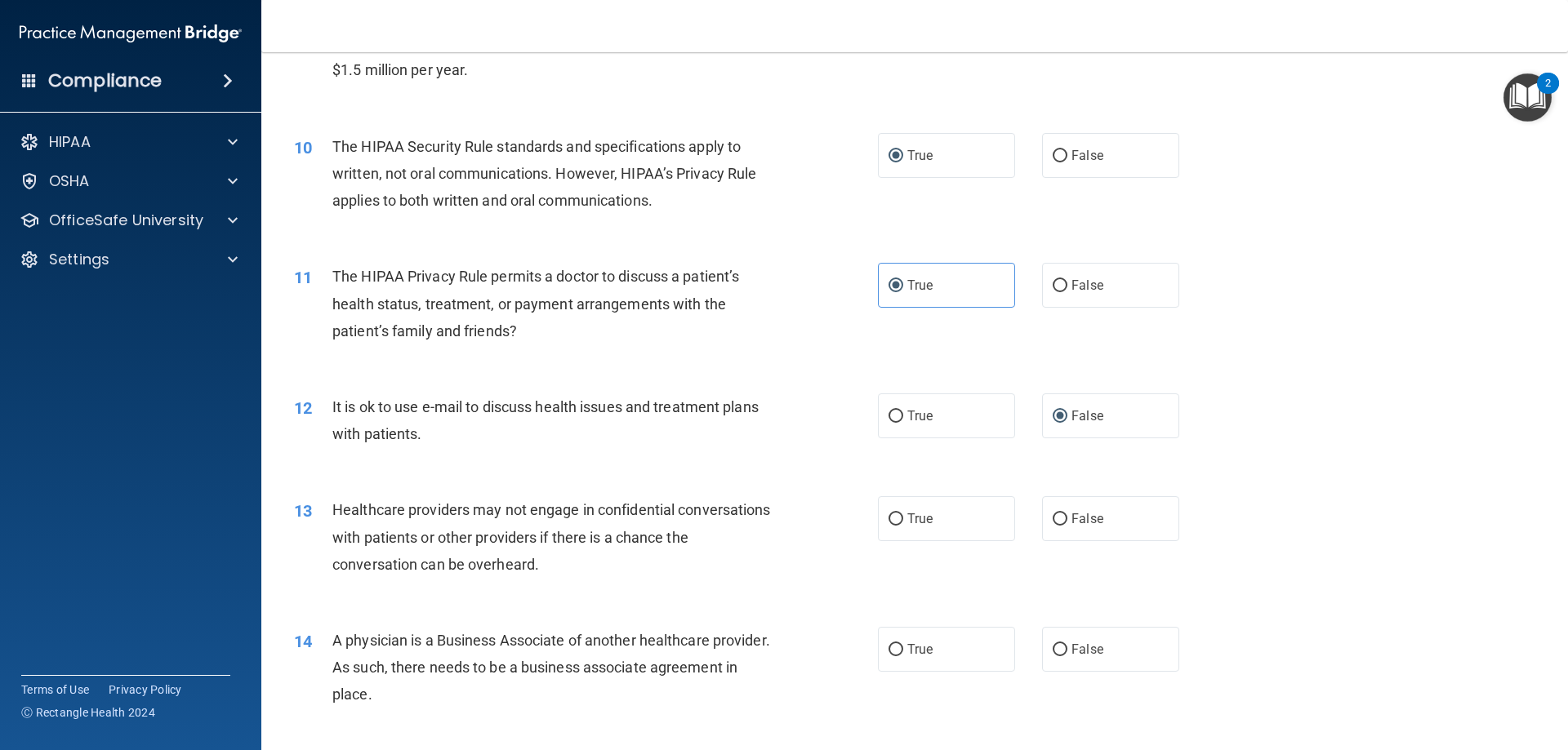
click at [924, 543] on div "13 Healthcare providers may not engage in confidential conversations with patie…" at bounding box center [914, 541] width 1265 height 130
click at [920, 522] on span "True" at bounding box center [920, 518] width 26 height 16
click at [903, 522] on input "True" at bounding box center [895, 519] width 15 height 12
radio input "true"
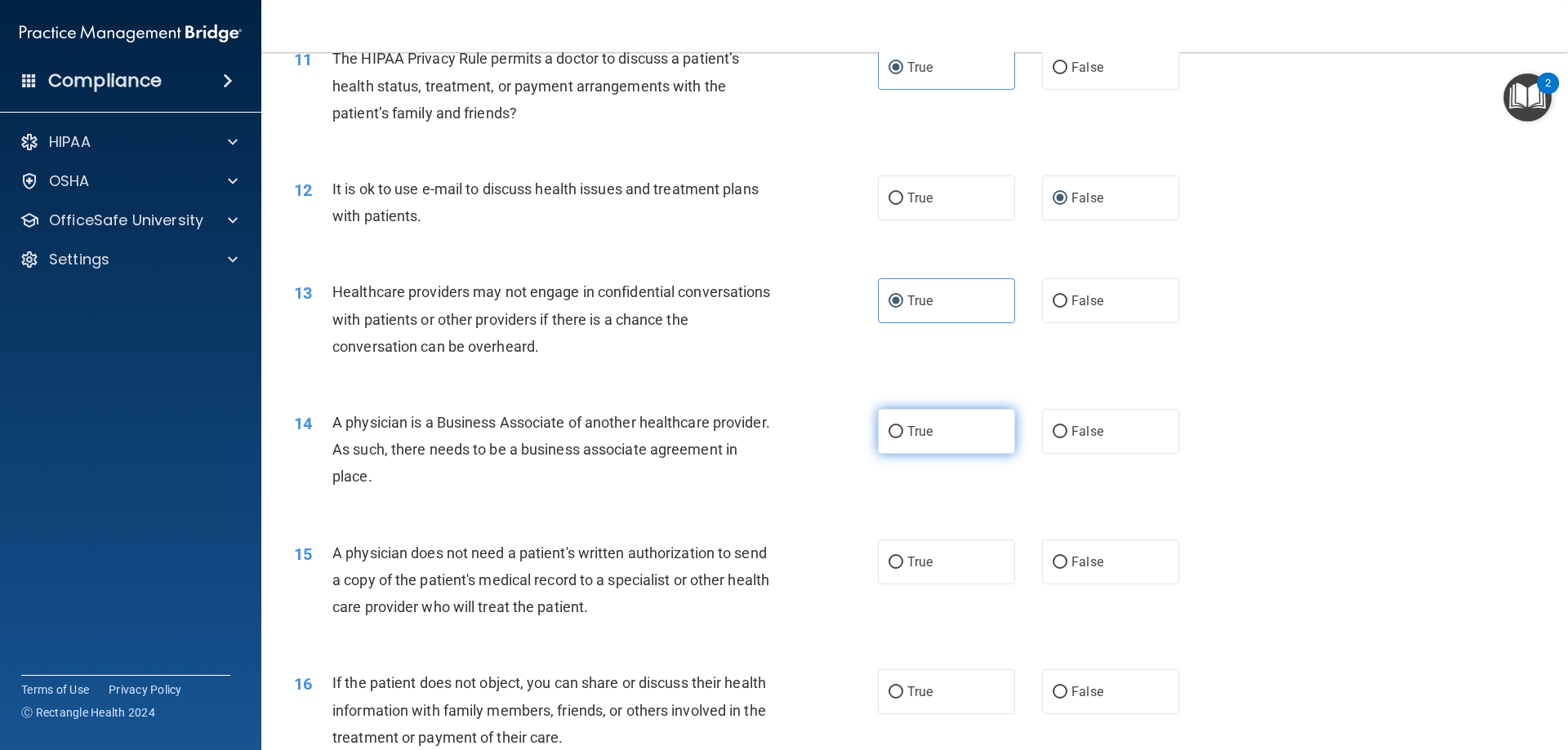
click at [922, 421] on label "True" at bounding box center [946, 432] width 137 height 45
click at [898, 433] on label "True" at bounding box center [946, 432] width 137 height 45
click at [898, 433] on input "True" at bounding box center [895, 432] width 15 height 12
radio input "true"
click at [970, 570] on label "True" at bounding box center [946, 562] width 137 height 45
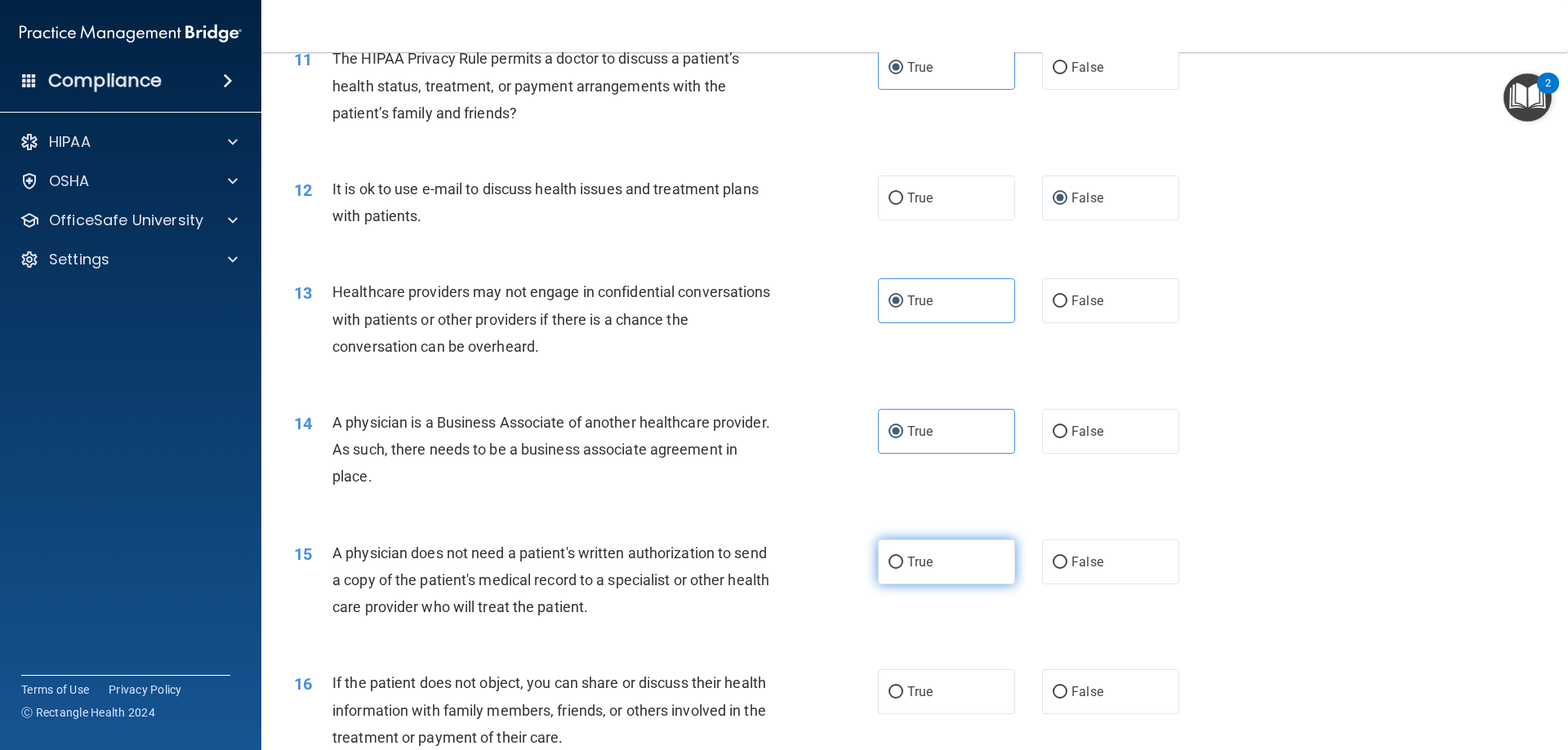
click at [903, 569] on input "True" at bounding box center [895, 563] width 15 height 12
radio input "true"
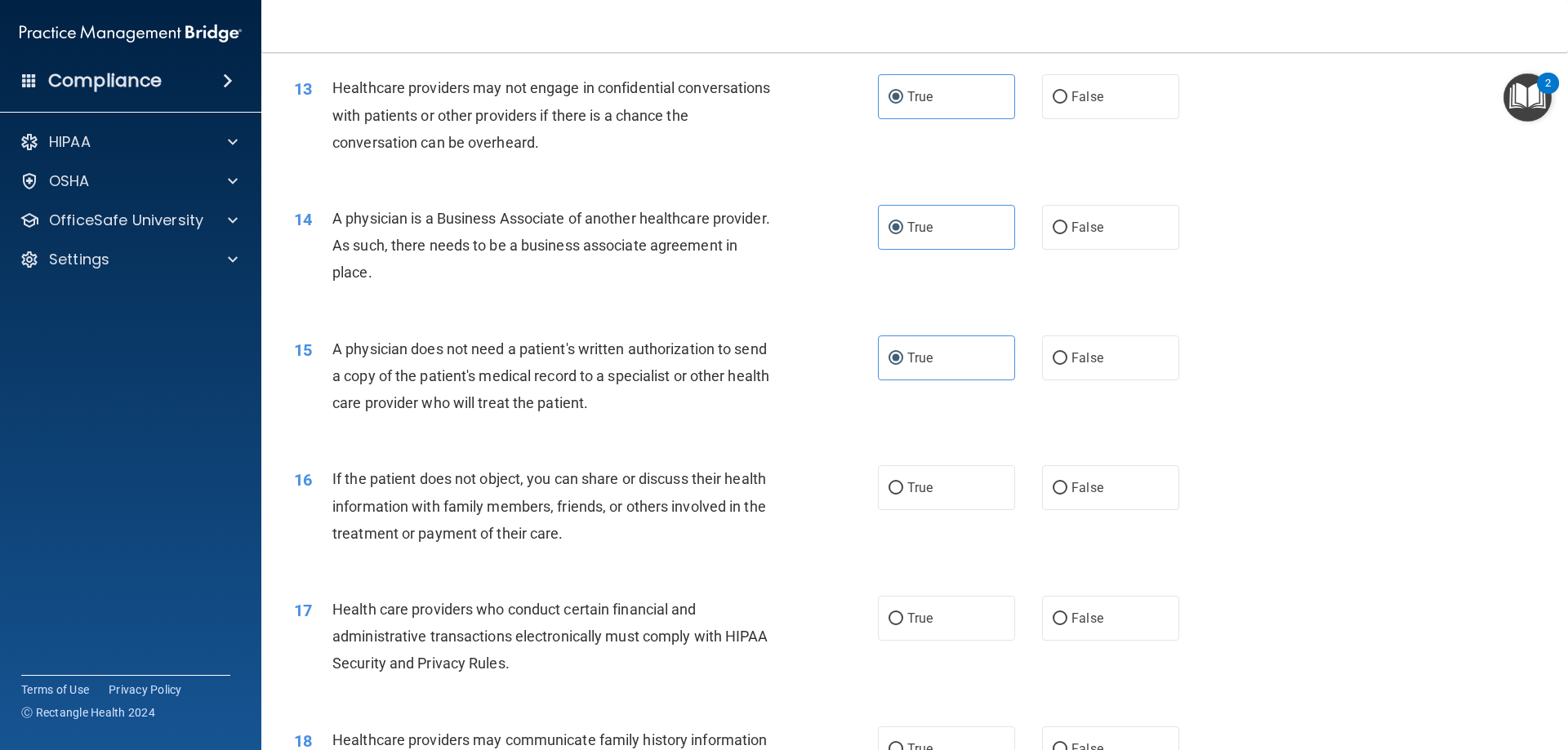
scroll to position [1740, 0]
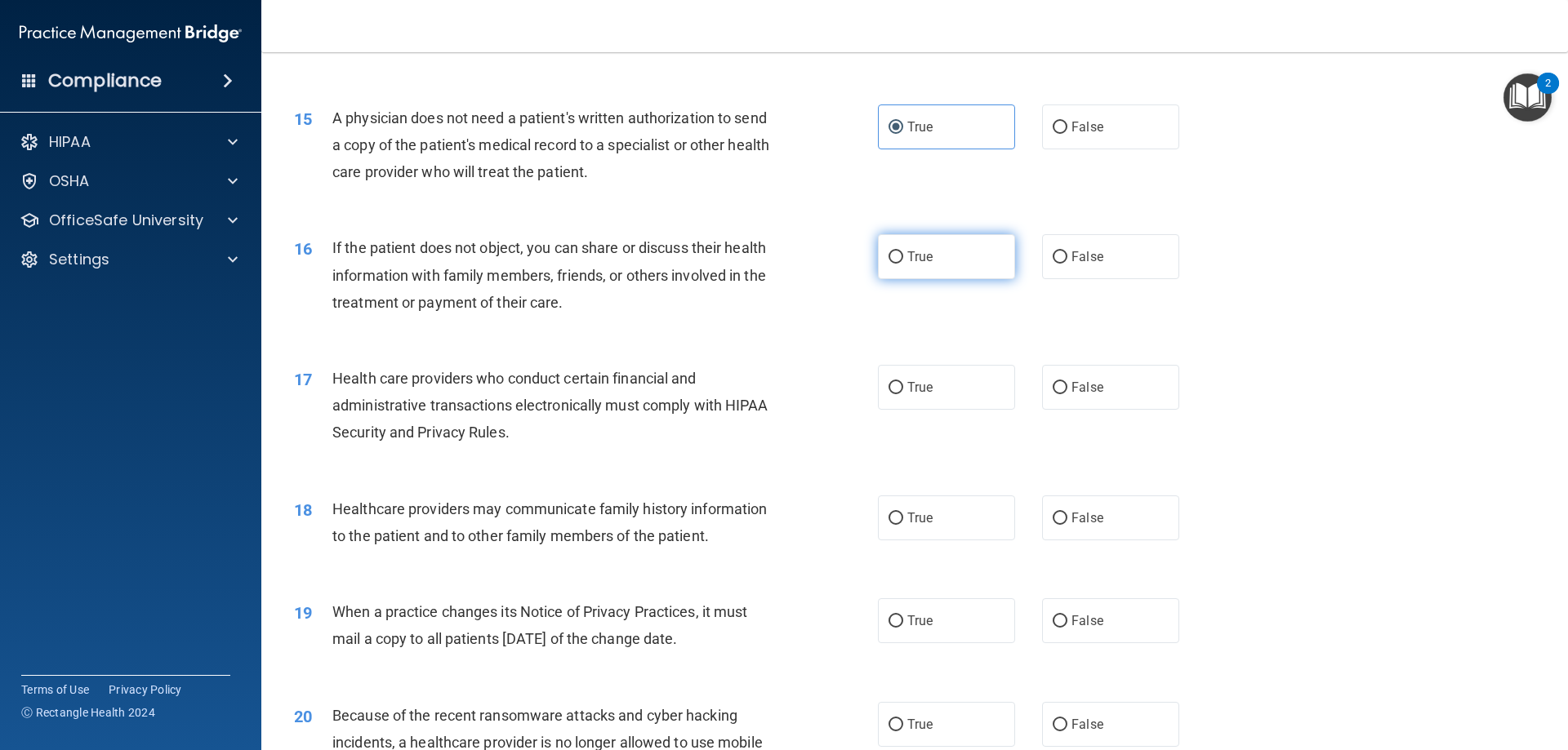
click at [967, 244] on label "True" at bounding box center [946, 257] width 137 height 45
click at [903, 251] on input "True" at bounding box center [895, 257] width 15 height 12
radio input "true"
click at [971, 400] on label "True" at bounding box center [946, 387] width 137 height 45
click at [903, 394] on input "True" at bounding box center [895, 387] width 15 height 12
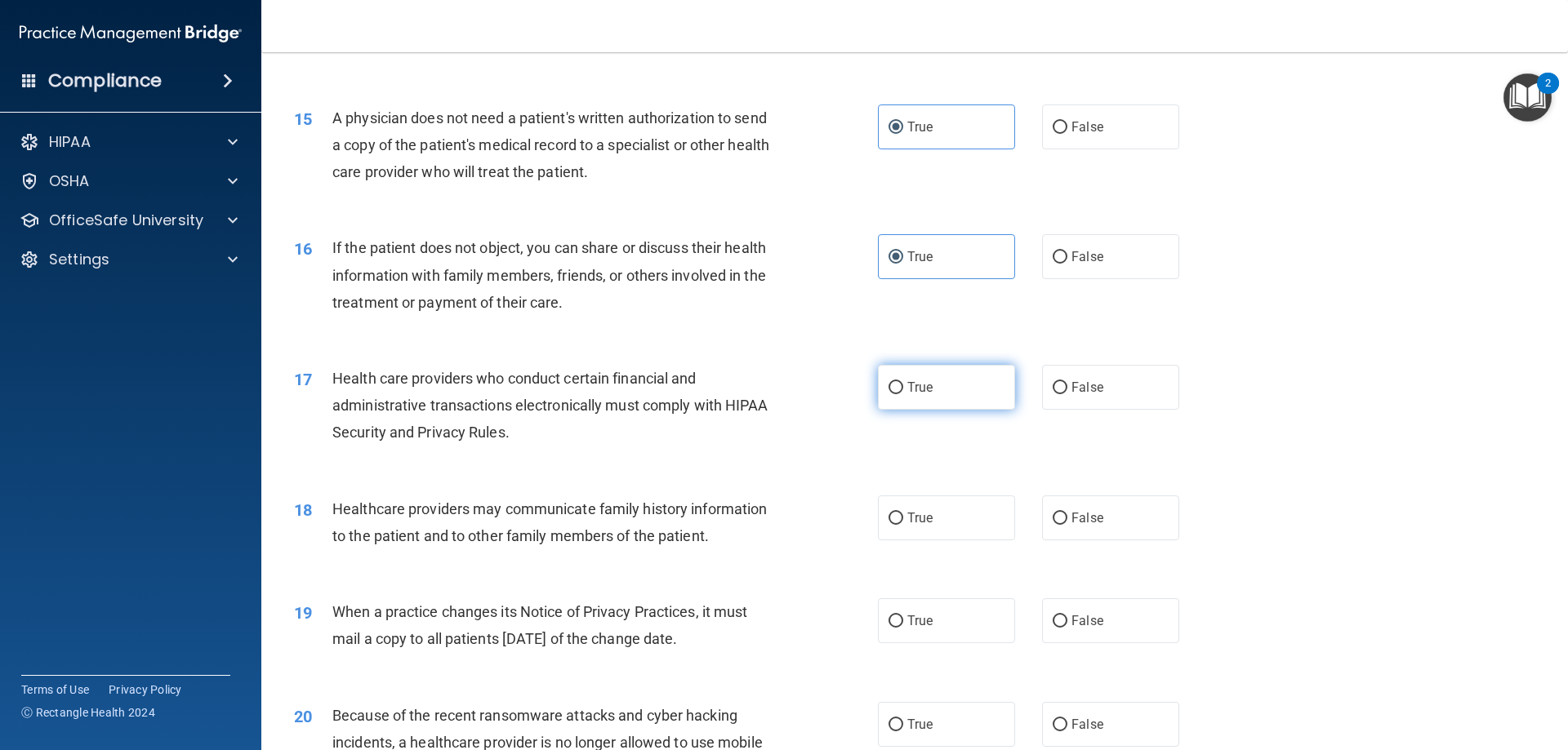
radio input "true"
click at [1095, 524] on span "False" at bounding box center [1087, 517] width 32 height 16
click at [1067, 524] on input "False" at bounding box center [1059, 518] width 15 height 12
radio input "true"
click at [929, 604] on label "True" at bounding box center [946, 621] width 137 height 45
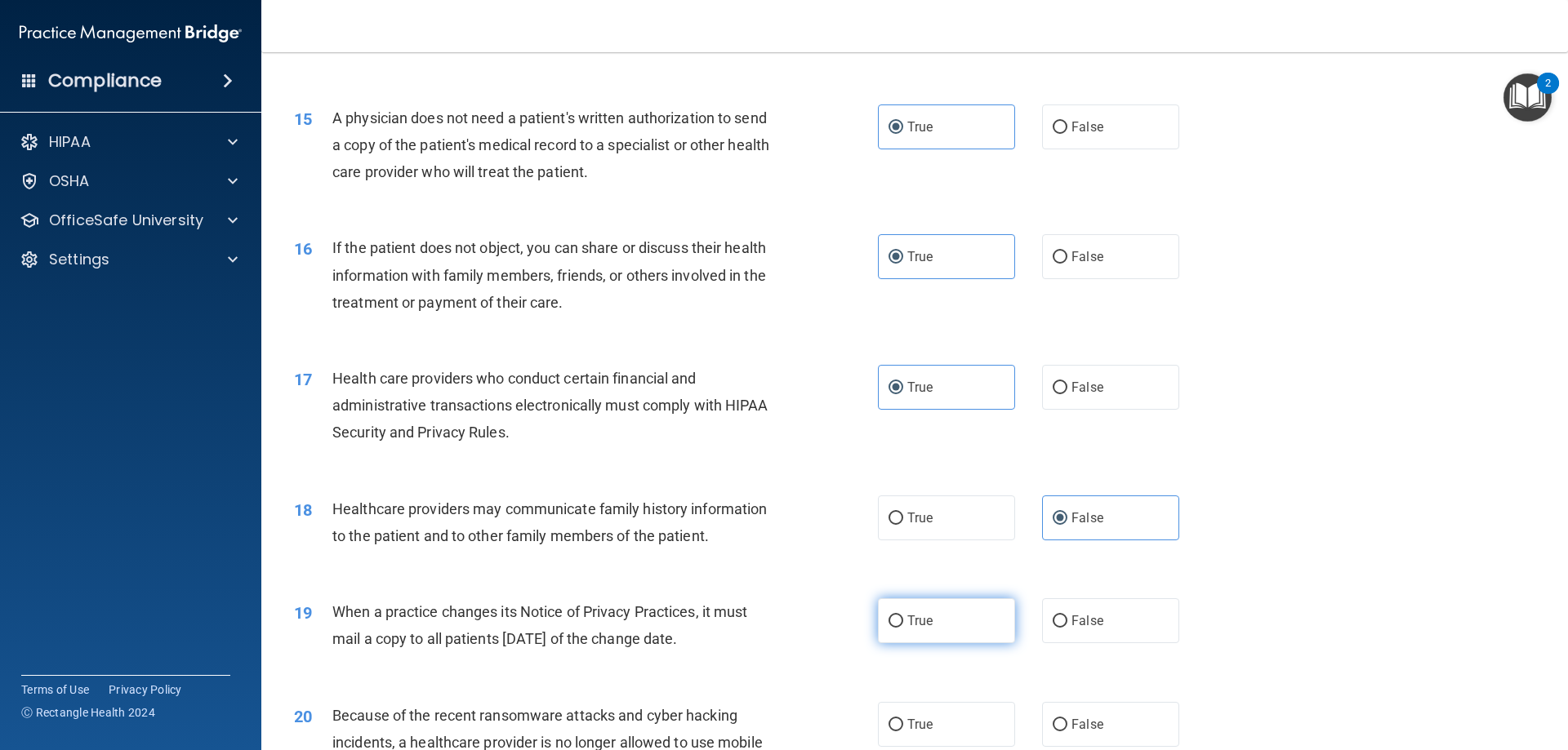
click at [903, 615] on input "True" at bounding box center [895, 621] width 15 height 12
radio input "true"
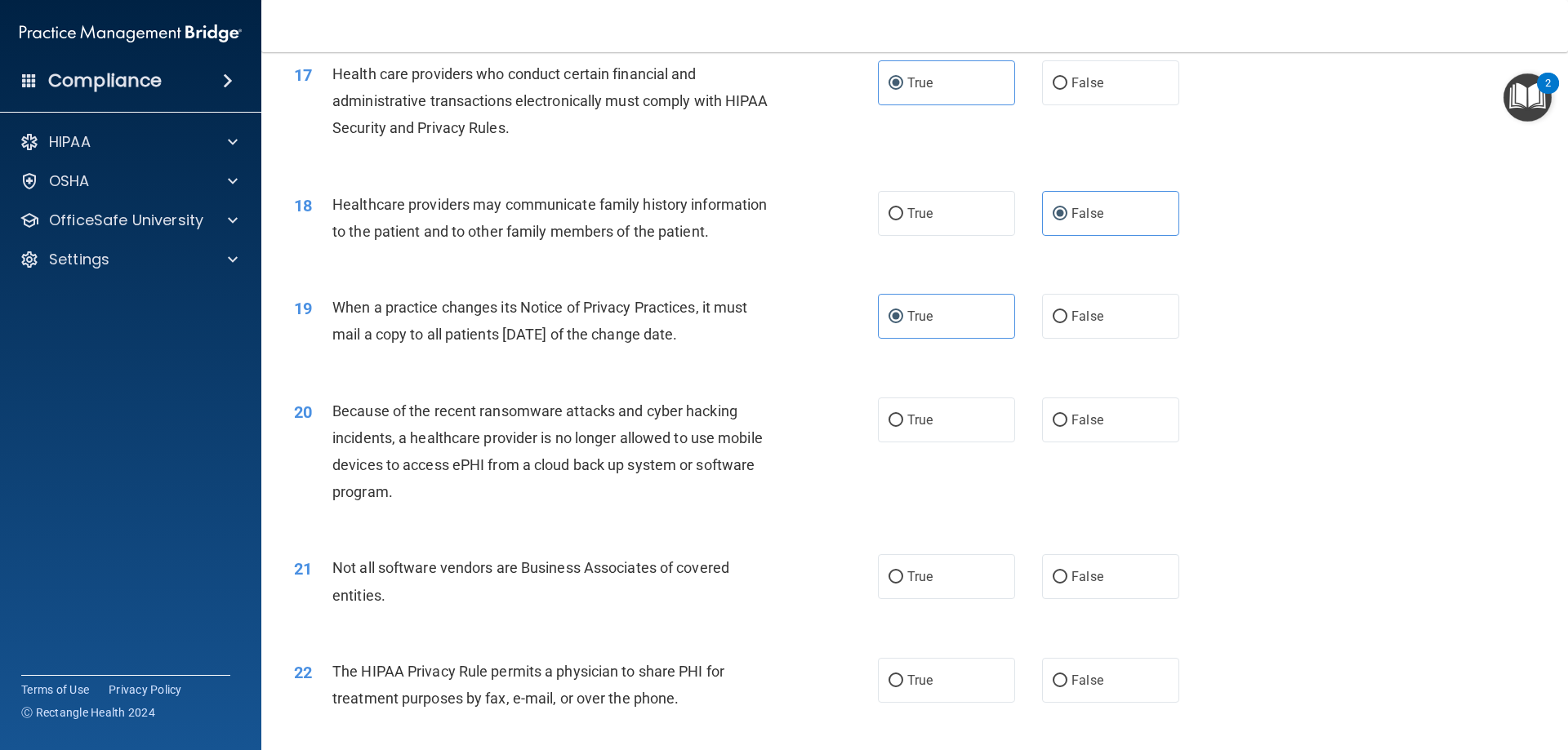
scroll to position [2176, 0]
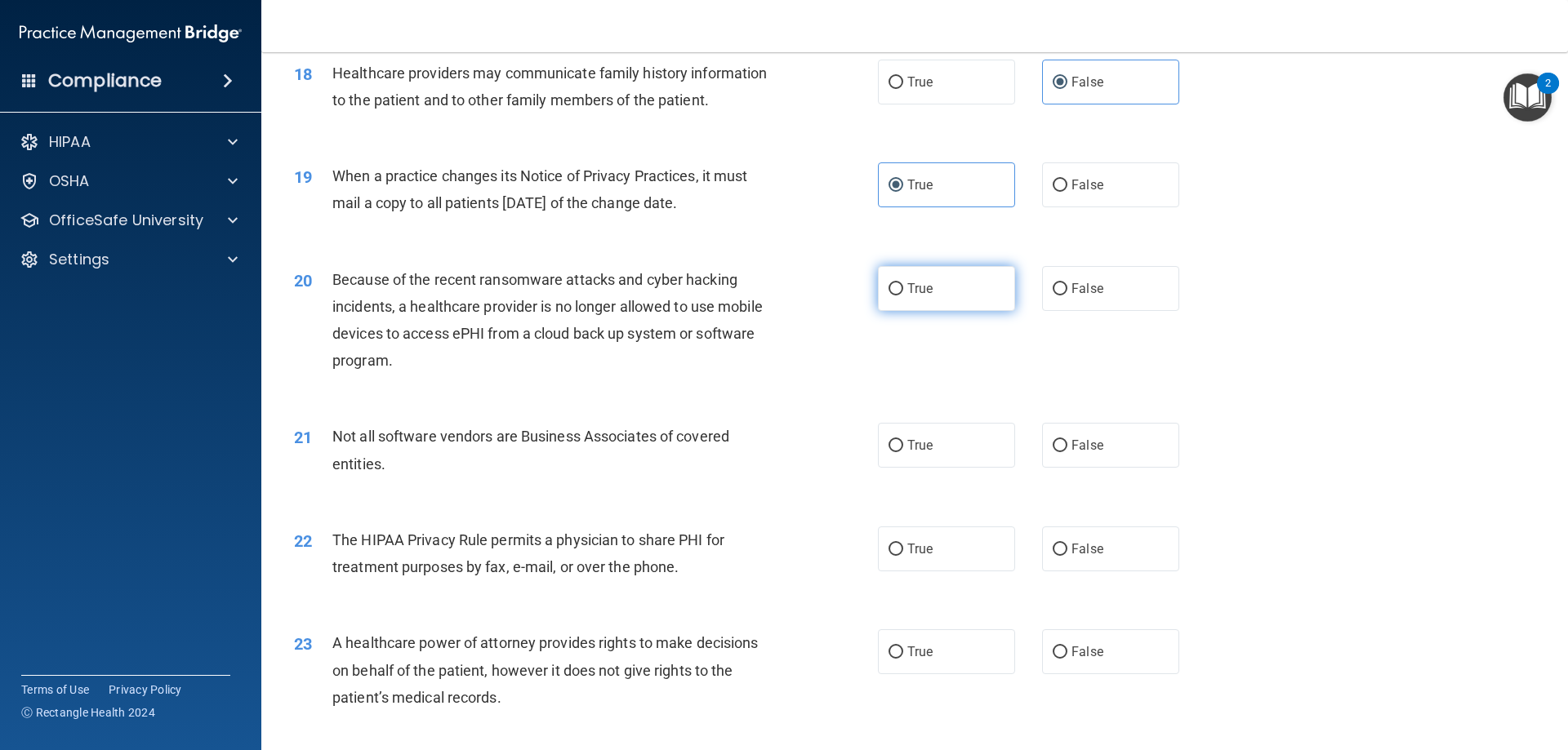
click at [994, 293] on label "True" at bounding box center [946, 289] width 137 height 45
click at [903, 293] on input "True" at bounding box center [895, 289] width 15 height 12
radio input "true"
click at [962, 446] on label "True" at bounding box center [946, 445] width 137 height 45
click at [903, 446] on input "True" at bounding box center [895, 445] width 15 height 12
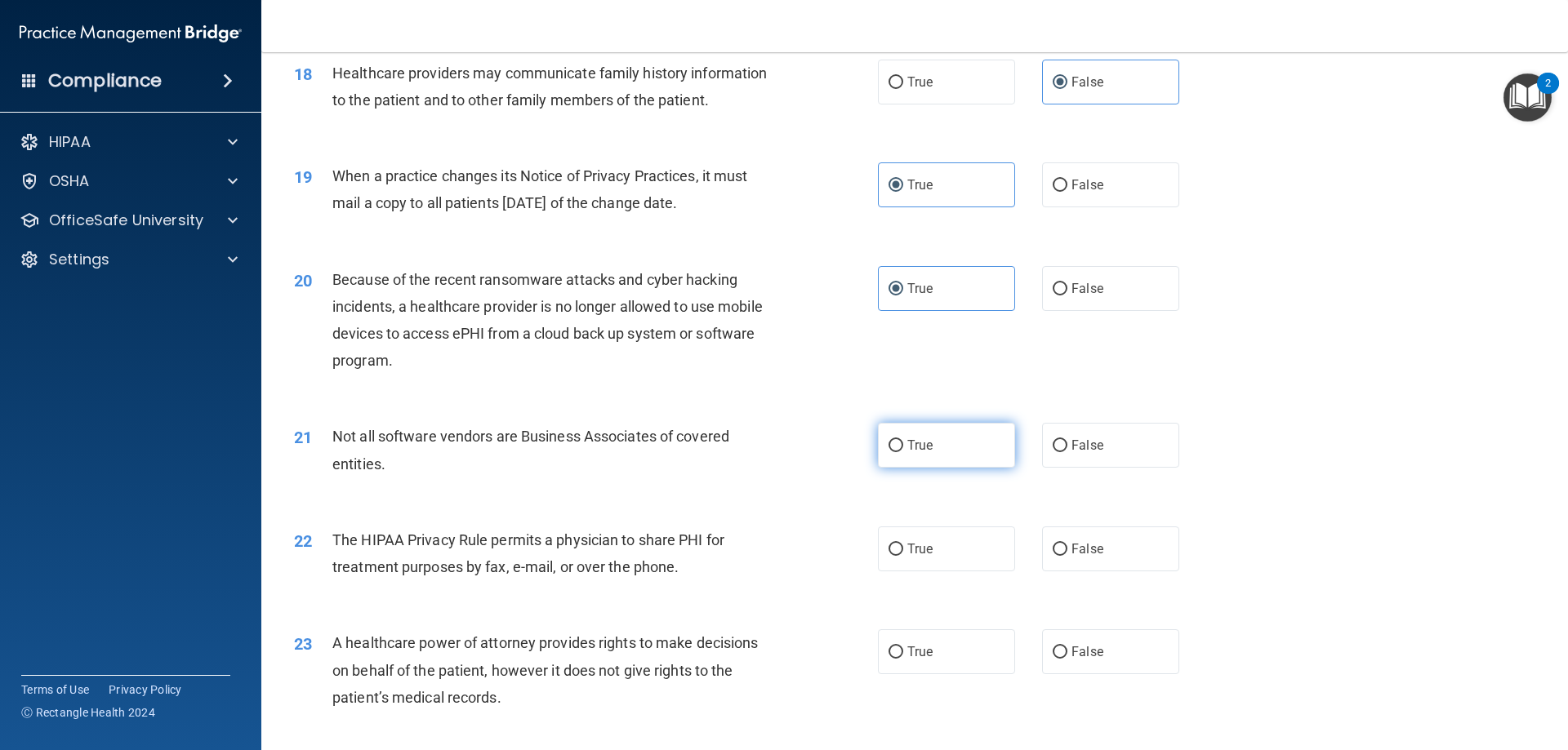
radio input "true"
click at [973, 556] on label "True" at bounding box center [946, 549] width 137 height 45
click at [903, 556] on input "True" at bounding box center [895, 549] width 15 height 12
radio input "true"
click at [927, 658] on span "True" at bounding box center [920, 651] width 26 height 16
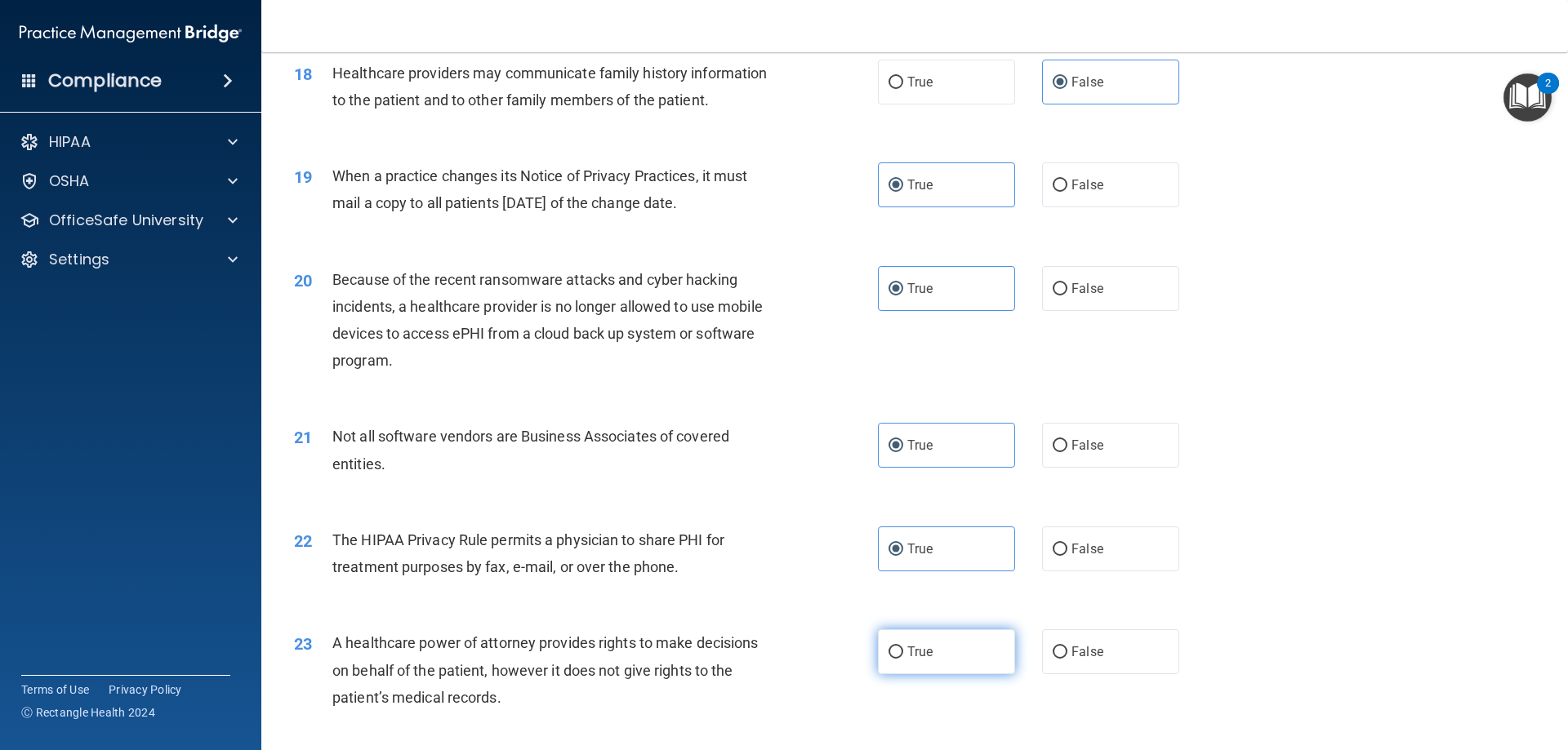
click at [903, 658] on input "True" at bounding box center [895, 652] width 15 height 12
radio input "true"
drag, startPoint x: 898, startPoint y: 658, endPoint x: 908, endPoint y: 643, distance: 18.0
click at [896, 658] on label "True" at bounding box center [946, 651] width 137 height 45
click at [907, 654] on span "True" at bounding box center [920, 651] width 26 height 16
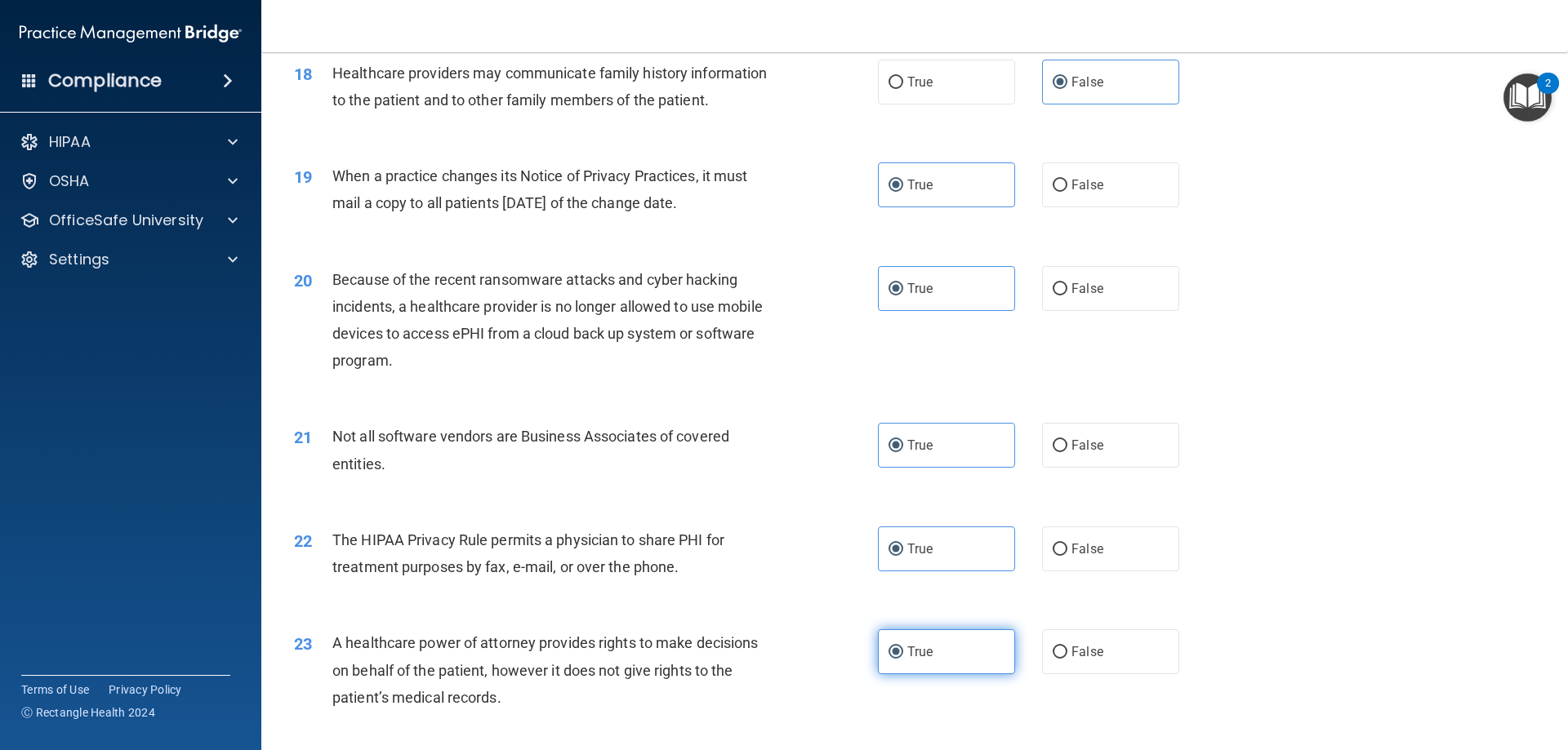
click at [901, 654] on input "True" at bounding box center [895, 652] width 15 height 12
click at [893, 652] on input "True" at bounding box center [895, 652] width 15 height 12
click at [1062, 649] on label "False" at bounding box center [1110, 651] width 137 height 45
click at [1062, 649] on input "False" at bounding box center [1059, 652] width 15 height 12
radio input "true"
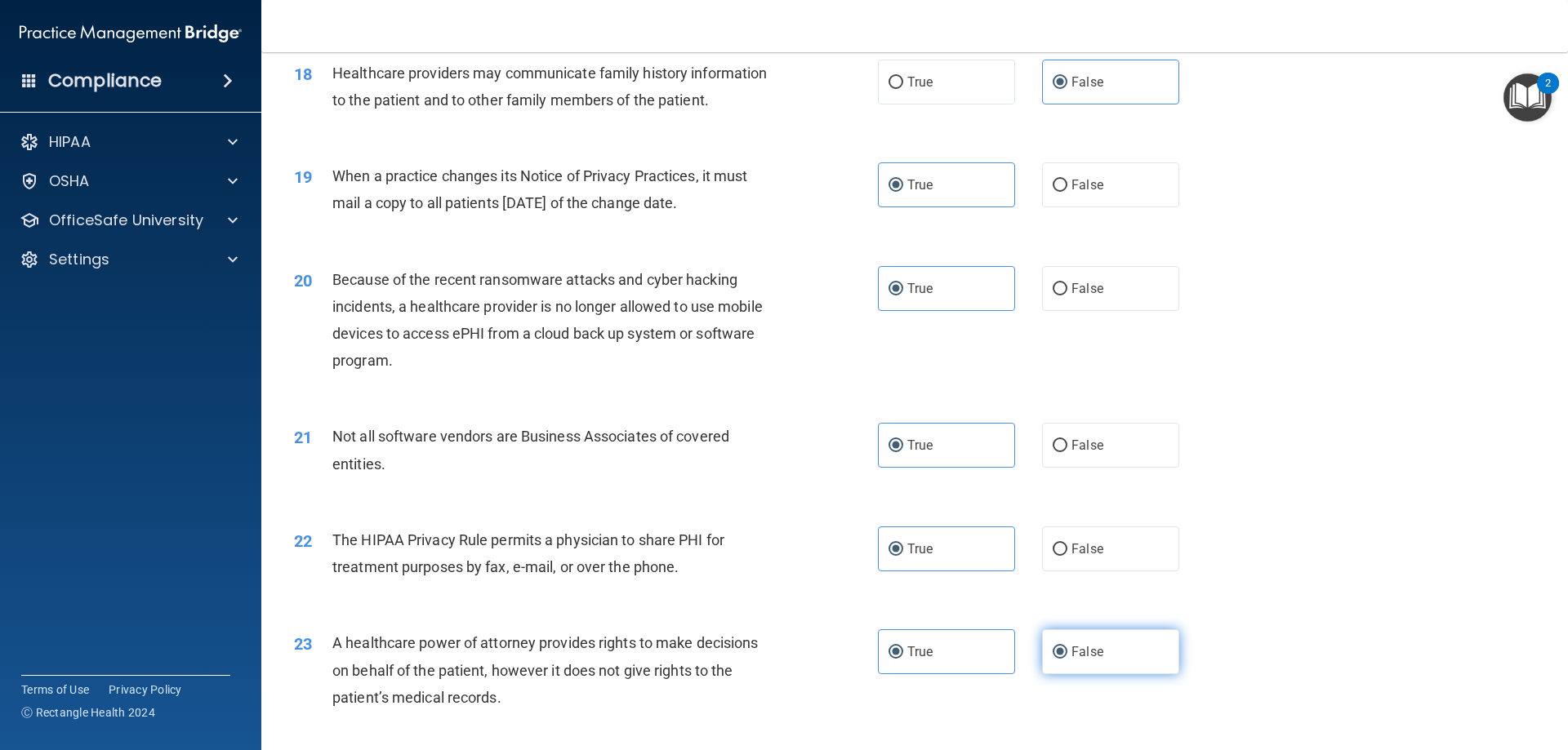
radio input "false"
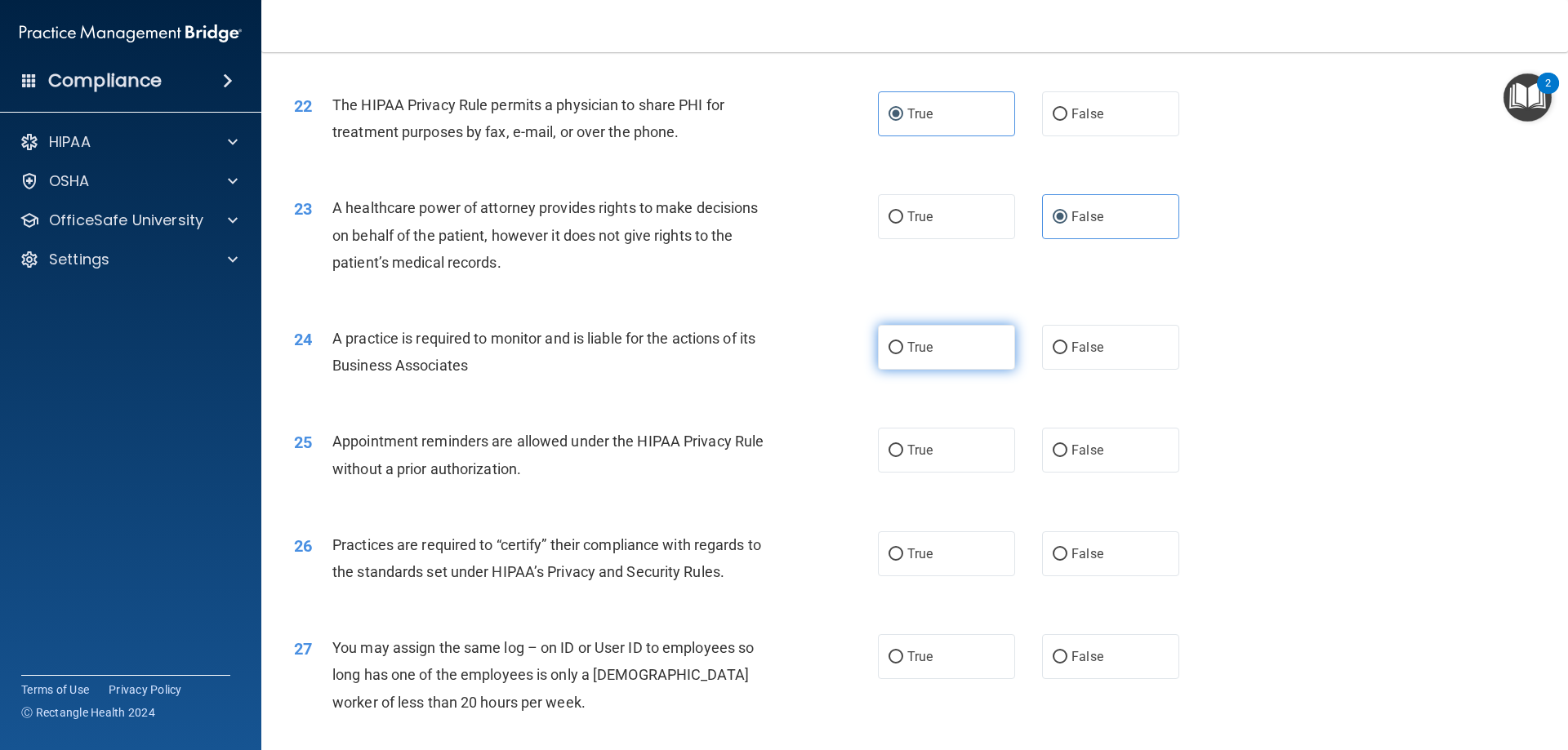
click at [913, 344] on span "True" at bounding box center [920, 347] width 26 height 16
click at [903, 344] on input "True" at bounding box center [895, 348] width 15 height 12
radio input "true"
click at [933, 449] on label "True" at bounding box center [946, 450] width 137 height 45
click at [903, 449] on input "True" at bounding box center [895, 450] width 15 height 12
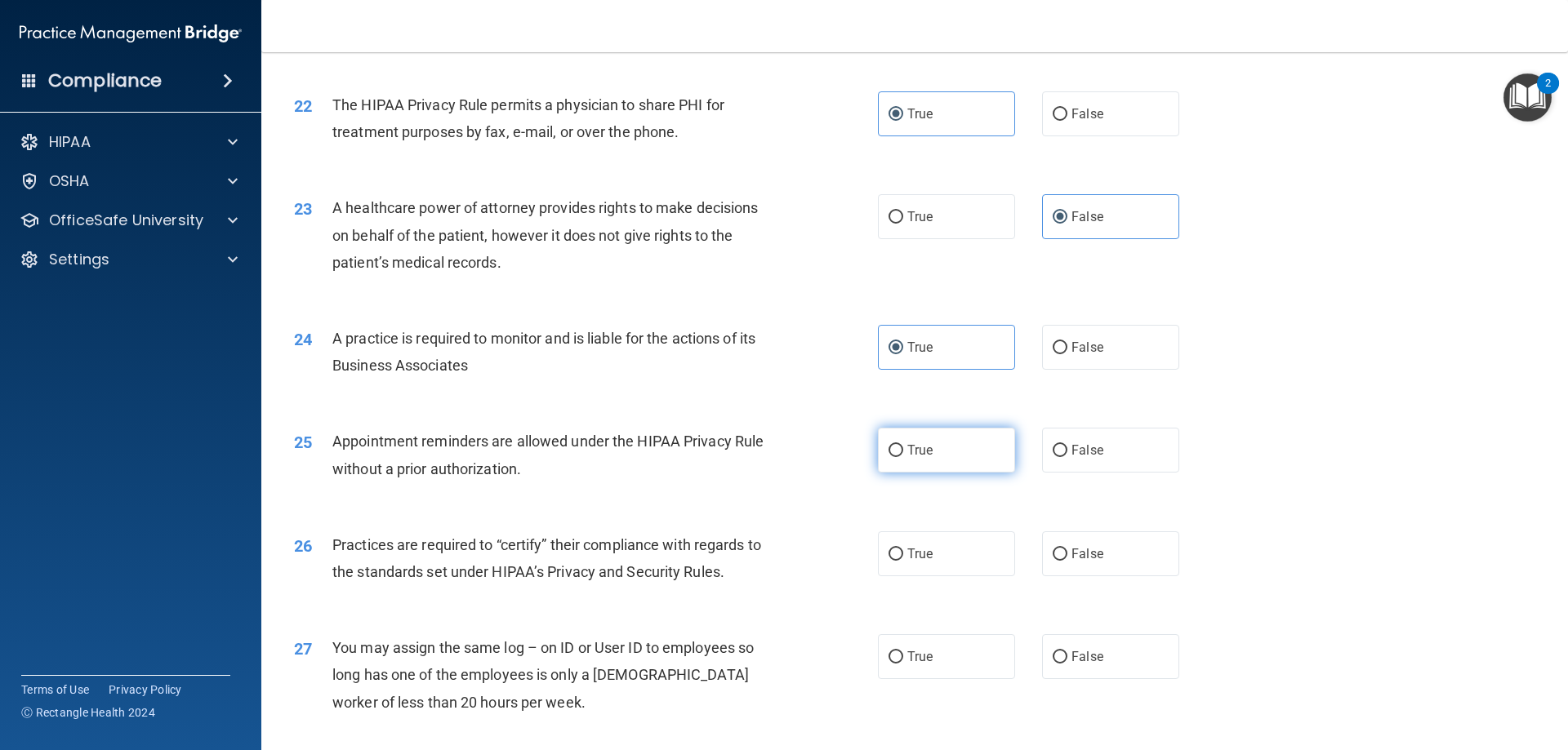
radio input "true"
click at [889, 554] on input "True" at bounding box center [895, 554] width 15 height 12
radio input "true"
click at [1086, 666] on label "False" at bounding box center [1110, 656] width 137 height 45
click at [1067, 663] on input "False" at bounding box center [1059, 657] width 15 height 12
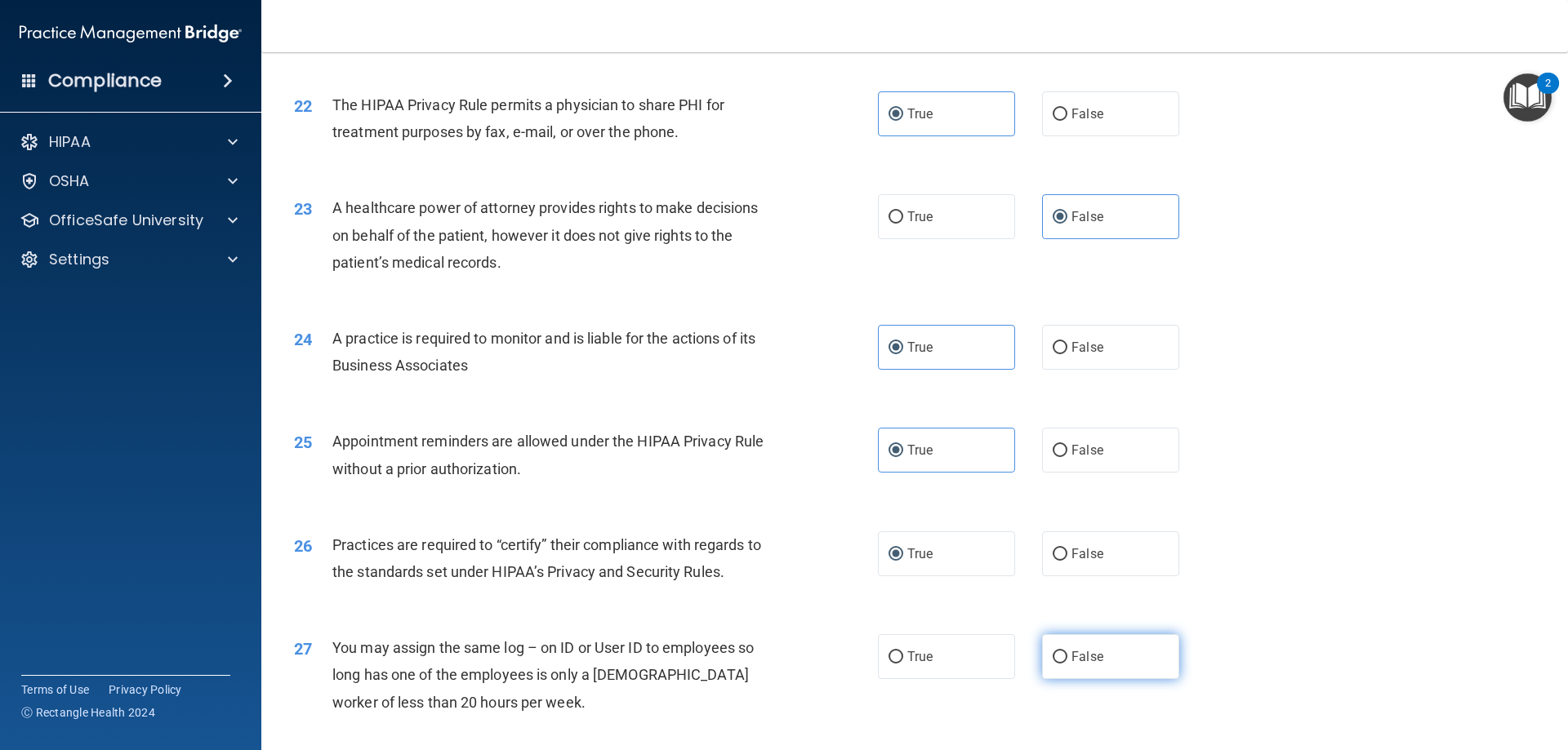
radio input "true"
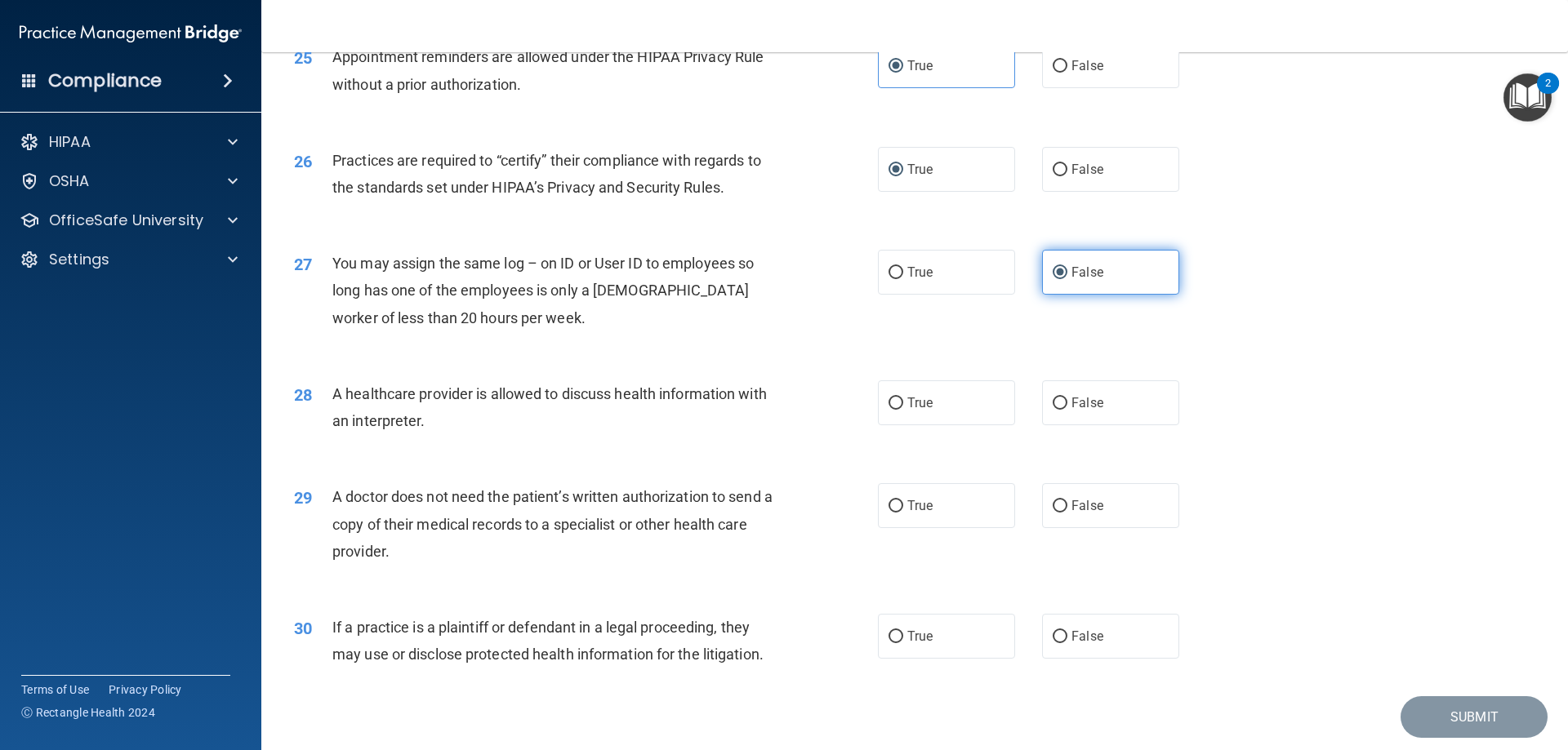
scroll to position [3046, 0]
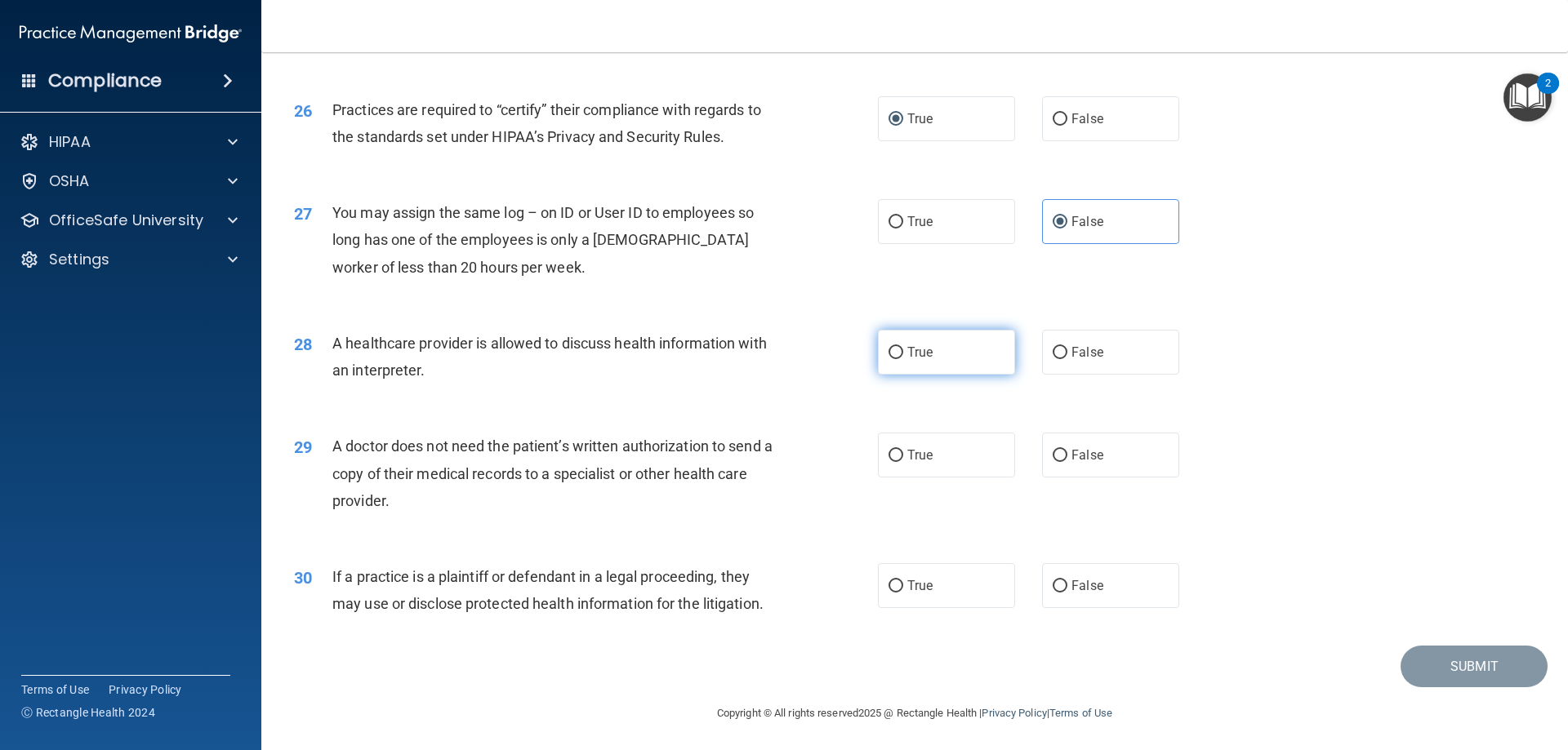
click at [975, 357] on label "True" at bounding box center [946, 353] width 137 height 45
click at [903, 357] on input "True" at bounding box center [895, 353] width 15 height 12
radio input "true"
click at [1090, 450] on span "False" at bounding box center [1087, 455] width 32 height 16
click at [1067, 450] on input "False" at bounding box center [1059, 455] width 15 height 12
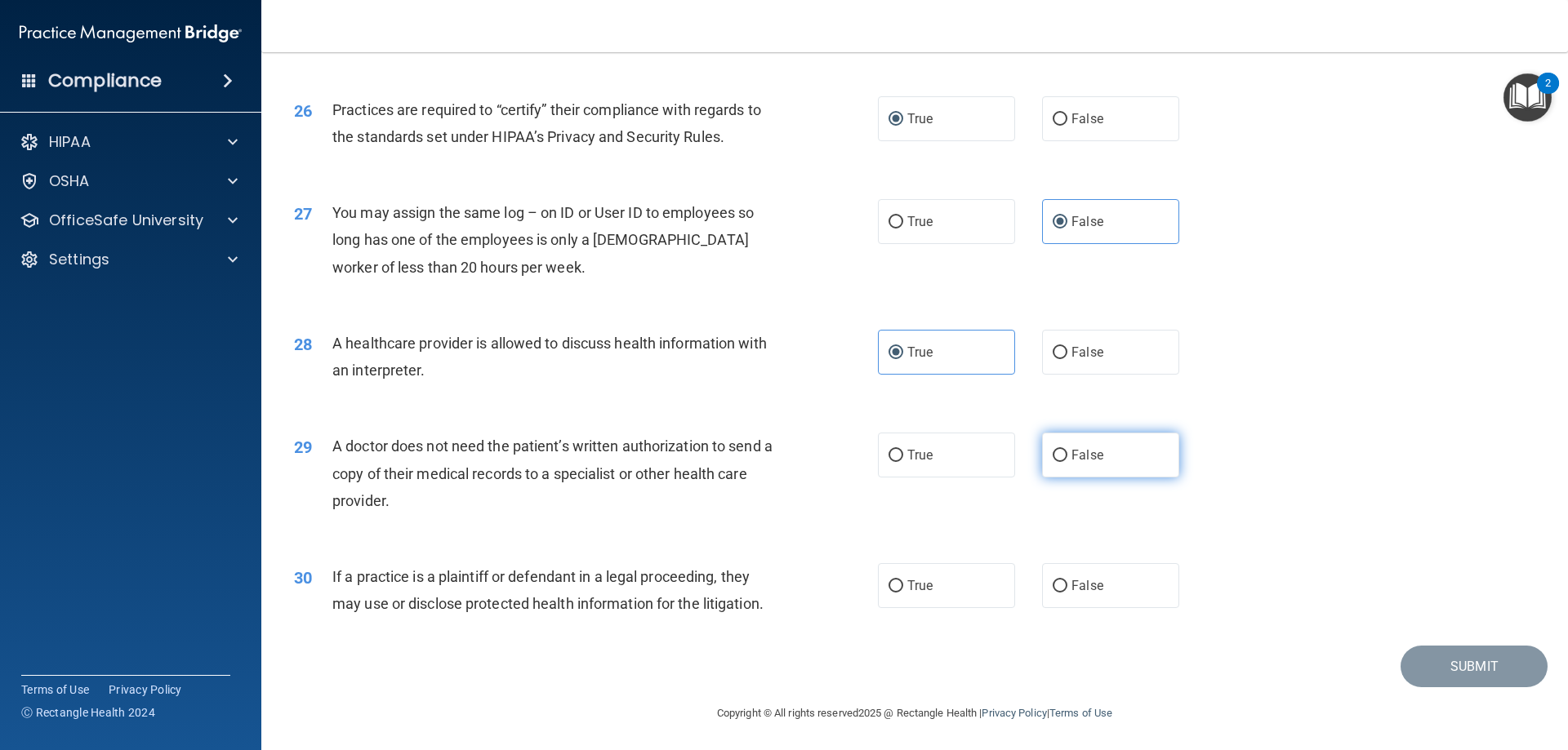
radio input "true"
click at [897, 579] on label "True" at bounding box center [946, 585] width 137 height 45
click at [897, 580] on input "True" at bounding box center [895, 586] width 15 height 12
radio input "true"
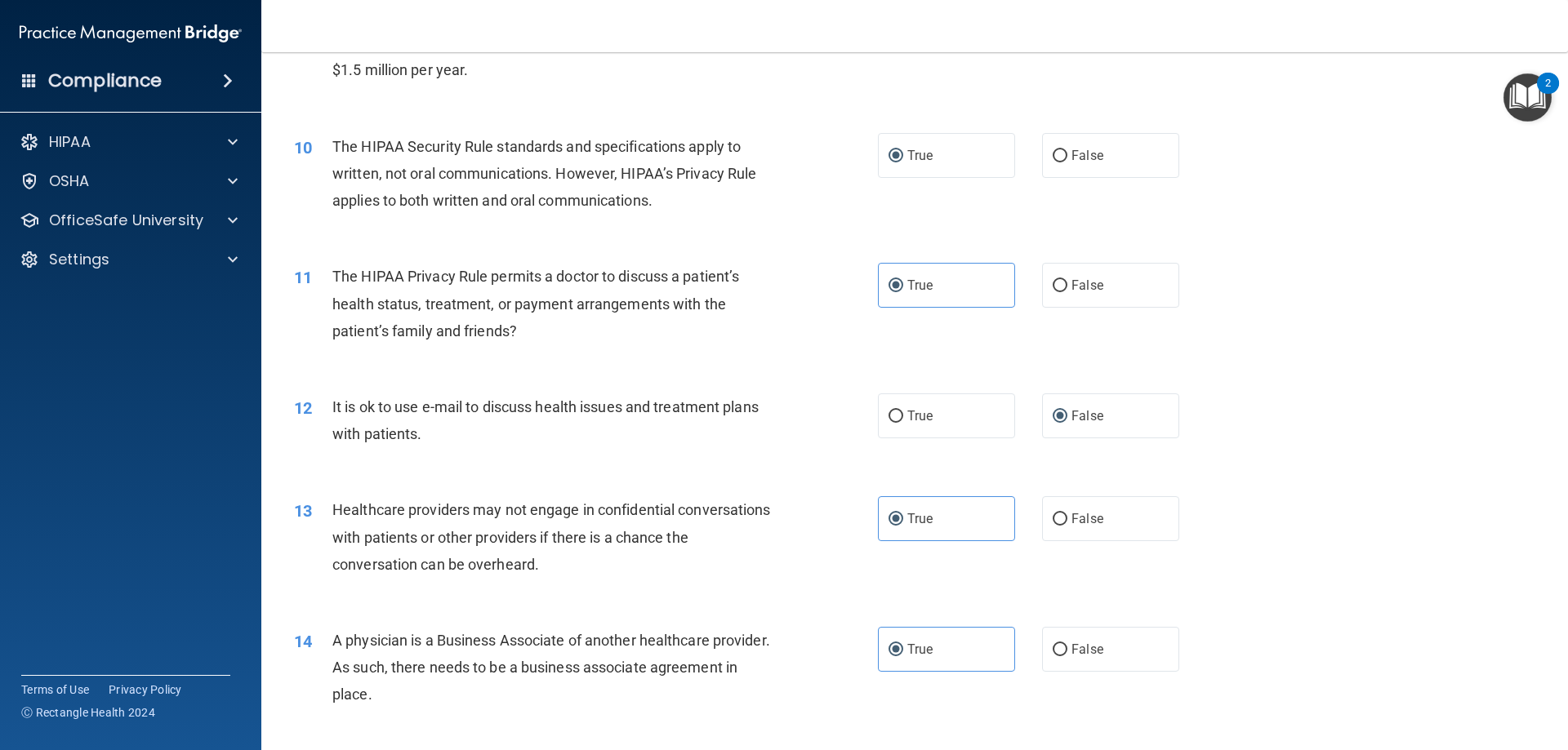
scroll to position [870, 0]
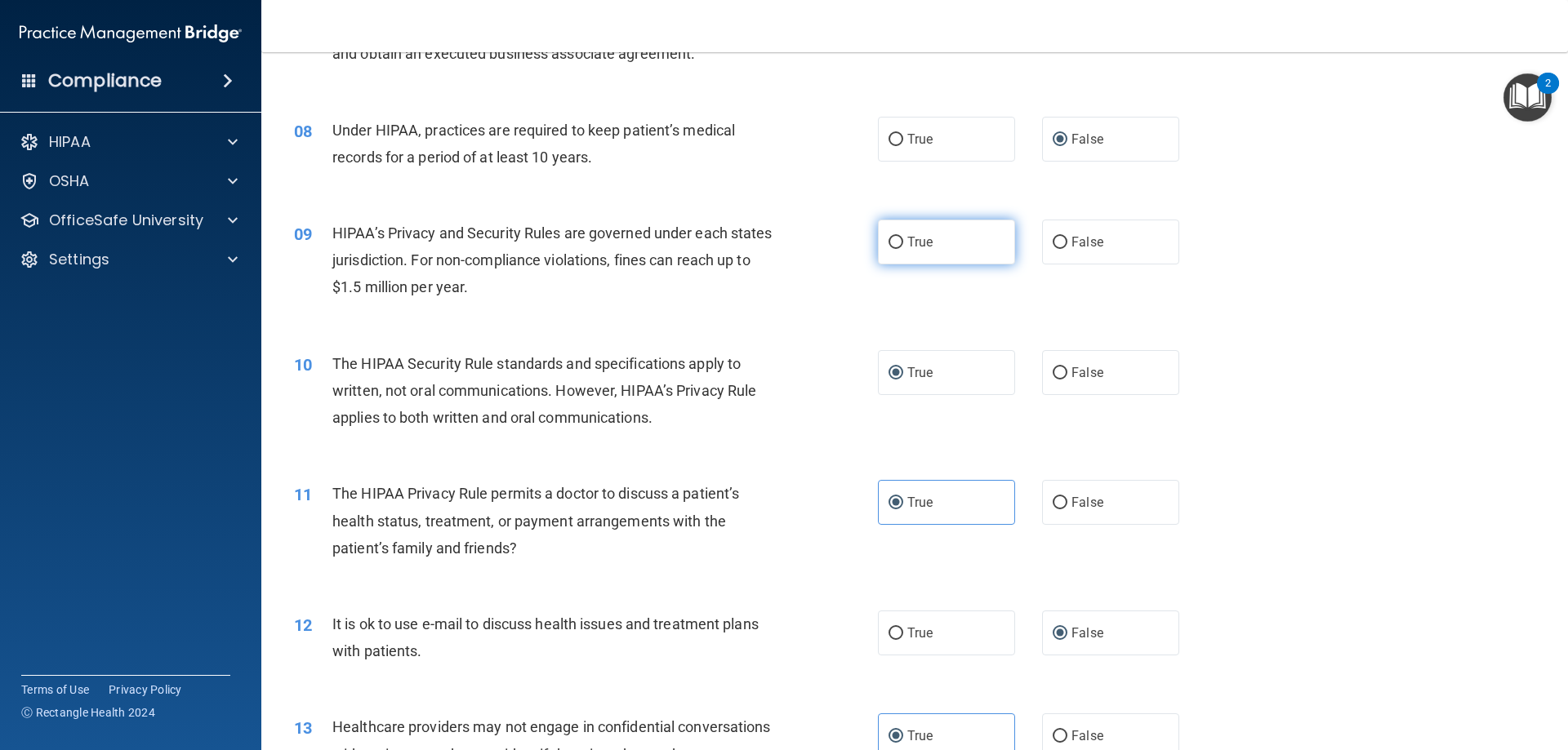
click at [899, 249] on label "True" at bounding box center [946, 242] width 137 height 45
click at [899, 249] on input "True" at bounding box center [895, 242] width 15 height 12
radio input "true"
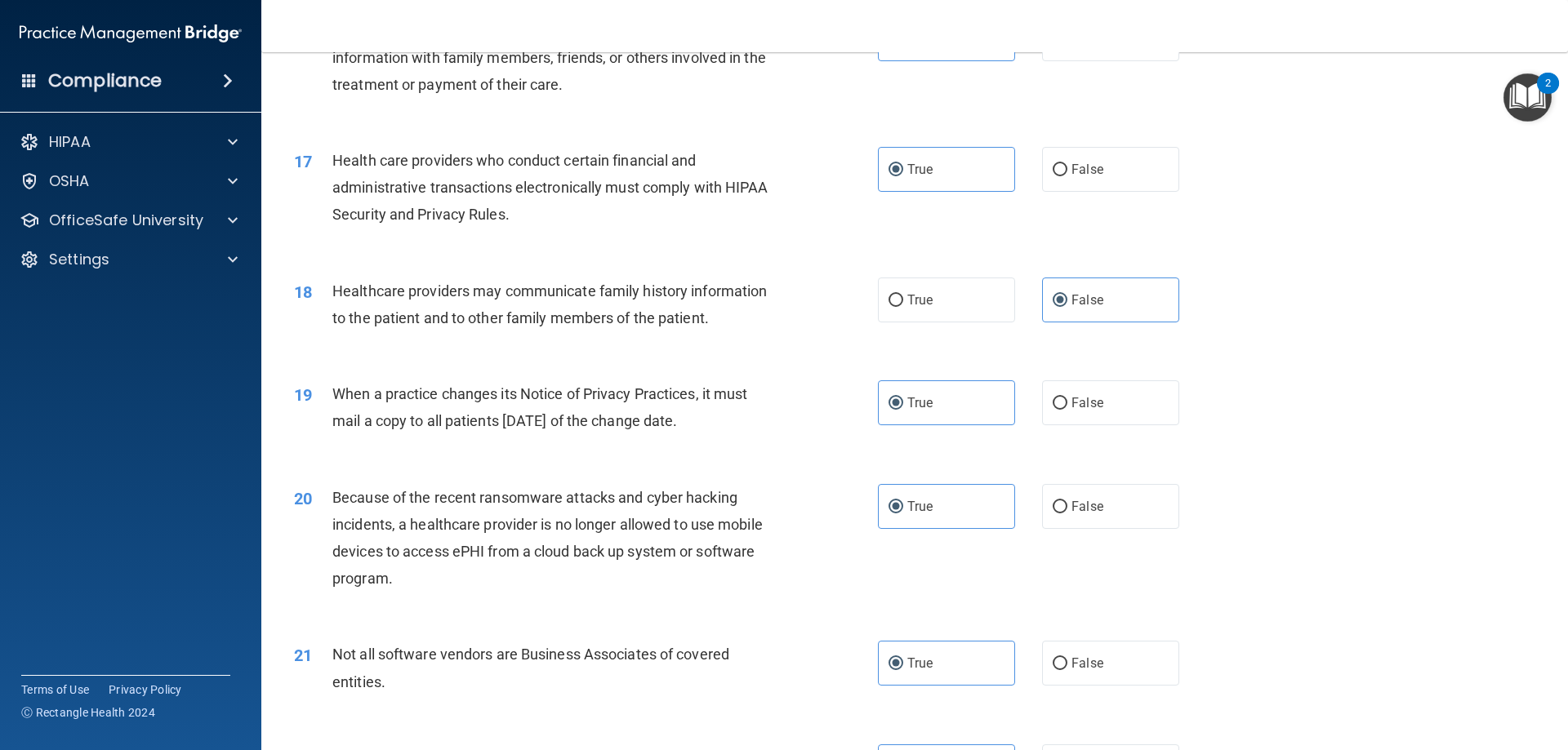
scroll to position [3048, 0]
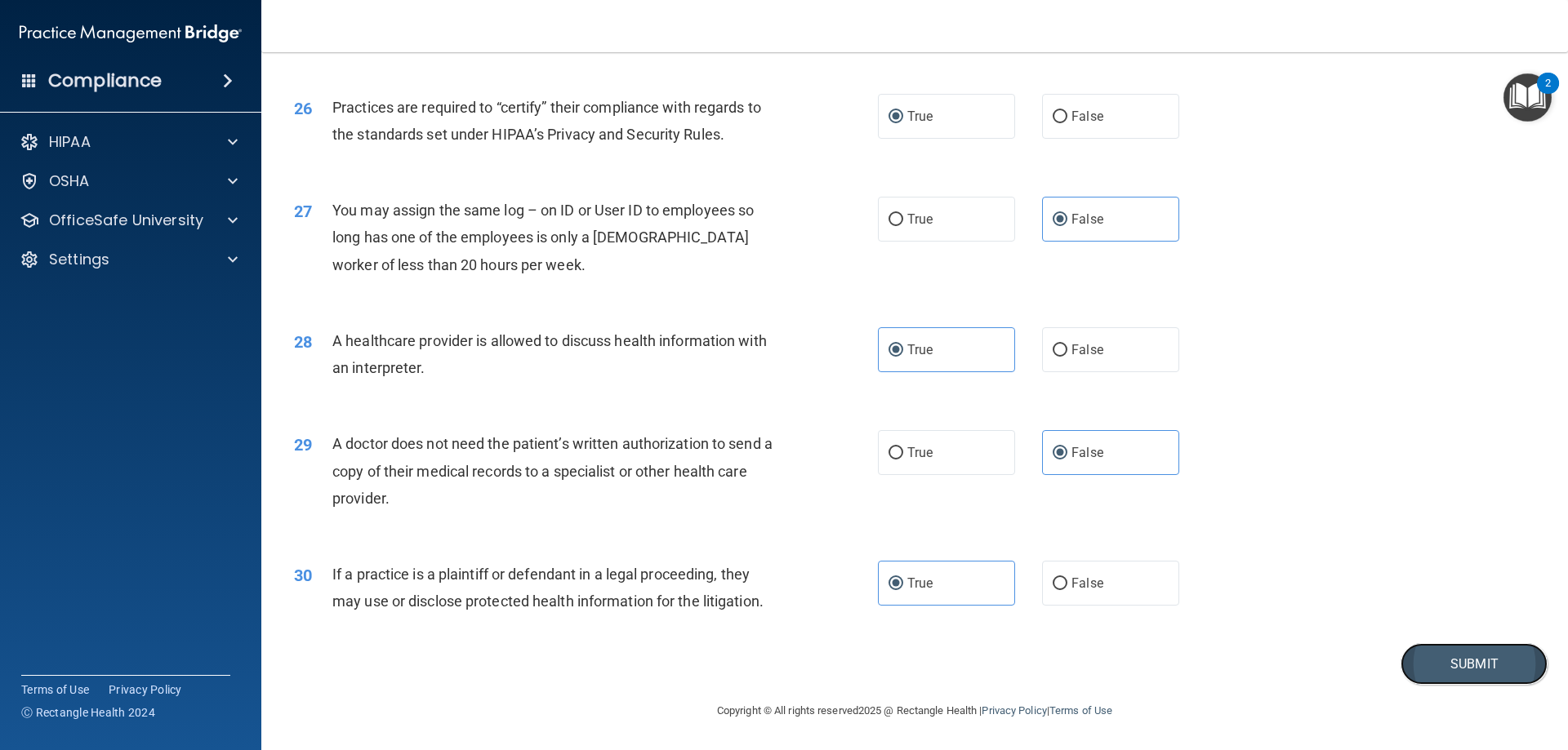
click at [1452, 661] on button "Submit" at bounding box center [1473, 663] width 147 height 41
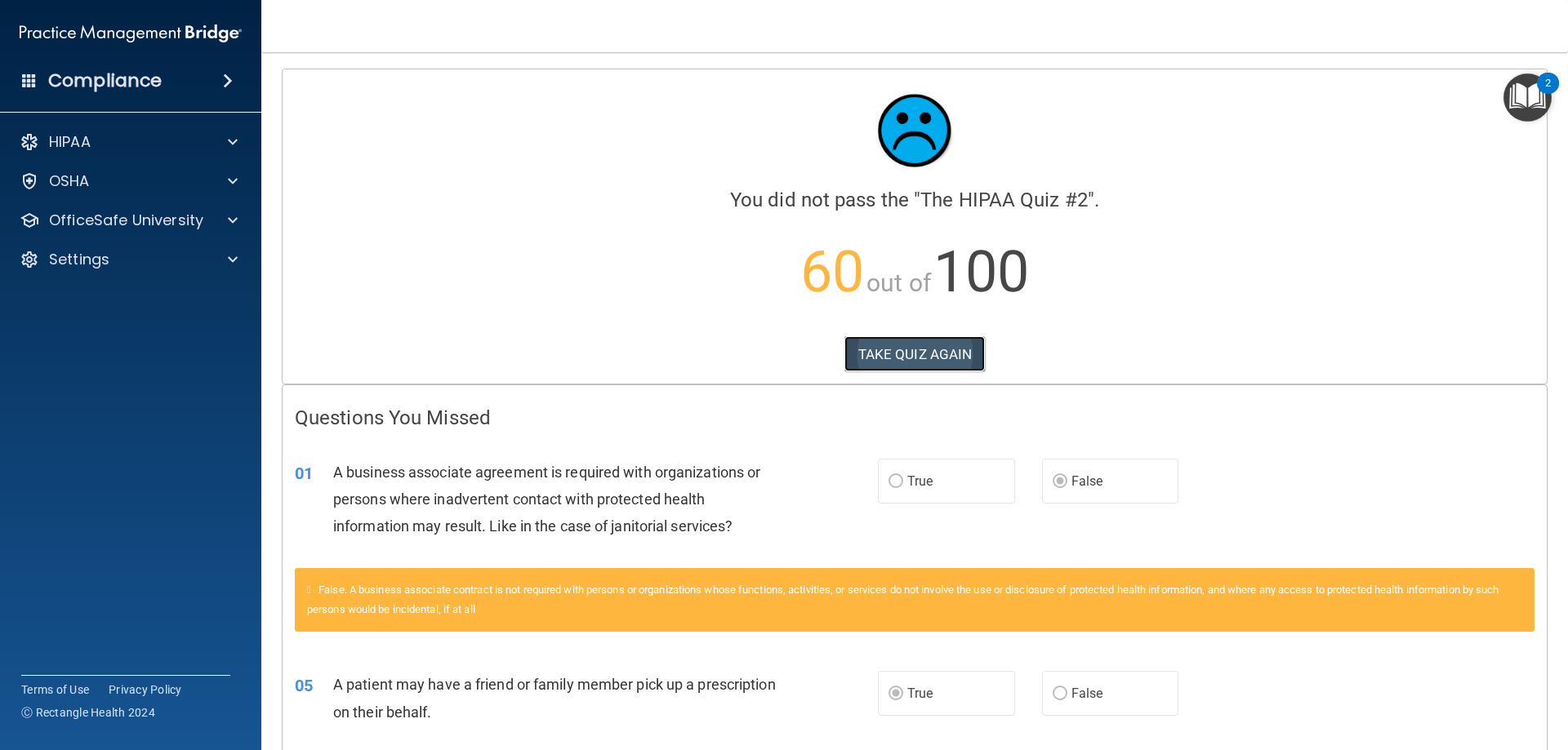
click at [902, 363] on button "TAKE QUIZ AGAIN" at bounding box center [914, 354] width 141 height 35
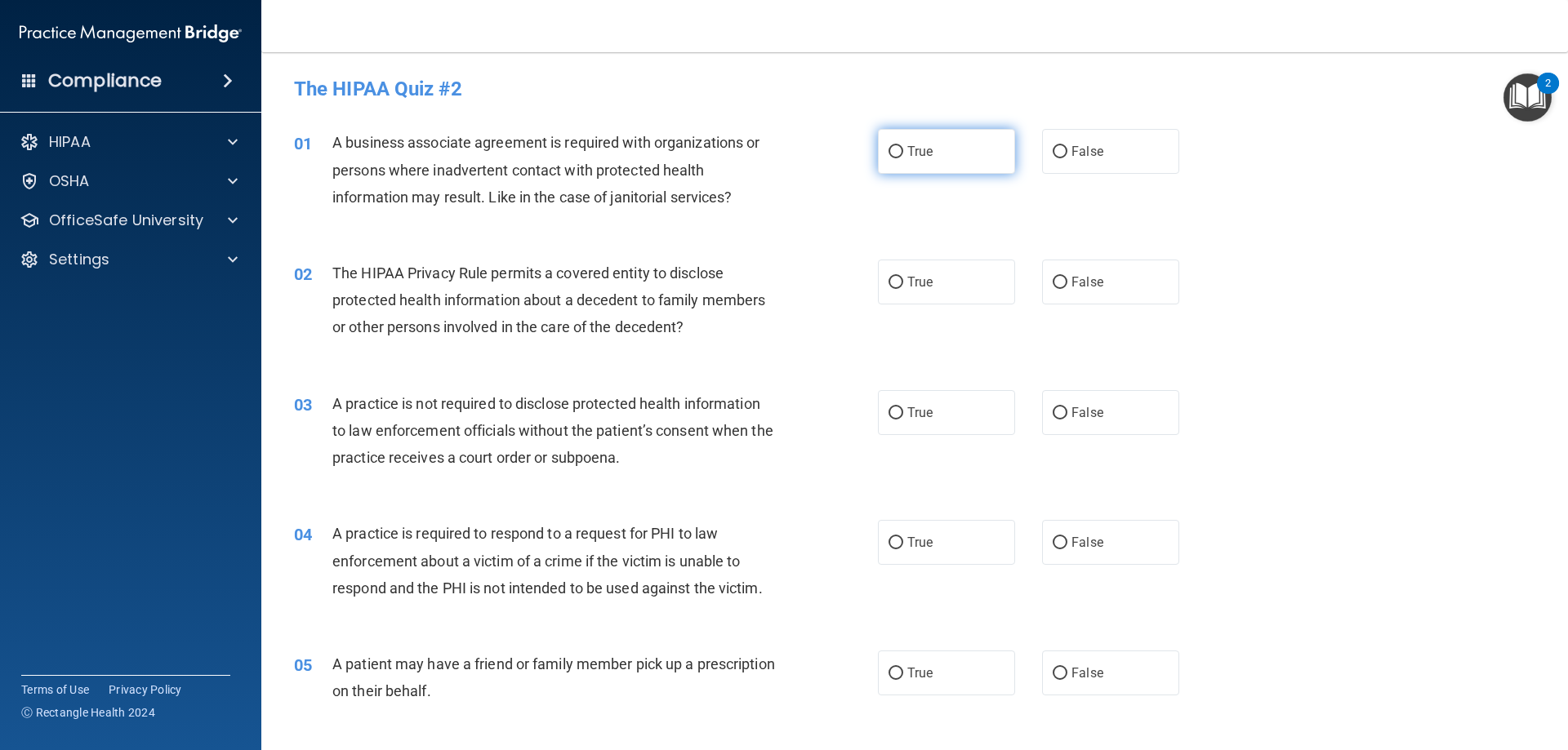
click at [924, 149] on span "True" at bounding box center [920, 152] width 26 height 16
click at [903, 149] on input "True" at bounding box center [895, 152] width 15 height 12
radio input "true"
click at [1146, 165] on label "False" at bounding box center [1110, 152] width 137 height 45
click at [1067, 159] on input "False" at bounding box center [1059, 152] width 15 height 12
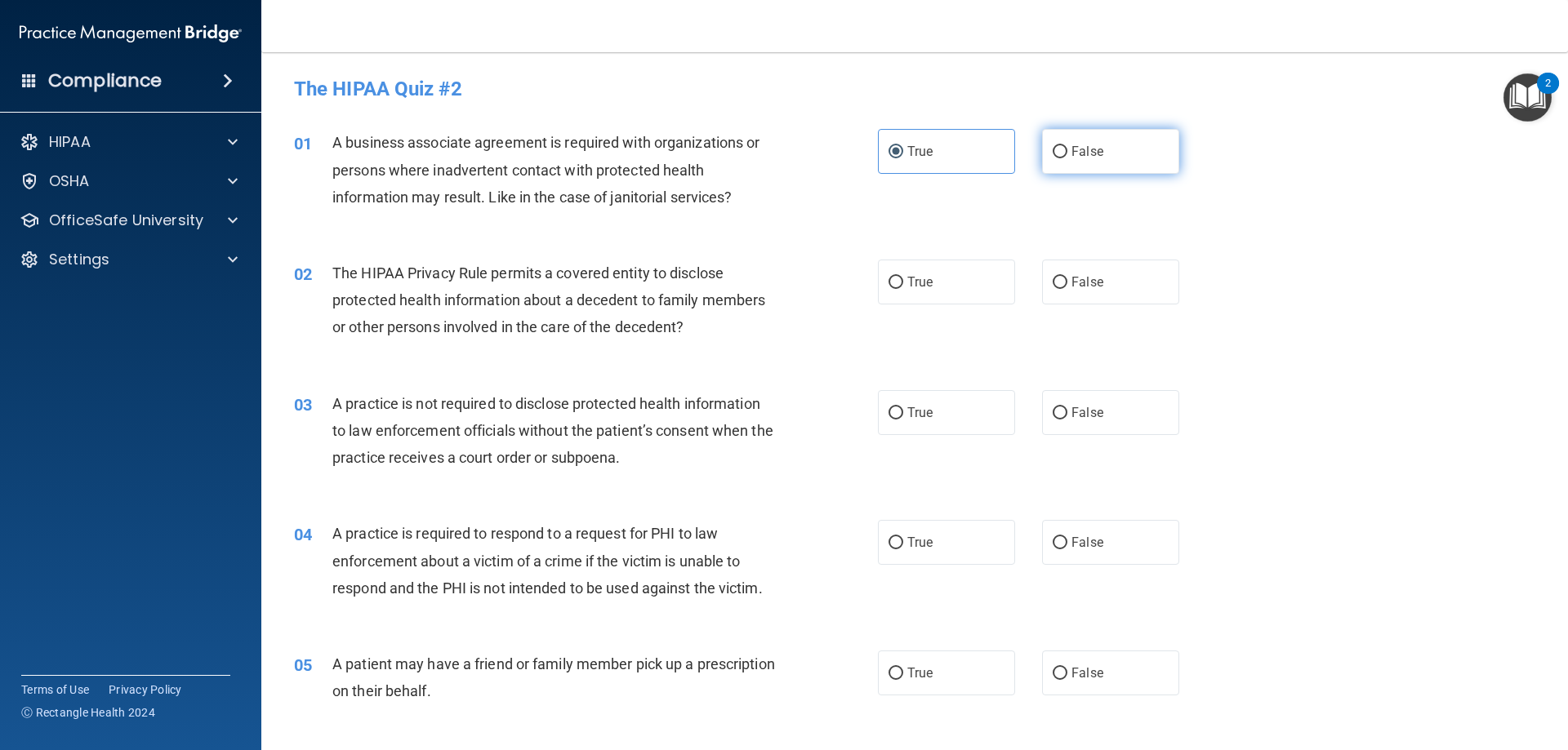
radio input "true"
radio input "false"
click at [974, 278] on label "True" at bounding box center [946, 282] width 137 height 45
click at [903, 278] on input "True" at bounding box center [895, 283] width 15 height 12
radio input "true"
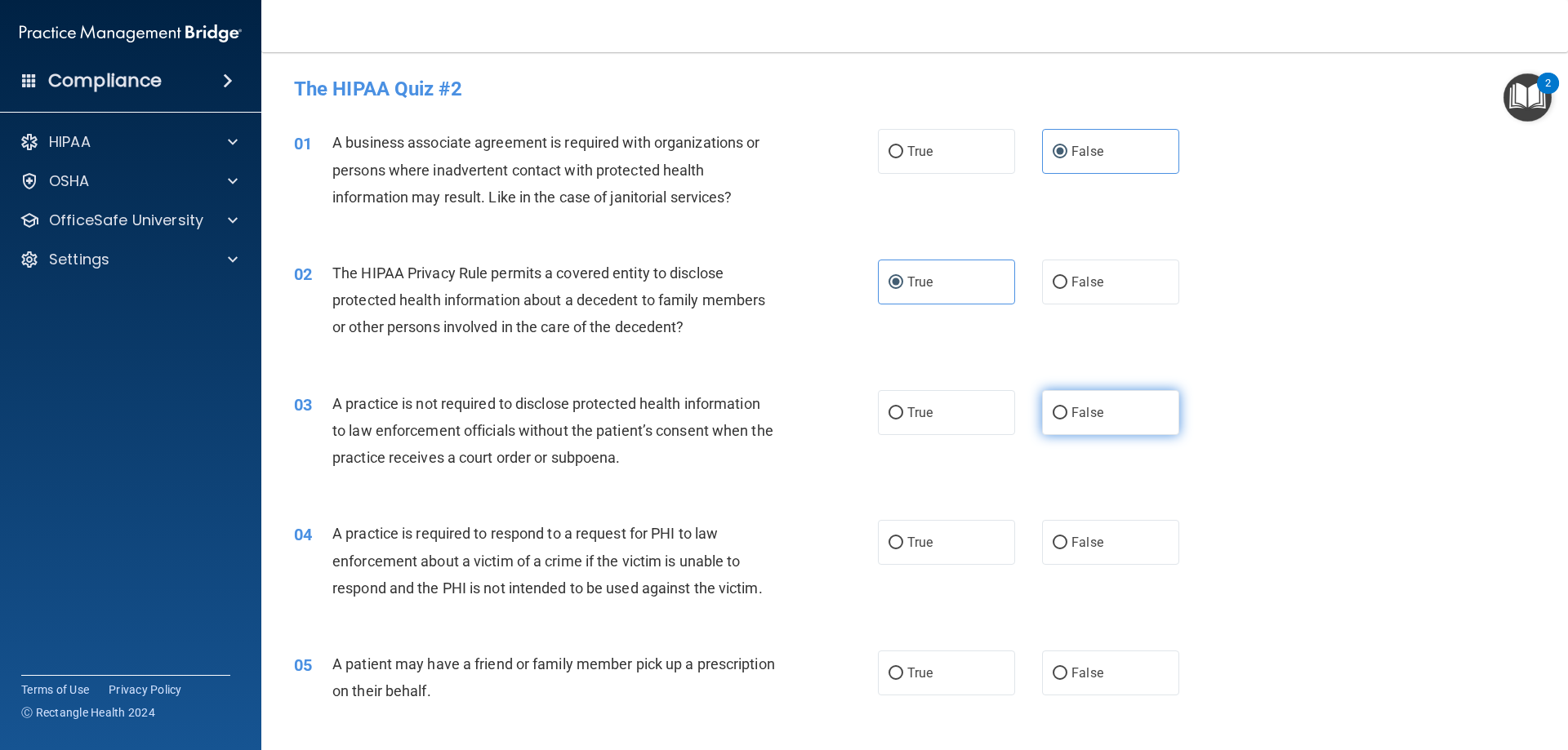
click at [1071, 407] on span "False" at bounding box center [1087, 413] width 32 height 16
click at [1066, 407] on input "False" at bounding box center [1059, 413] width 15 height 12
radio input "true"
click at [970, 546] on label "True" at bounding box center [946, 542] width 137 height 45
click at [903, 546] on input "True" at bounding box center [895, 543] width 15 height 12
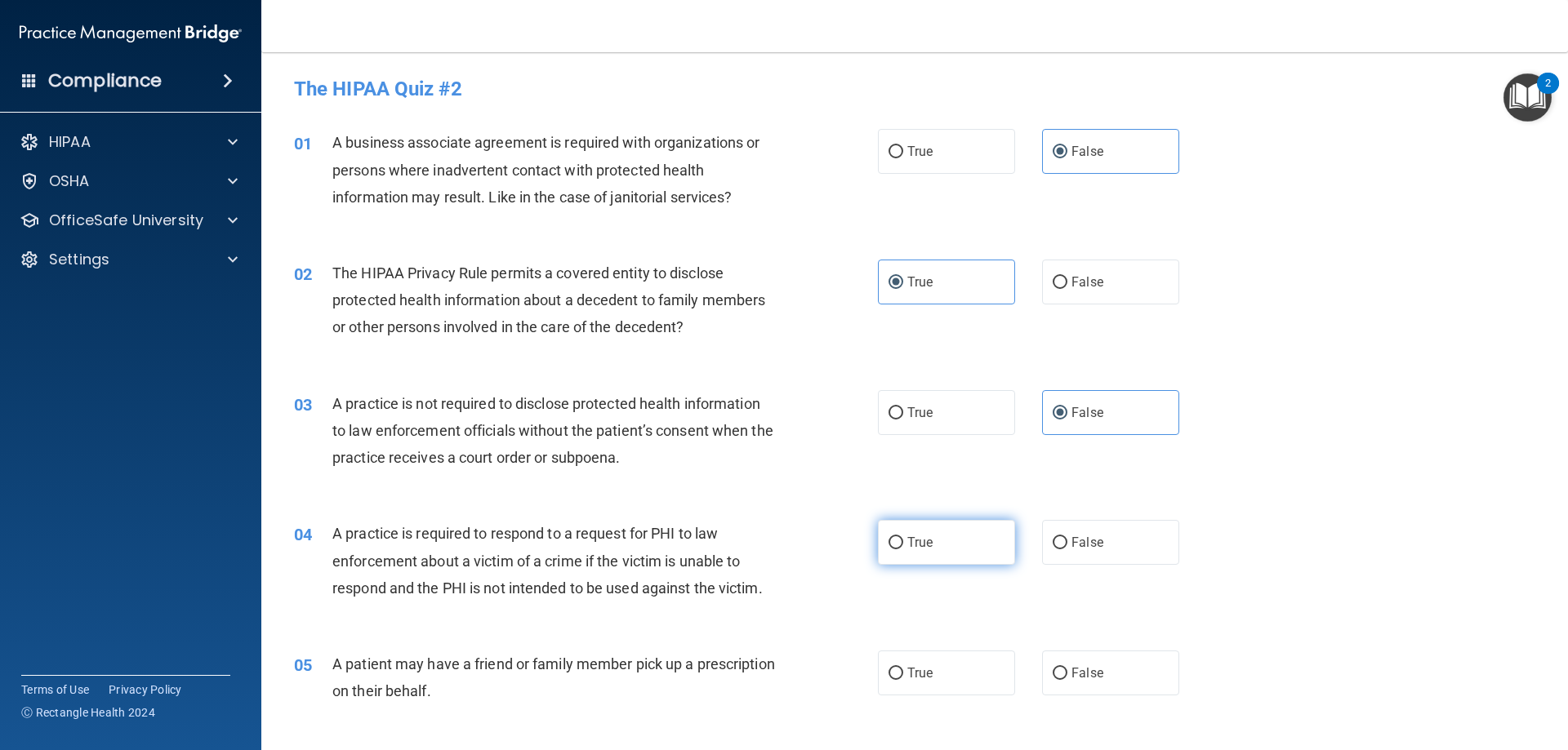
radio input "true"
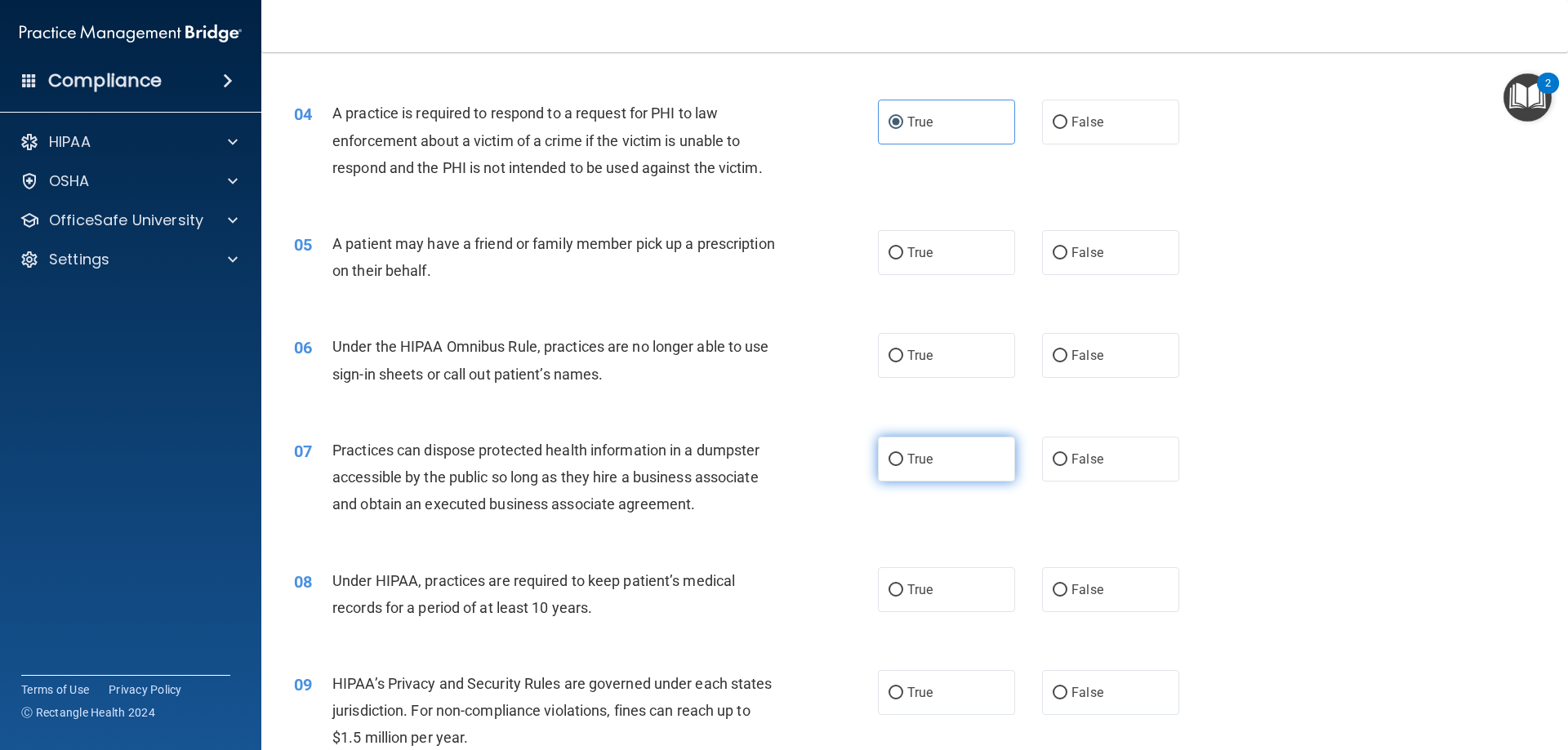
scroll to position [435, 0]
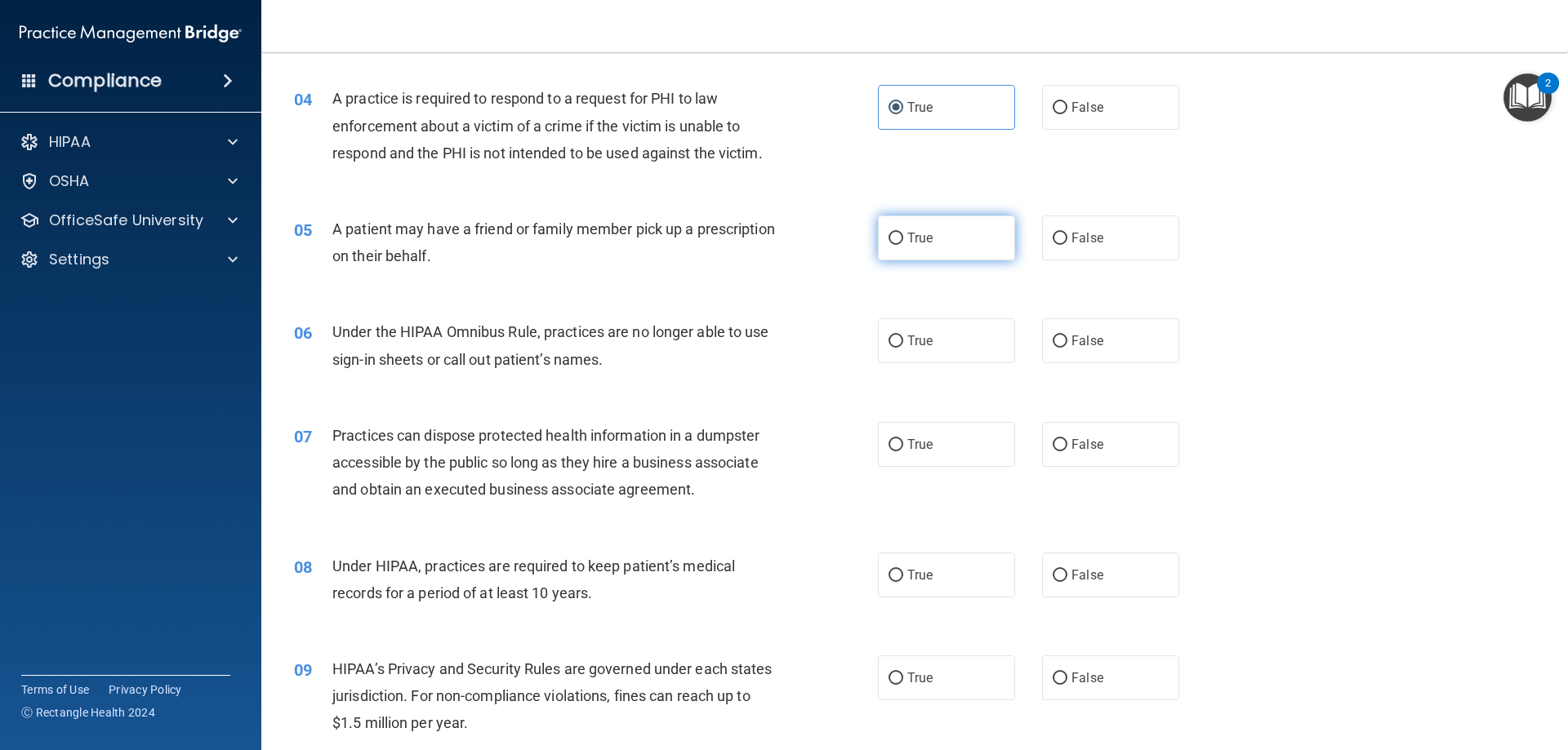
click at [891, 230] on label "True" at bounding box center [946, 239] width 137 height 45
click at [891, 233] on input "True" at bounding box center [895, 239] width 15 height 12
radio input "true"
click at [1076, 338] on span "False" at bounding box center [1087, 341] width 32 height 16
click at [1067, 338] on input "False" at bounding box center [1059, 341] width 15 height 12
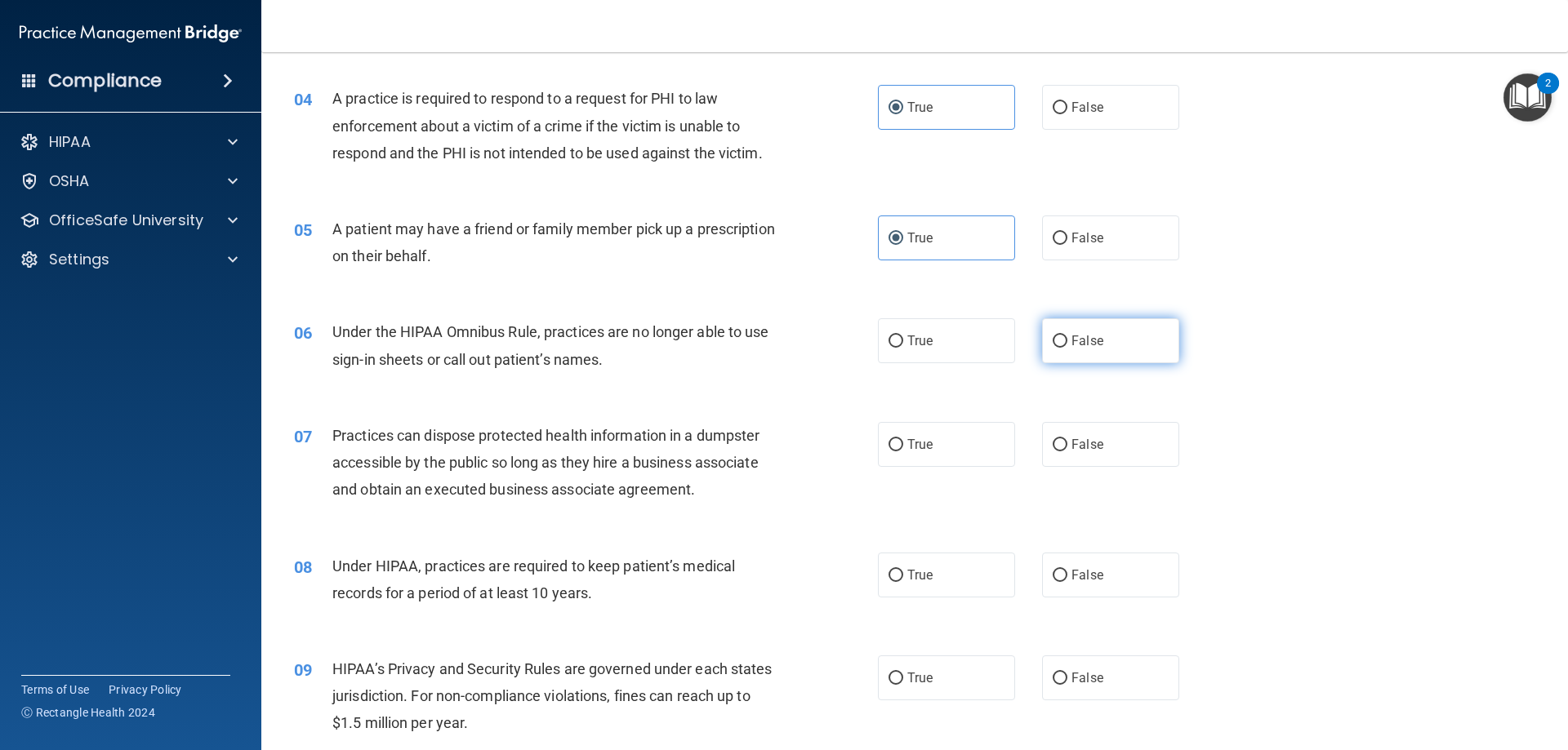
radio input "true"
click at [1081, 453] on label "False" at bounding box center [1110, 444] width 137 height 45
click at [1067, 451] on input "False" at bounding box center [1059, 444] width 15 height 12
radio input "true"
click at [1059, 576] on input "False" at bounding box center [1059, 576] width 15 height 12
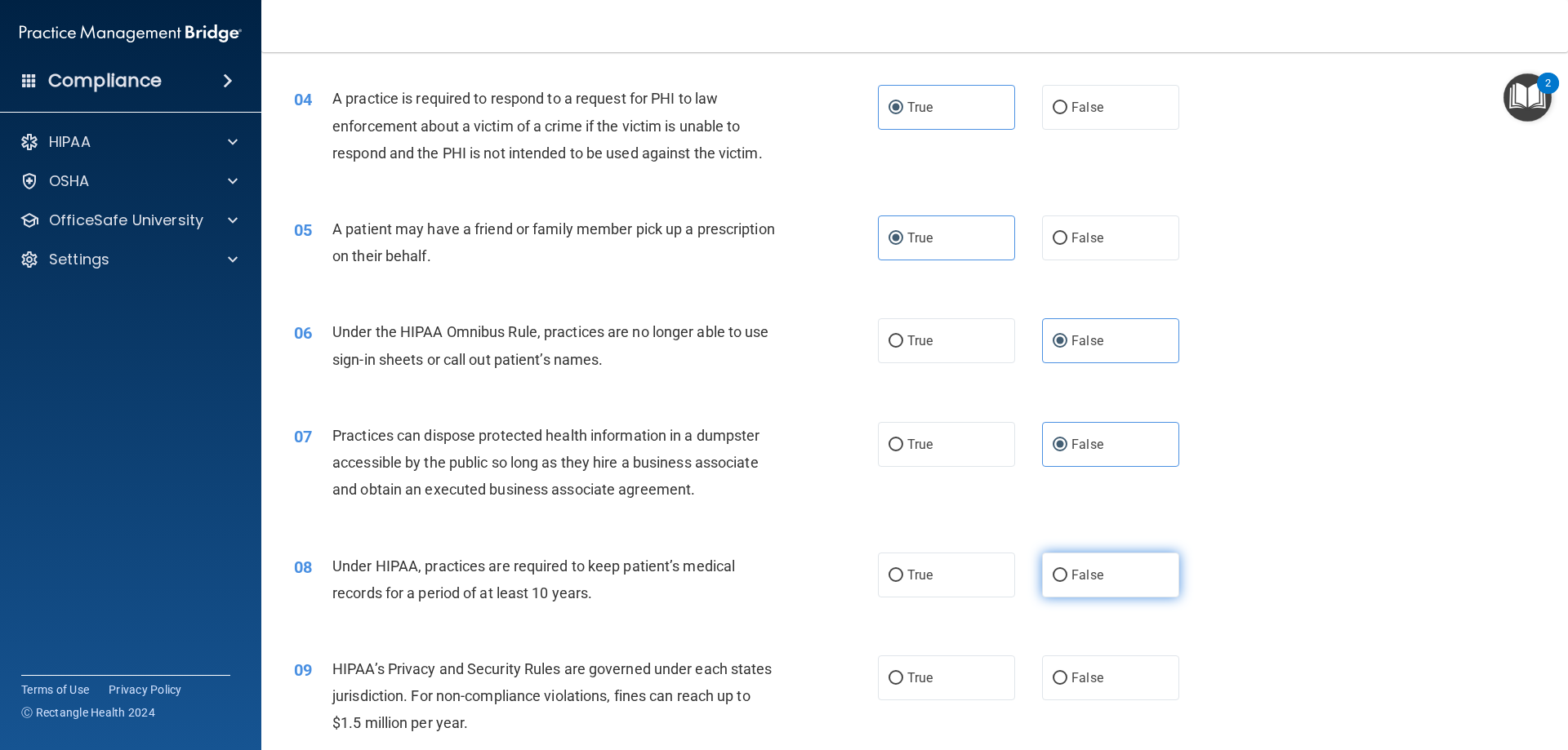
radio input "true"
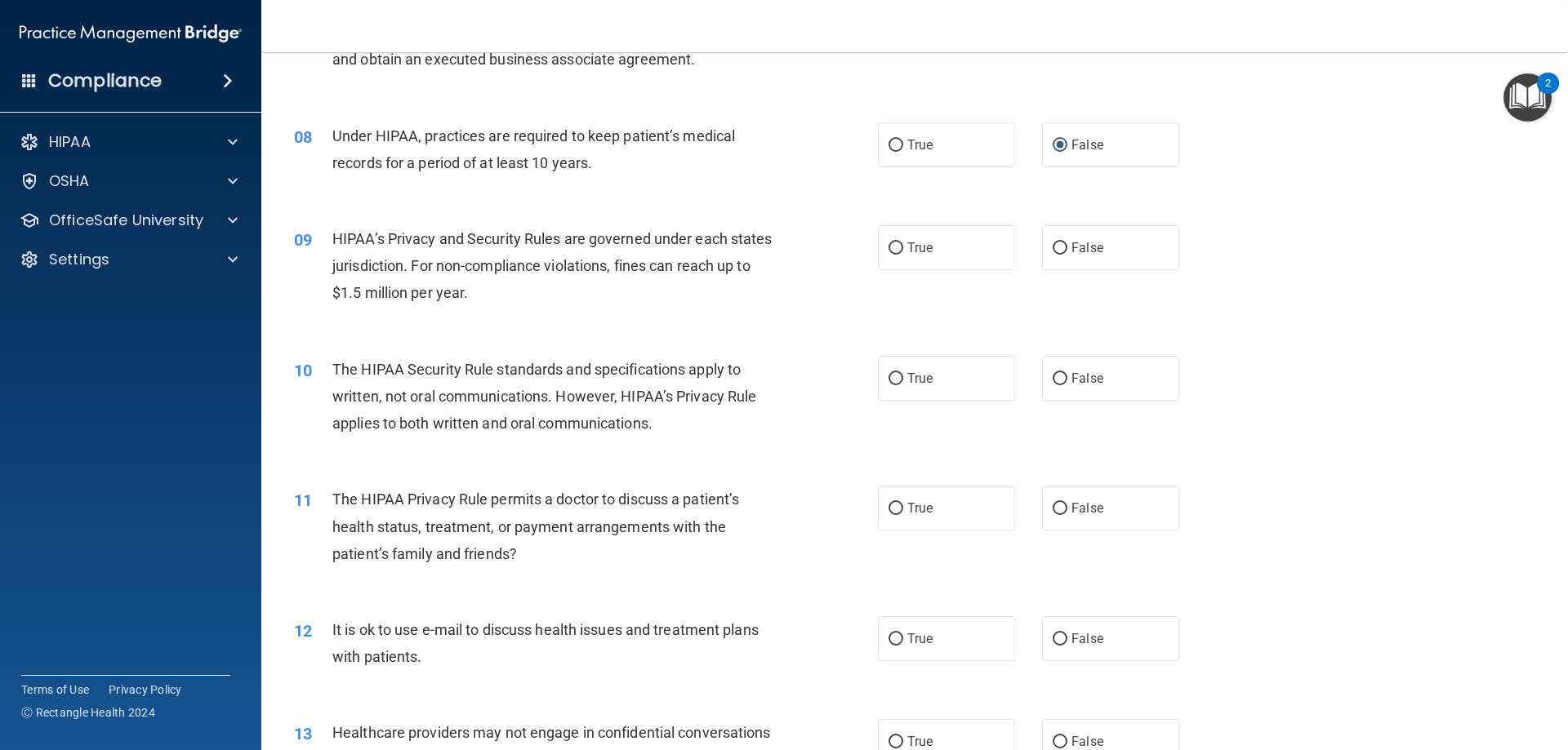
scroll to position [870, 0]
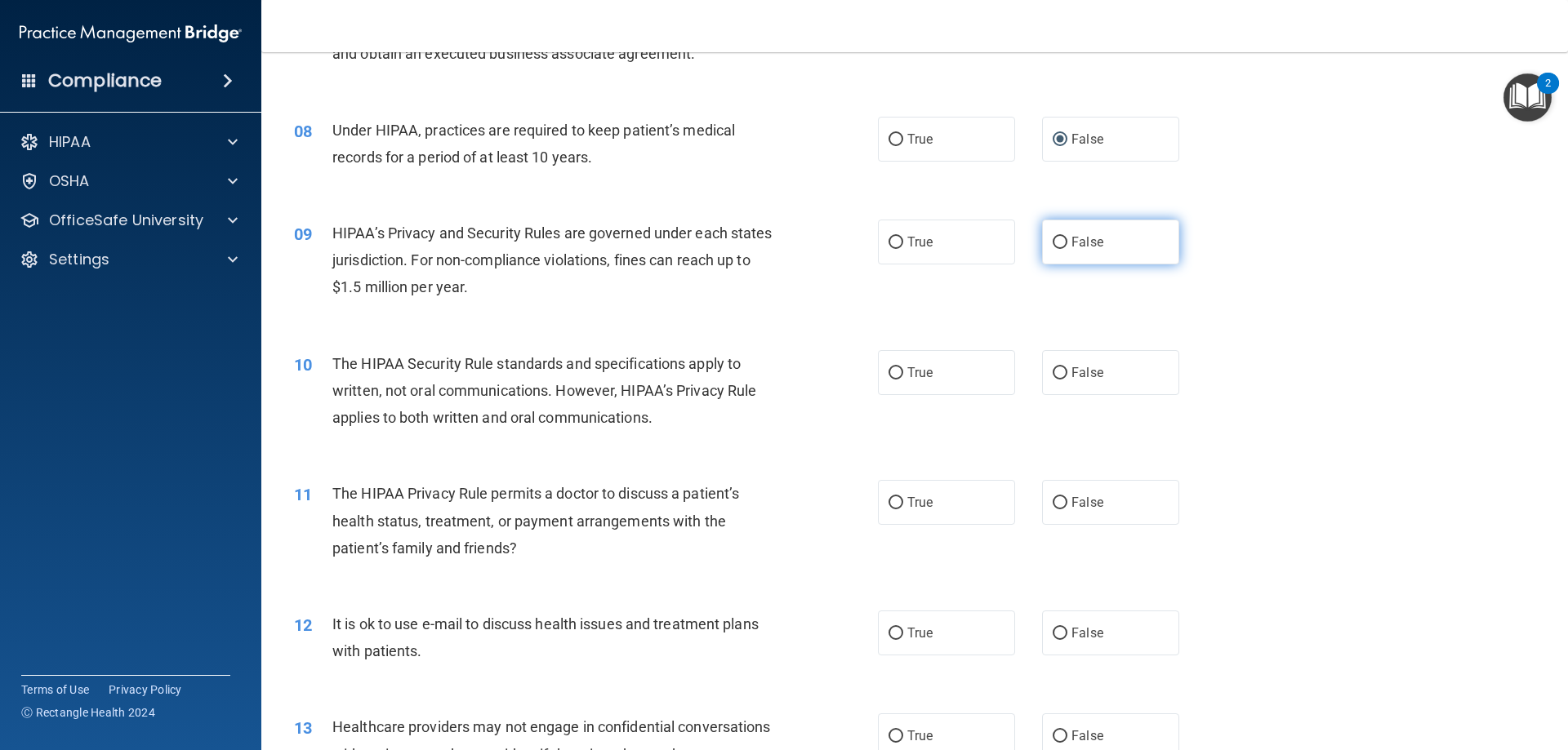
click at [1052, 243] on input "False" at bounding box center [1059, 242] width 15 height 12
radio input "true"
click at [888, 386] on label "True" at bounding box center [946, 373] width 137 height 45
click at [889, 379] on input "True" at bounding box center [895, 374] width 15 height 12
radio input "true"
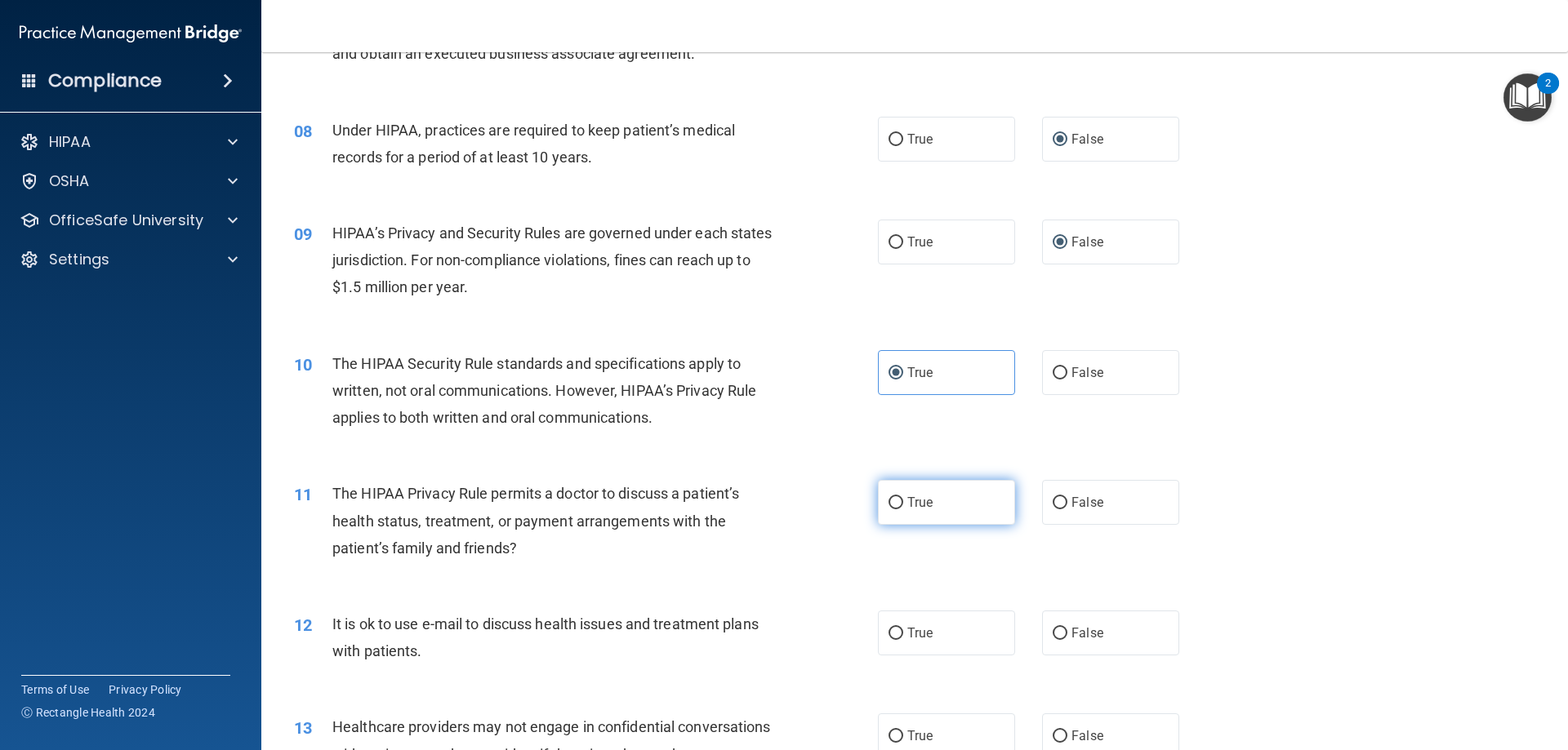
click at [918, 493] on label "True" at bounding box center [946, 503] width 137 height 45
click at [903, 497] on input "True" at bounding box center [895, 503] width 15 height 12
radio input "true"
click at [918, 631] on span "True" at bounding box center [920, 633] width 26 height 16
click at [903, 631] on input "True" at bounding box center [895, 634] width 15 height 12
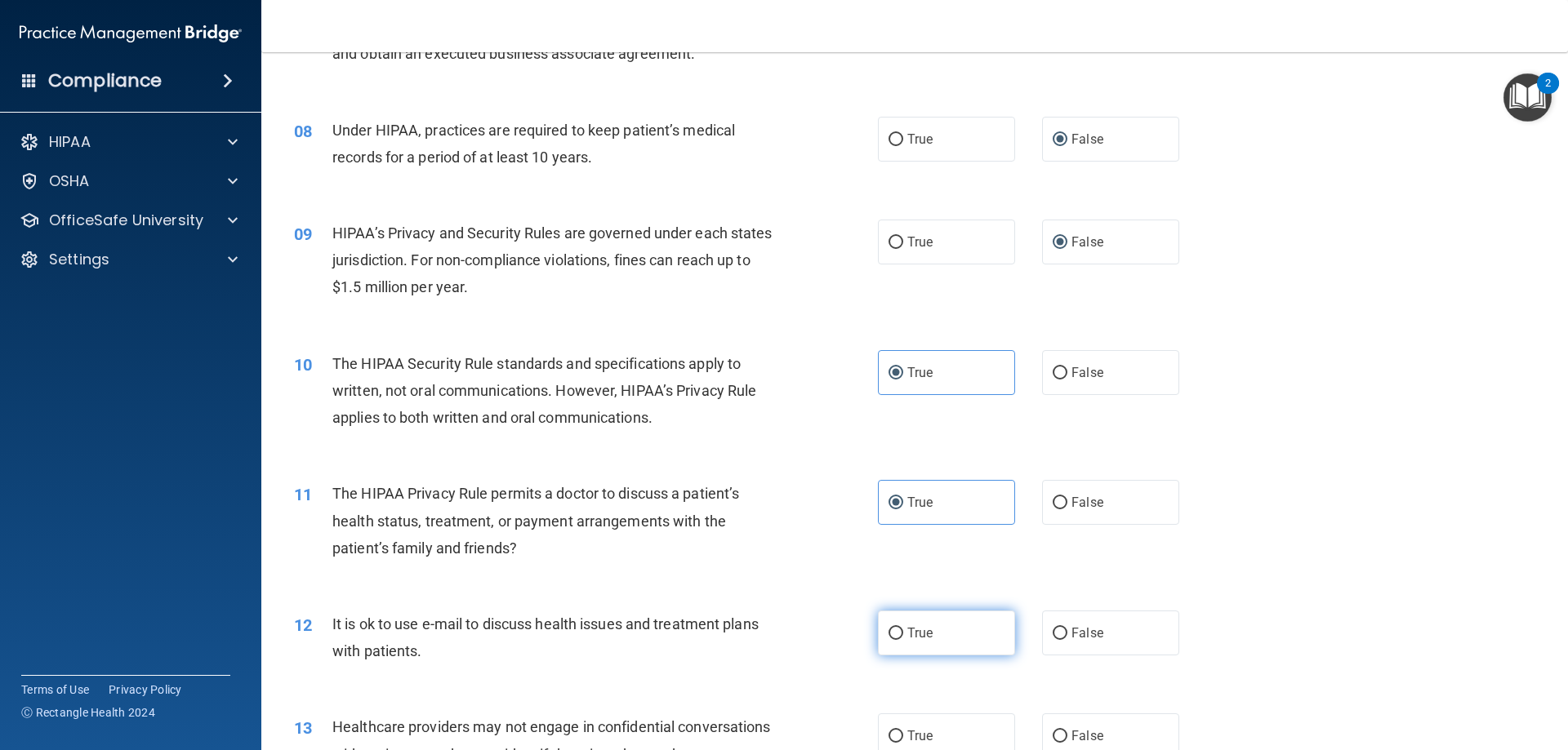
radio input "true"
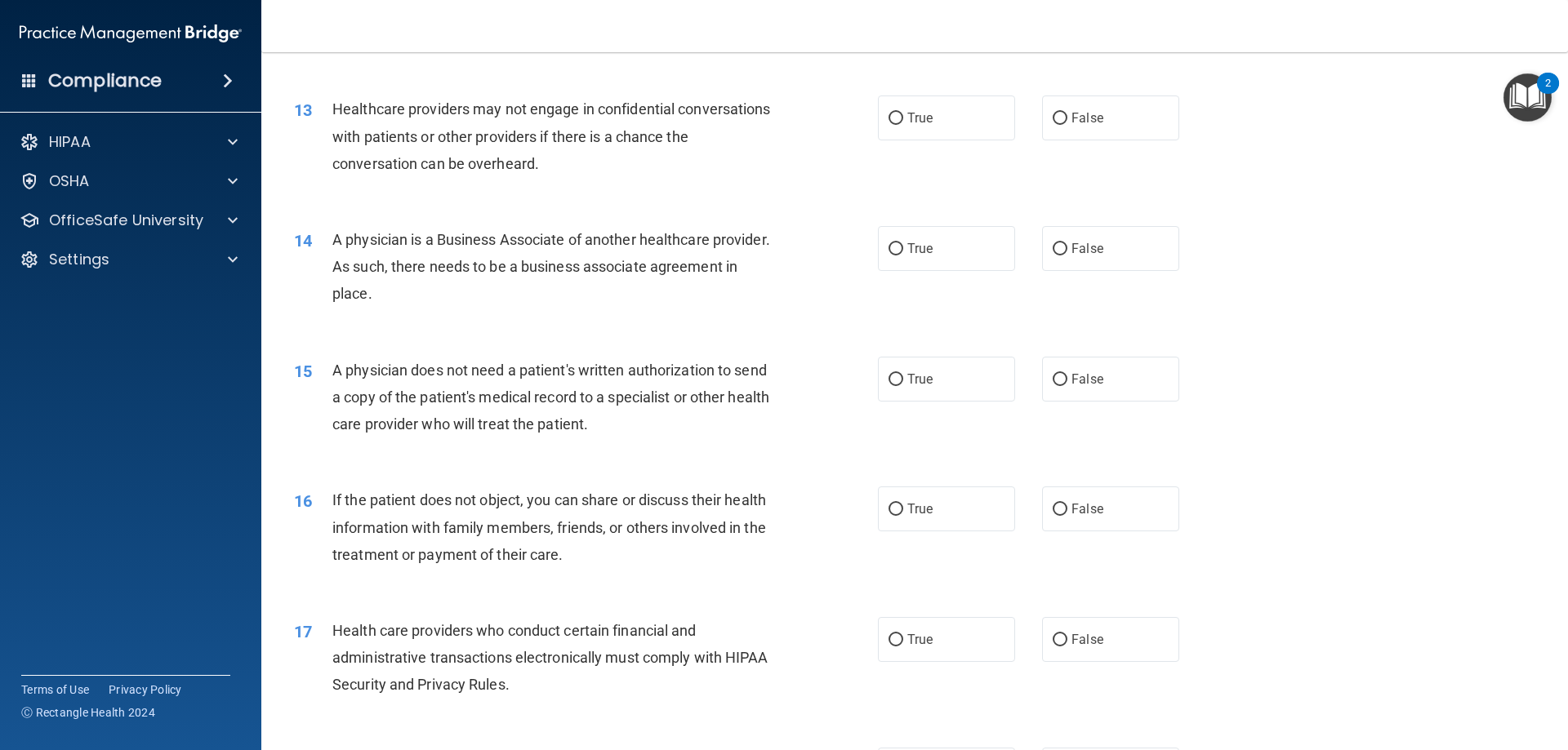
scroll to position [1524, 0]
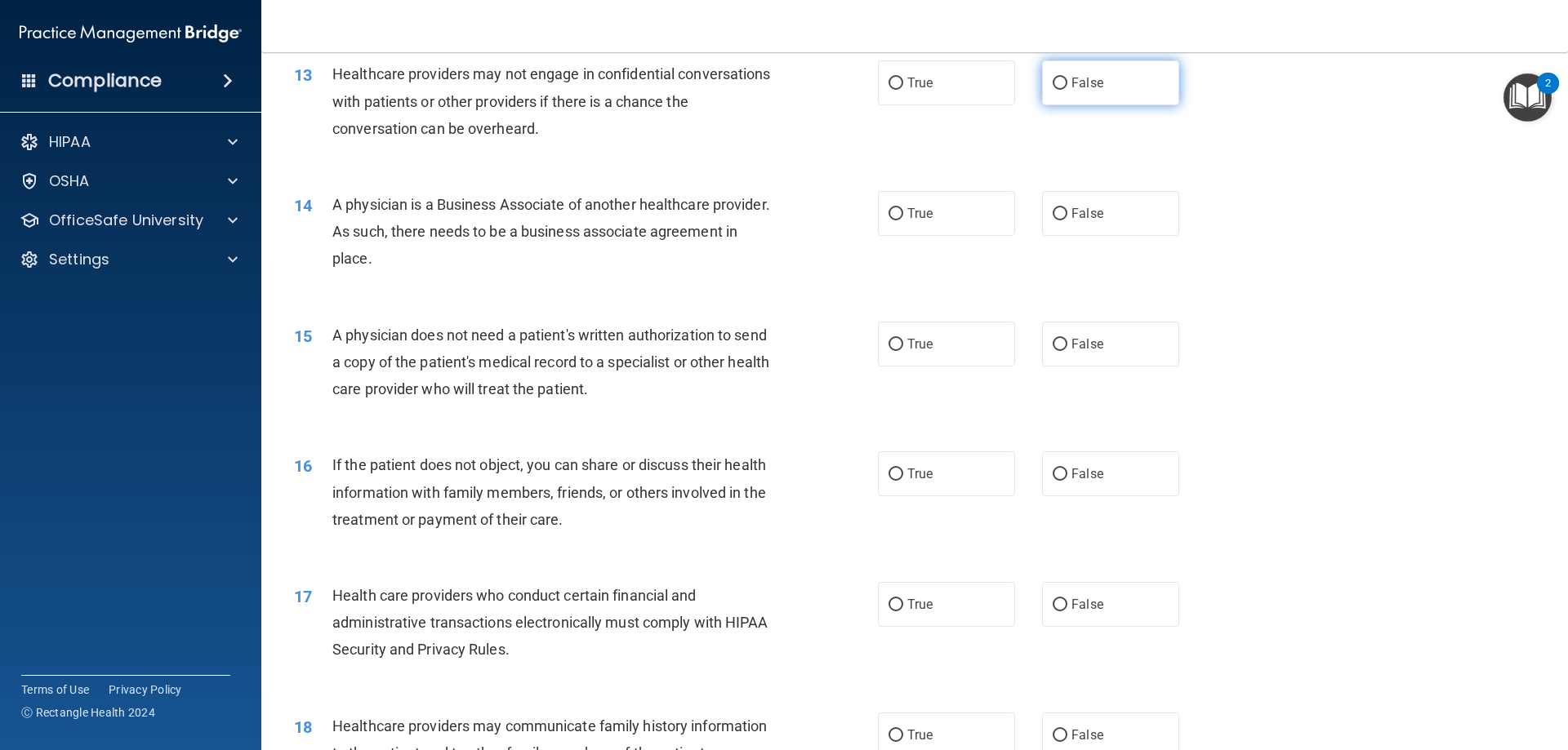
click at [1052, 80] on input "False" at bounding box center [1059, 84] width 15 height 12
radio input "true"
click at [1061, 211] on label "False" at bounding box center [1110, 214] width 137 height 45
click at [1061, 211] on input "False" at bounding box center [1059, 214] width 15 height 12
radio input "true"
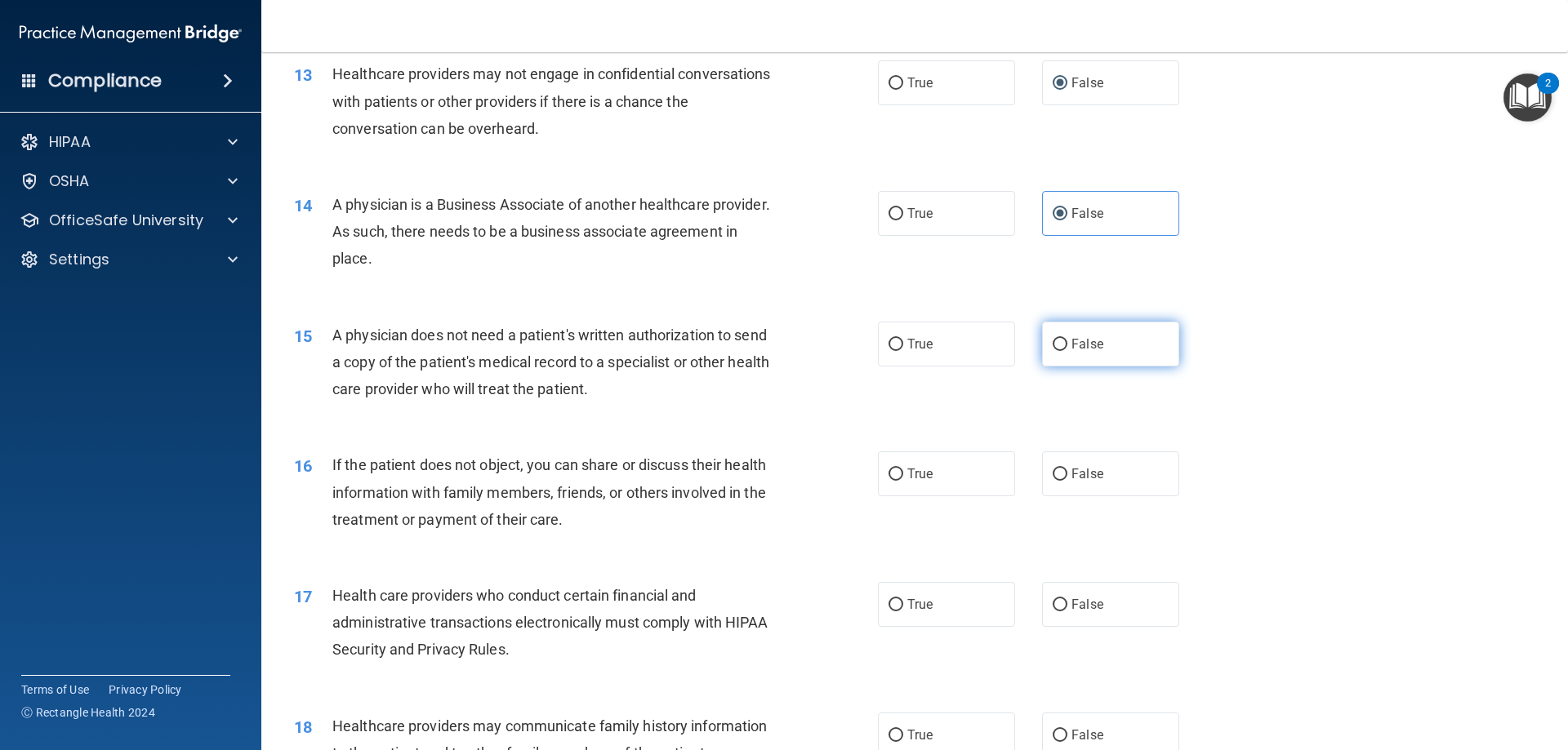
click at [1071, 341] on span "False" at bounding box center [1087, 344] width 32 height 16
click at [1067, 341] on input "False" at bounding box center [1059, 345] width 15 height 12
radio input "true"
click at [880, 465] on label "True" at bounding box center [946, 474] width 137 height 45
click at [889, 468] on input "True" at bounding box center [895, 474] width 15 height 12
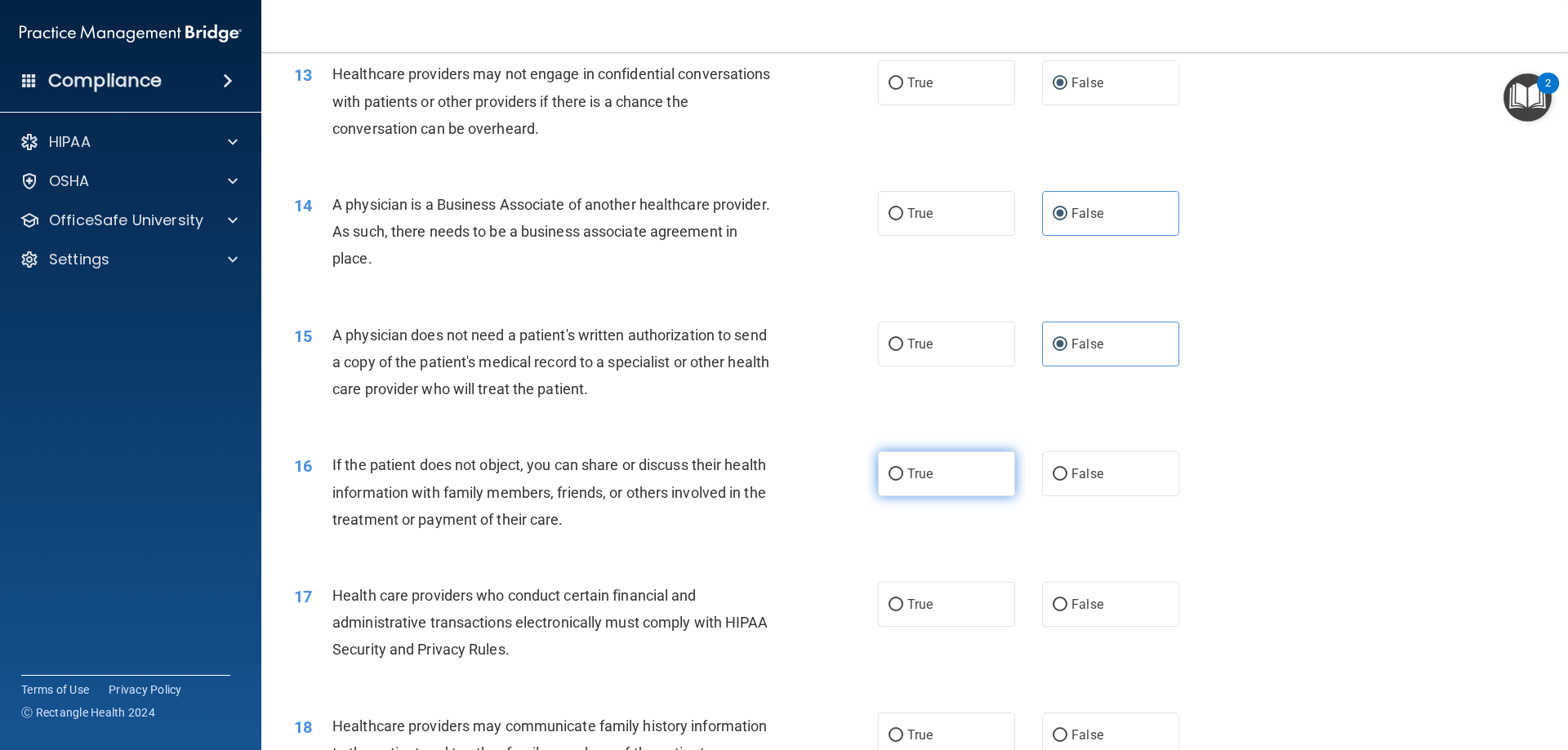
radio input "true"
click at [954, 608] on label "True" at bounding box center [946, 604] width 137 height 45
click at [903, 608] on input "True" at bounding box center [895, 605] width 15 height 12
radio input "true"
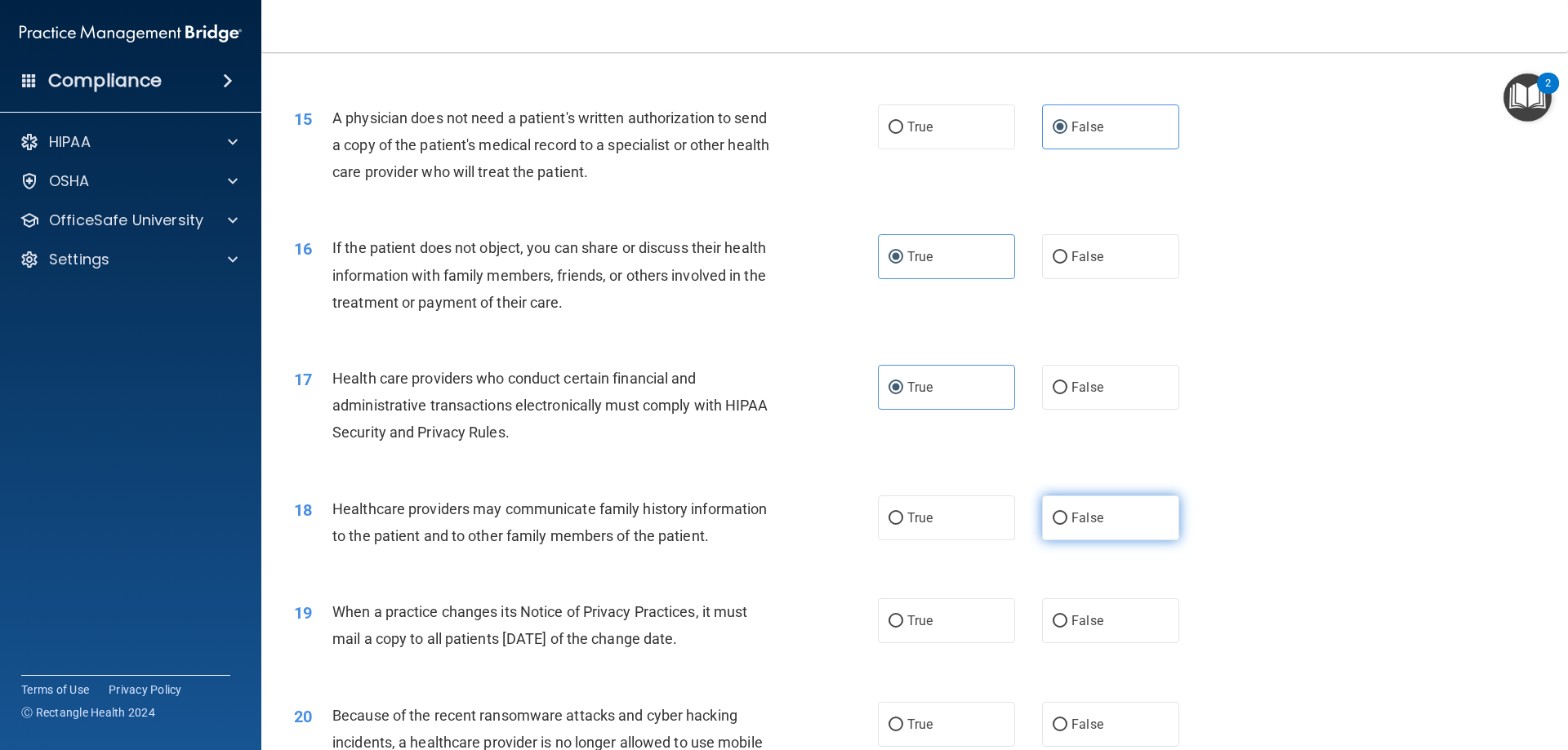
click at [1056, 523] on input "False" at bounding box center [1059, 518] width 15 height 12
radio input "true"
click at [1052, 615] on input "False" at bounding box center [1059, 621] width 15 height 12
radio input "true"
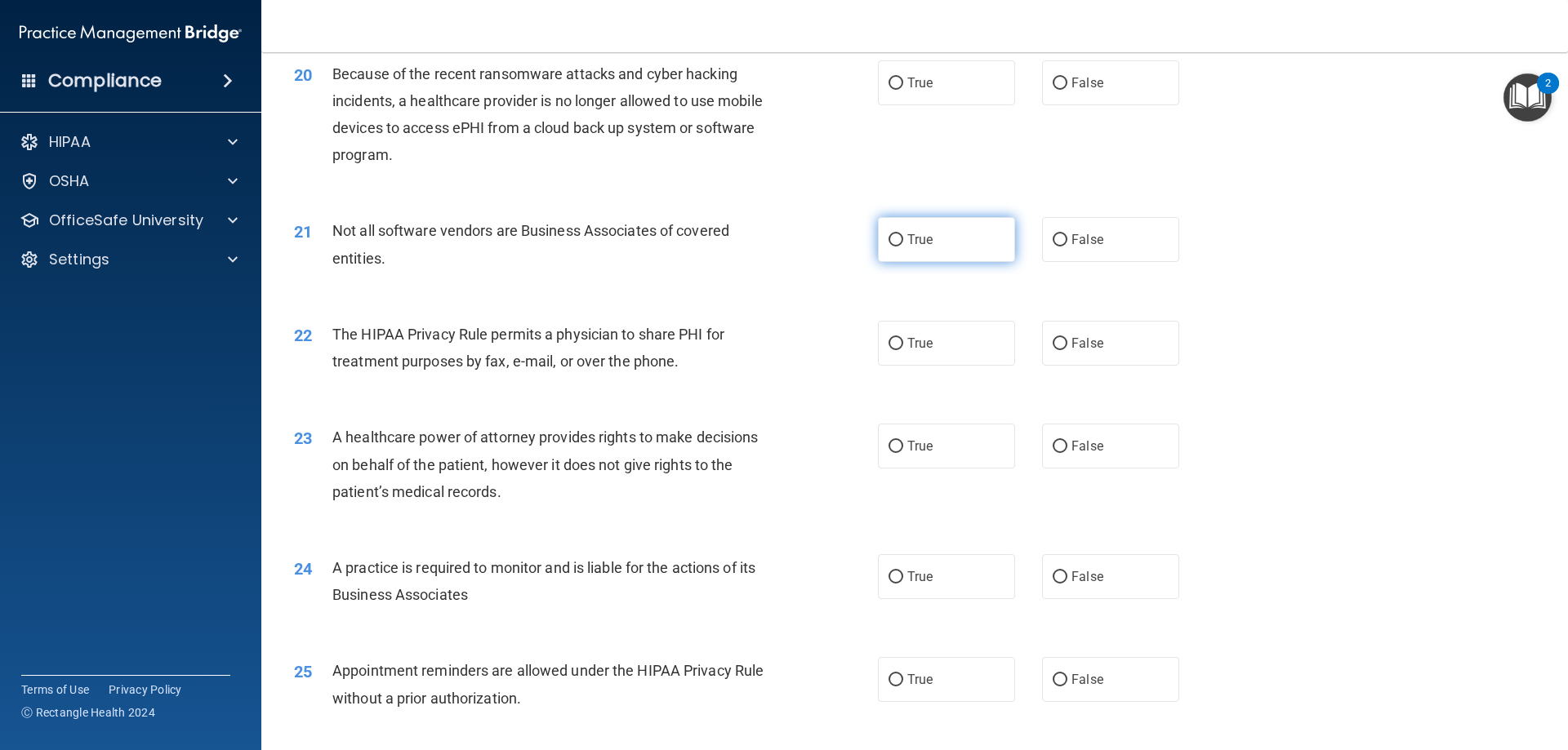
scroll to position [2393, 0]
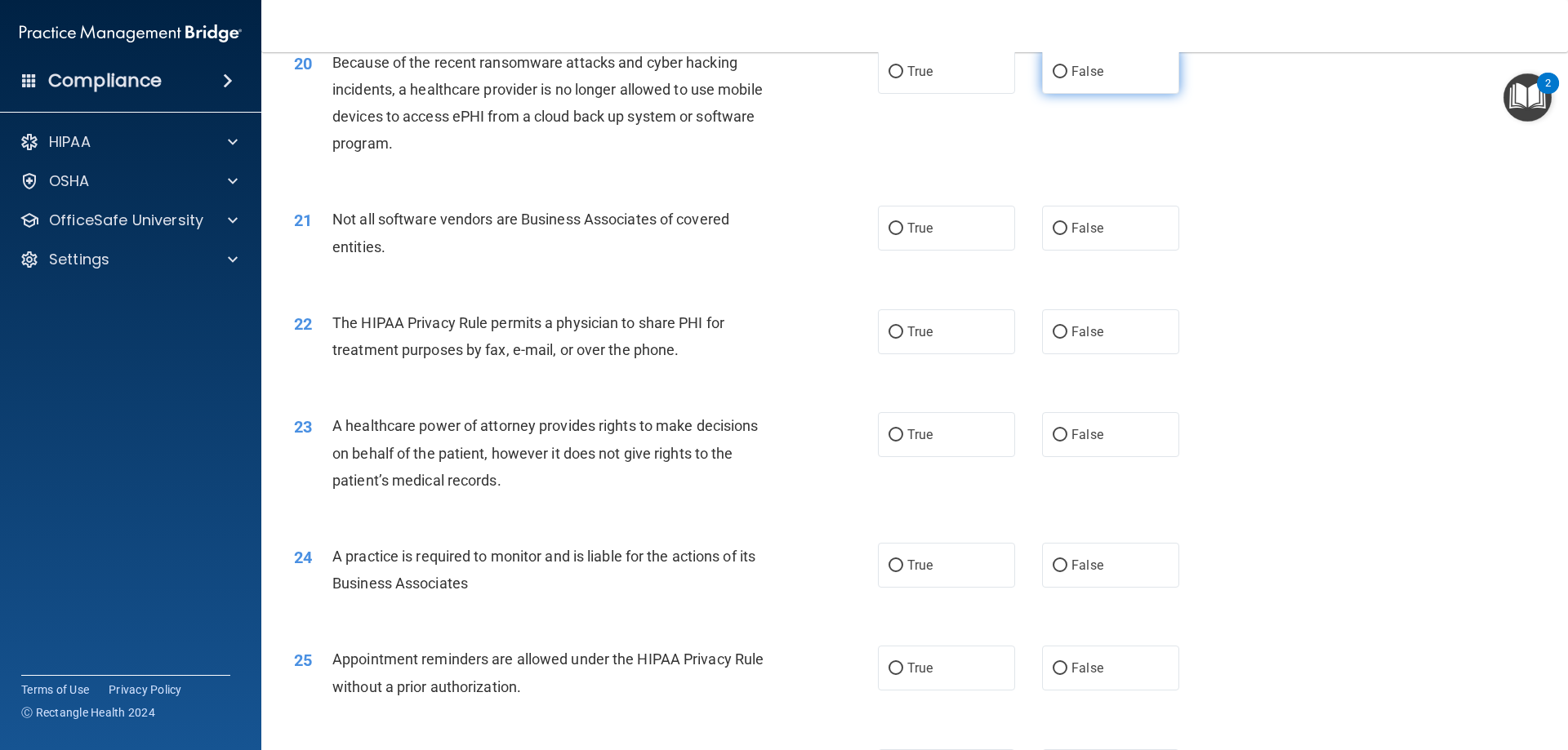
click at [1042, 68] on label "False" at bounding box center [1110, 72] width 137 height 45
click at [1052, 68] on input "False" at bounding box center [1059, 72] width 15 height 12
radio input "true"
click at [1055, 227] on input "False" at bounding box center [1059, 229] width 15 height 12
radio input "true"
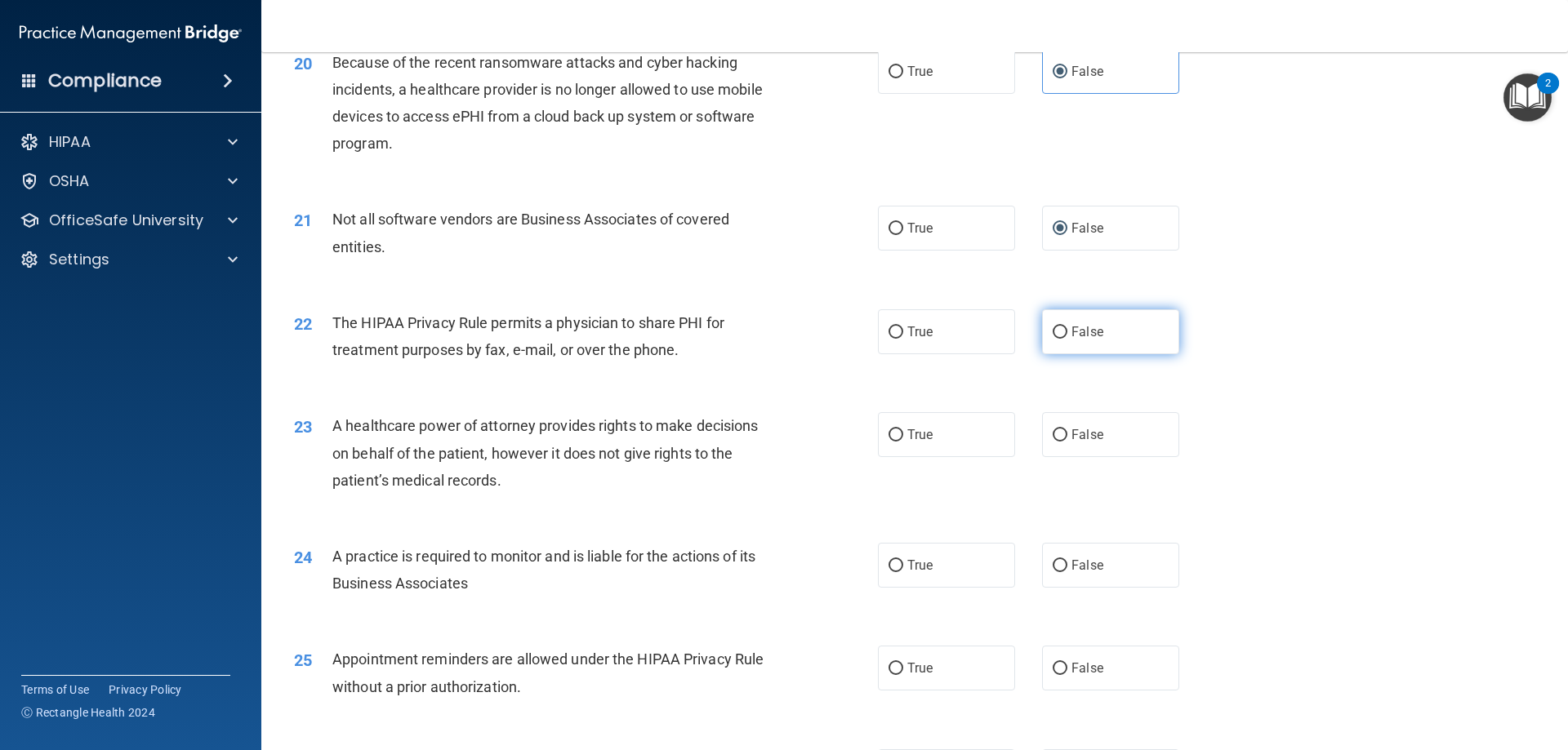
click at [1052, 327] on input "False" at bounding box center [1059, 332] width 15 height 12
radio input "true"
click at [1099, 438] on label "False" at bounding box center [1110, 435] width 137 height 45
click at [1067, 438] on input "False" at bounding box center [1059, 436] width 15 height 12
radio input "true"
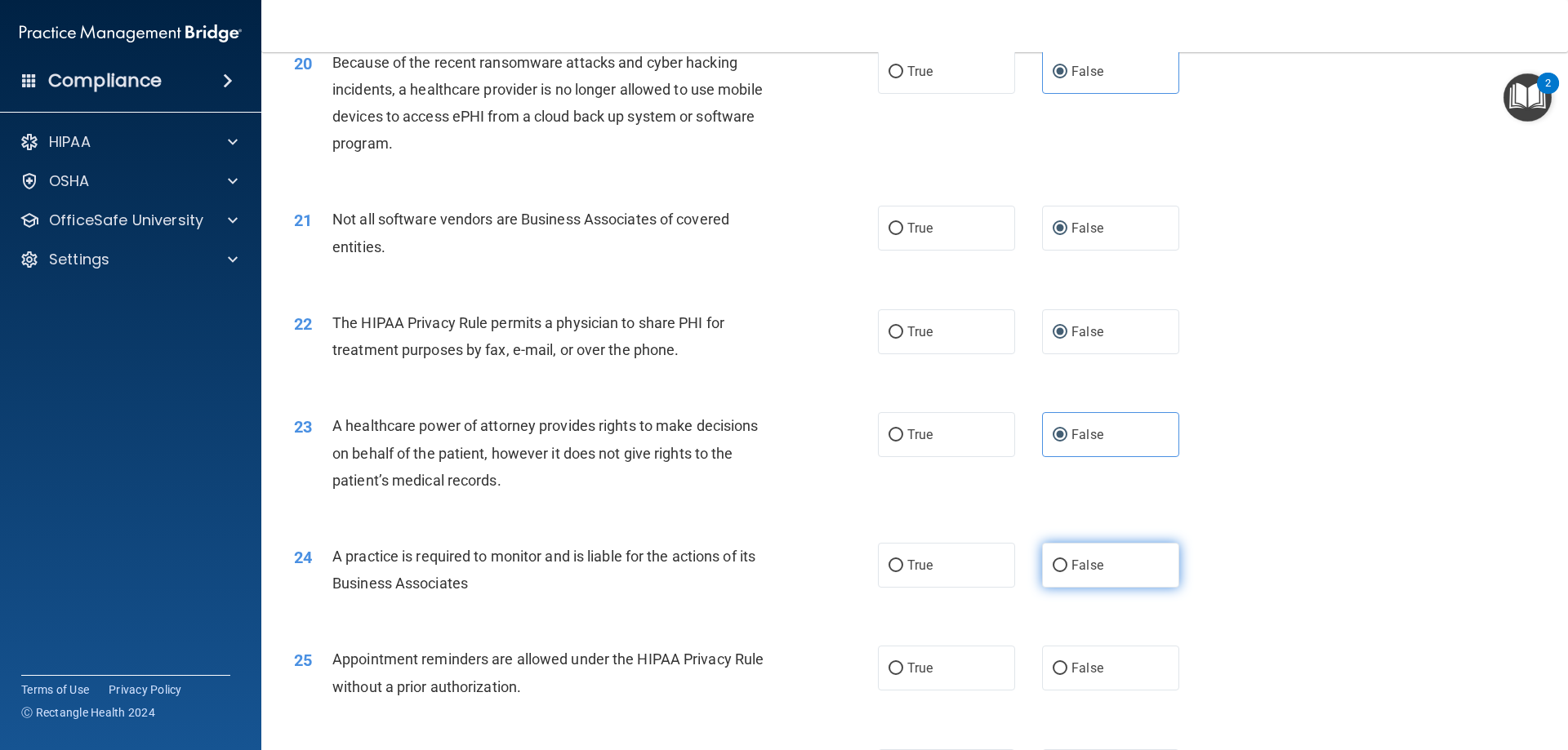
click at [1055, 565] on input "False" at bounding box center [1059, 566] width 15 height 12
radio input "true"
click at [989, 655] on label "True" at bounding box center [946, 668] width 137 height 45
click at [903, 662] on input "True" at bounding box center [895, 668] width 15 height 12
radio input "true"
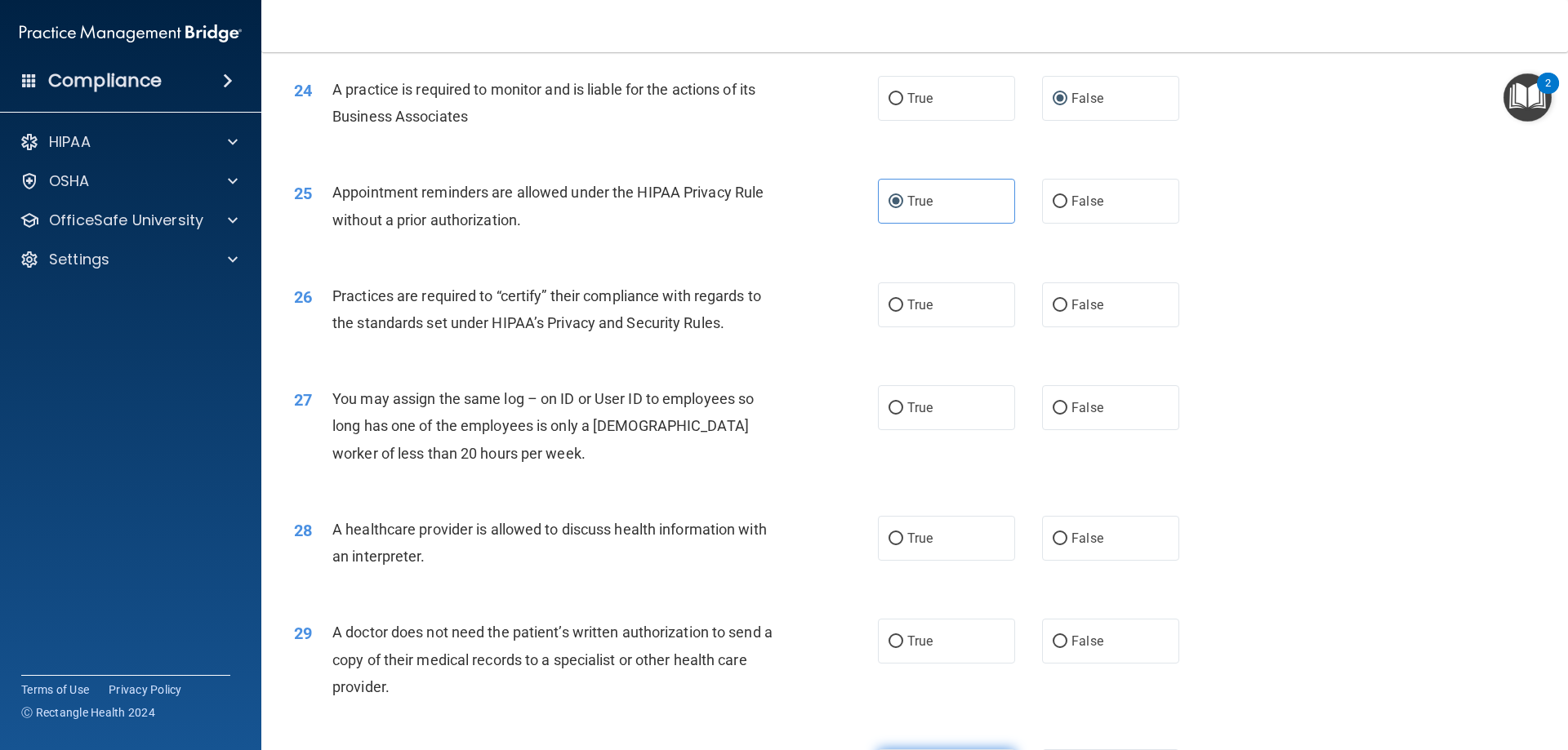
scroll to position [2830, 0]
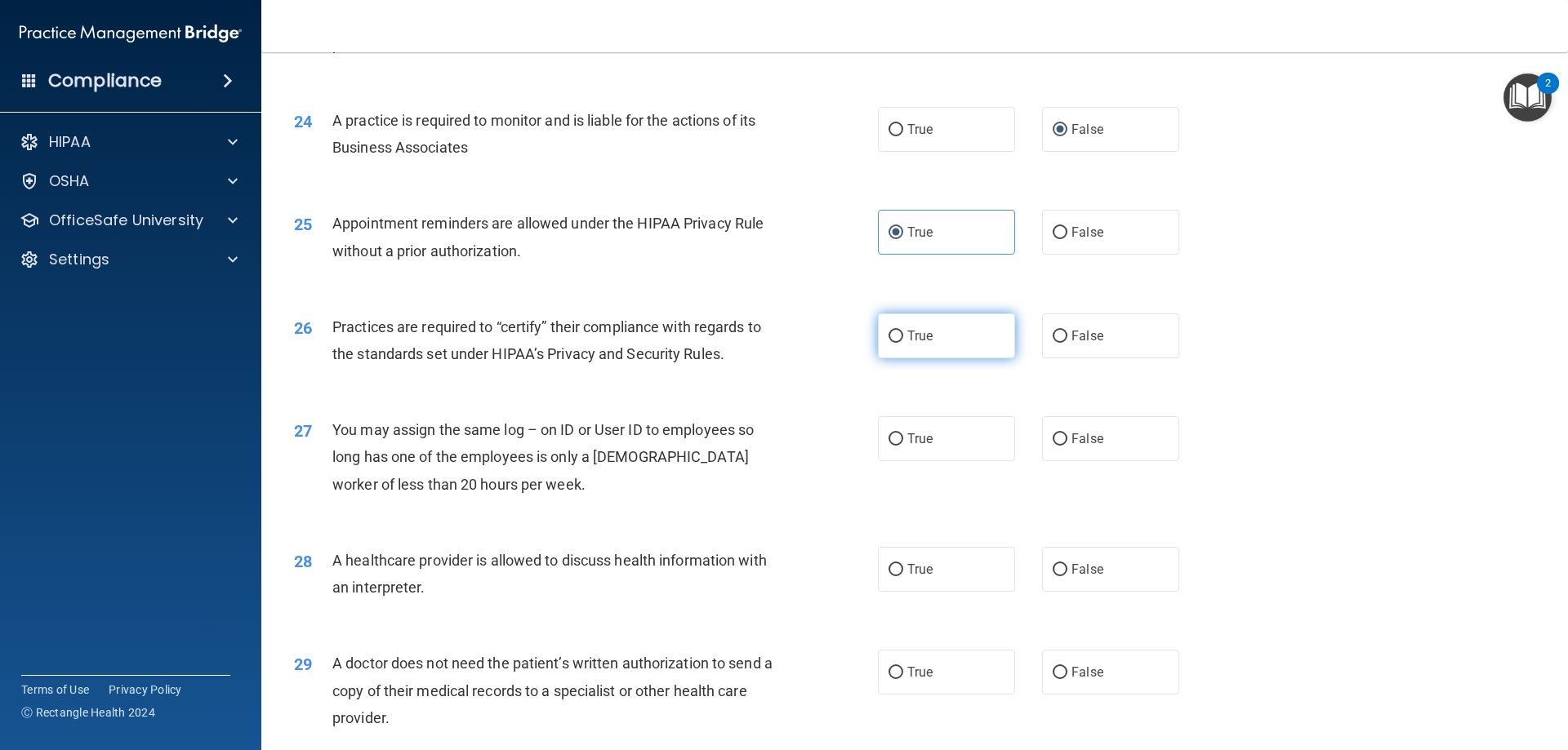
click at [887, 326] on label "True" at bounding box center [946, 336] width 137 height 45
click at [889, 330] on input "True" at bounding box center [895, 336] width 15 height 12
radio input "true"
click at [1108, 437] on label "False" at bounding box center [1110, 439] width 137 height 45
click at [1067, 437] on input "False" at bounding box center [1059, 440] width 15 height 12
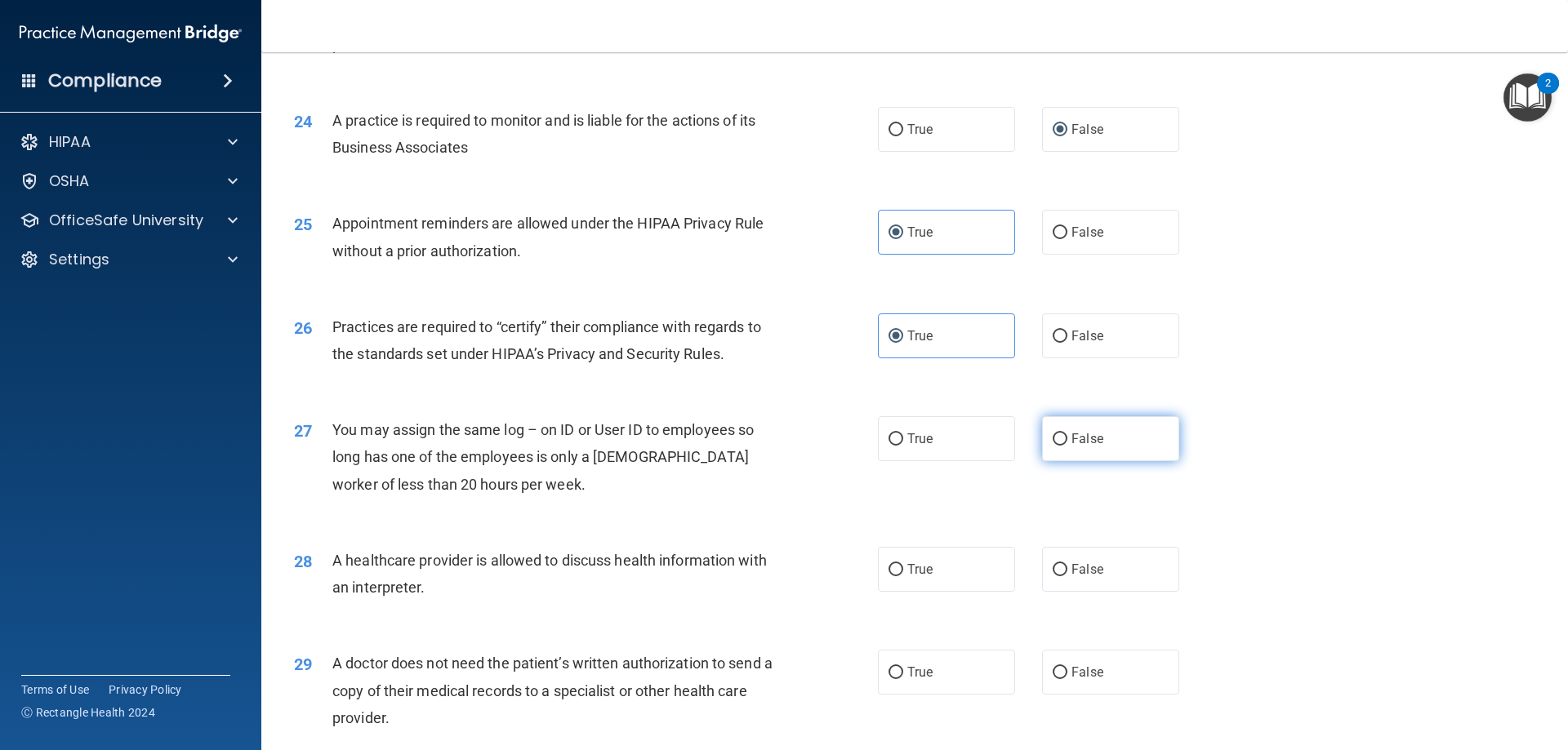
radio input "true"
click at [893, 564] on input "True" at bounding box center [895, 570] width 15 height 12
radio input "true"
click at [930, 656] on label "True" at bounding box center [946, 672] width 137 height 45
click at [903, 666] on input "True" at bounding box center [895, 672] width 15 height 12
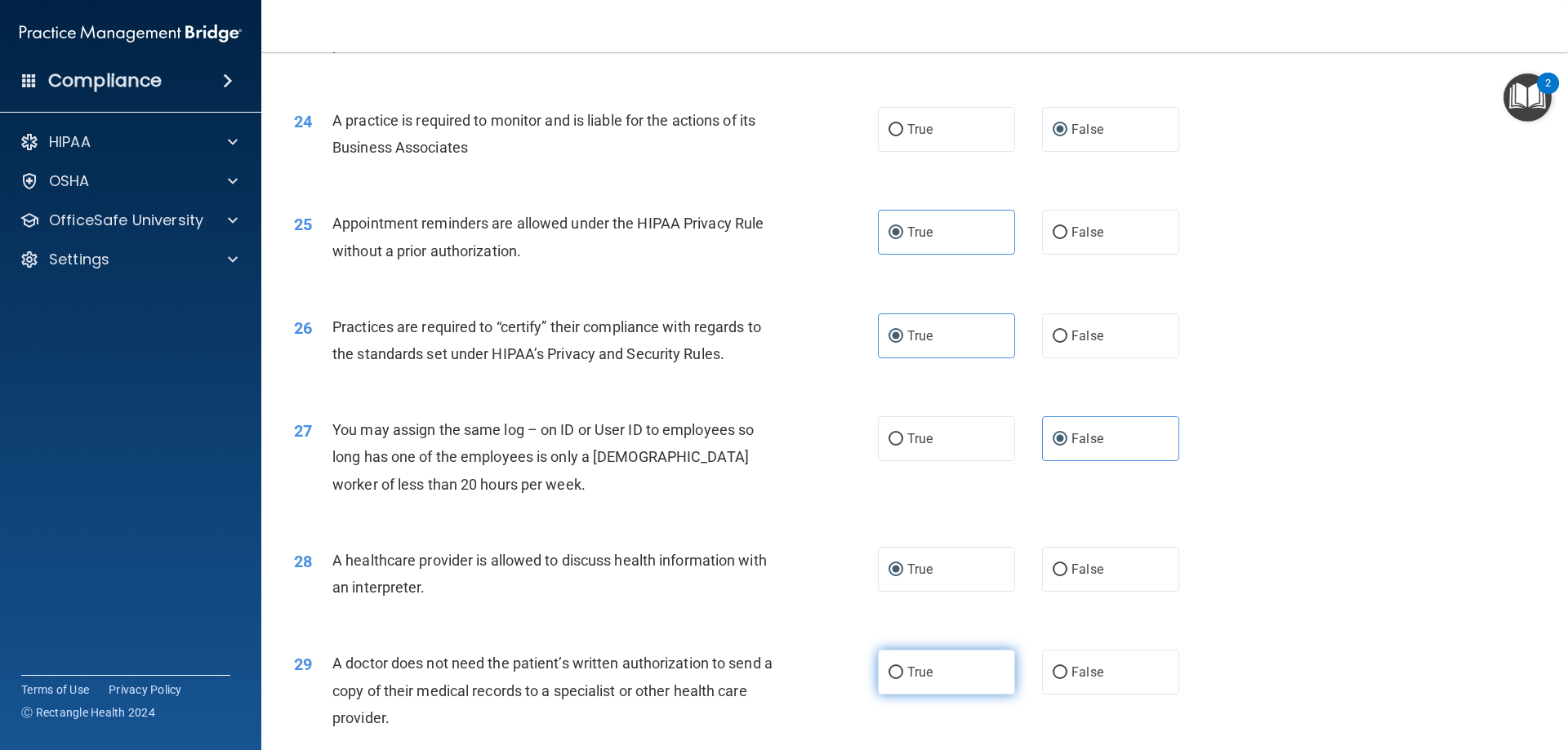
radio input "true"
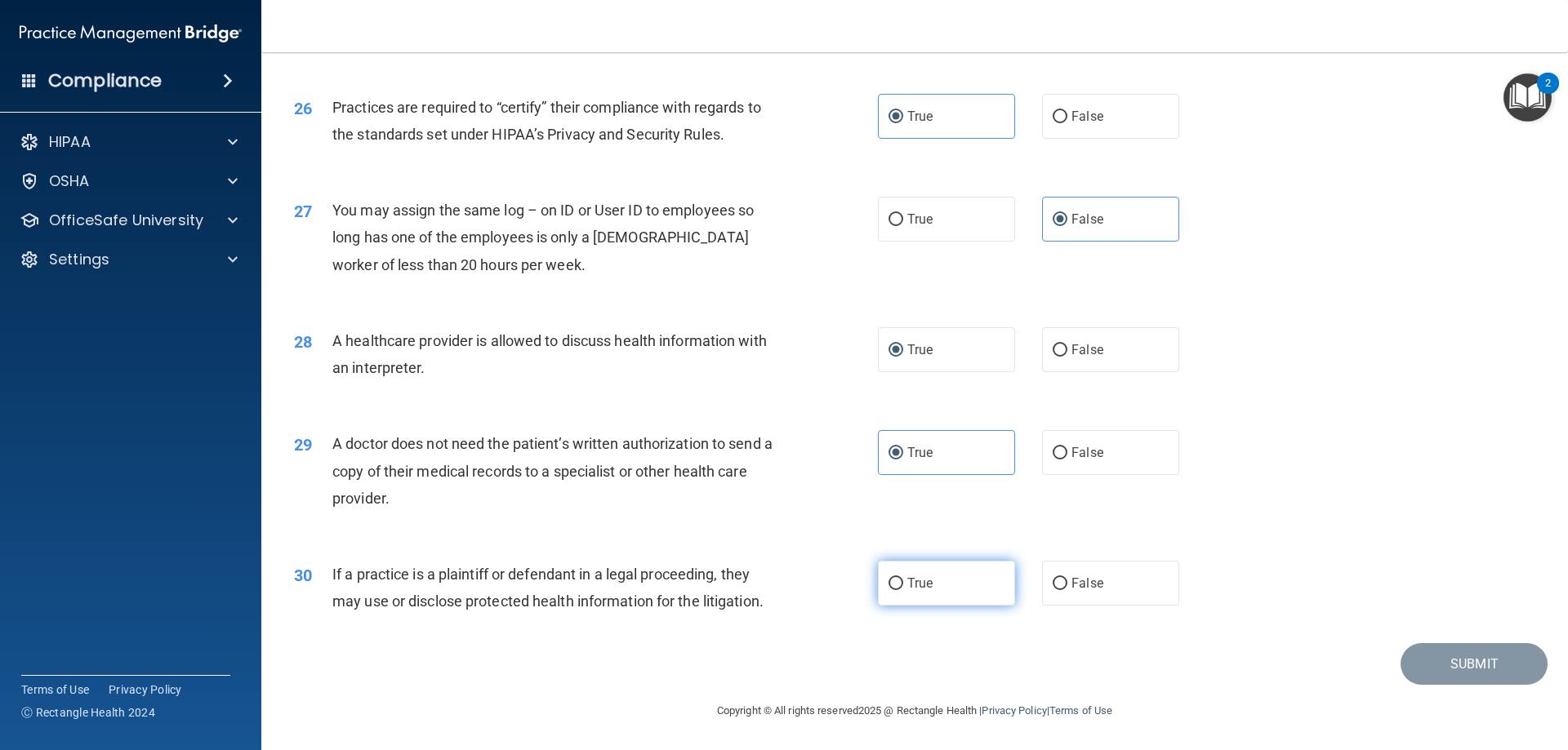
click at [935, 581] on label "True" at bounding box center [946, 583] width 137 height 45
click at [903, 581] on input "True" at bounding box center [895, 583] width 15 height 12
radio input "true"
click at [1437, 671] on button "Submit" at bounding box center [1473, 663] width 147 height 41
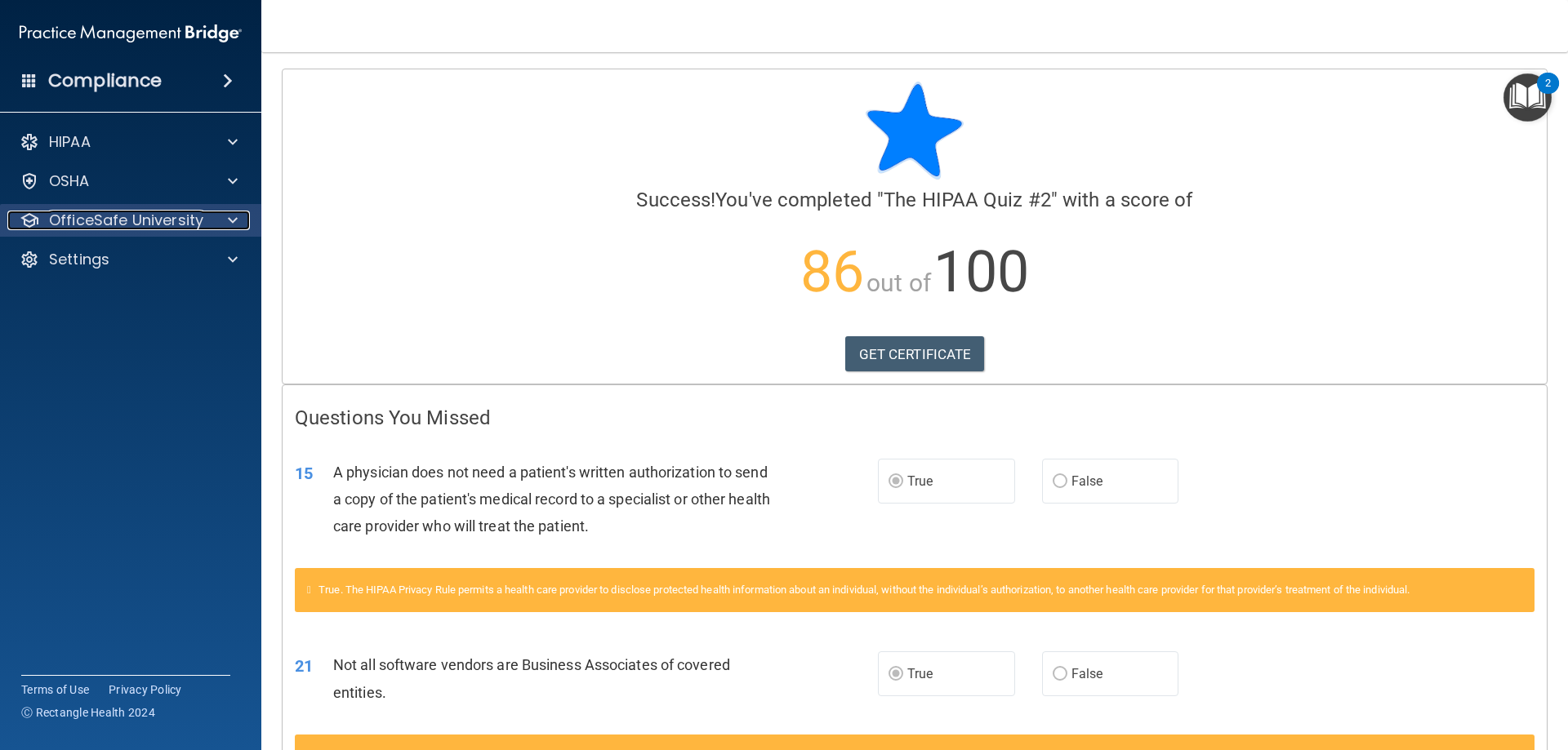
click at [122, 219] on p "OfficeSafe University" at bounding box center [126, 221] width 154 height 20
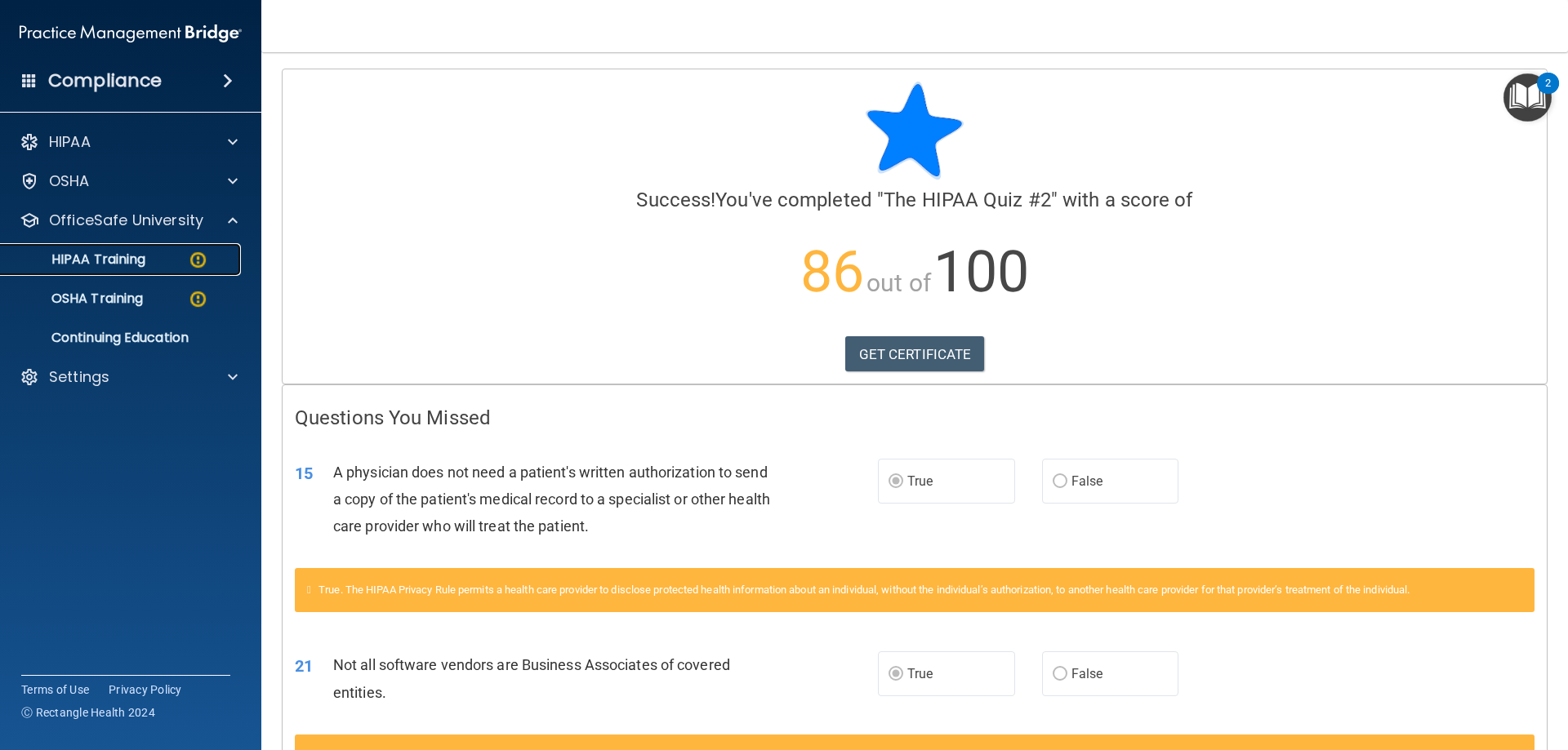
click at [122, 262] on p "HIPAA Training" at bounding box center [78, 259] width 135 height 17
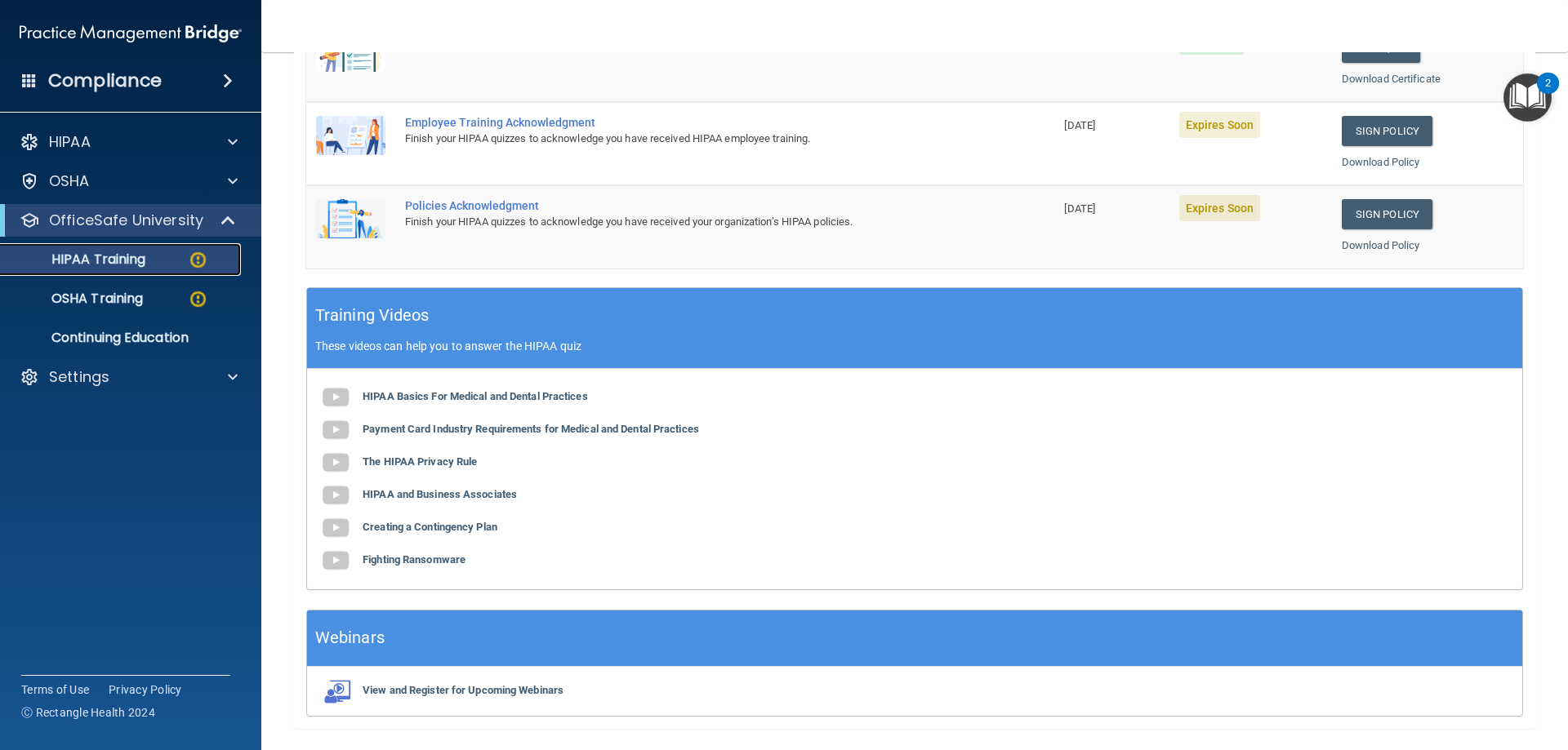
scroll to position [218, 0]
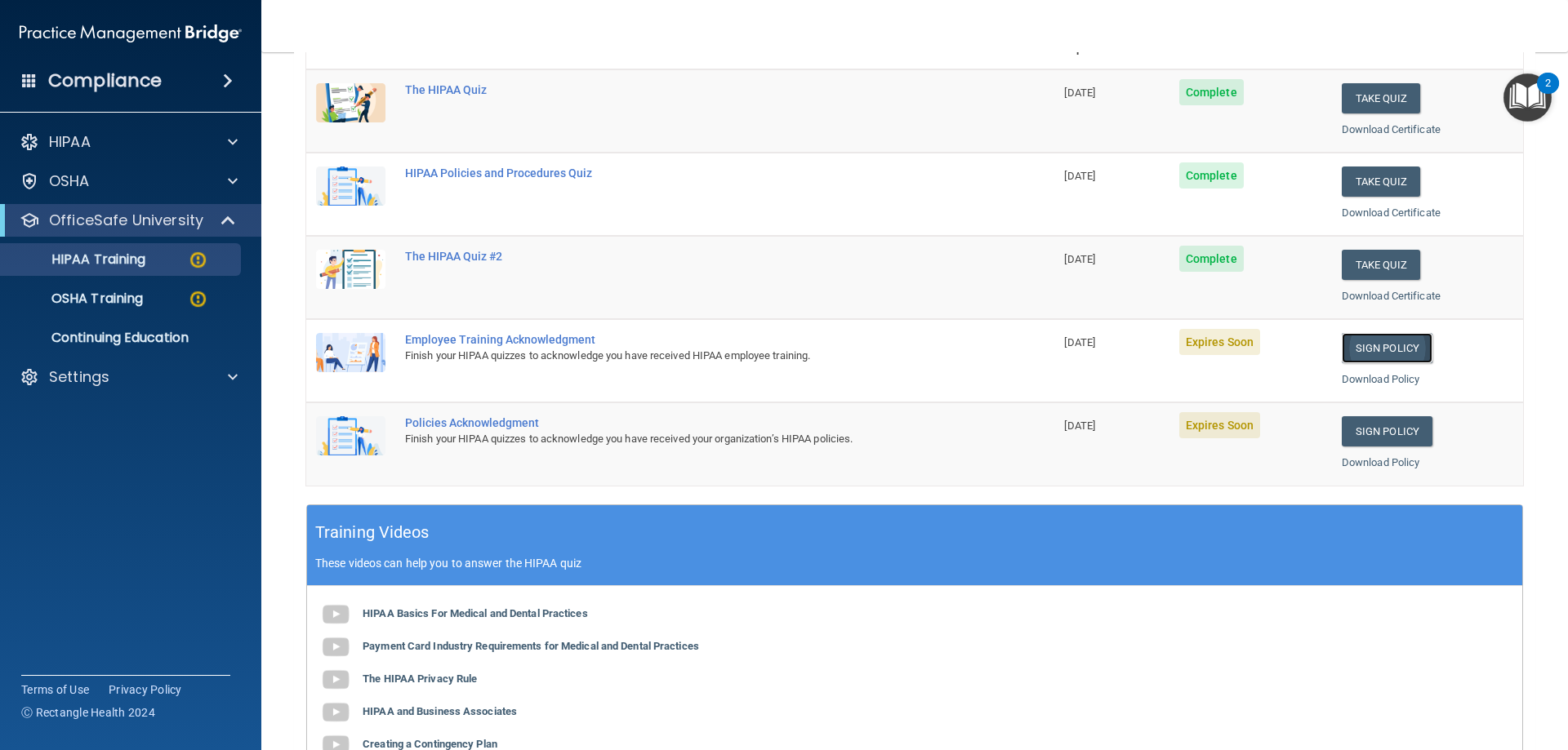
click at [1408, 342] on link "Sign Policy" at bounding box center [1387, 348] width 91 height 31
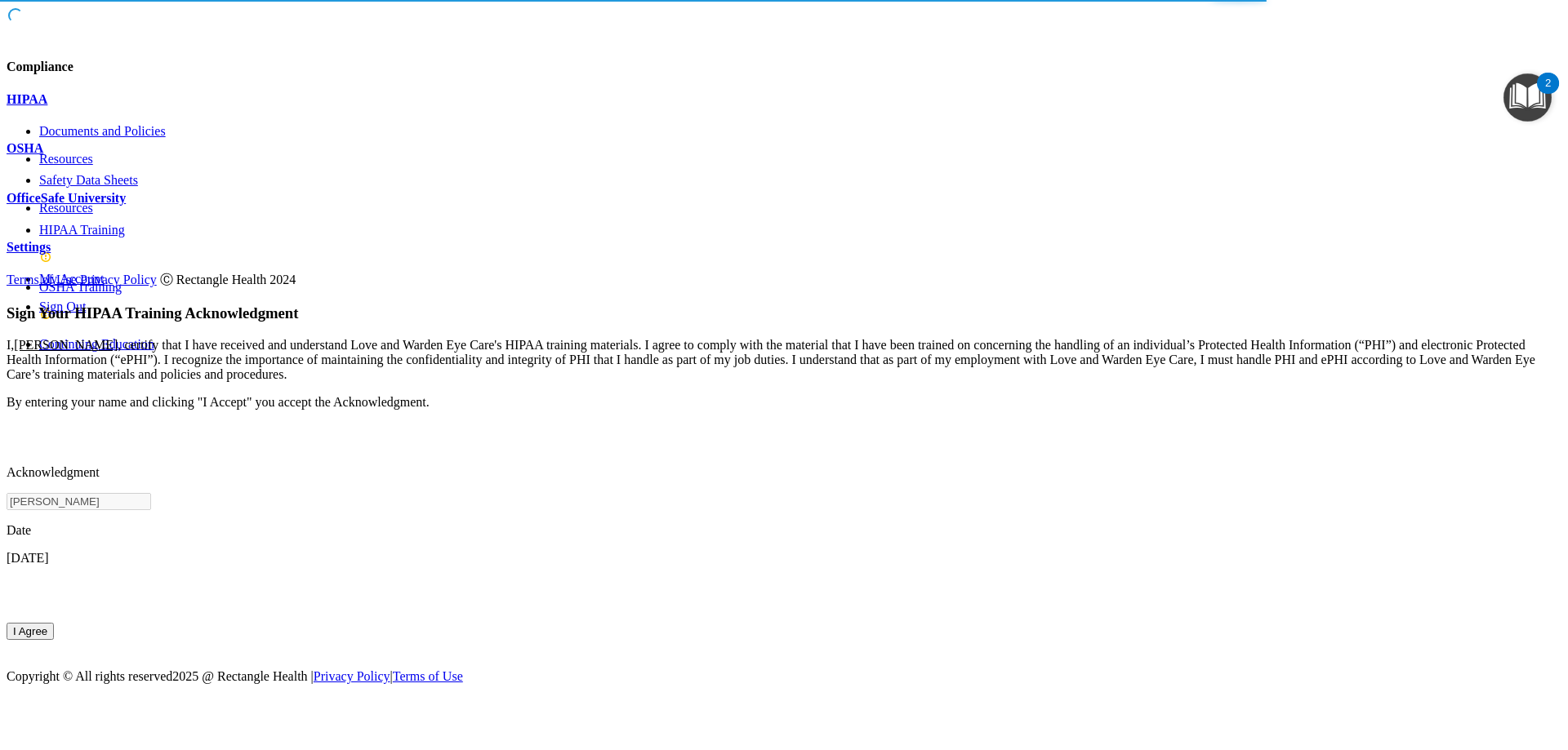
click at [54, 623] on button "I Agree" at bounding box center [31, 631] width 47 height 17
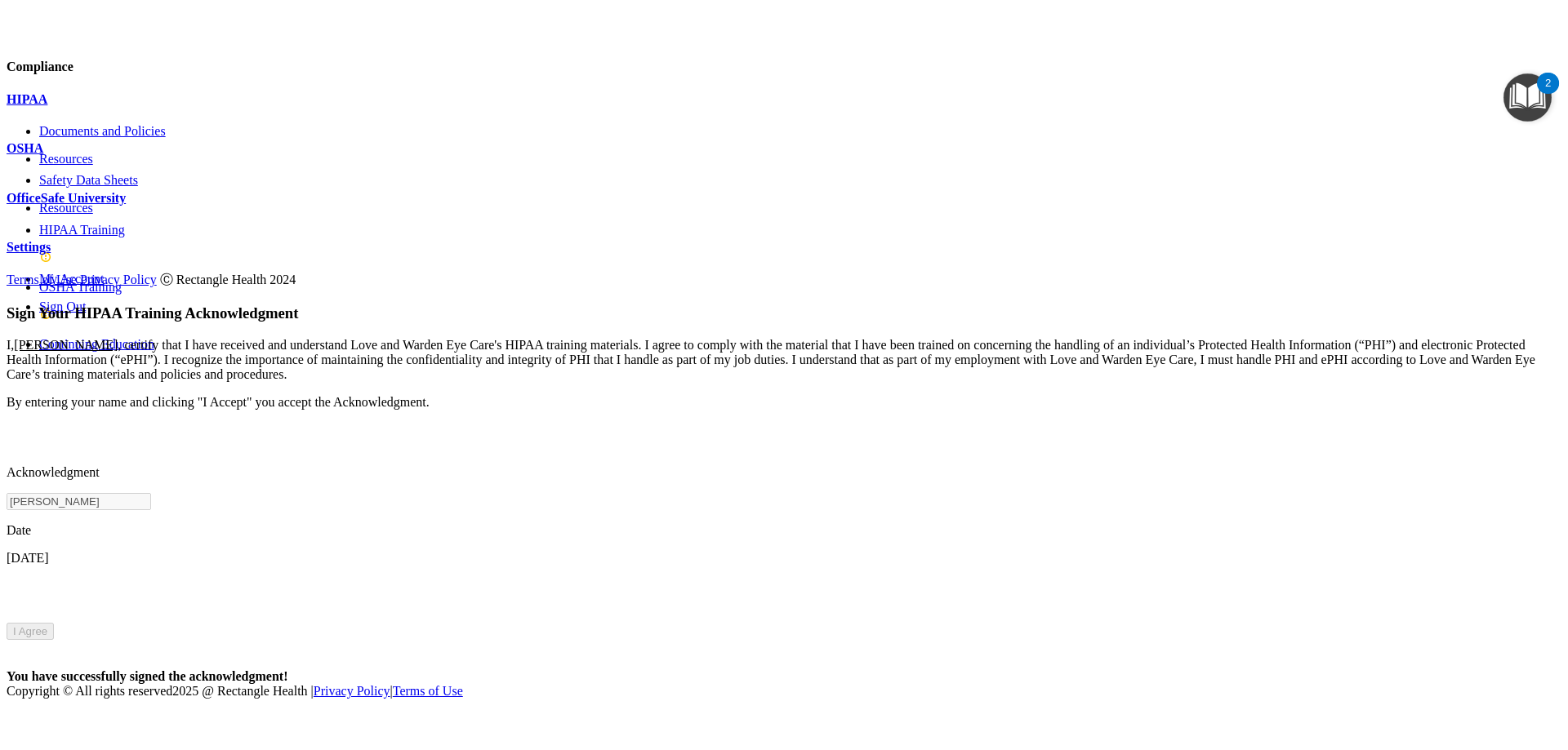
click at [89, 206] on p "OfficeSafe University" at bounding box center [784, 198] width 1554 height 15
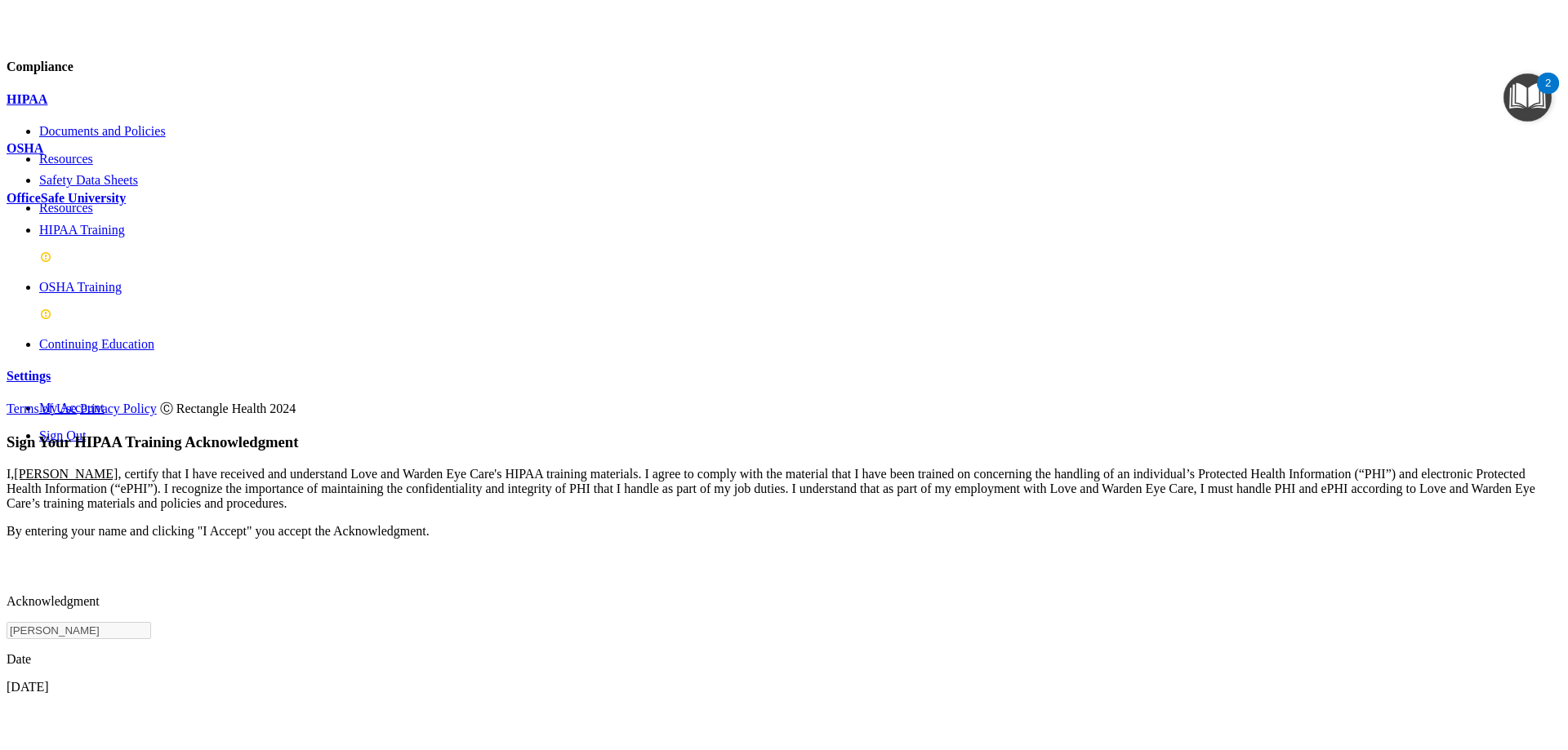
click at [76, 238] on p "HIPAA Training" at bounding box center [800, 230] width 1522 height 15
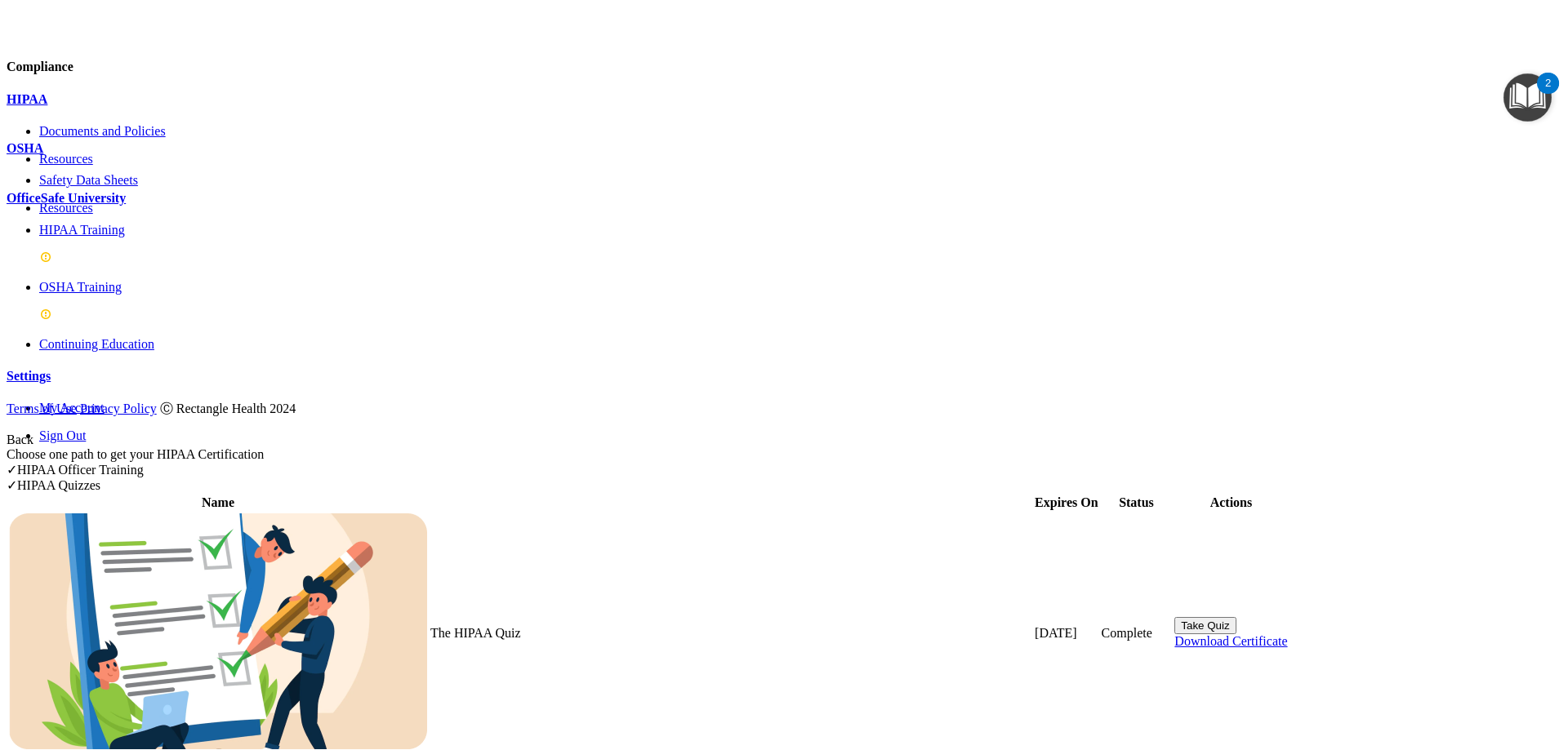
scroll to position [435, 0]
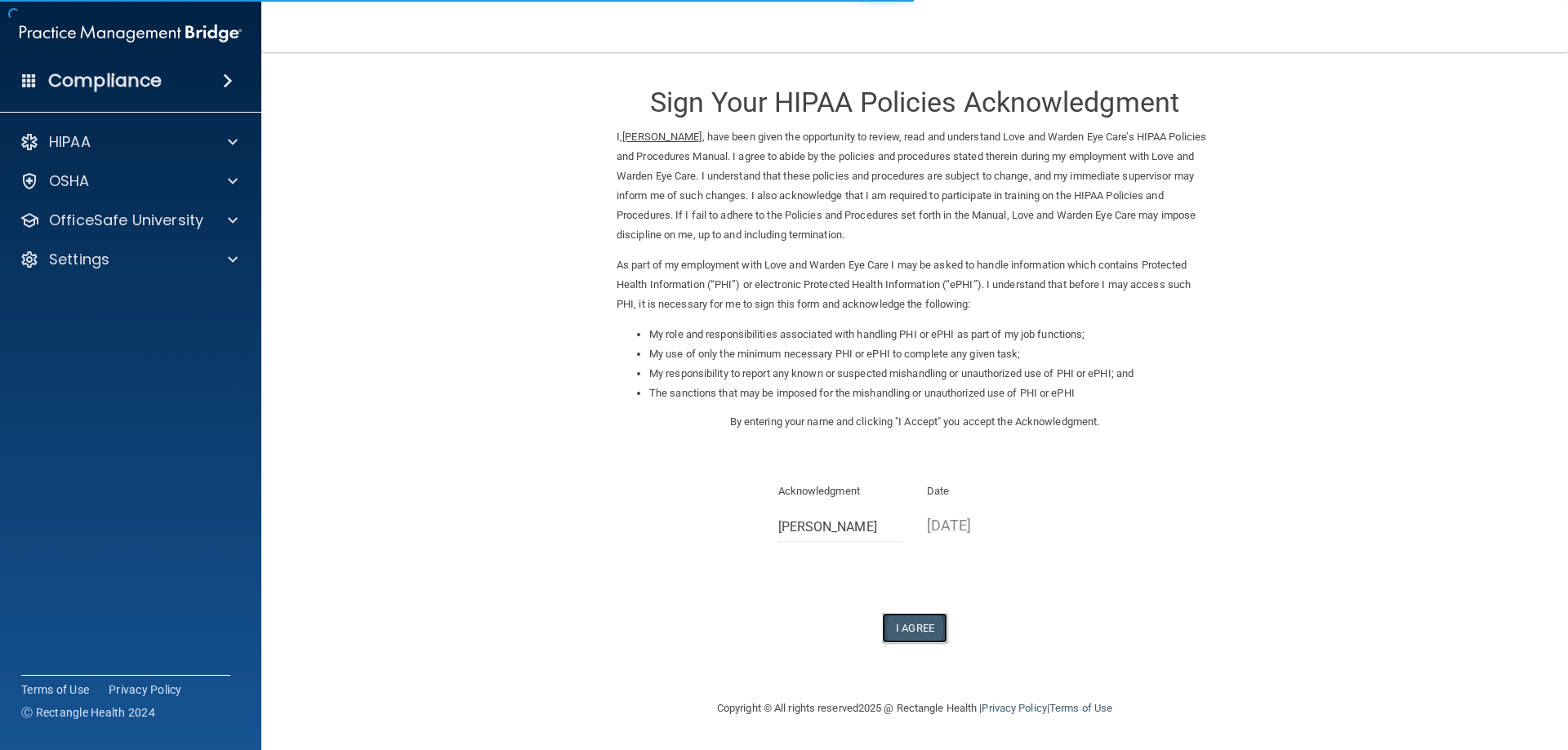
click at [916, 622] on button "I Agree" at bounding box center [914, 628] width 65 height 31
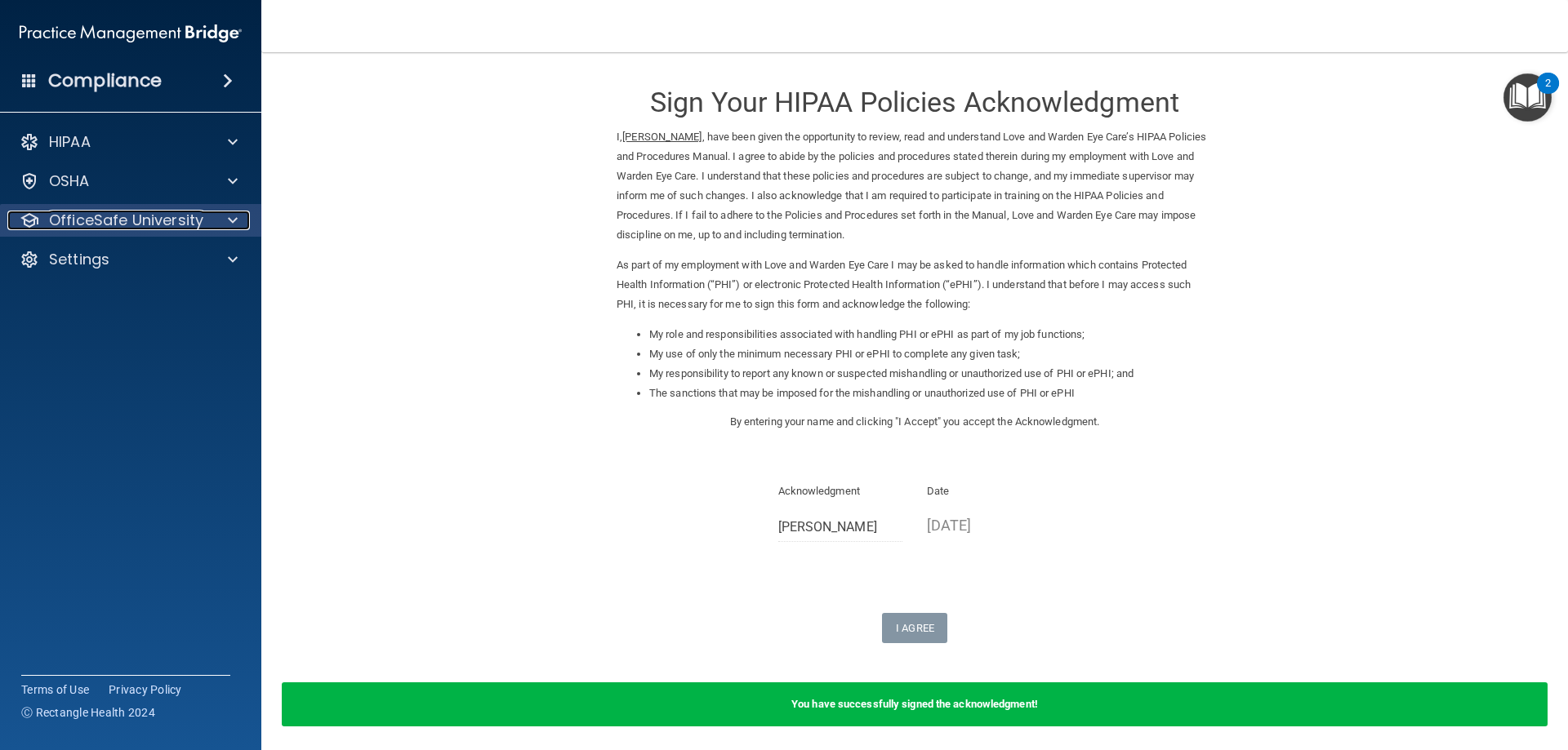
click at [80, 220] on p "OfficeSafe University" at bounding box center [126, 221] width 154 height 20
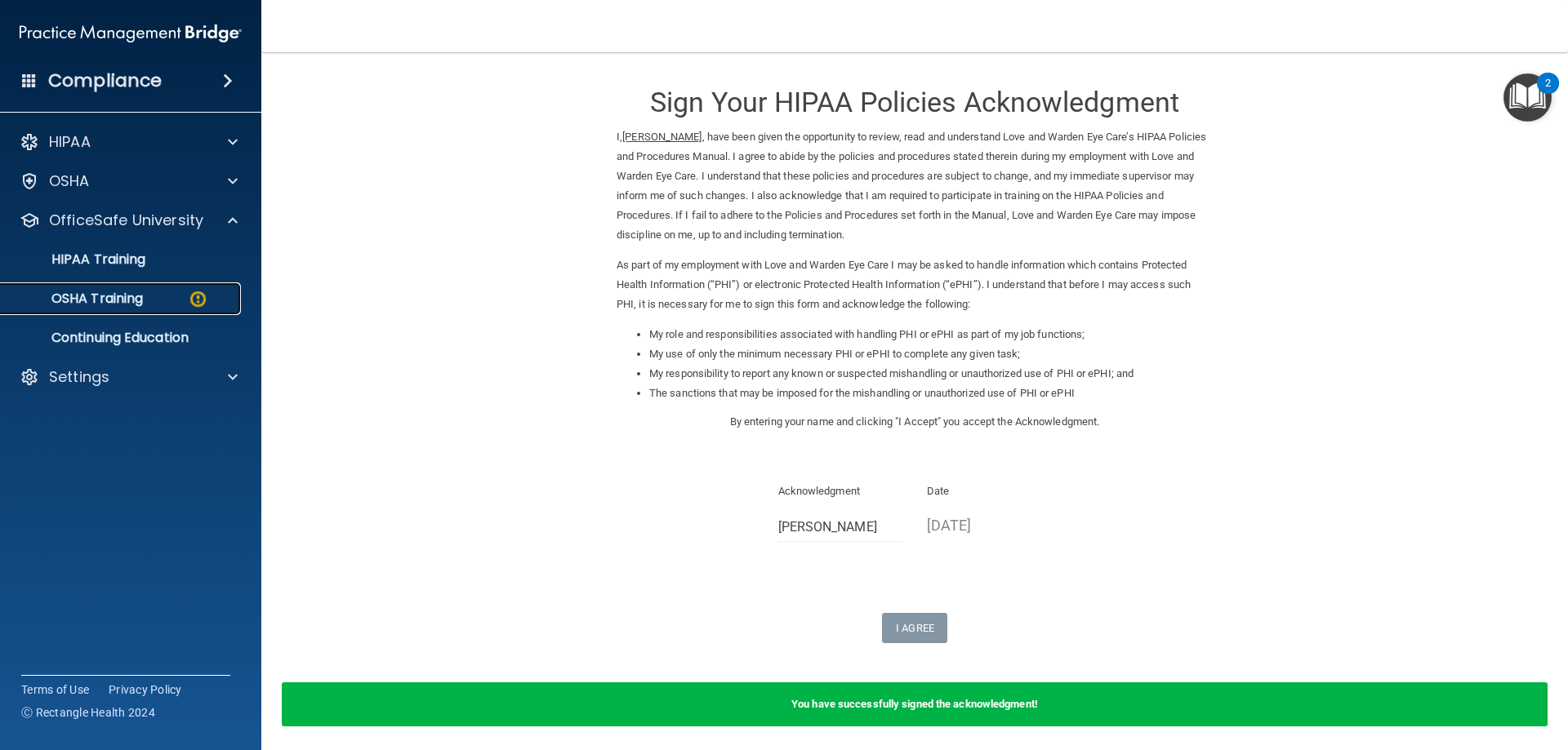
click at [103, 306] on p "OSHA Training" at bounding box center [77, 299] width 132 height 17
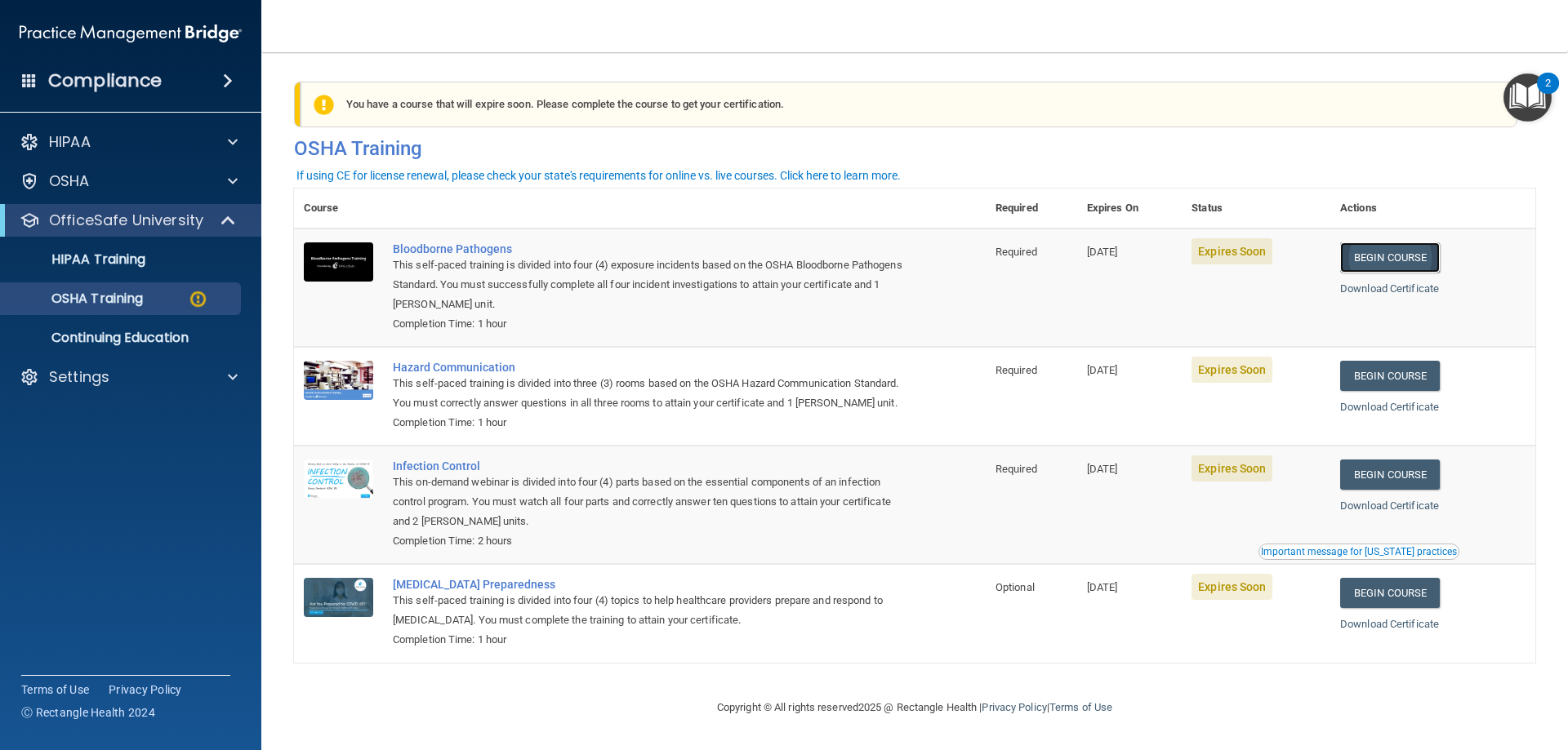
click at [1379, 254] on link "Begin Course" at bounding box center [1390, 257] width 100 height 31
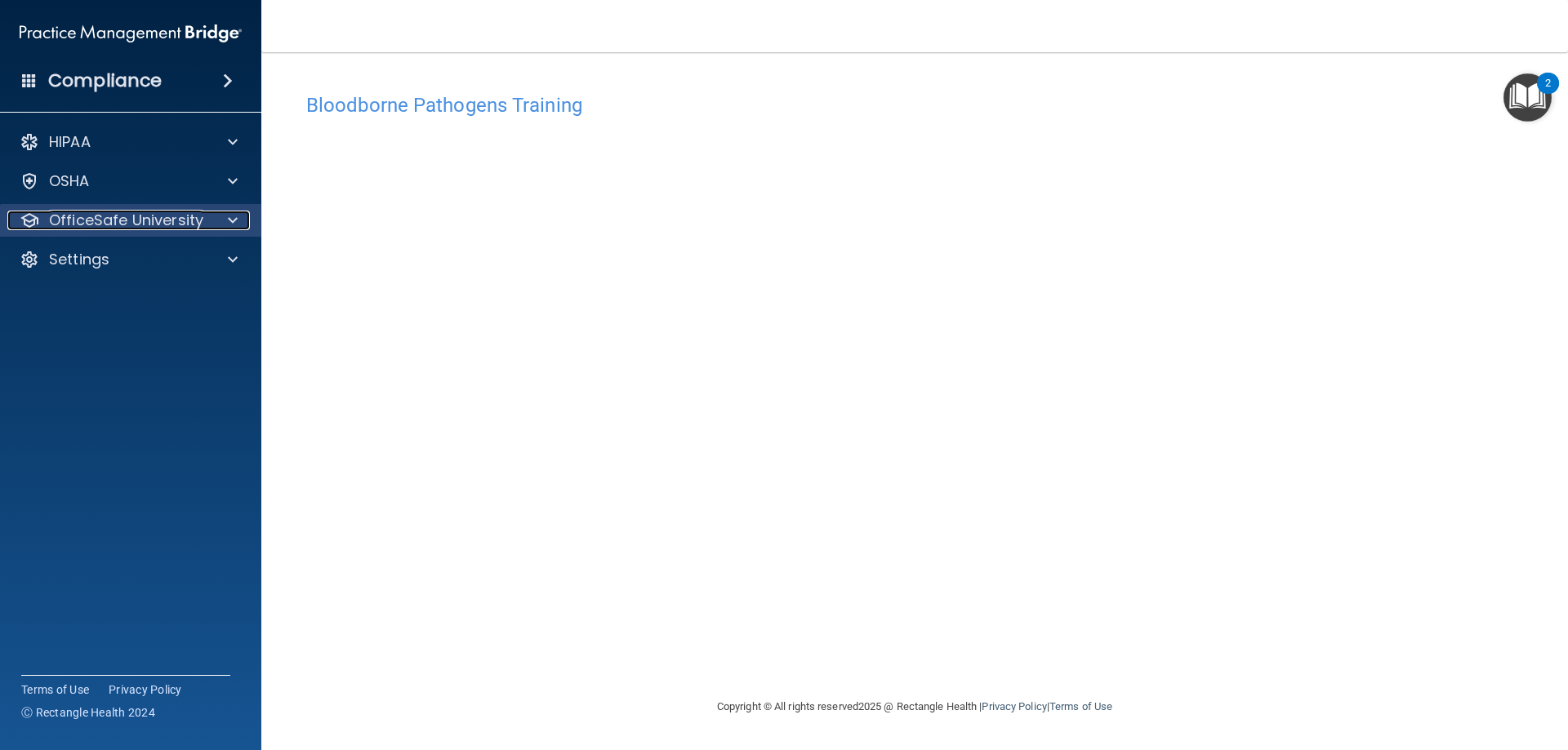
click at [136, 227] on p "OfficeSafe University" at bounding box center [126, 221] width 154 height 20
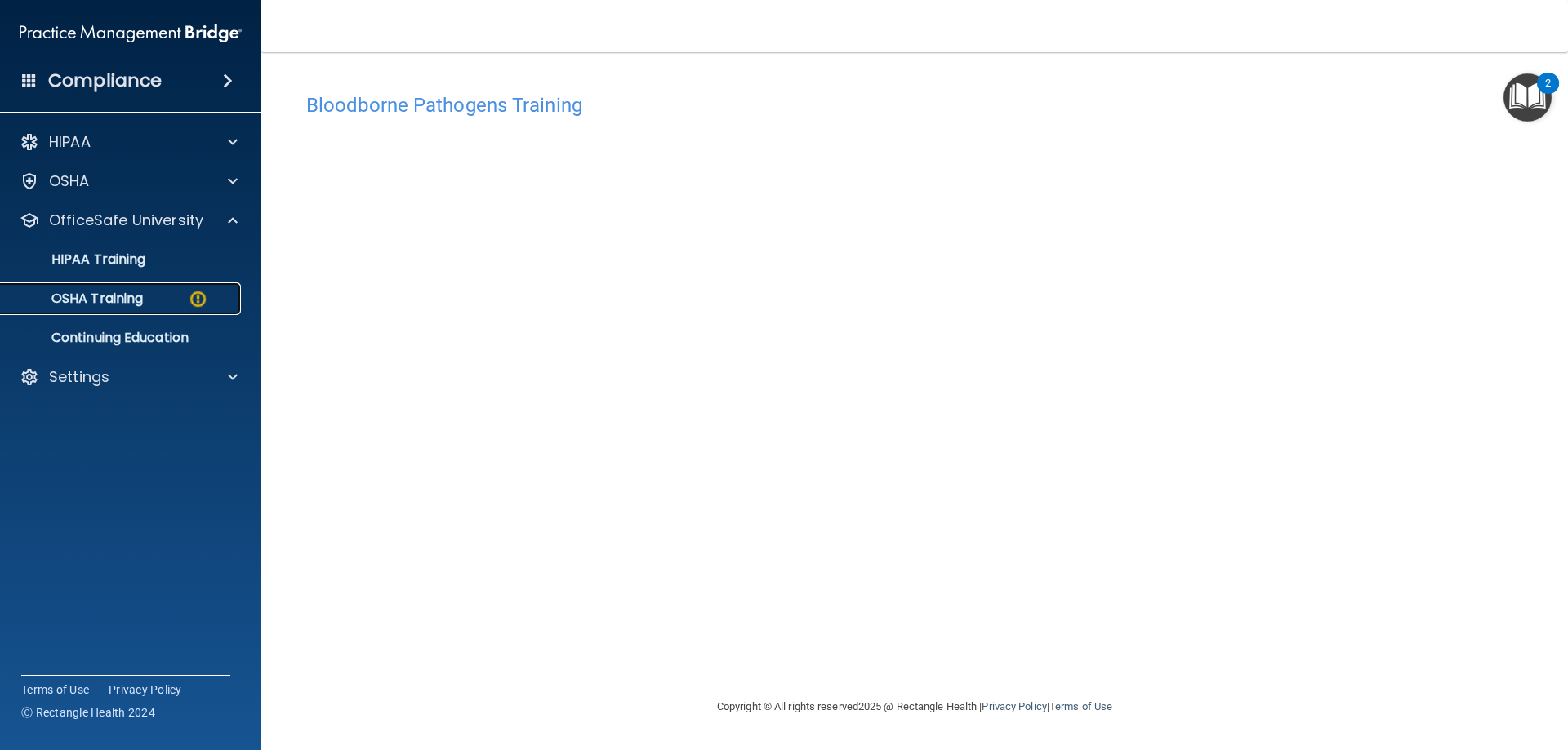
click at [147, 296] on div "OSHA Training" at bounding box center [122, 299] width 223 height 17
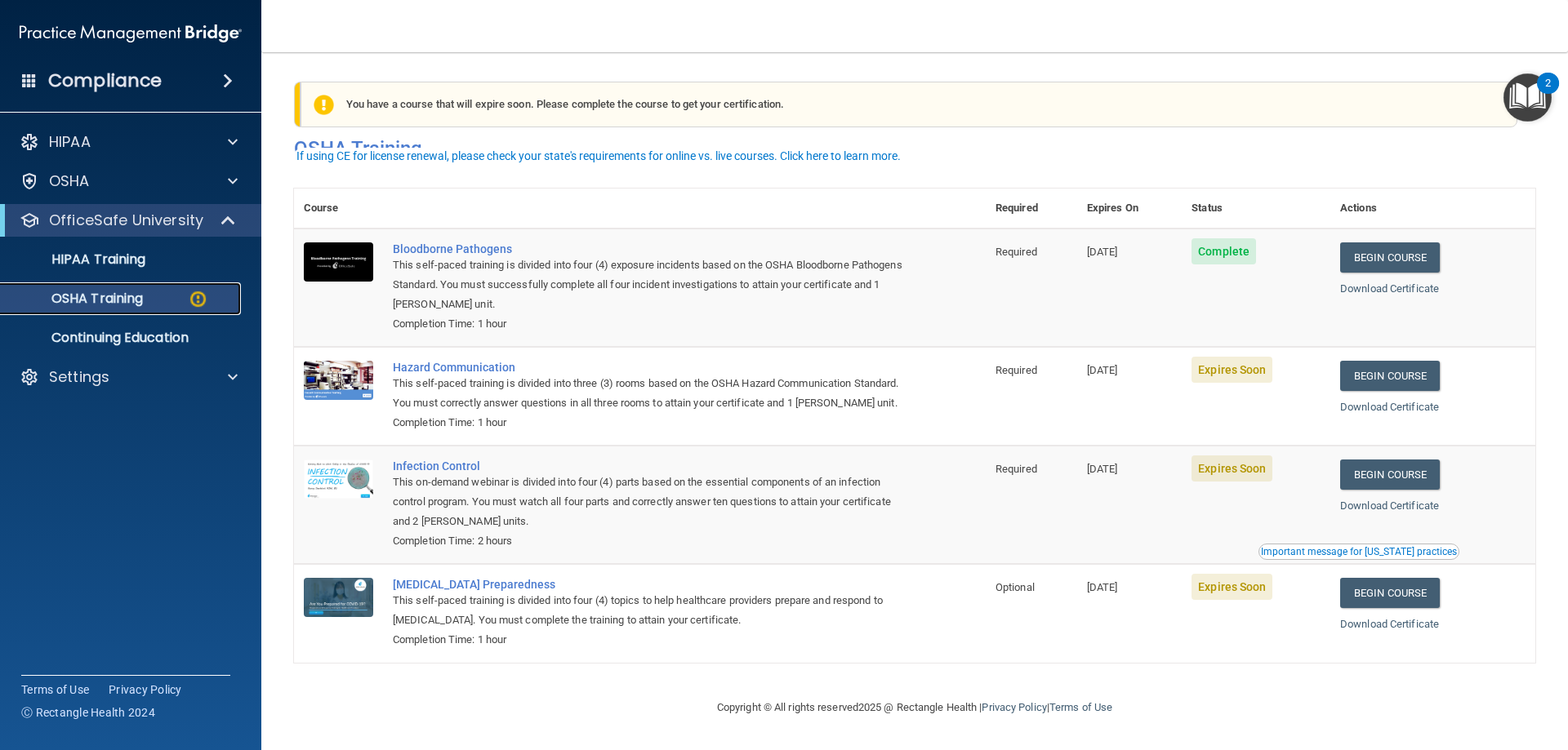
scroll to position [21, 0]
click at [1237, 358] on span "Expires Soon" at bounding box center [1232, 370] width 81 height 26
click at [1371, 361] on link "Begin Course" at bounding box center [1390, 375] width 100 height 31
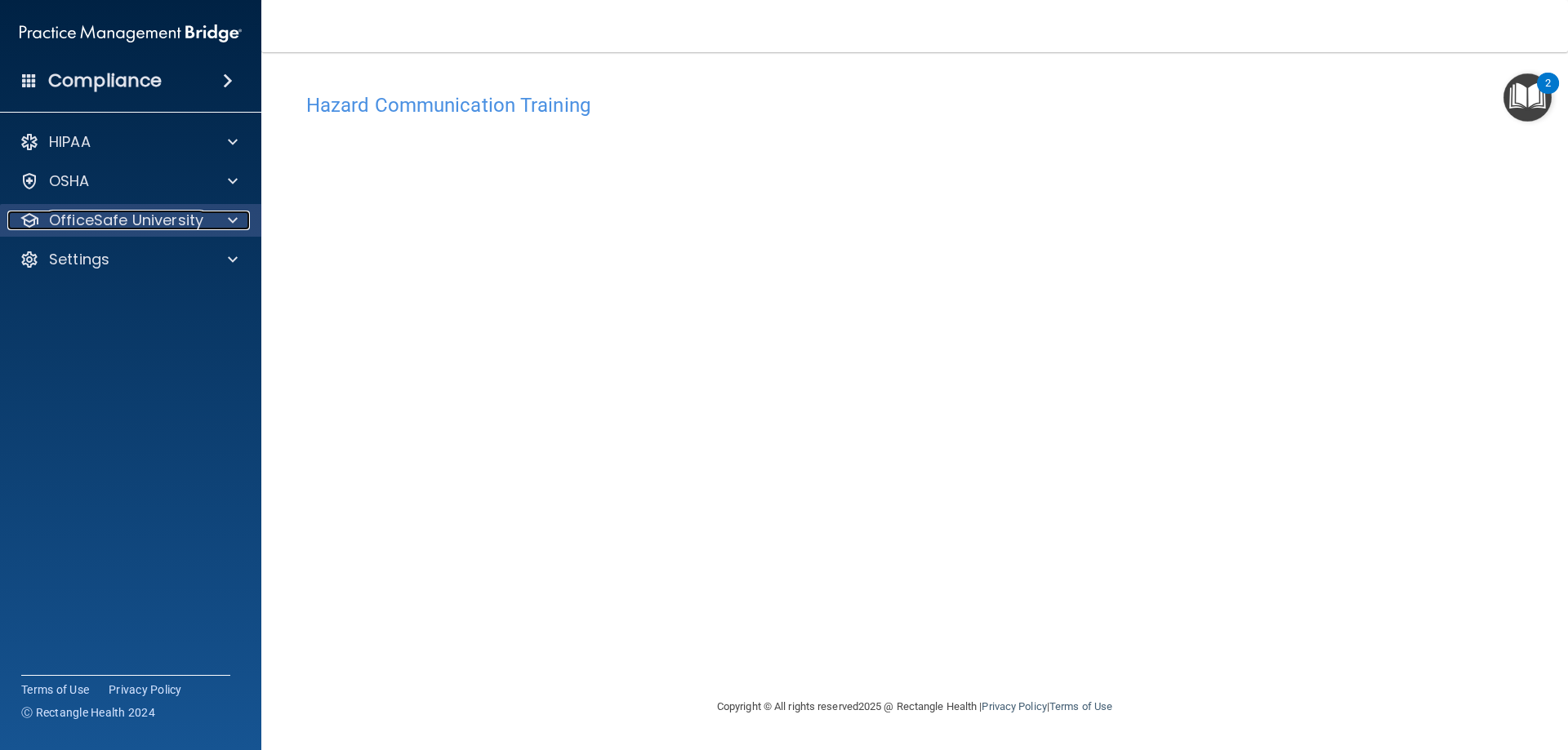
click at [69, 219] on p "OfficeSafe University" at bounding box center [126, 221] width 154 height 20
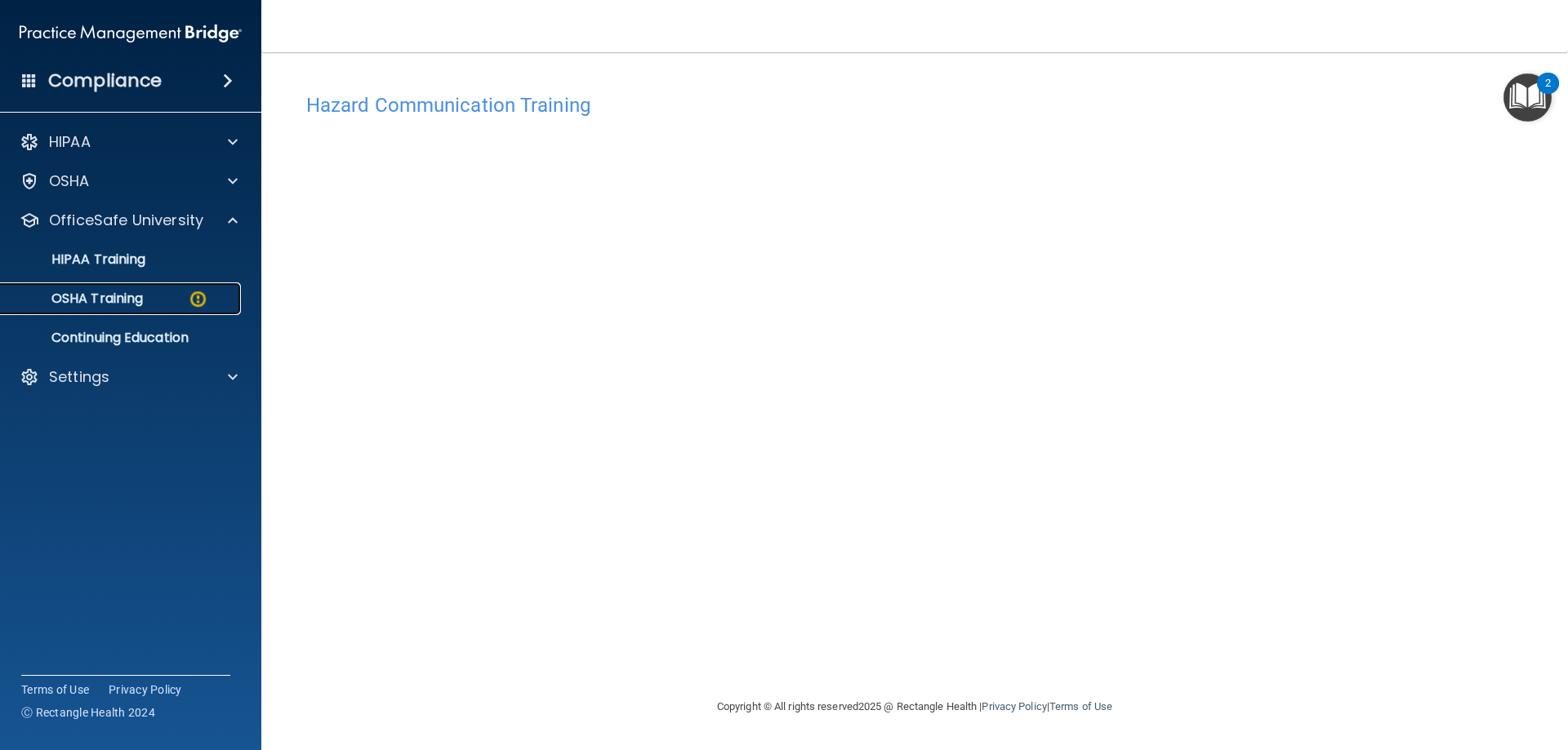
click at [78, 292] on p "OSHA Training" at bounding box center [77, 299] width 132 height 17
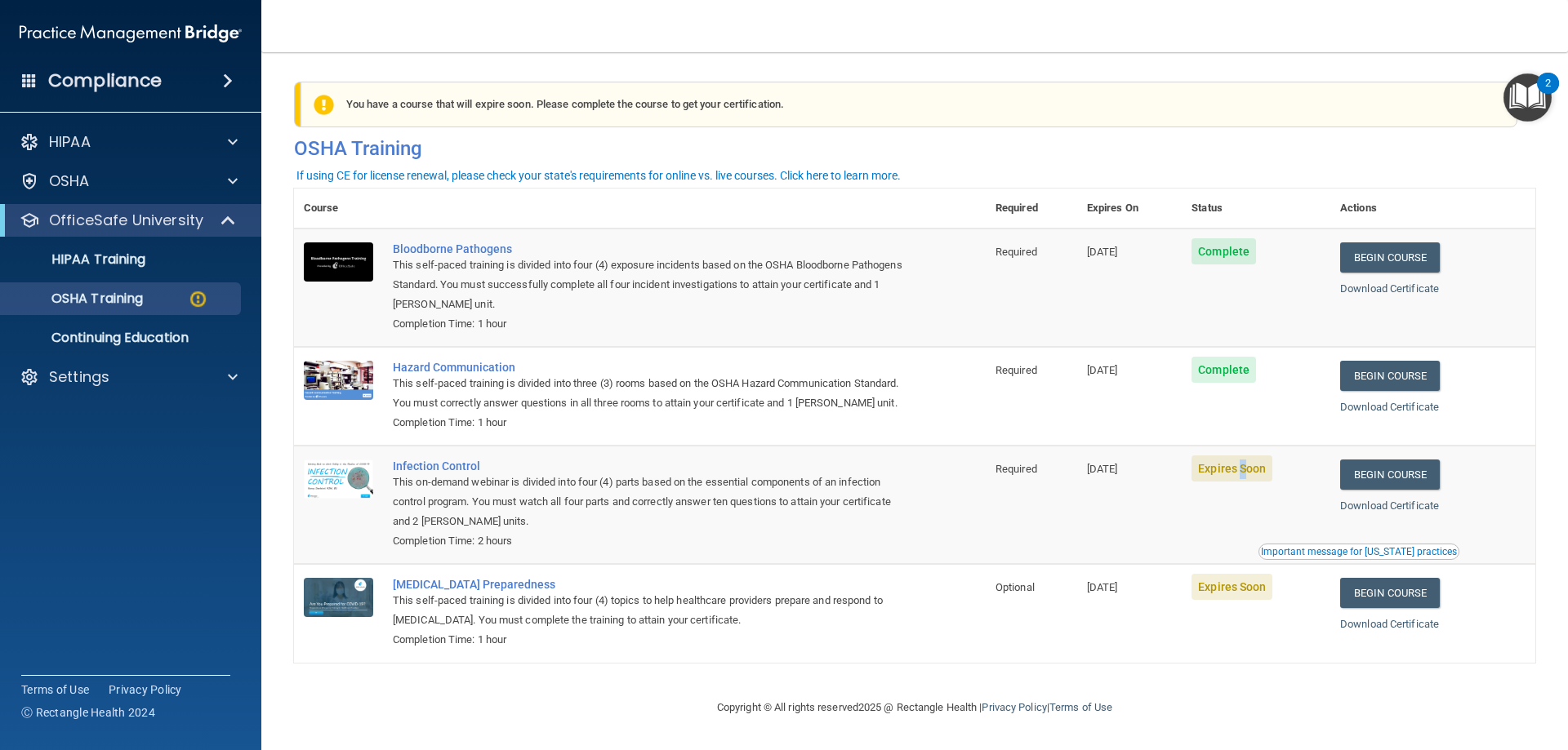
click at [1247, 482] on span "Expires Soon" at bounding box center [1232, 468] width 81 height 26
click at [1403, 490] on link "Begin Course" at bounding box center [1390, 474] width 100 height 31
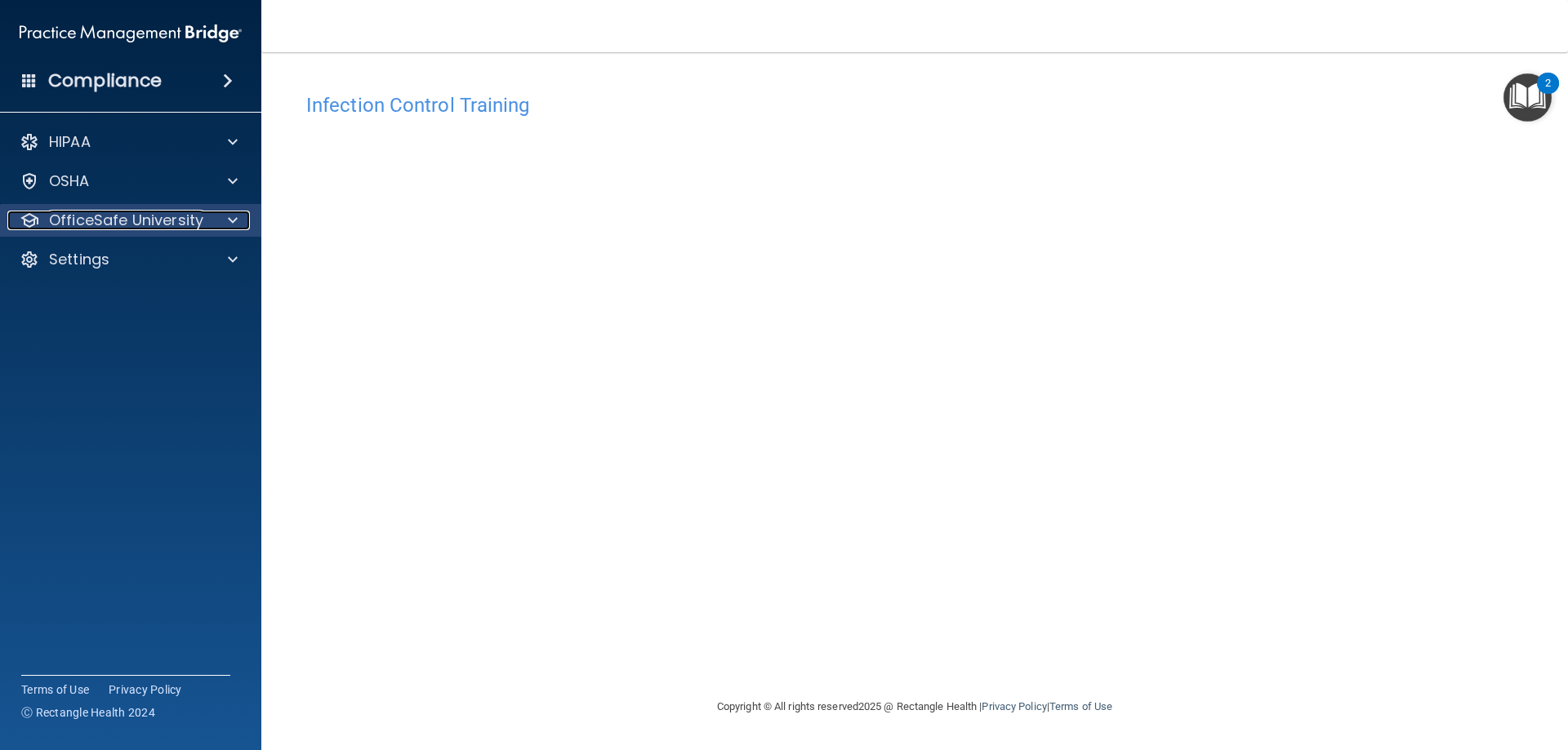
click at [108, 217] on p "OfficeSafe University" at bounding box center [126, 221] width 154 height 20
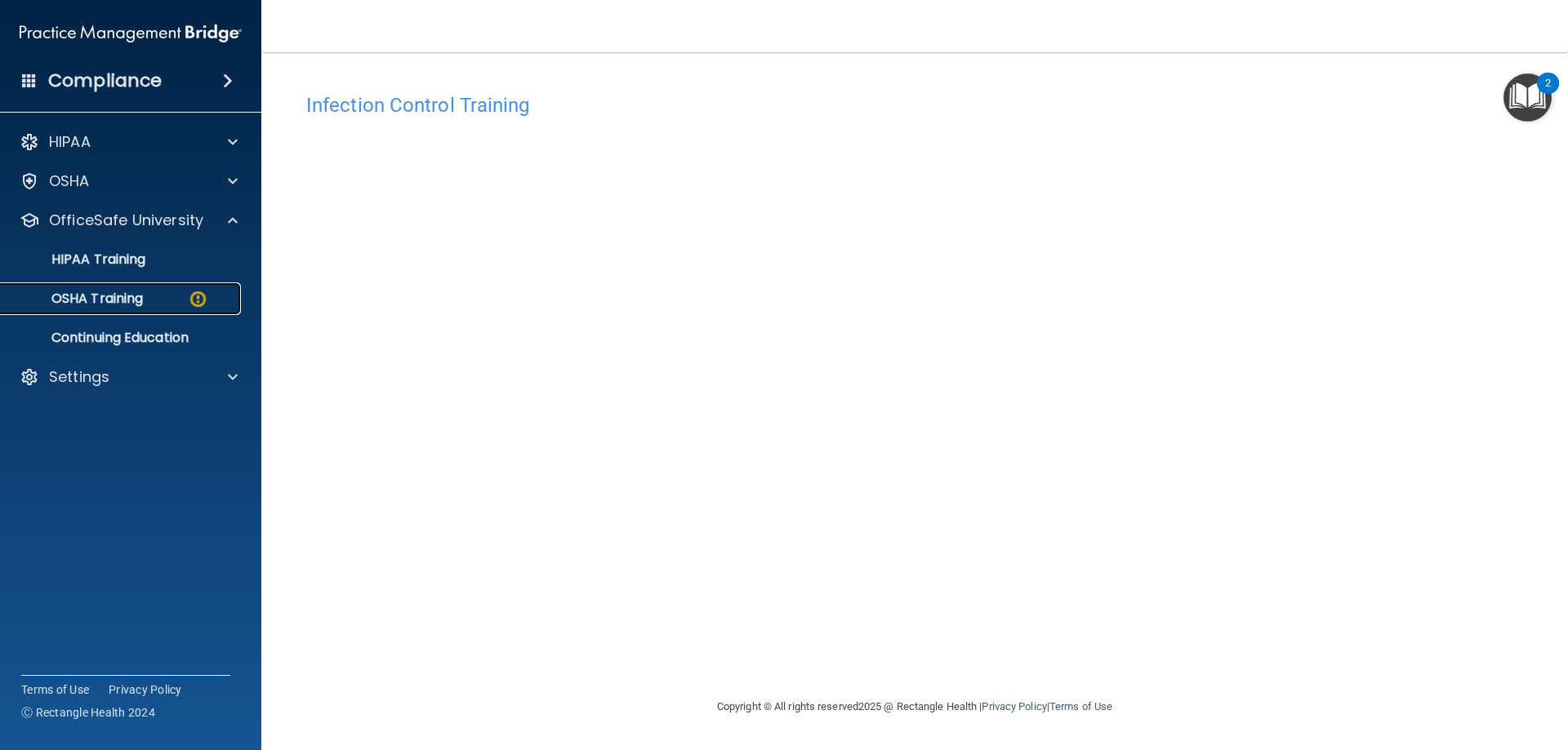
click at [116, 301] on p "OSHA Training" at bounding box center [77, 299] width 132 height 17
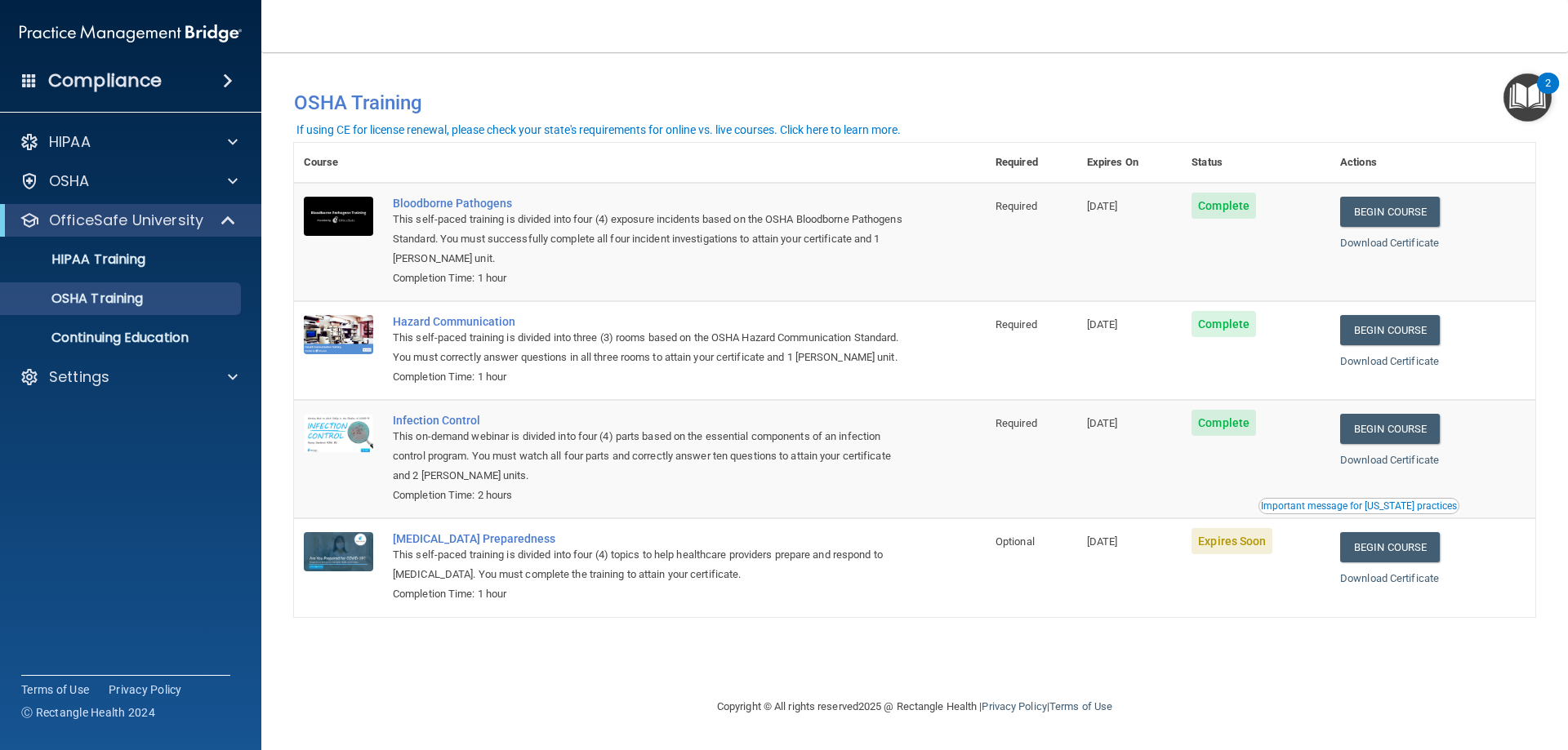
click at [1272, 554] on span "Expires Soon" at bounding box center [1232, 541] width 81 height 26
click at [1440, 561] on link "Begin Course" at bounding box center [1390, 547] width 100 height 31
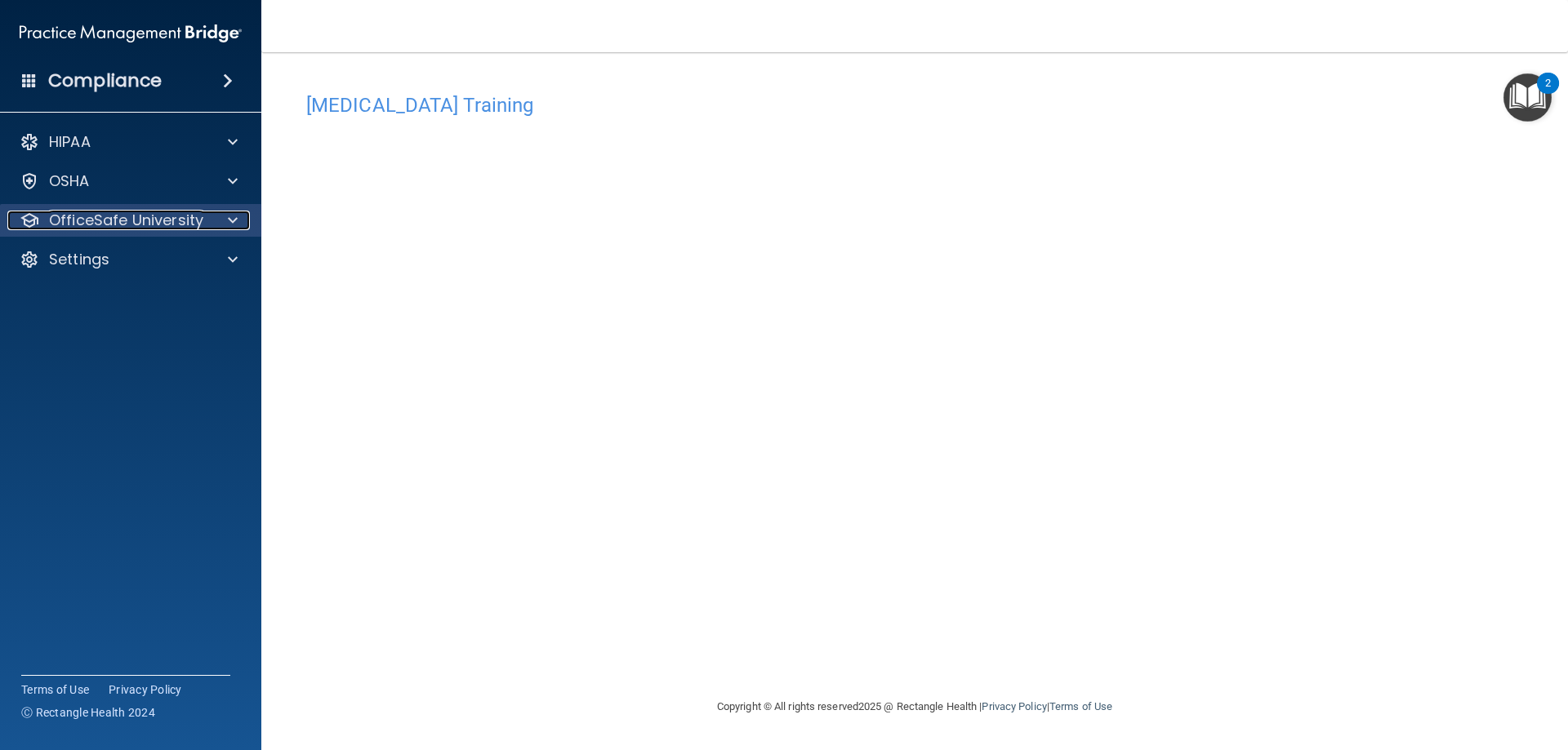
click at [138, 226] on p "OfficeSafe University" at bounding box center [126, 221] width 154 height 20
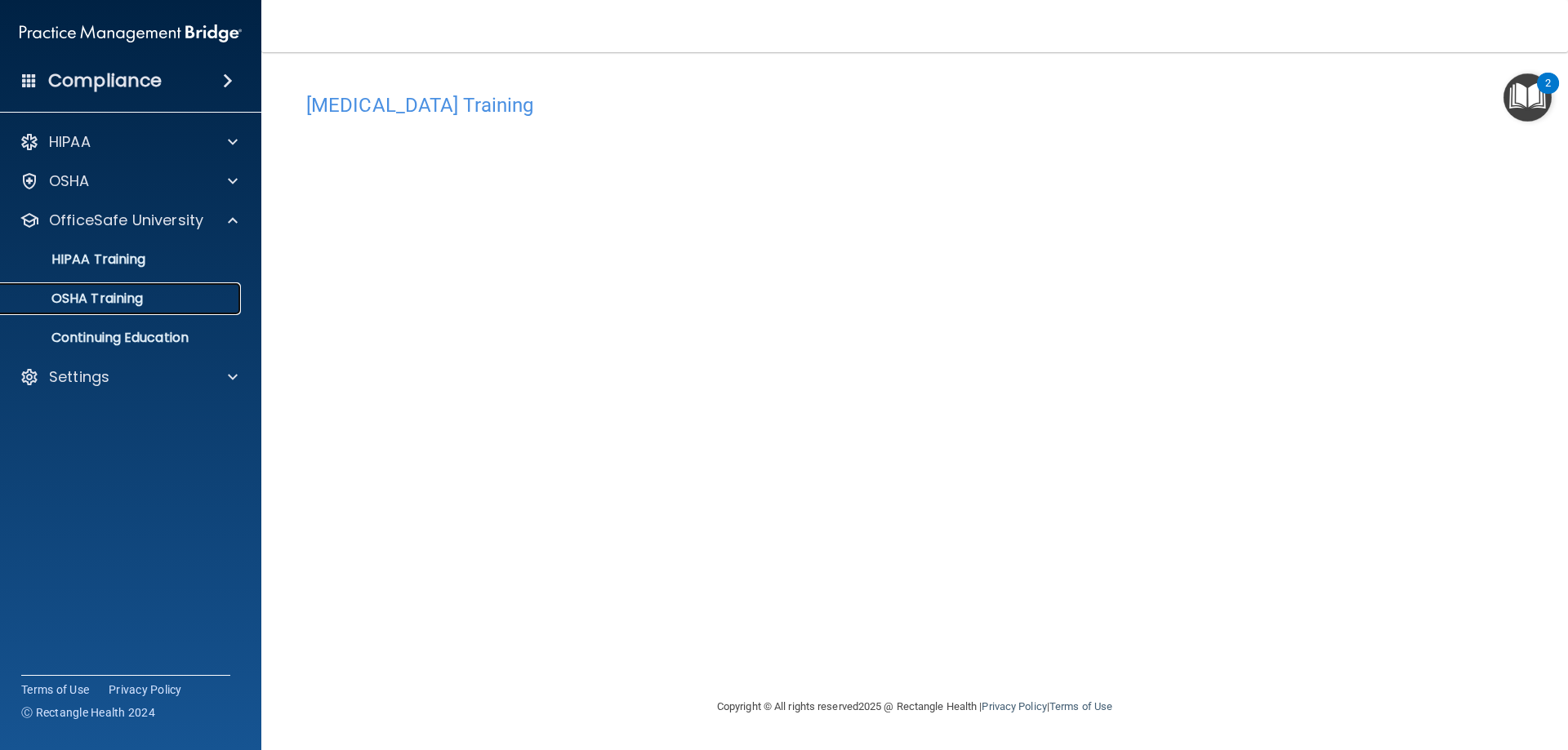
click at [111, 301] on p "OSHA Training" at bounding box center [77, 299] width 132 height 17
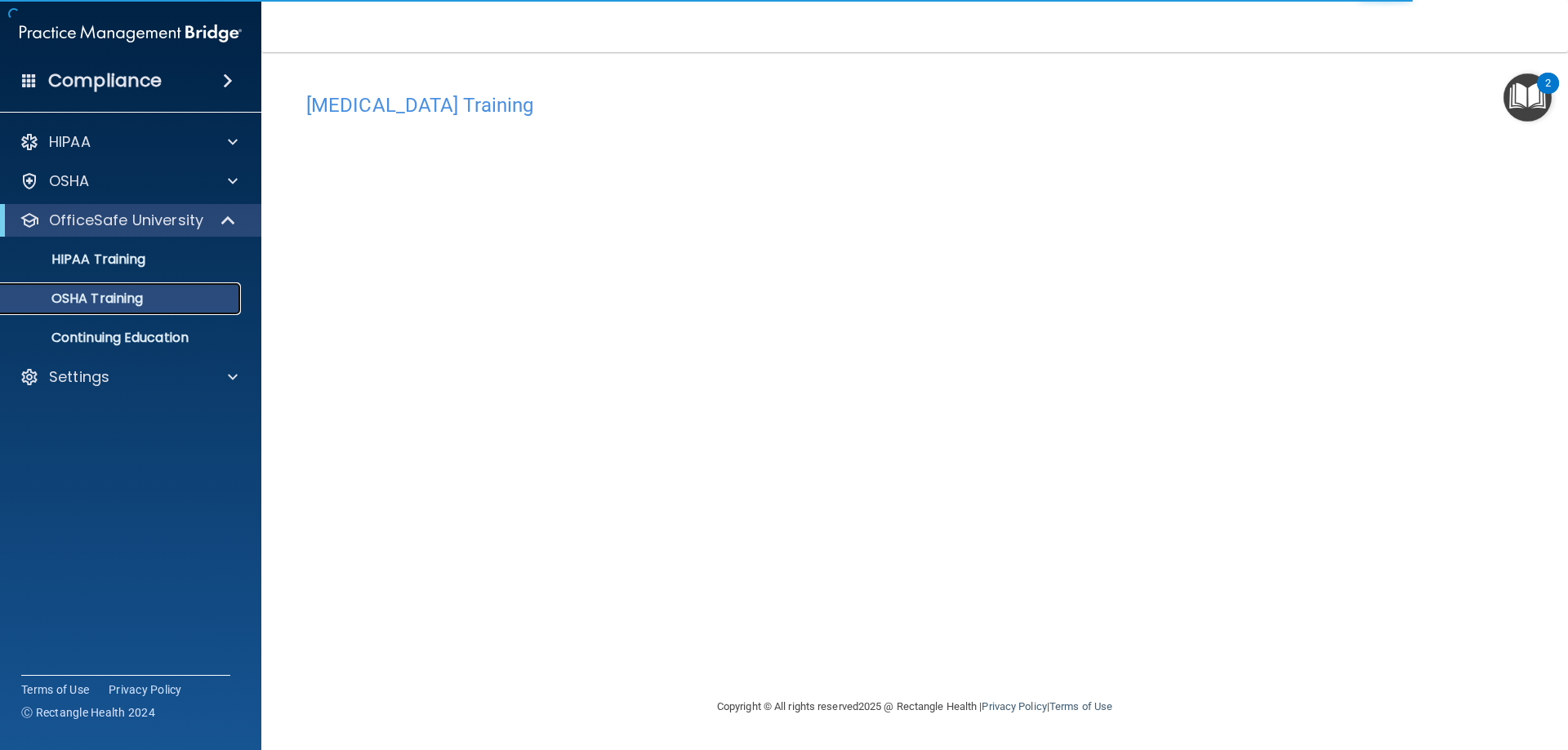
click at [99, 296] on p "OSHA Training" at bounding box center [77, 299] width 132 height 17
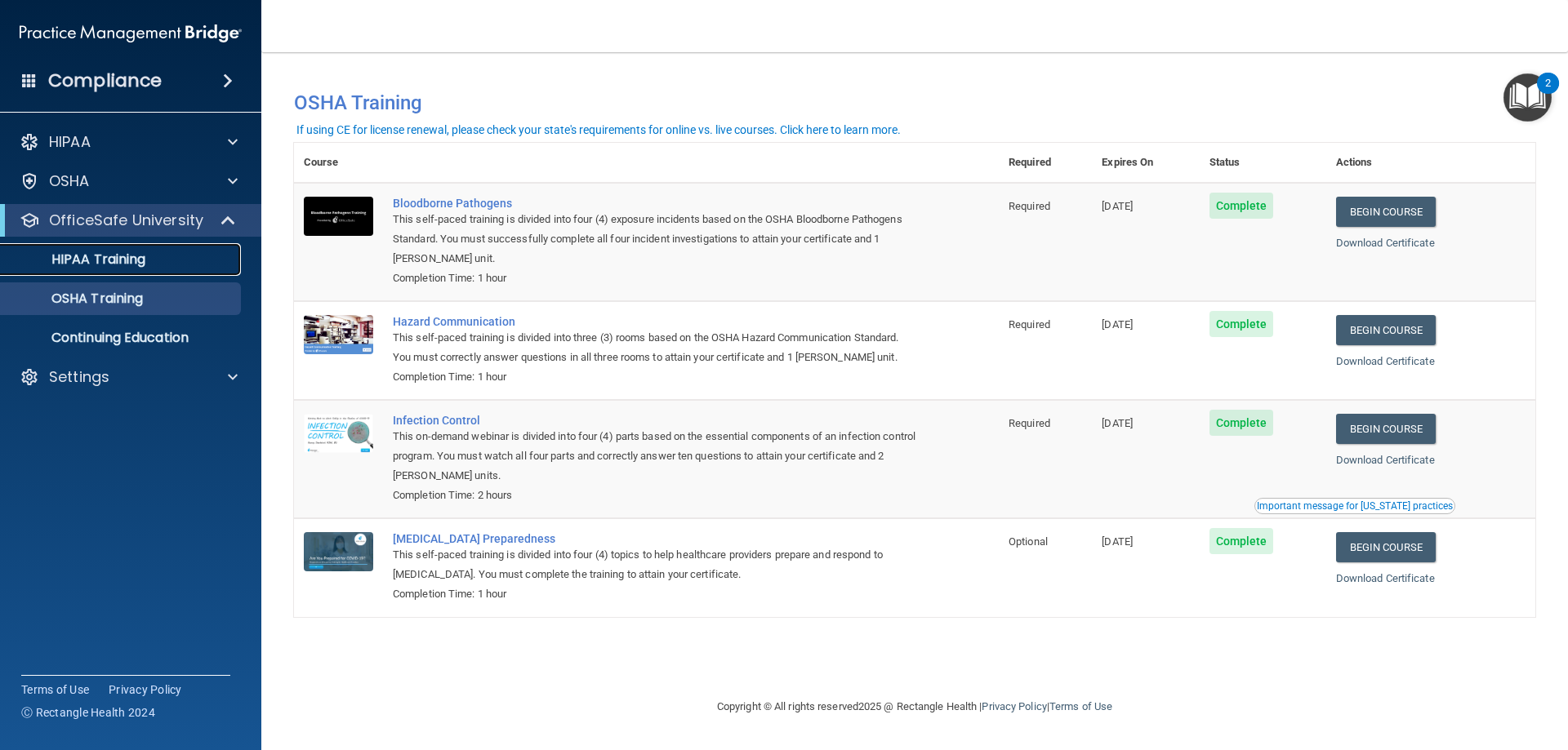
click at [160, 264] on div "HIPAA Training" at bounding box center [122, 259] width 223 height 17
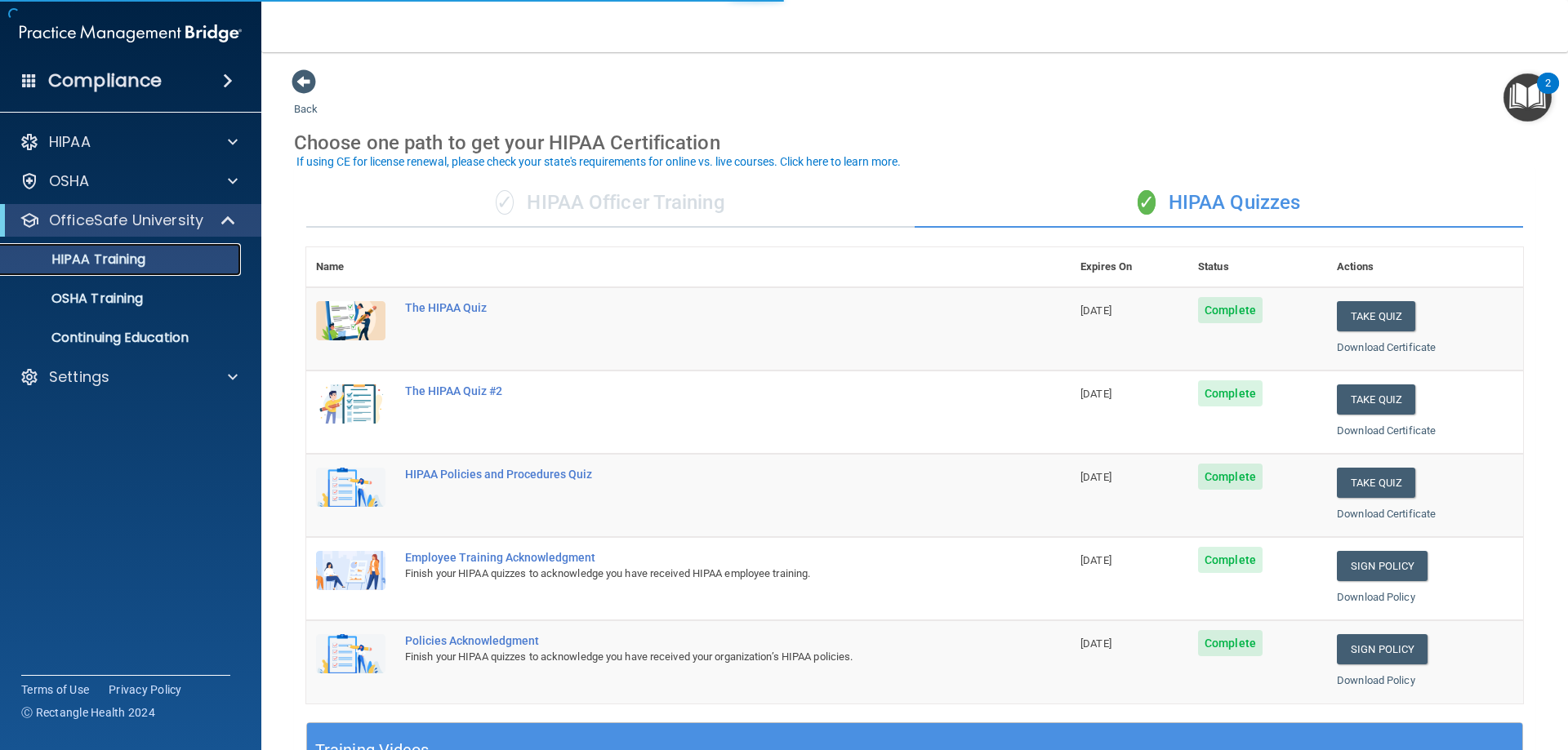
scroll to position [479, 0]
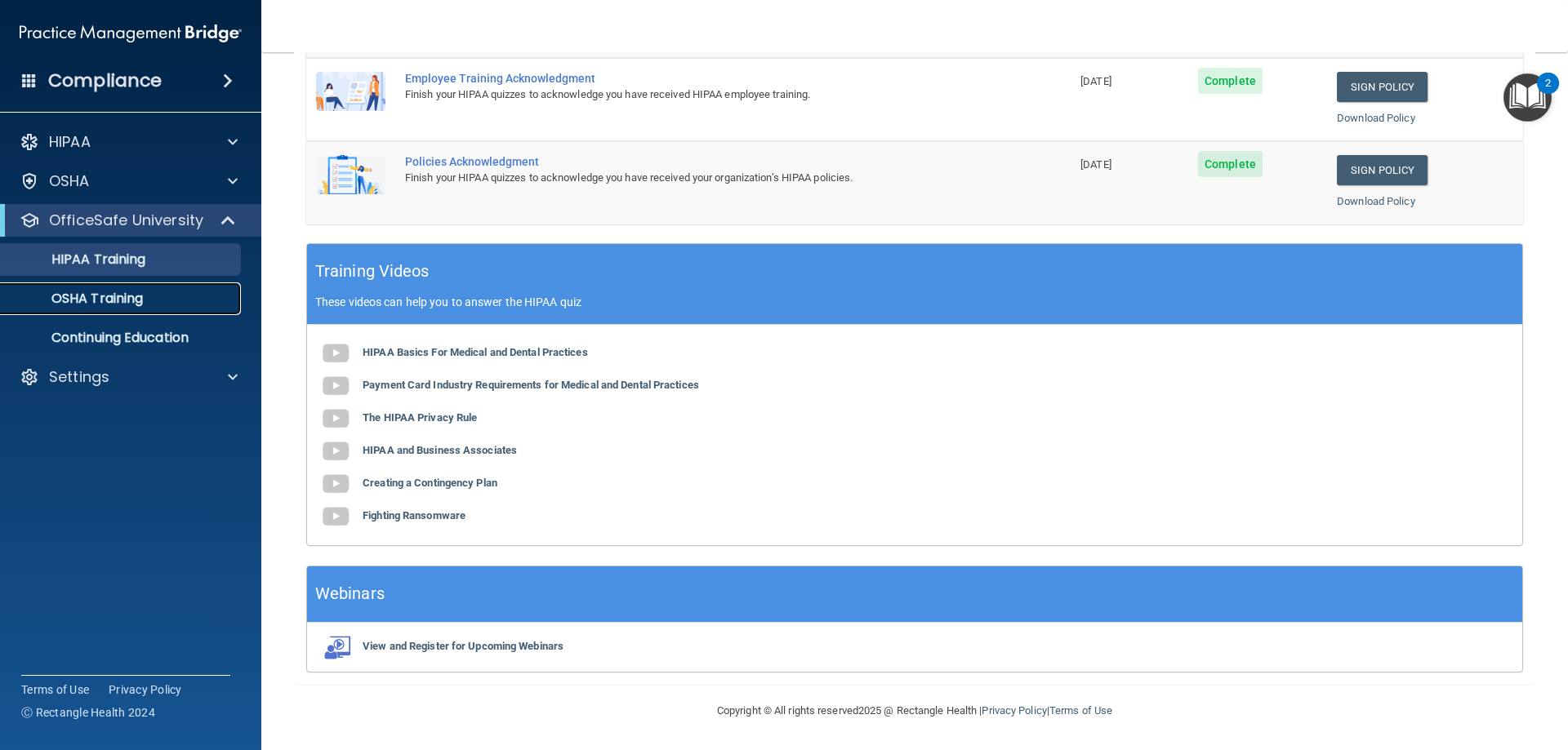
click at [90, 310] on link "OSHA Training" at bounding box center [111, 298] width 257 height 33
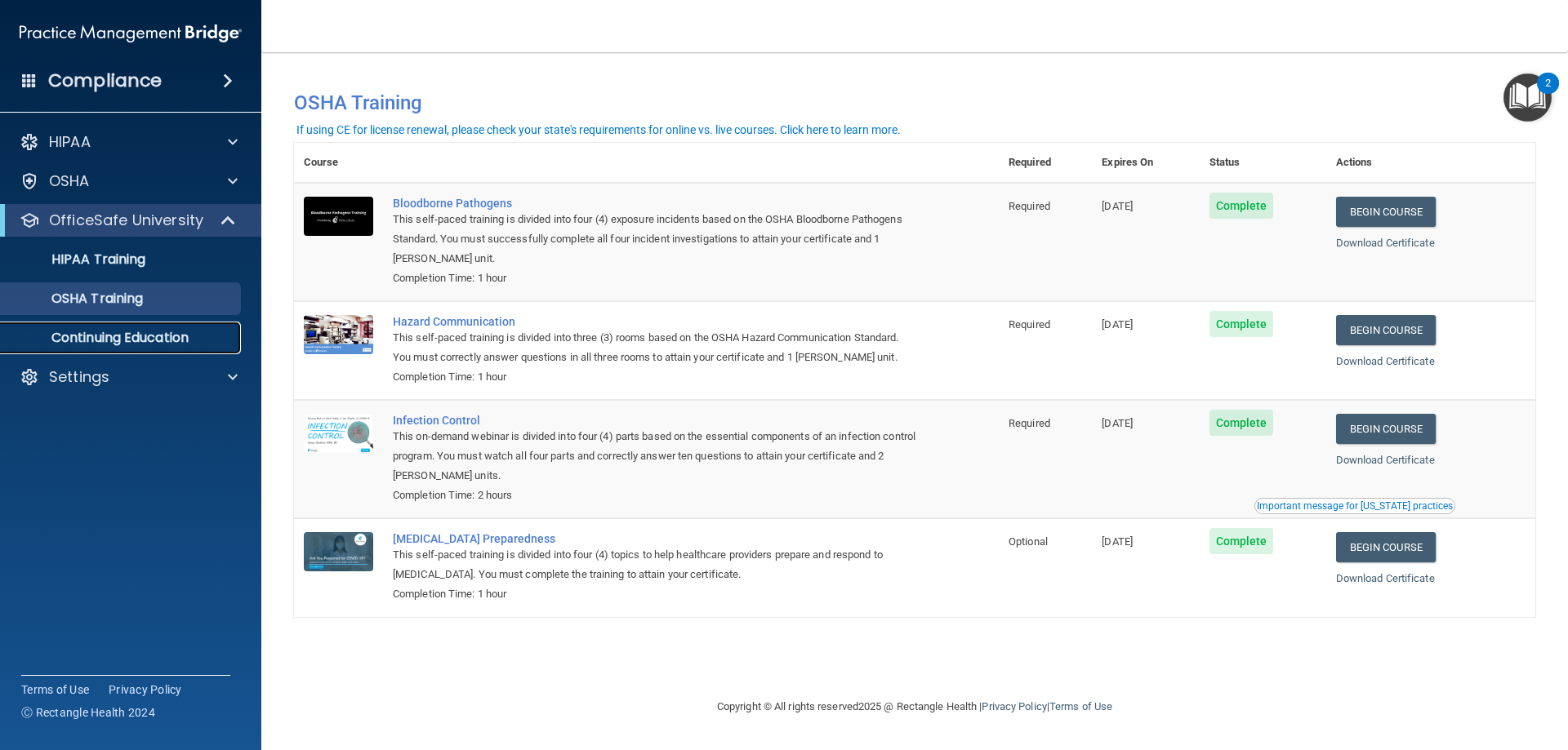
click at [139, 340] on p "Continuing Education" at bounding box center [122, 338] width 223 height 17
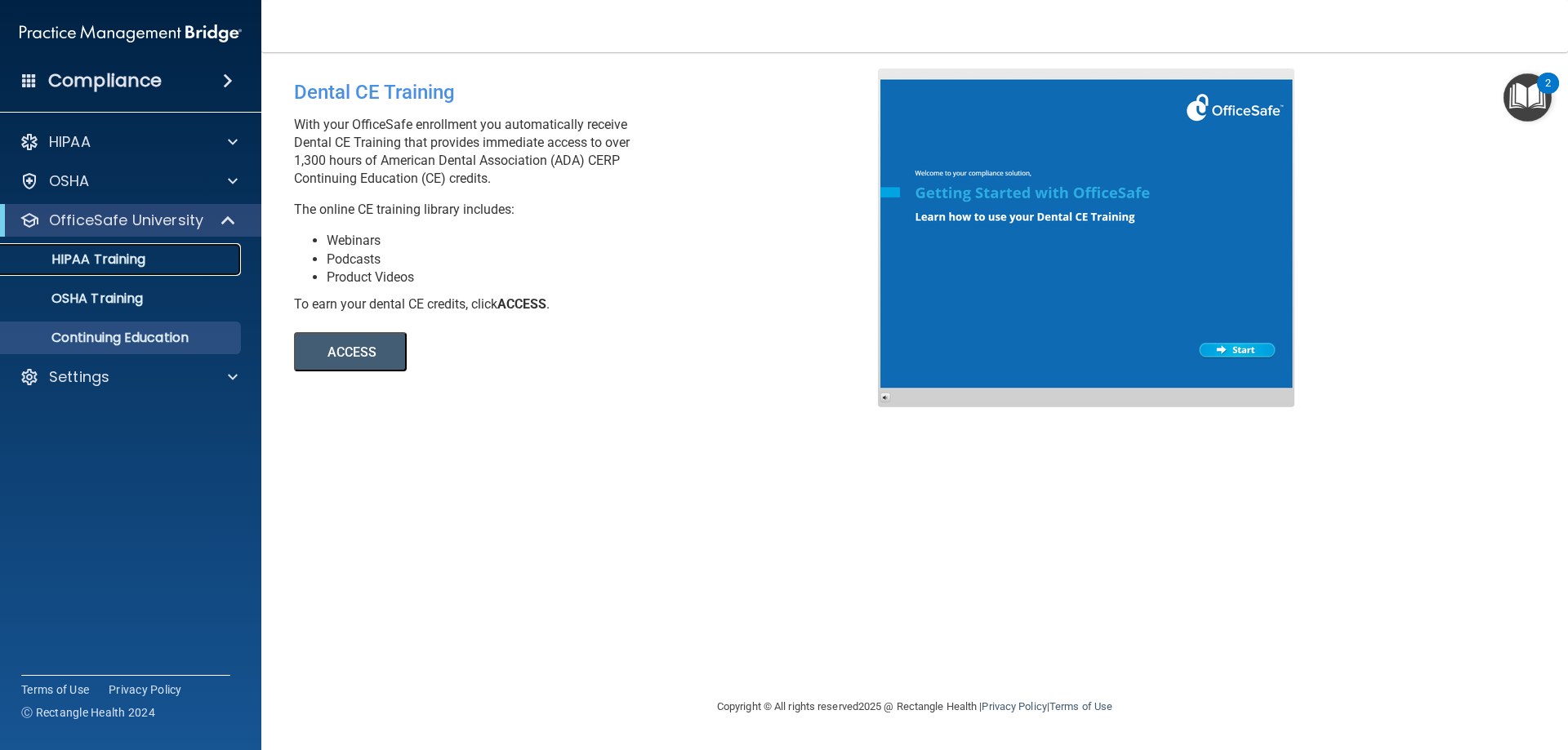
click at [106, 266] on p "HIPAA Training" at bounding box center [78, 259] width 135 height 17
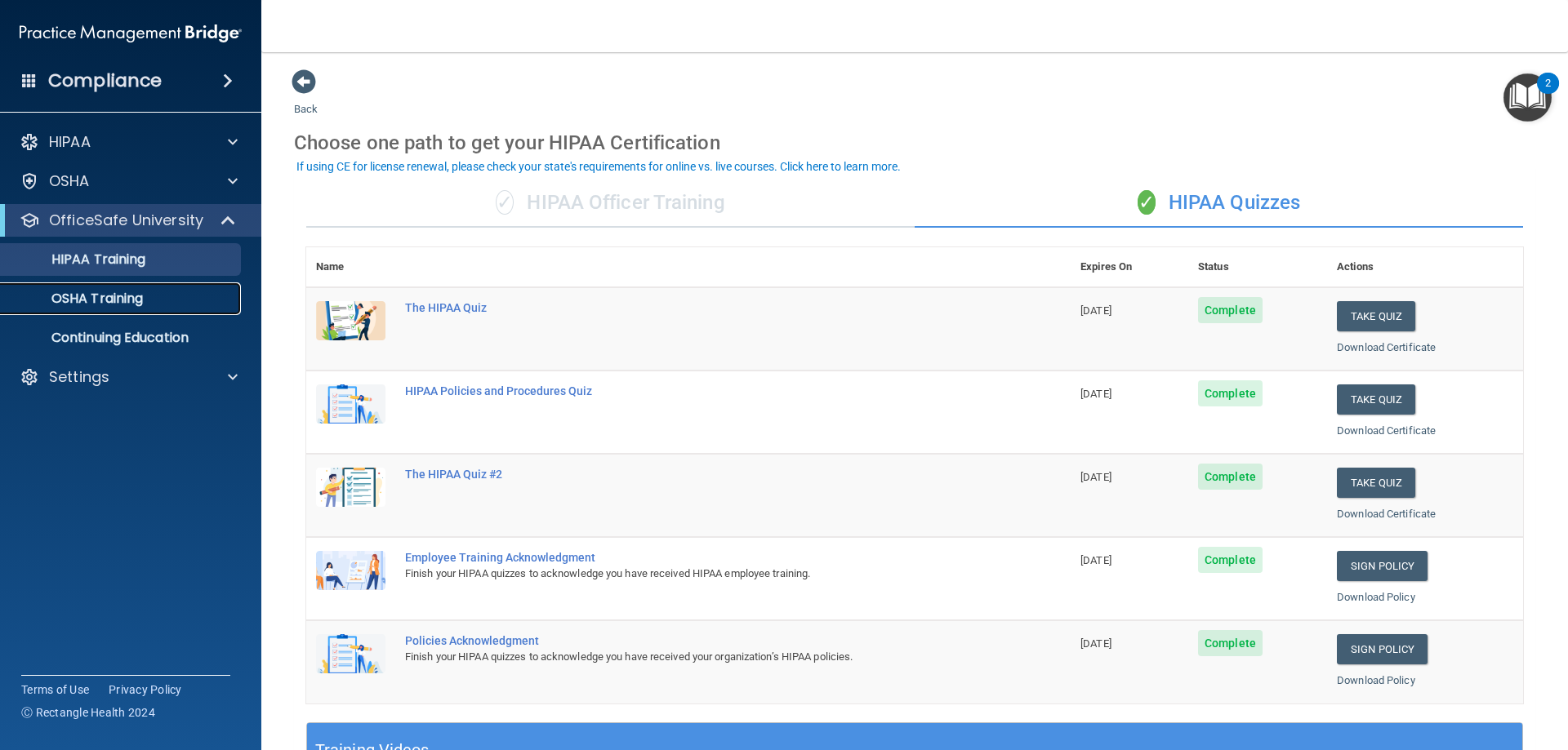
click at [173, 289] on link "OSHA Training" at bounding box center [111, 298] width 257 height 33
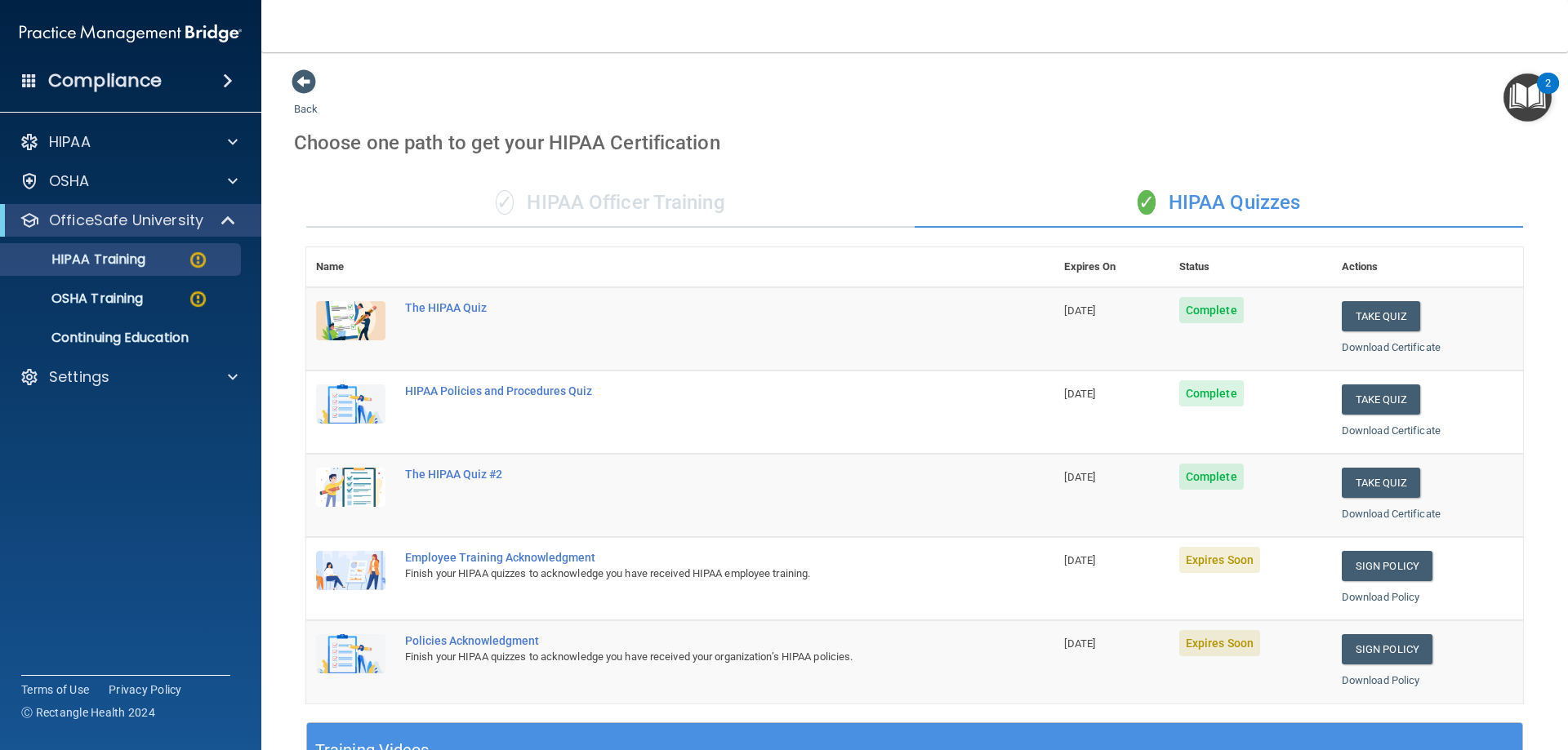
scroll to position [218, 0]
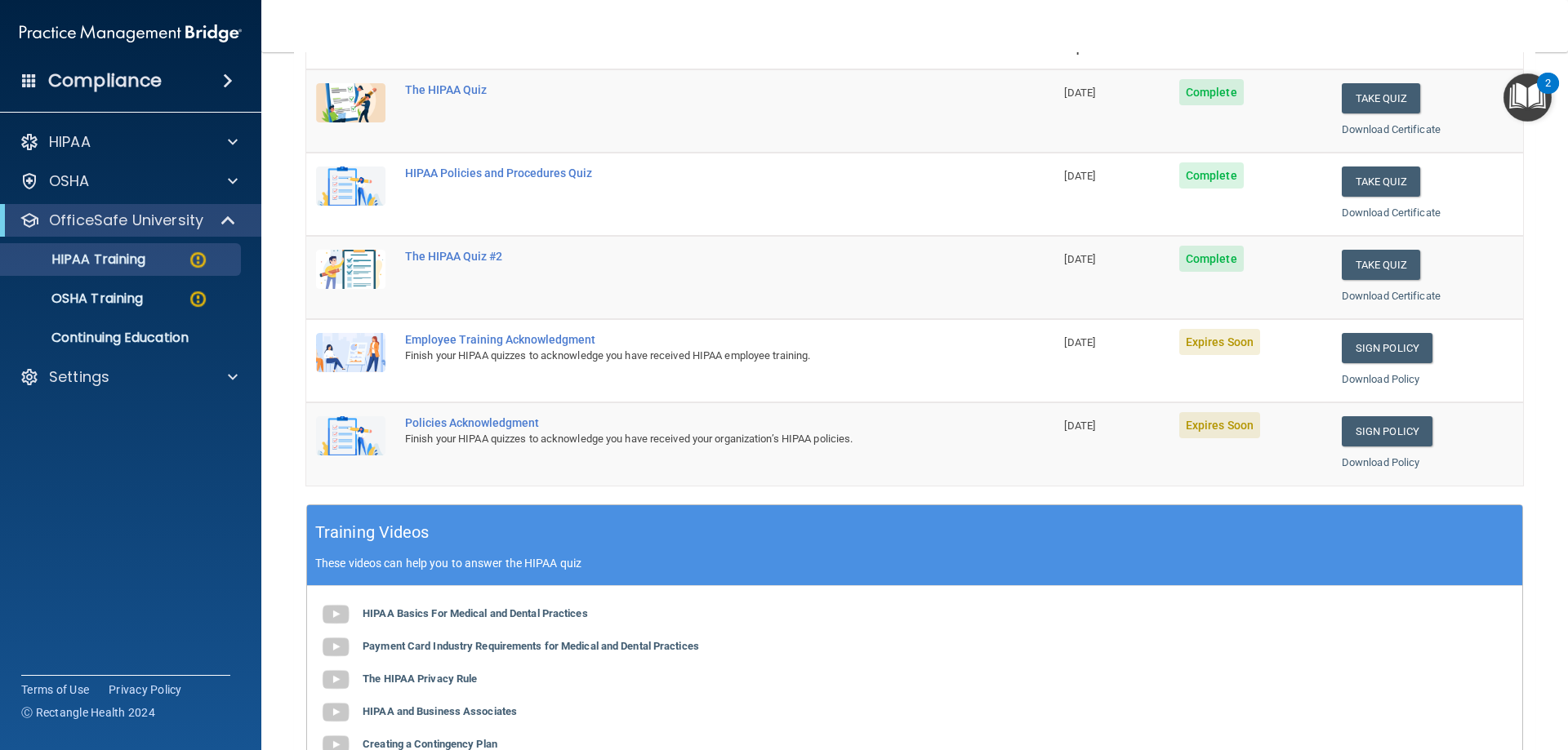
click at [1209, 338] on span "Expires Soon" at bounding box center [1220, 342] width 81 height 26
click at [1354, 330] on td "Sign Policy Sign Policy Download Policy" at bounding box center [1427, 361] width 191 height 83
click at [1371, 352] on link "Sign Policy" at bounding box center [1387, 348] width 91 height 31
click at [1416, 345] on link "Sign Policy" at bounding box center [1387, 348] width 91 height 31
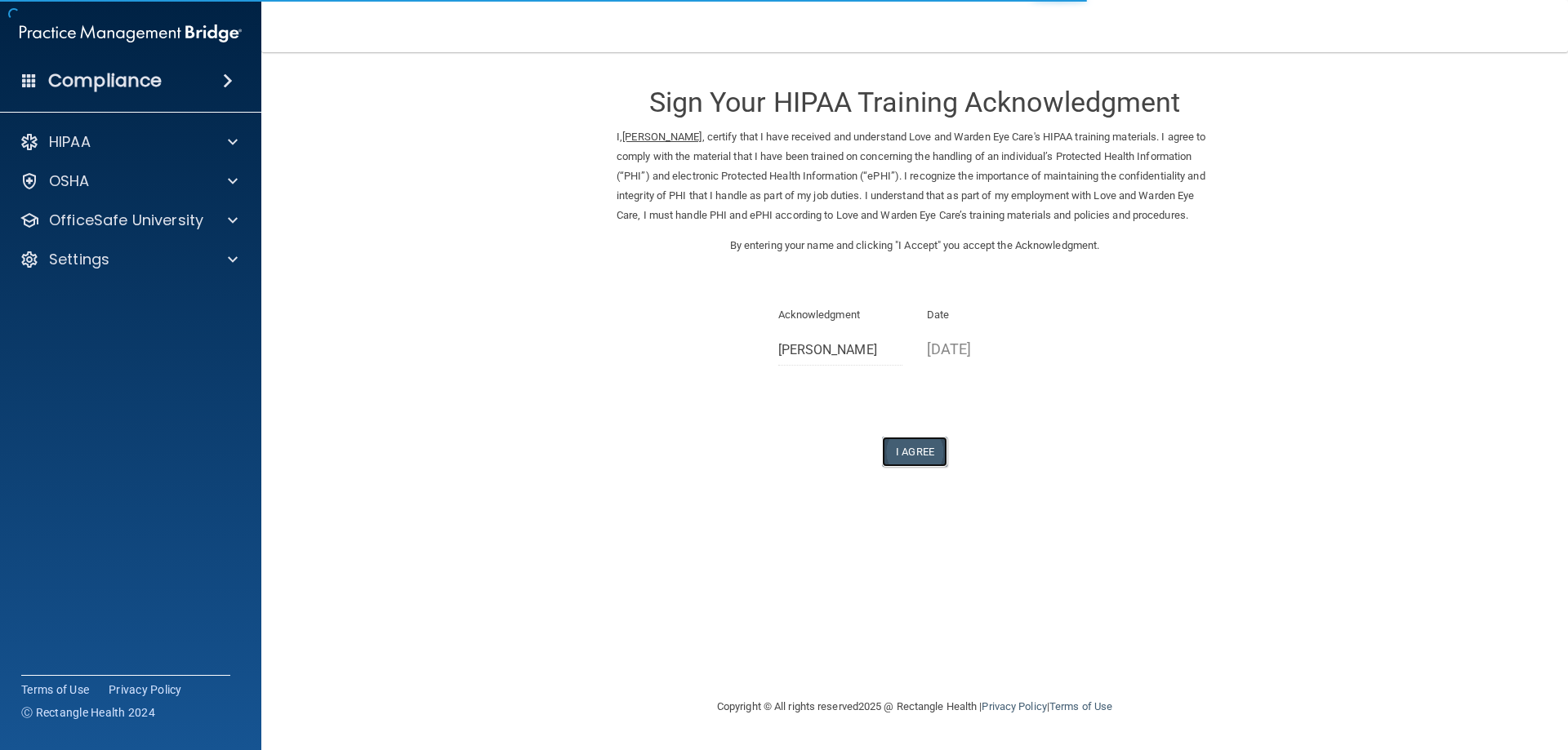
click at [897, 467] on button "I Agree" at bounding box center [914, 451] width 65 height 31
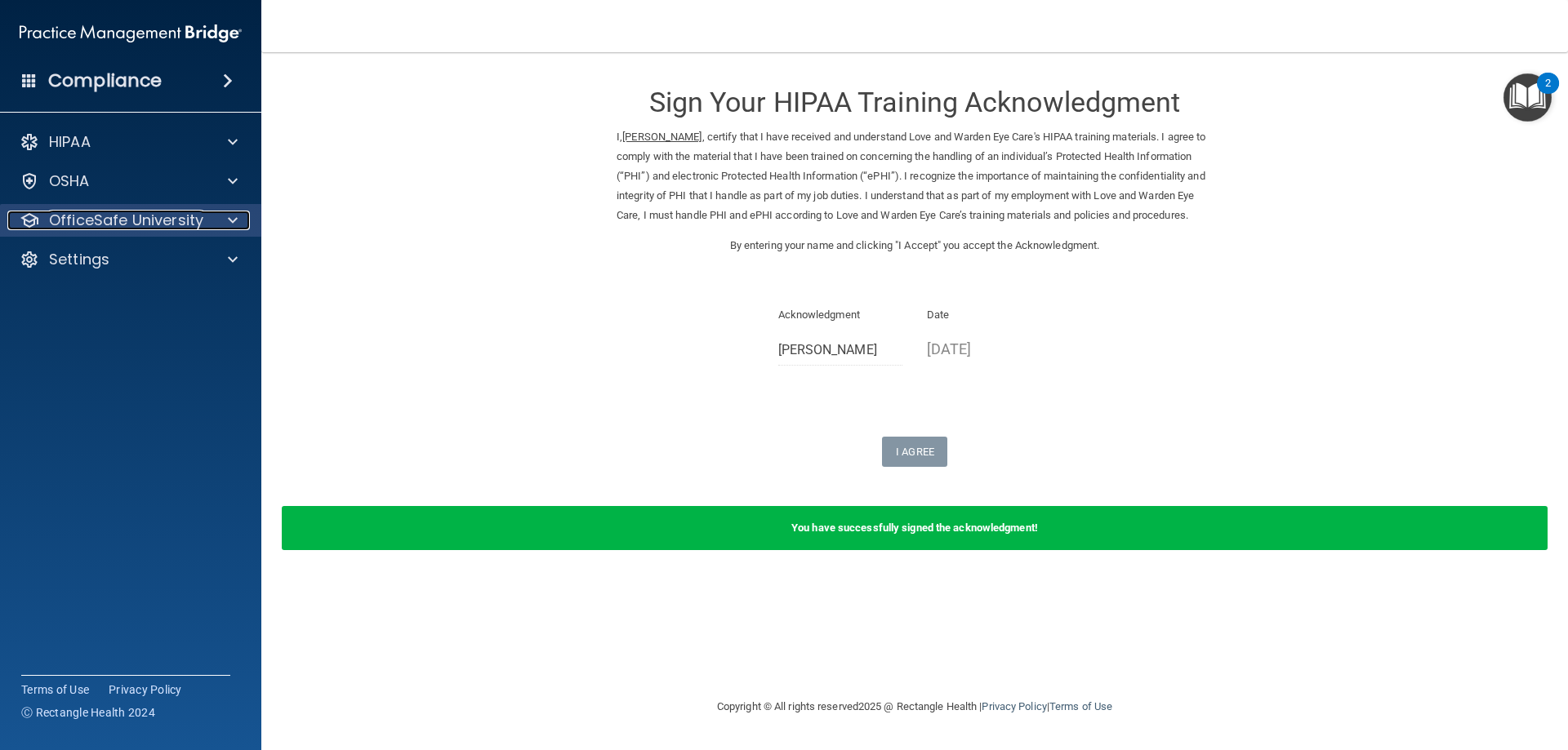
click at [87, 217] on p "OfficeSafe University" at bounding box center [126, 221] width 154 height 20
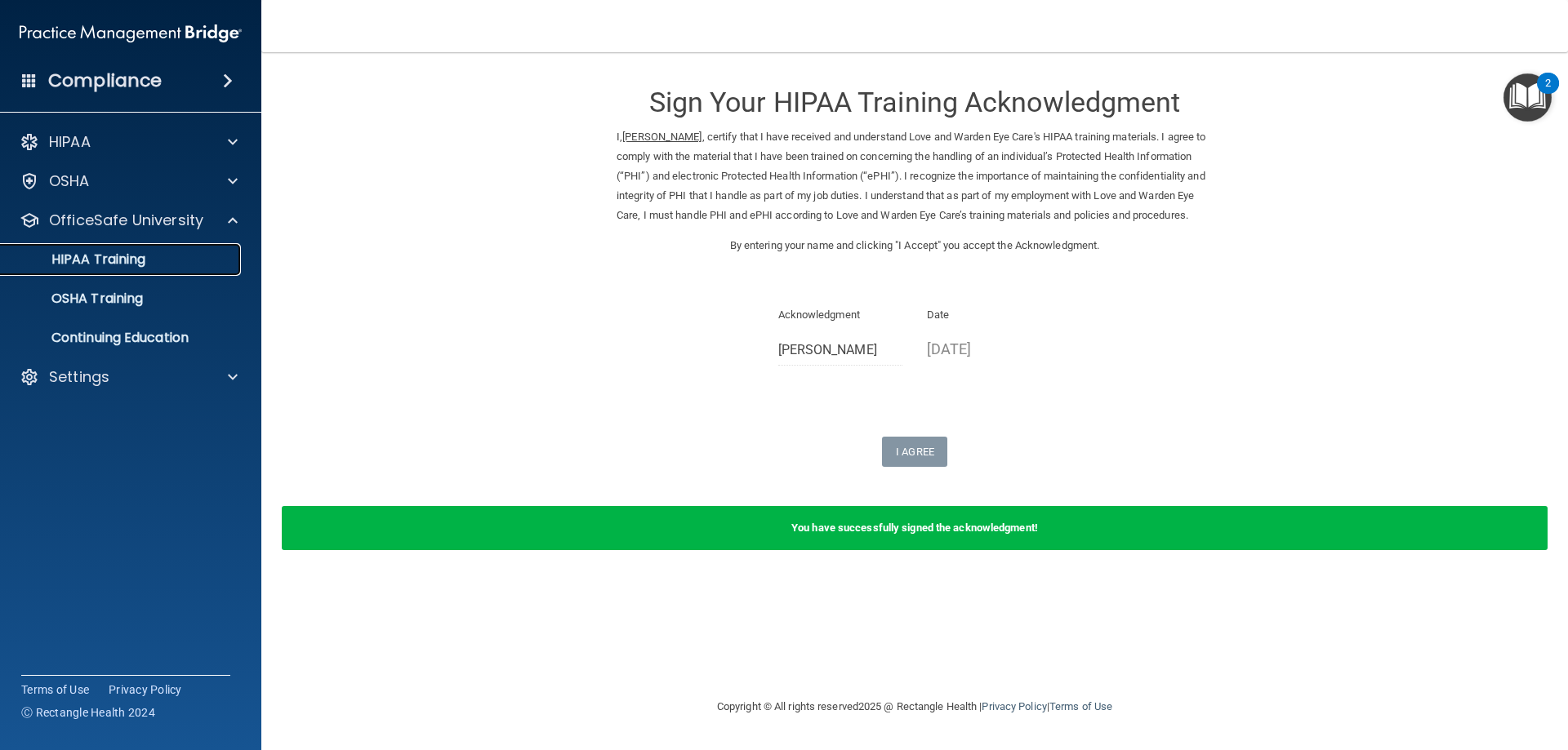
click at [113, 254] on p "HIPAA Training" at bounding box center [78, 259] width 135 height 17
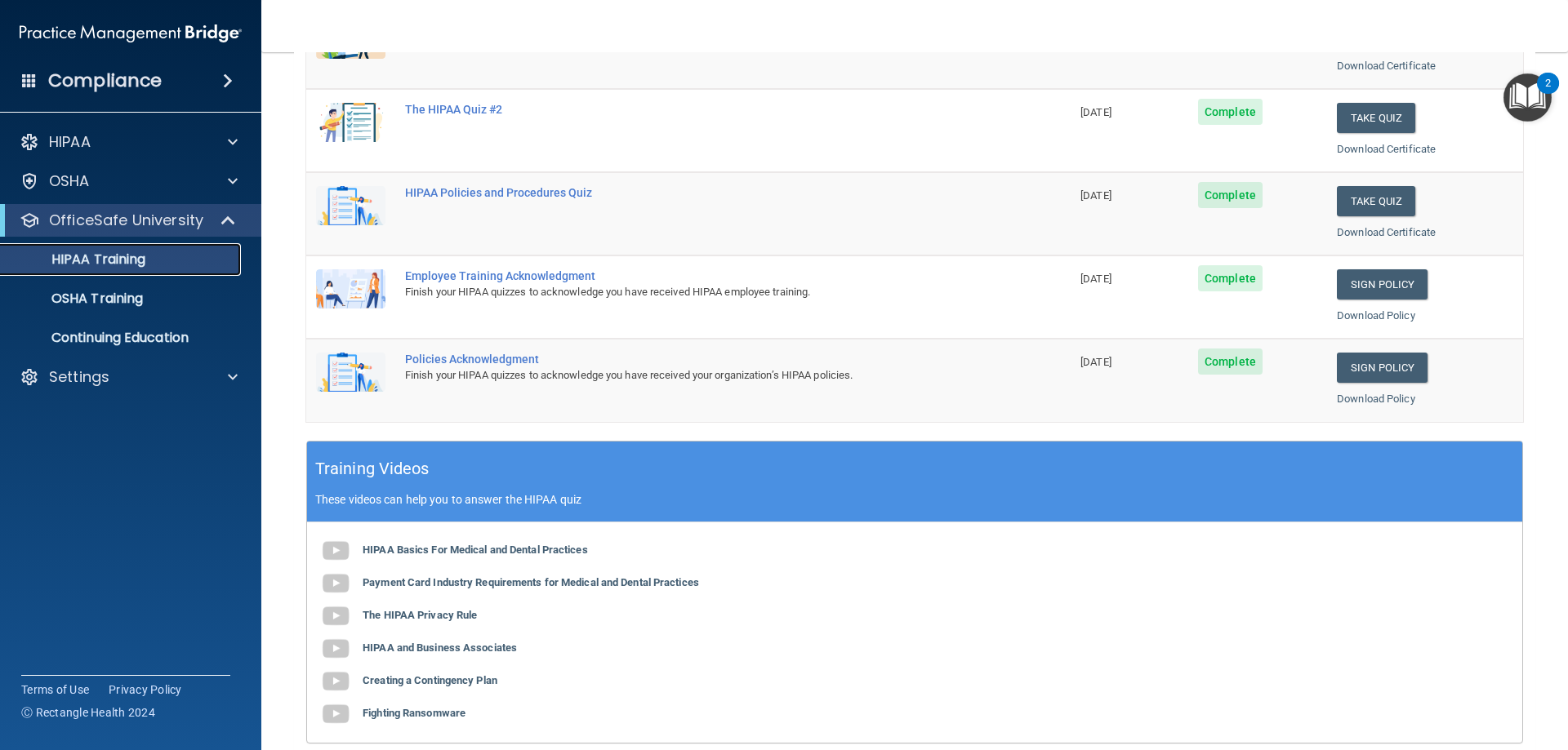
scroll to position [435, 0]
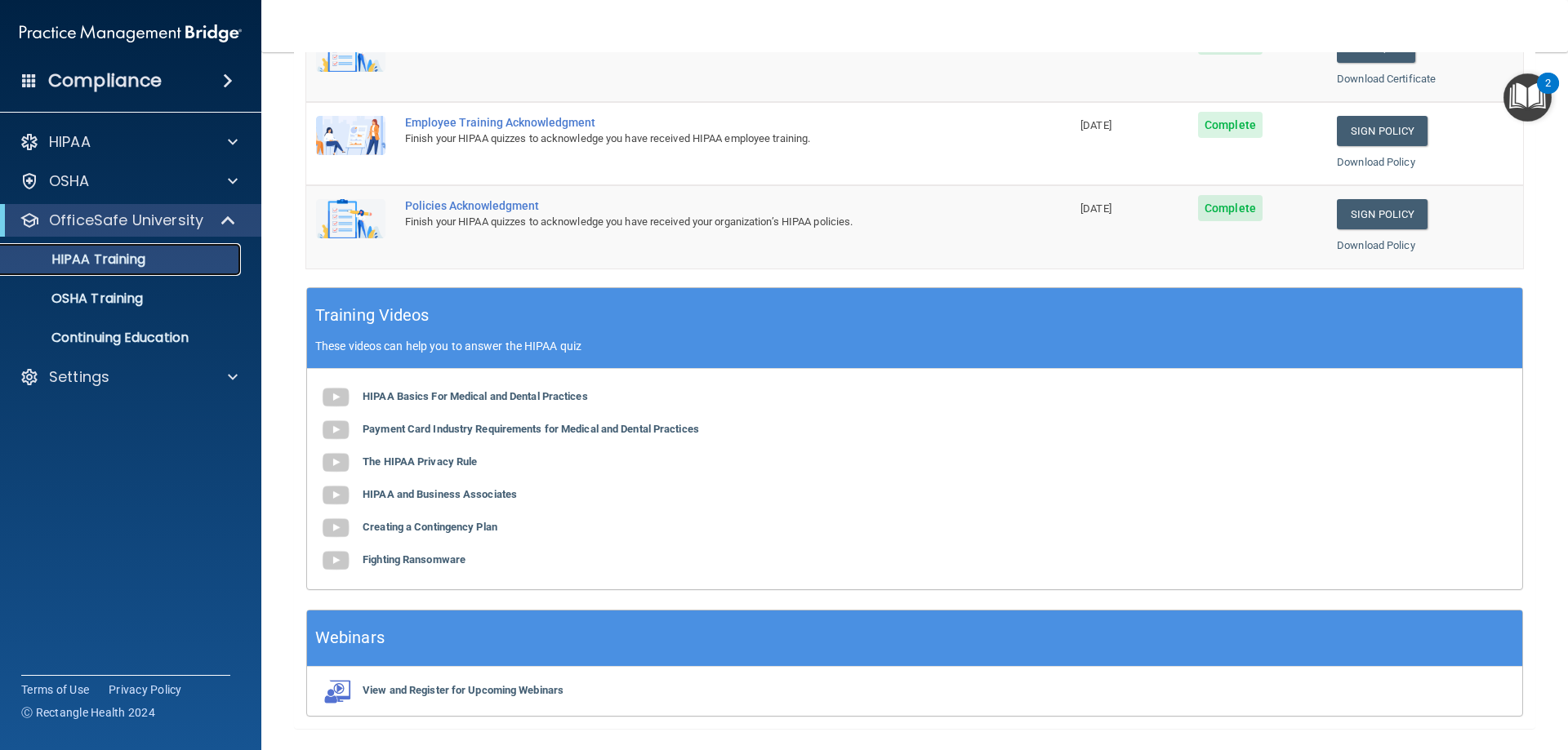
click at [61, 258] on p "HIPAA Training" at bounding box center [78, 259] width 135 height 17
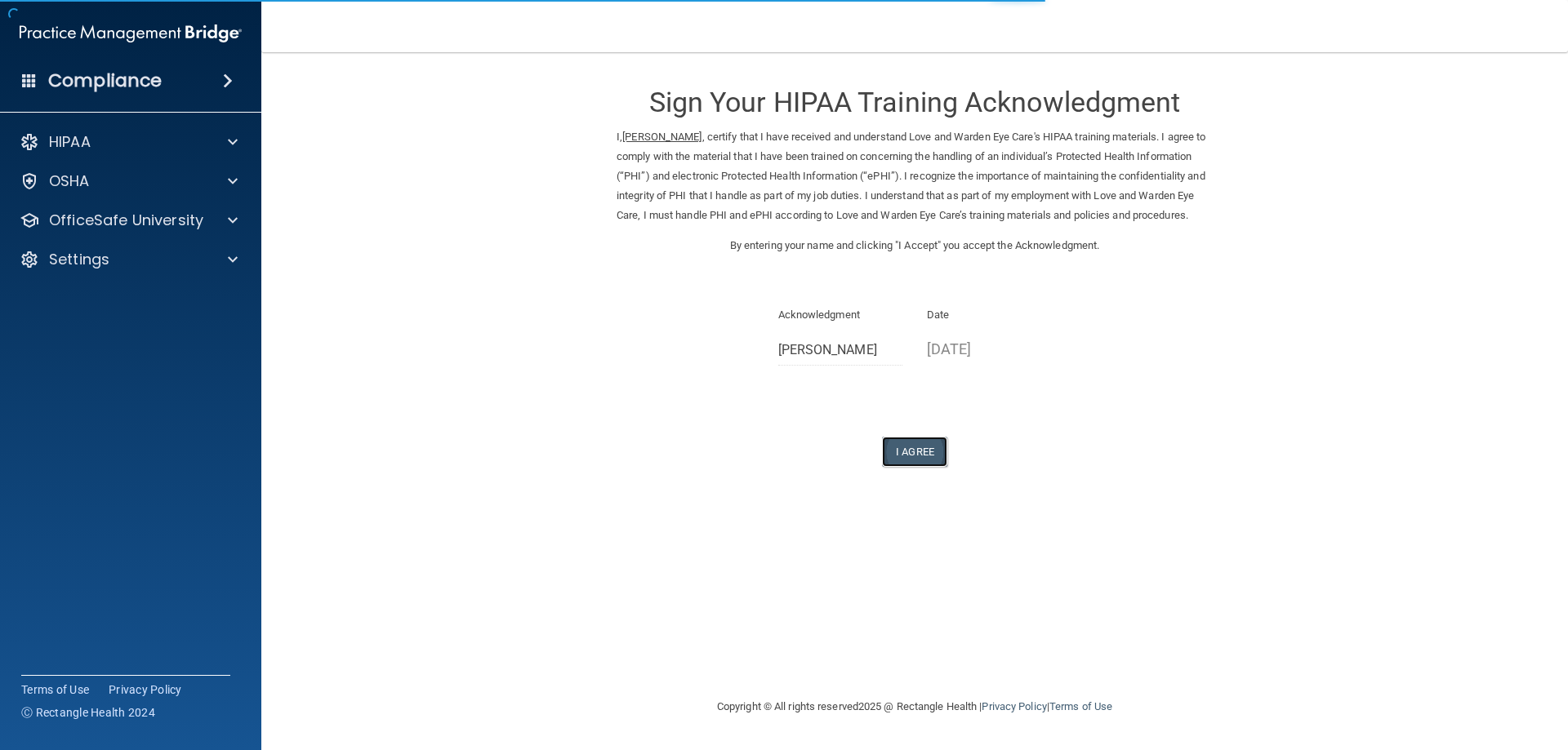
click at [917, 467] on button "I Agree" at bounding box center [914, 451] width 65 height 31
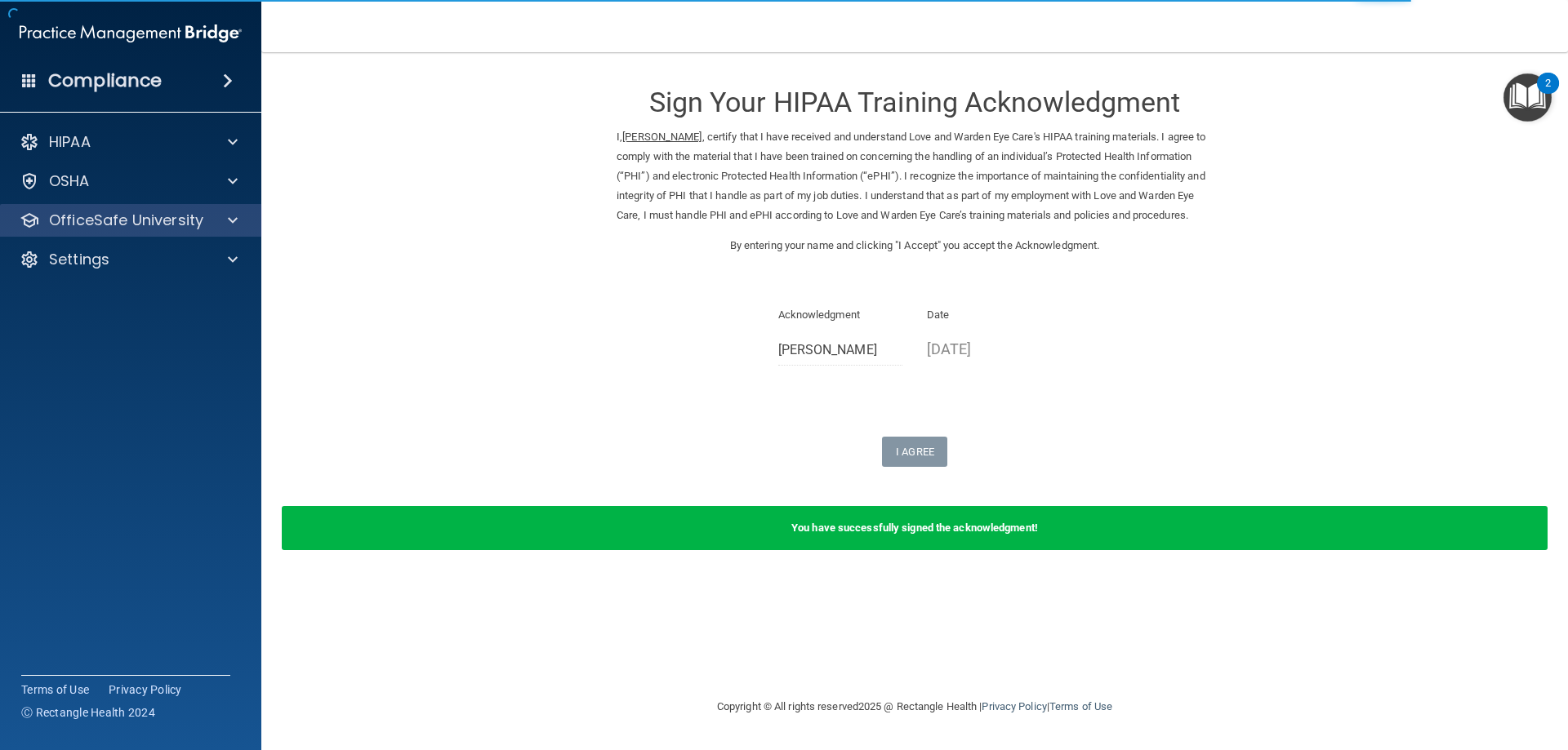
click at [114, 234] on div "OfficeSafe University" at bounding box center [131, 220] width 262 height 33
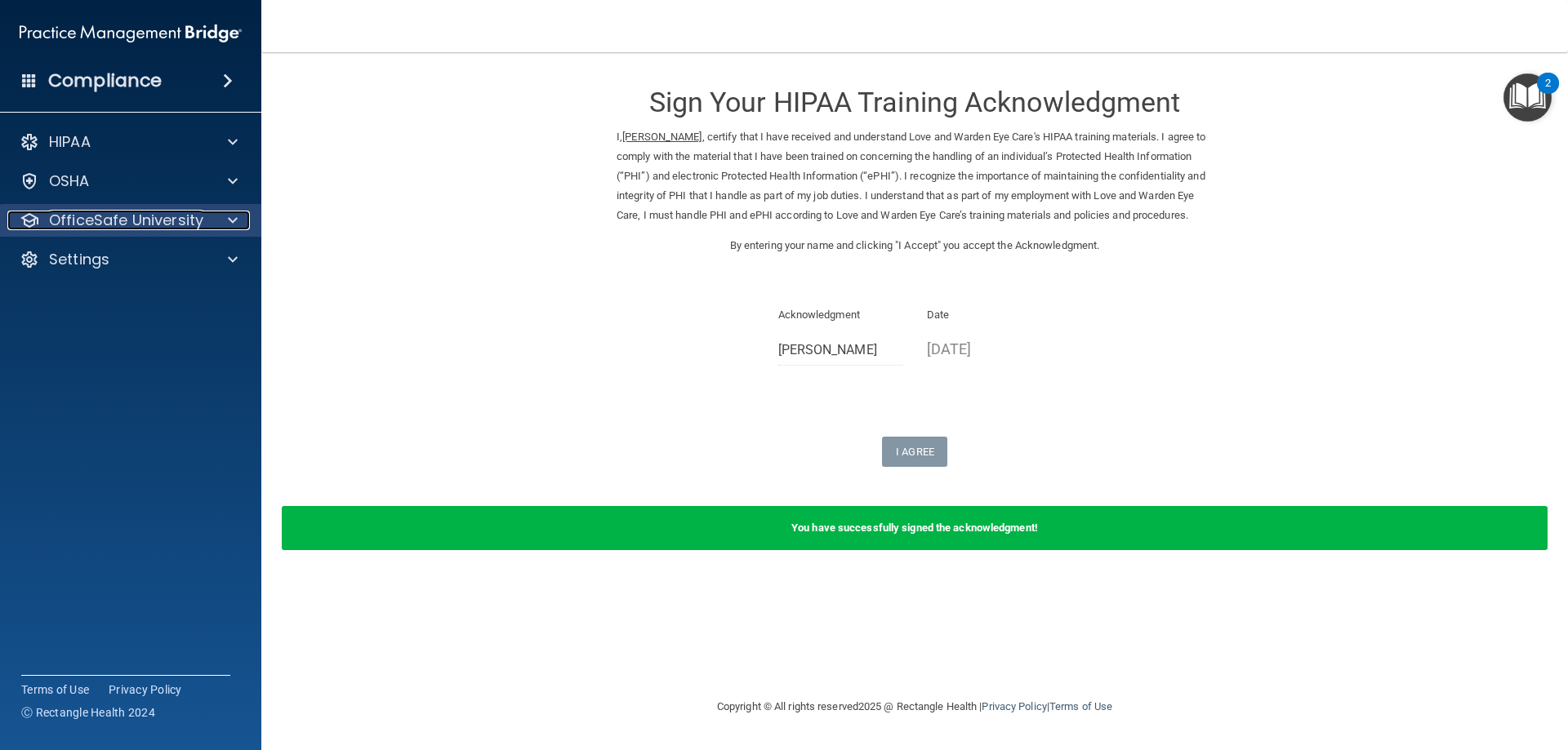
click at [233, 221] on span at bounding box center [233, 221] width 10 height 20
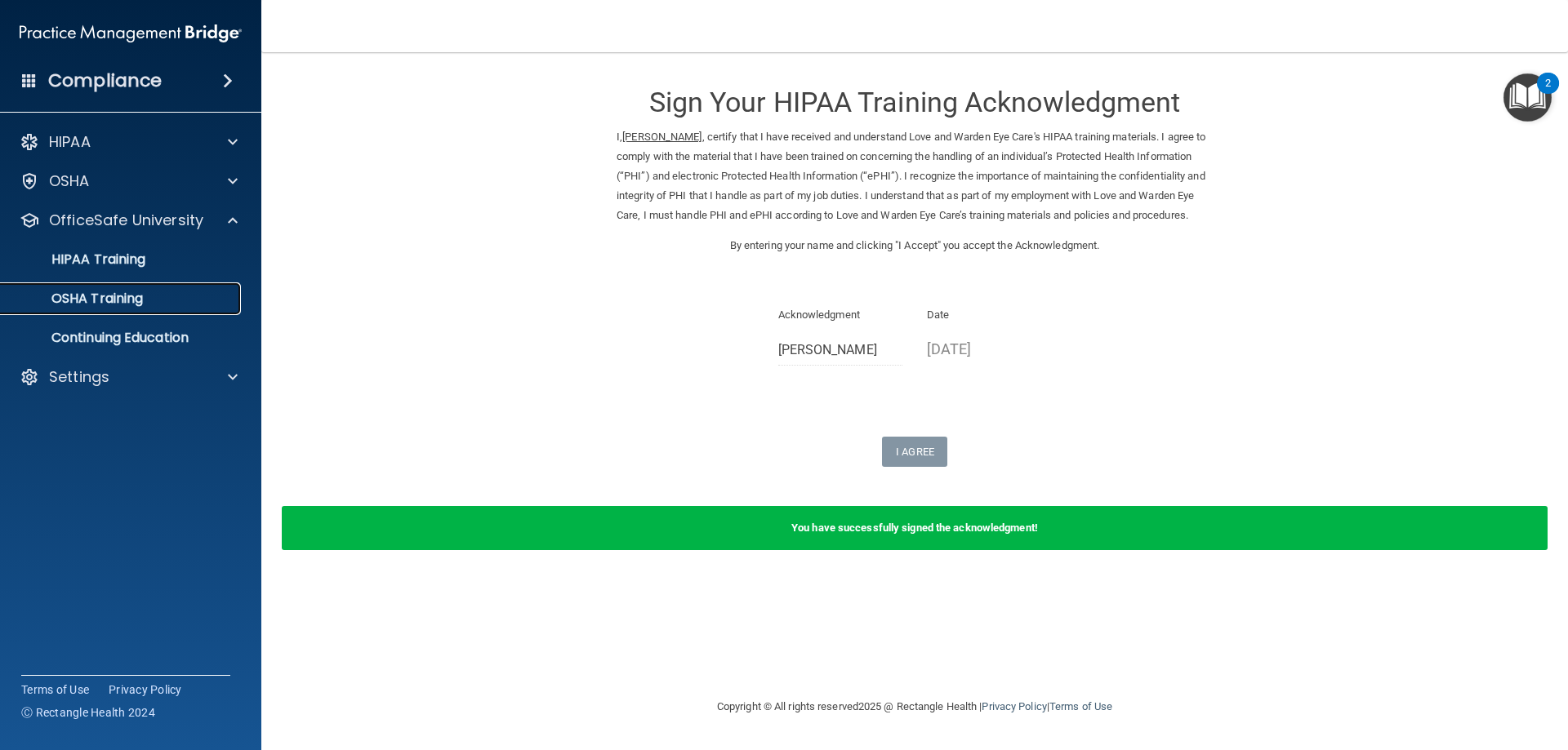
click at [163, 312] on link "OSHA Training" at bounding box center [111, 298] width 257 height 33
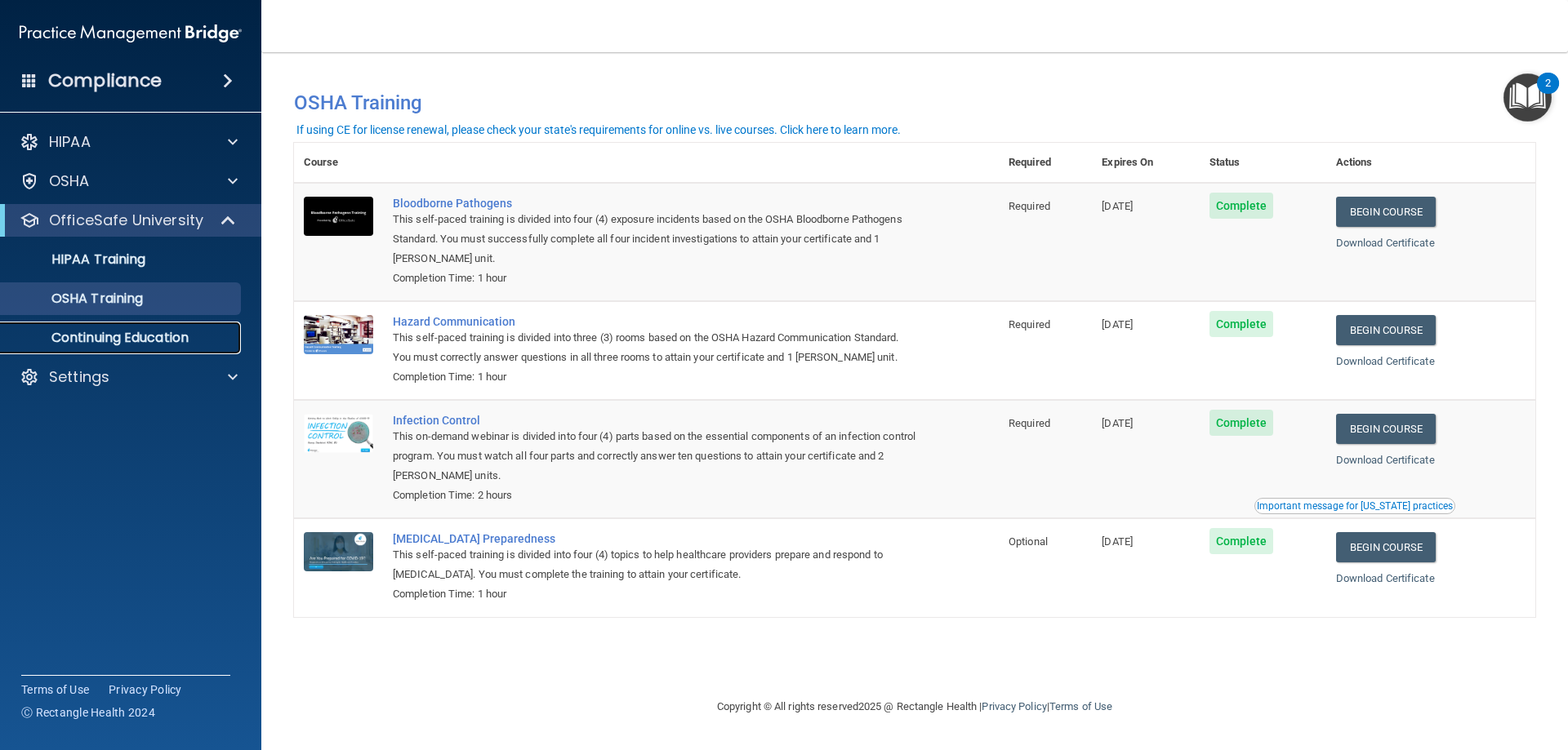
click at [109, 339] on p "Continuing Education" at bounding box center [122, 338] width 223 height 17
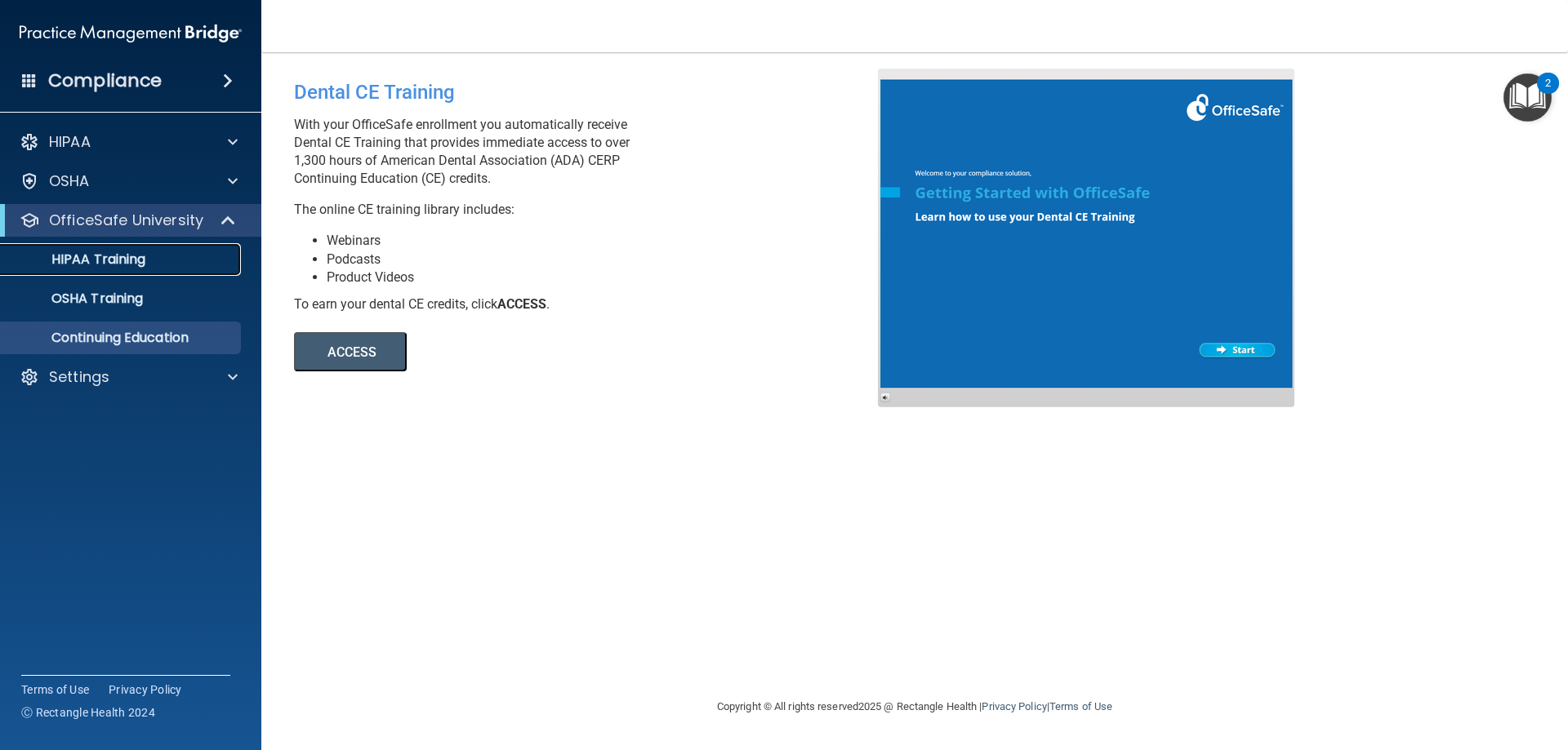
click at [84, 260] on p "HIPAA Training" at bounding box center [78, 259] width 135 height 17
